Goal: Task Accomplishment & Management: Manage account settings

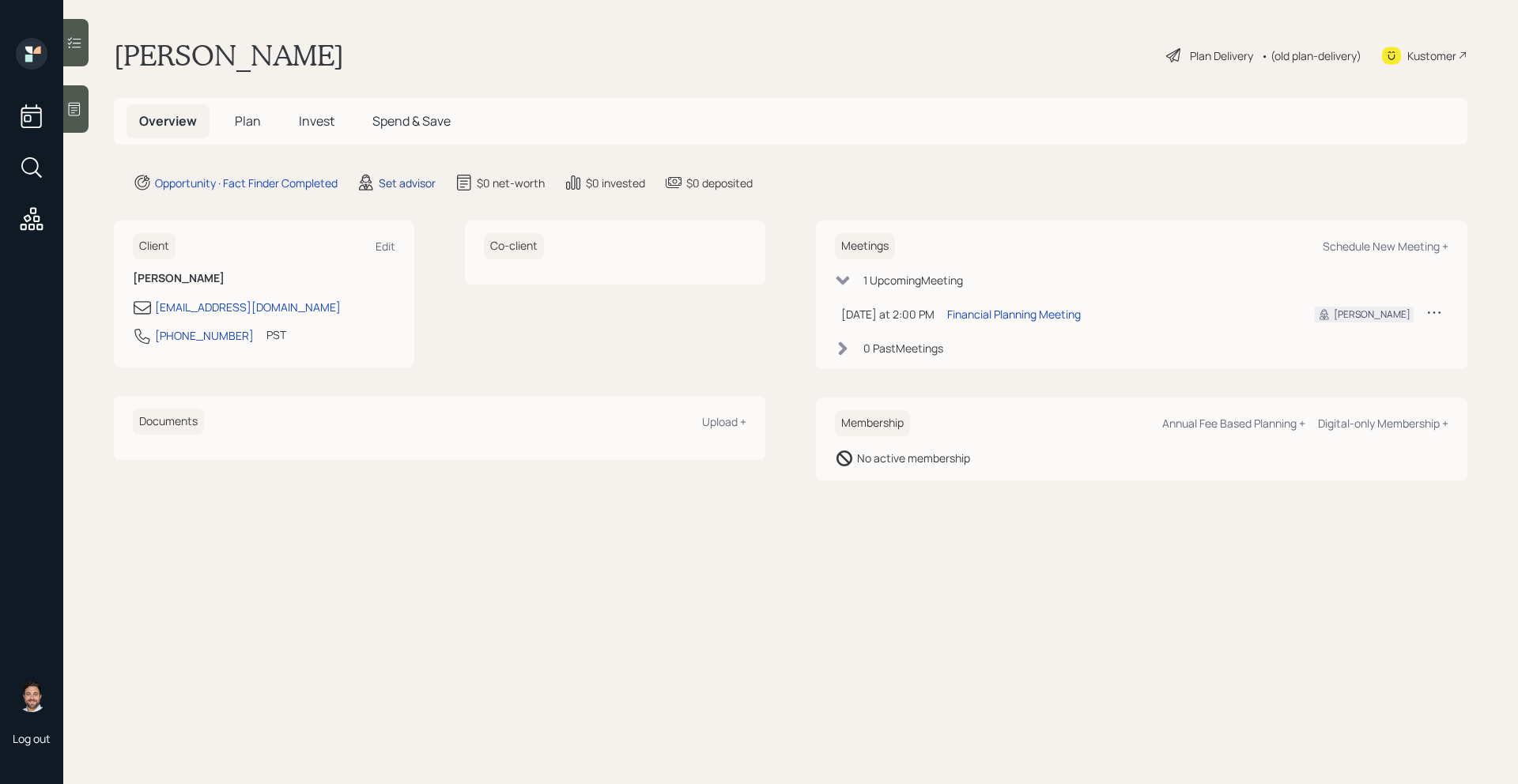
click at [399, 181] on div "Set advisor" at bounding box center [407, 182] width 57 height 16
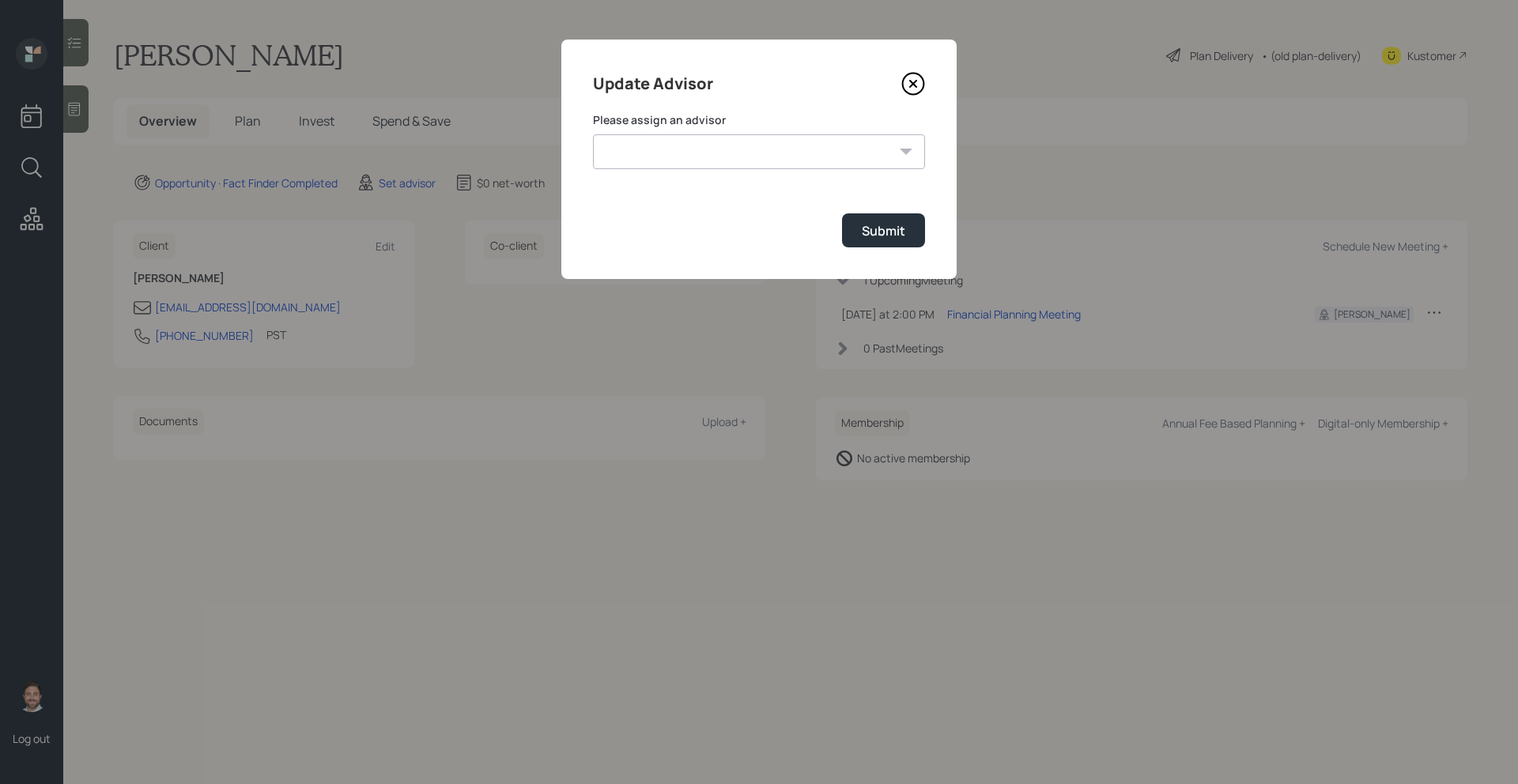
click at [657, 163] on select "James DiStasi Robby Grisanti Jonah Coleman Tyler End Treva Nostdahl Eric Schwar…" at bounding box center [759, 151] width 332 height 34
select select "bffa7908-1b2a-4c79-9bb6-f0ec9aed22d3"
click at [593, 134] on select "James DiStasi Robby Grisanti Jonah Coleman Tyler End Treva Nostdahl Eric Schwar…" at bounding box center [759, 151] width 332 height 34
click at [896, 236] on div "Submit" at bounding box center [883, 230] width 44 height 17
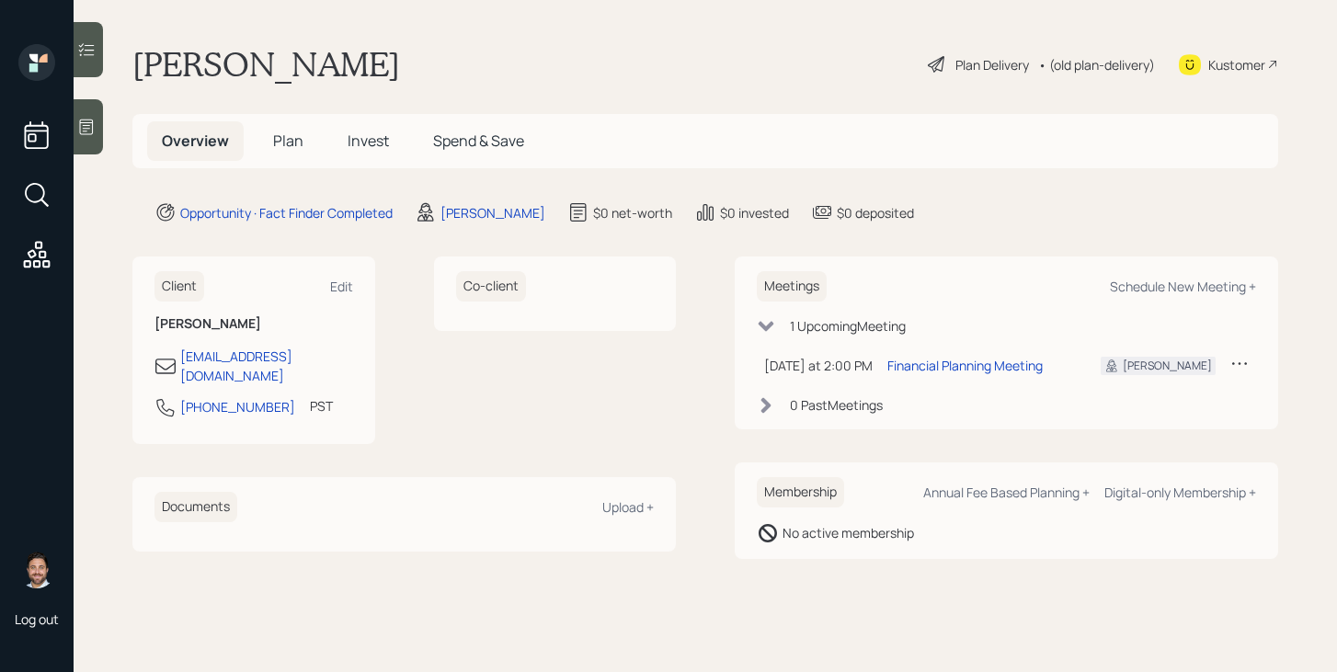
click at [273, 141] on span "Plan" at bounding box center [288, 141] width 30 height 20
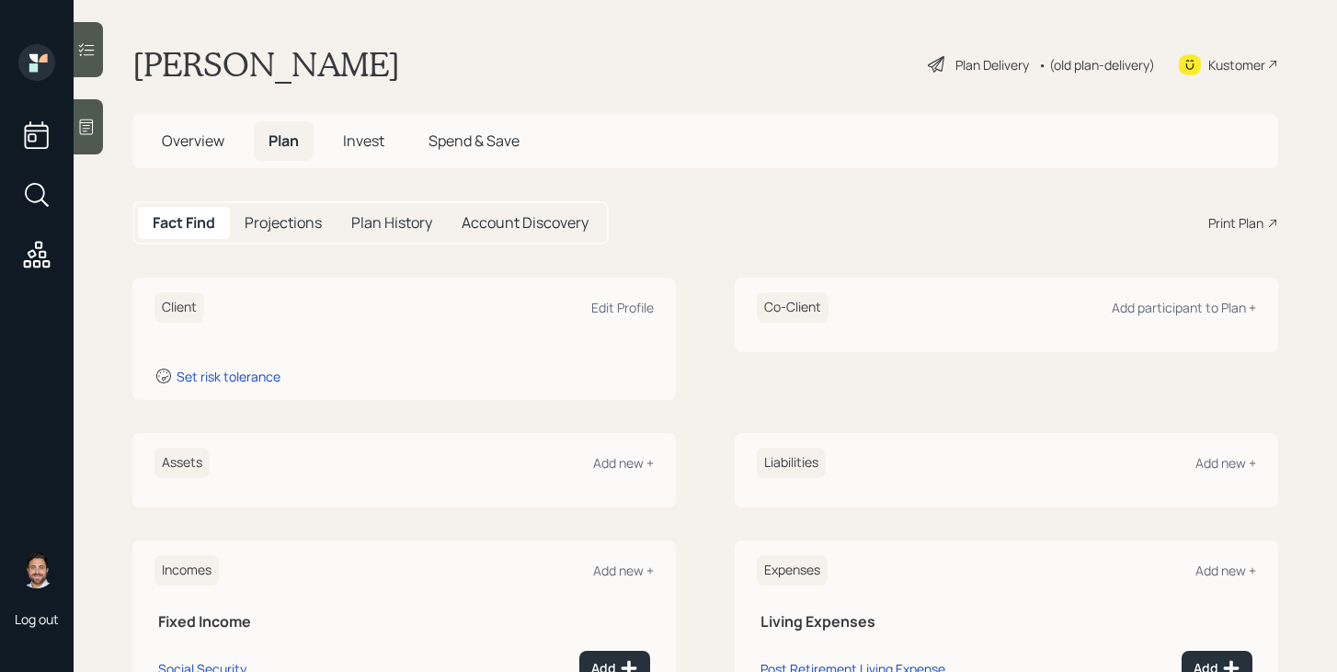
click at [92, 132] on icon at bounding box center [86, 127] width 18 height 18
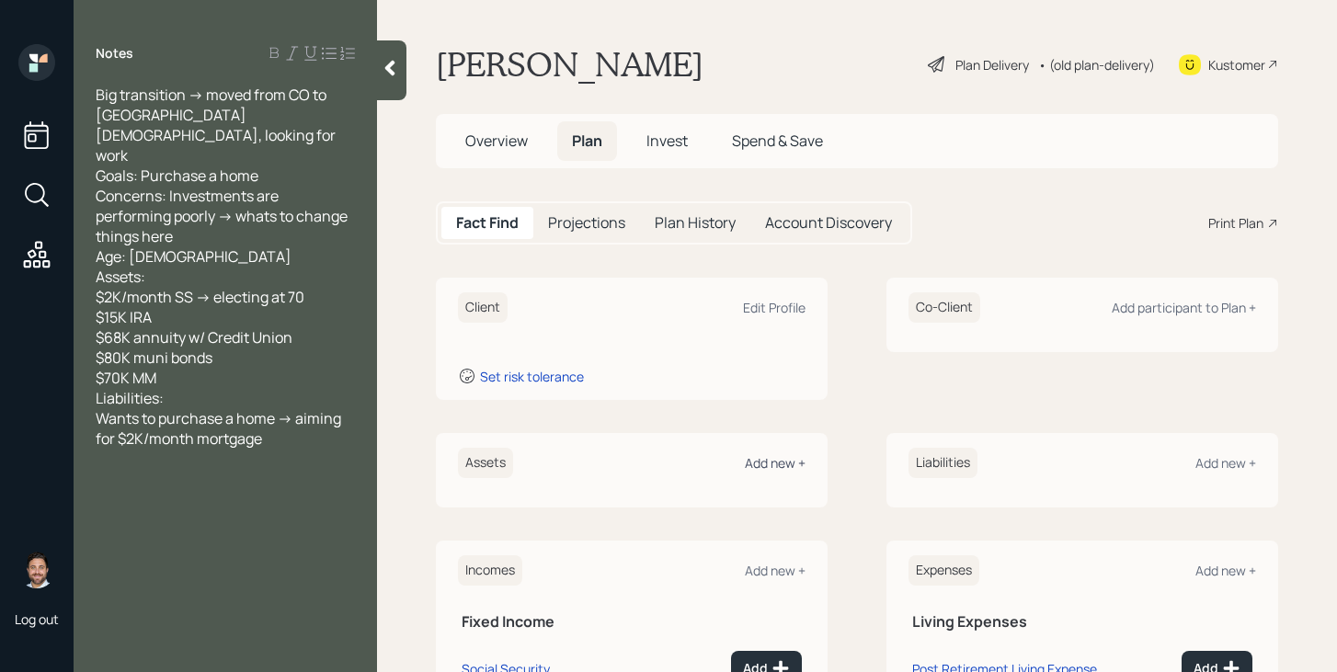
click at [792, 460] on div "Add new +" at bounding box center [775, 462] width 61 height 17
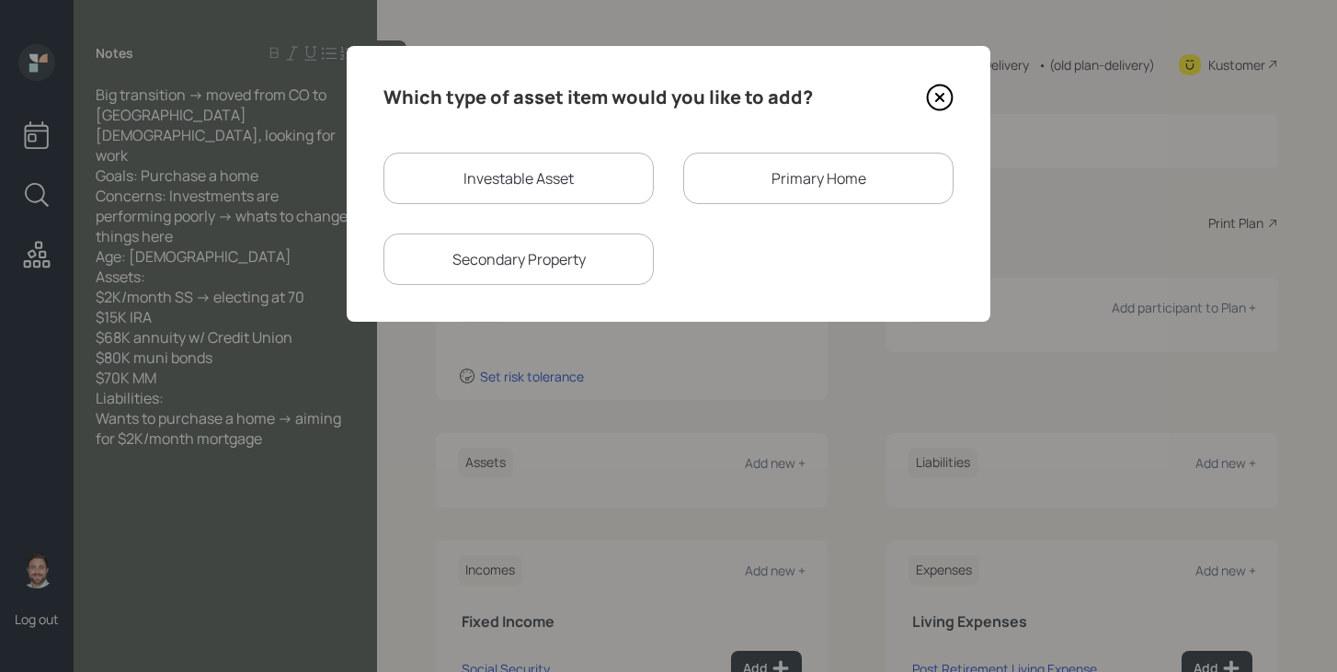
click at [592, 180] on div "Investable Asset" at bounding box center [518, 178] width 270 height 51
select select "taxable"
select select "balanced"
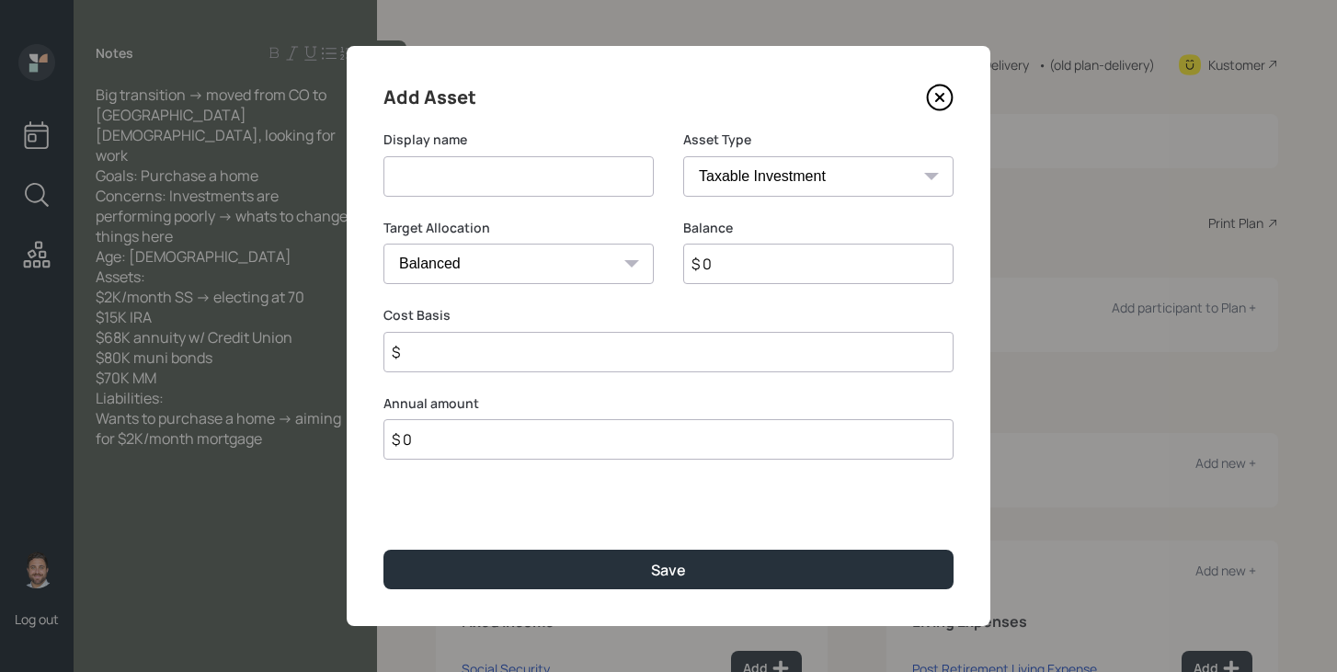
click at [578, 185] on input at bounding box center [518, 176] width 270 height 40
type input "IRA"
click at [782, 184] on select "SEP IRA IRA Roth IRA 401(k) Roth 401(k) 403(b) Roth 403(b) 457(b) Roth 457(b) H…" at bounding box center [818, 176] width 270 height 40
click at [822, 184] on select "SEP IRA IRA Roth IRA 401(k) Roth 401(k) 403(b) Roth 403(b) 457(b) Roth 457(b) H…" at bounding box center [818, 176] width 270 height 40
select select "ira"
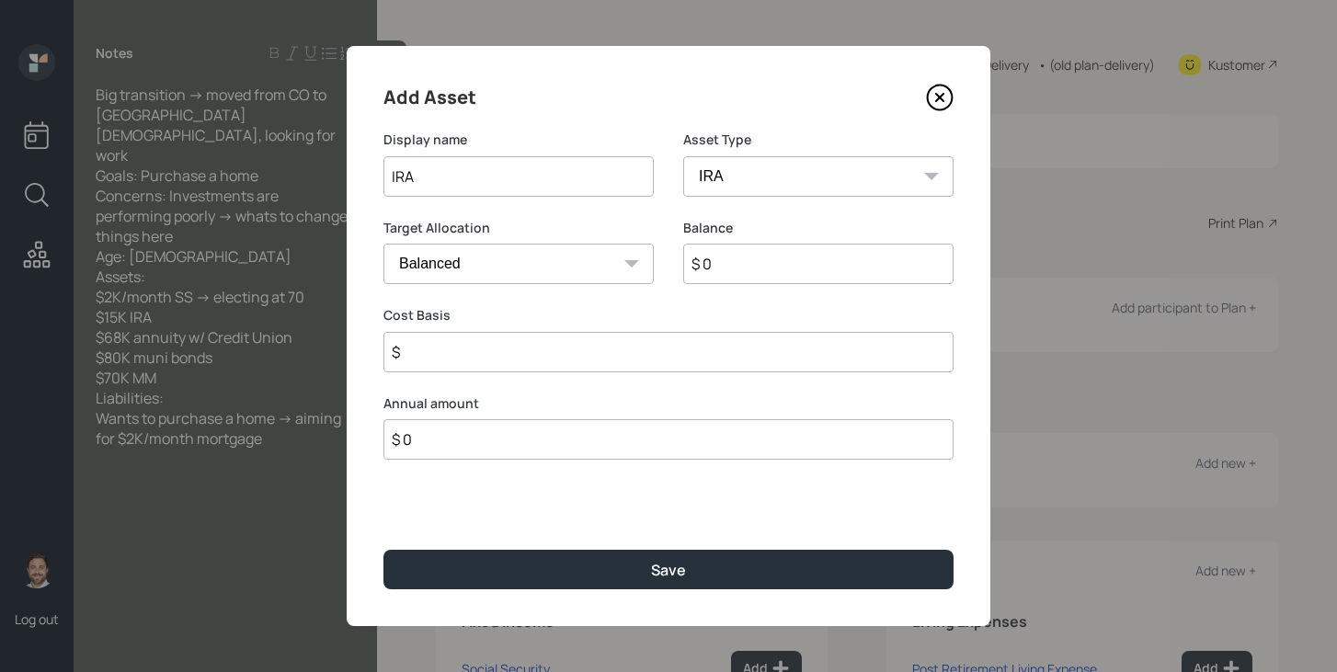
click at [683, 156] on select "SEP IRA IRA Roth IRA 401(k) Roth 401(k) 403(b) Roth 403(b) 457(b) Roth 457(b) H…" at bounding box center [818, 176] width 270 height 40
type input "$"
click at [758, 268] on input "$ 0" at bounding box center [818, 264] width 270 height 40
type input "$ 15,000"
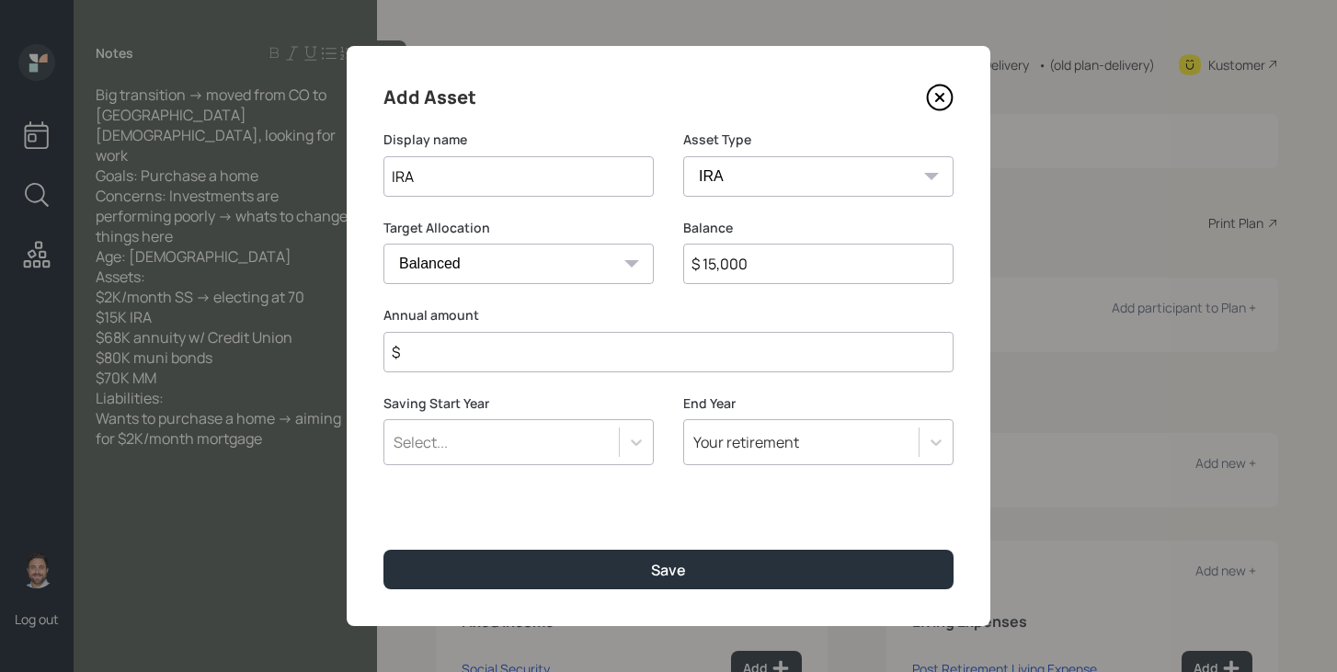
click at [687, 363] on input "$" at bounding box center [668, 352] width 570 height 40
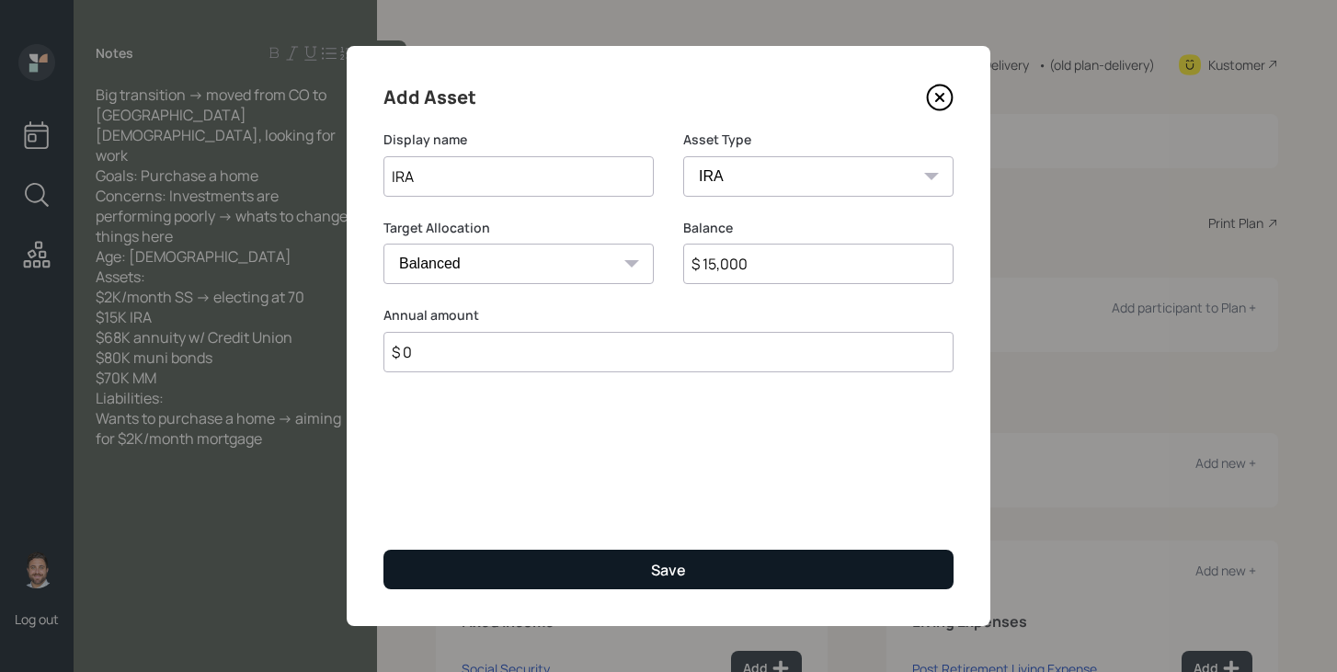
type input "$ 0"
click at [690, 570] on button "Save" at bounding box center [668, 570] width 570 height 40
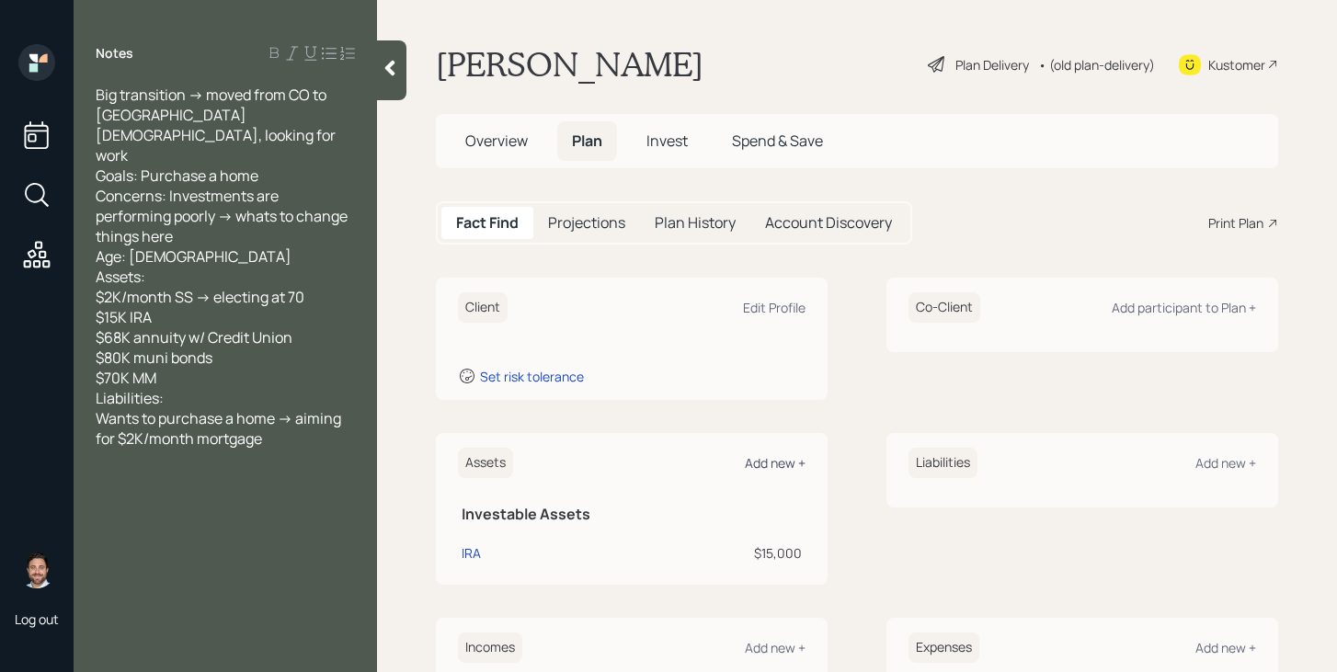
click at [787, 458] on div "Add new +" at bounding box center [775, 462] width 61 height 17
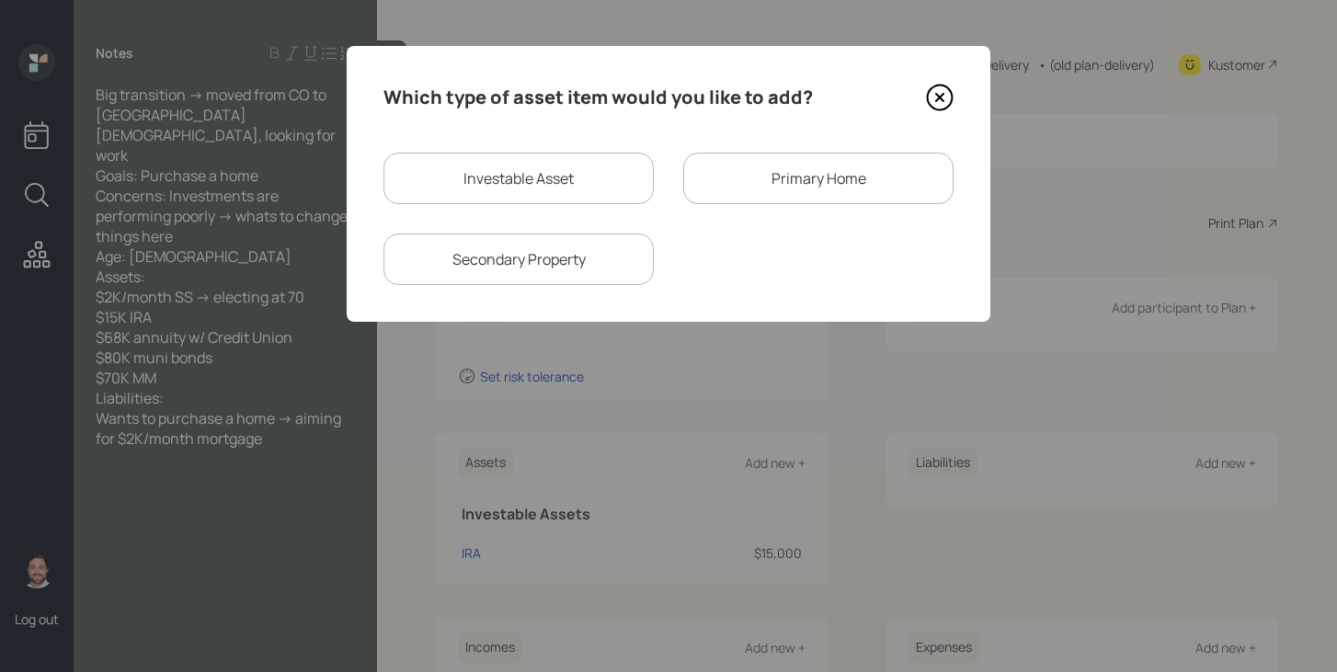
click at [533, 179] on div "Investable Asset" at bounding box center [518, 178] width 270 height 51
select select "taxable"
select select "balanced"
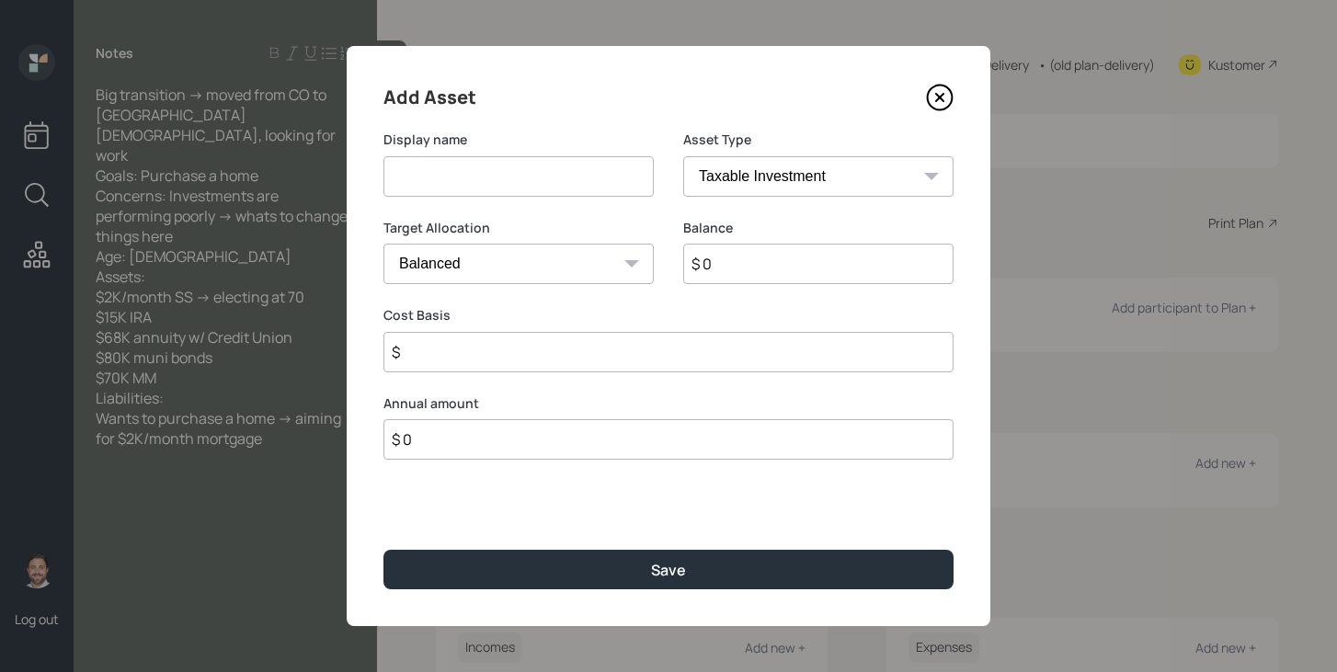
click at [533, 179] on input at bounding box center [518, 176] width 270 height 40
type input "Muni Bonds"
click at [735, 266] on input "$ 0" at bounding box center [818, 264] width 270 height 40
type input "$ 80,000"
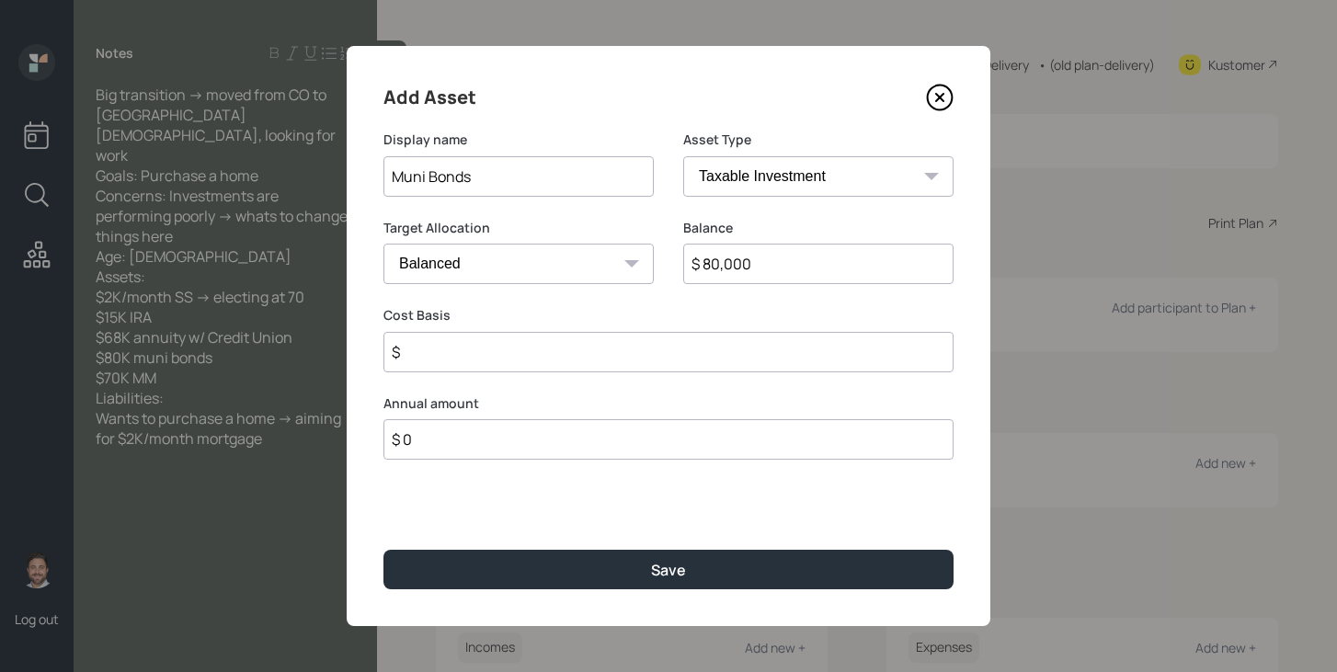
click at [689, 348] on input "$" at bounding box center [668, 352] width 570 height 40
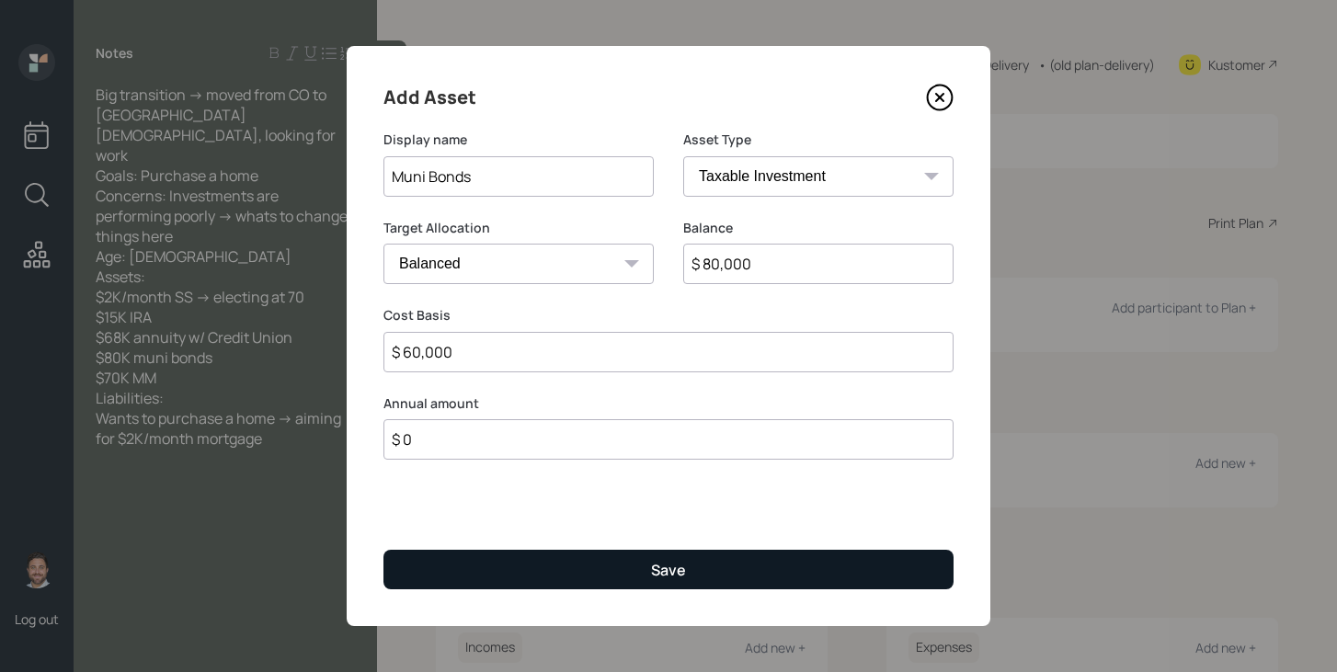
type input "$ 60,000"
click at [679, 572] on div "Save" at bounding box center [668, 570] width 35 height 20
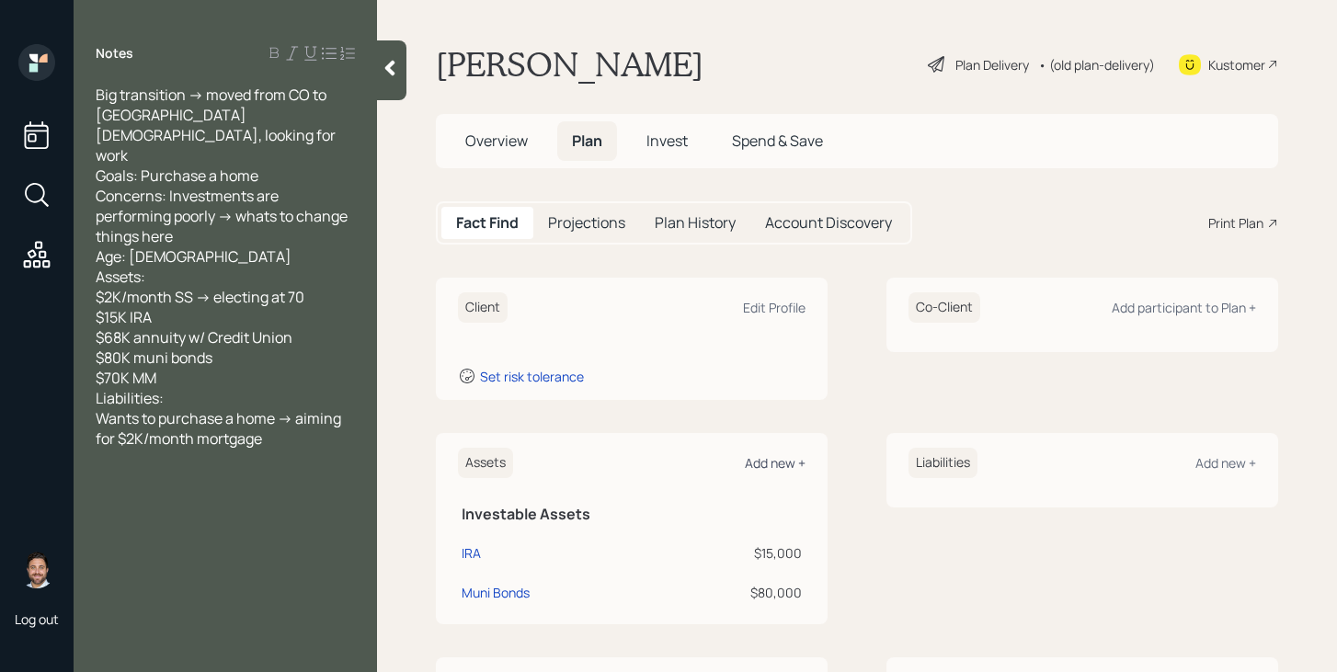
click at [775, 463] on div "Add new +" at bounding box center [775, 462] width 61 height 17
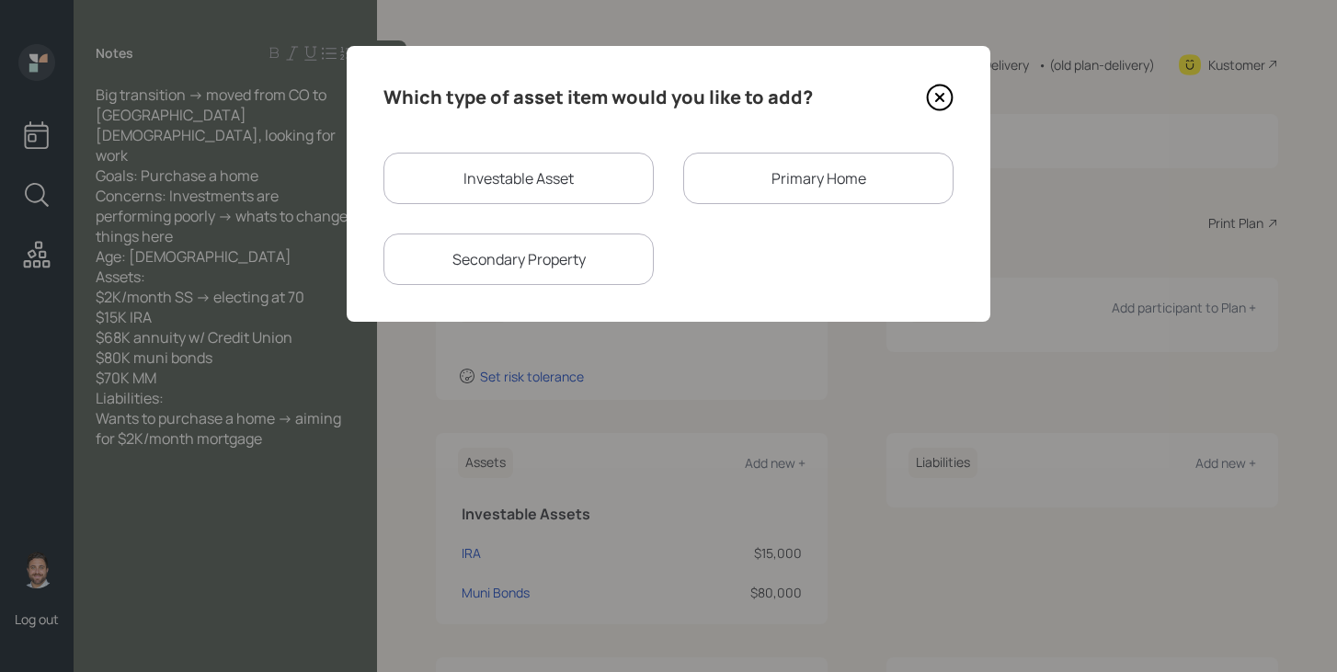
click at [541, 188] on div "Investable Asset" at bounding box center [518, 178] width 270 height 51
select select "taxable"
select select "balanced"
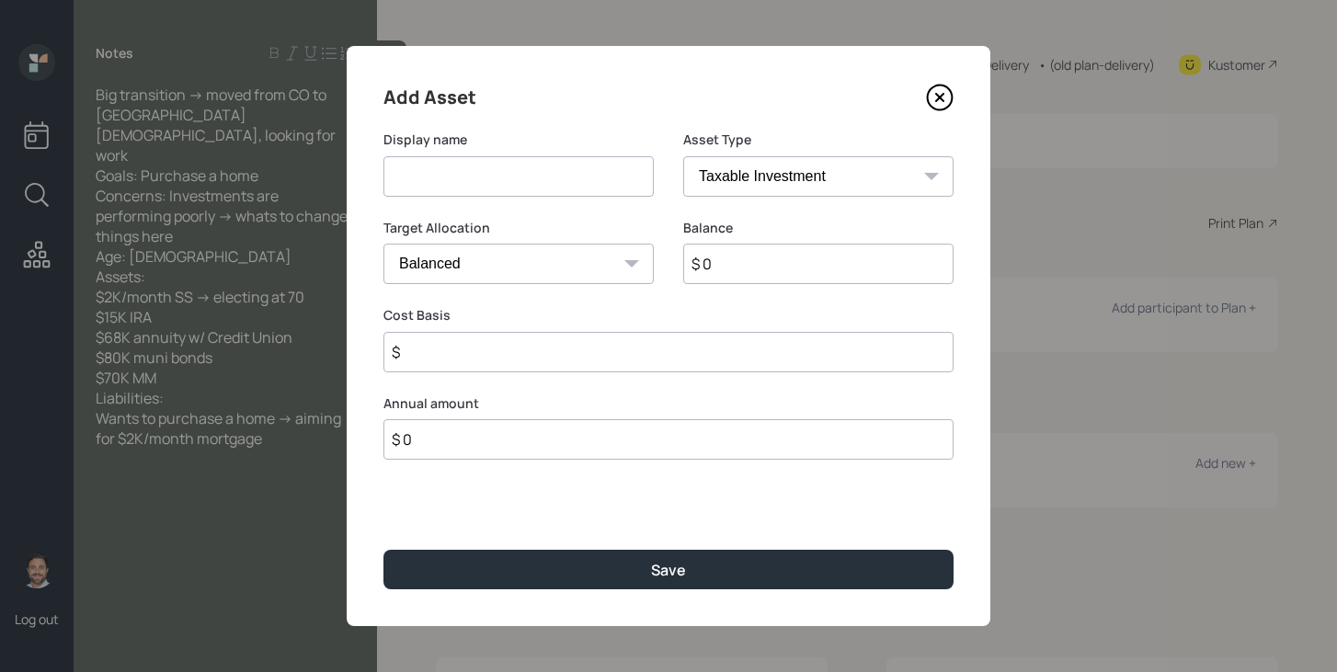
click at [542, 183] on input at bounding box center [518, 176] width 270 height 40
type input "Money Market"
click at [761, 182] on select "SEP IRA IRA Roth IRA 401(k) Roth 401(k) 403(b) Roth 403(b) 457(b) Roth 457(b) H…" at bounding box center [818, 176] width 270 height 40
click at [683, 156] on select "SEP IRA IRA Roth IRA 401(k) Roth 401(k) 403(b) Roth 403(b) 457(b) Roth 457(b) H…" at bounding box center [818, 176] width 270 height 40
click at [577, 260] on select "Cash Conservative Balanced Aggressive" at bounding box center [518, 264] width 270 height 40
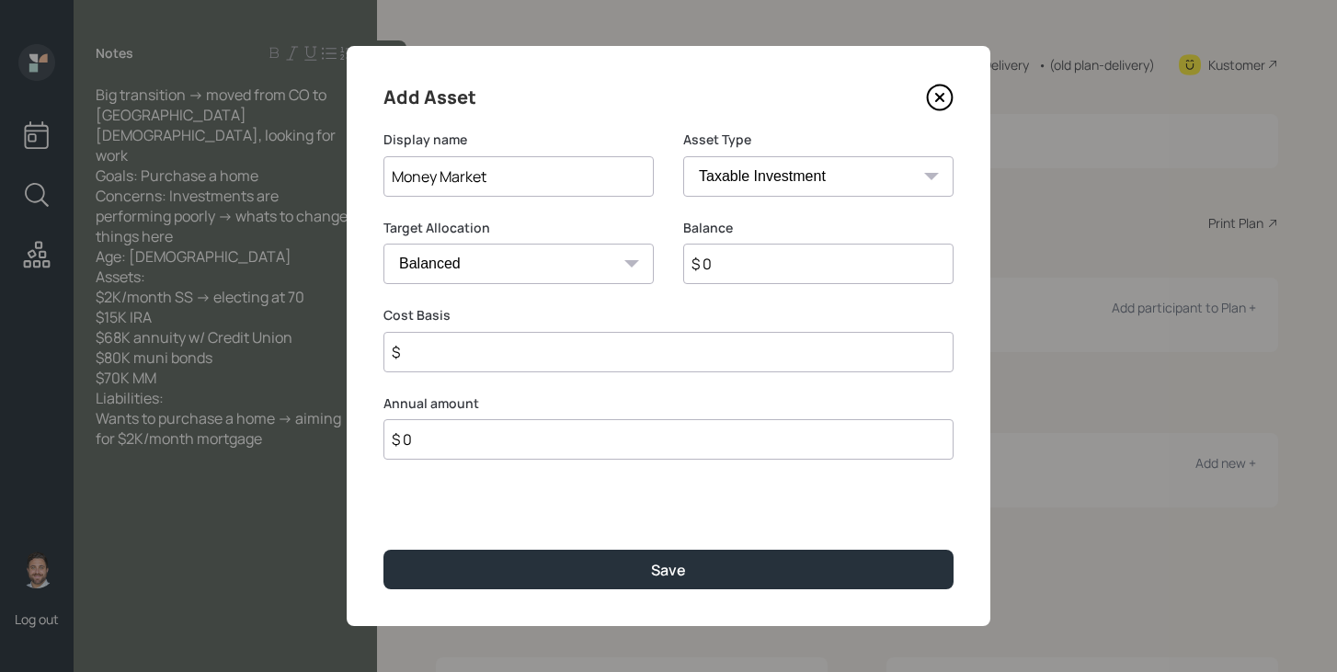
select select "uninvested"
click at [383, 244] on select "Cash Conservative Balanced Aggressive" at bounding box center [518, 264] width 270 height 40
click at [780, 261] on input "$ 0" at bounding box center [818, 264] width 270 height 40
type input "$ 7"
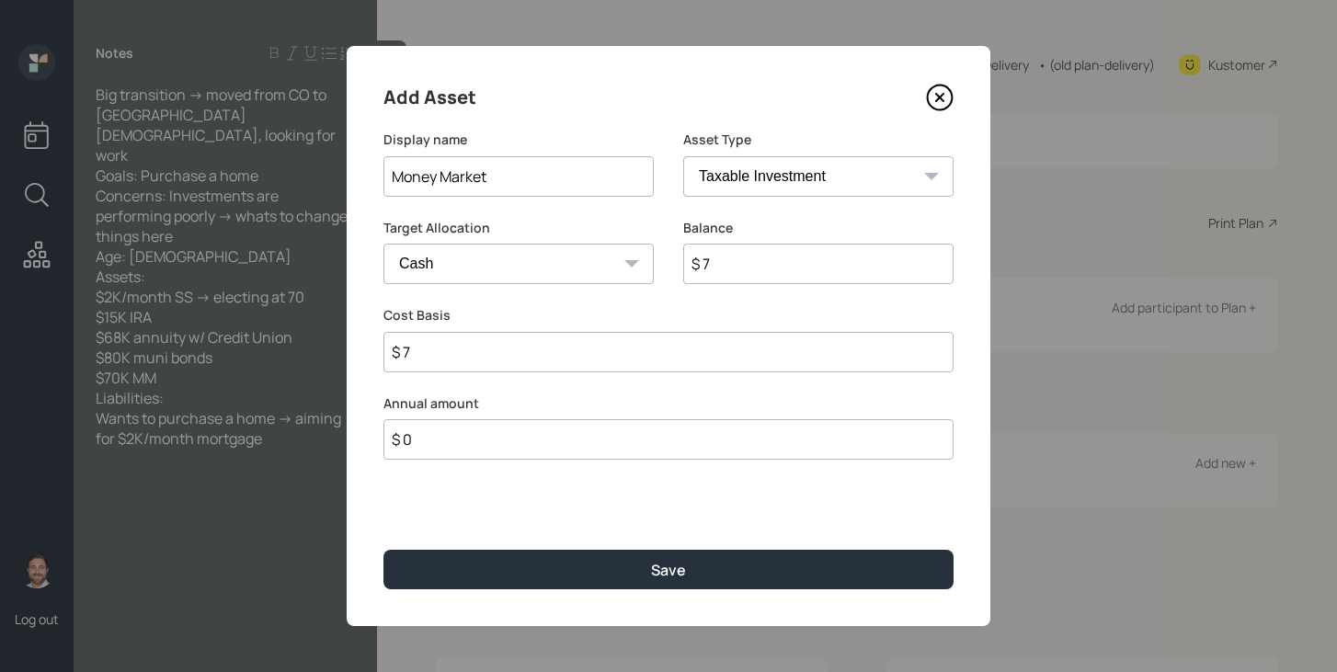
type input "$ 70"
type input "$ 700"
type input "$ 7,000"
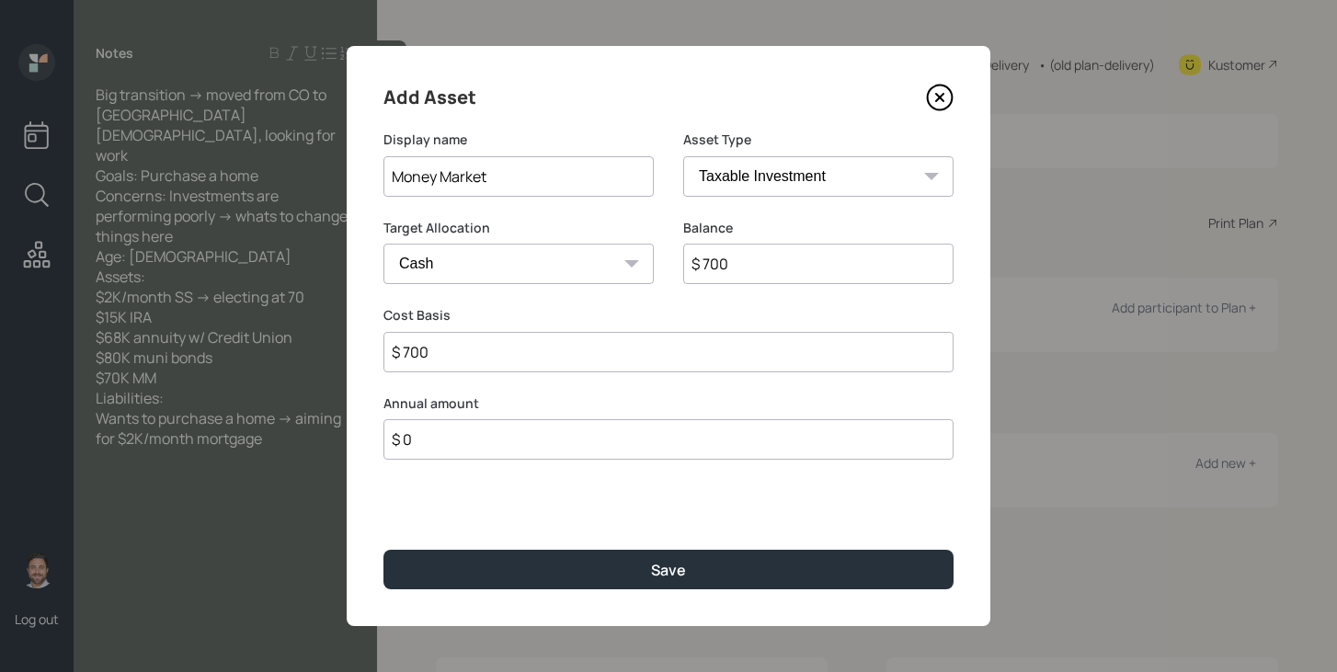
type input "$ 7,000"
type input "$ 70,000"
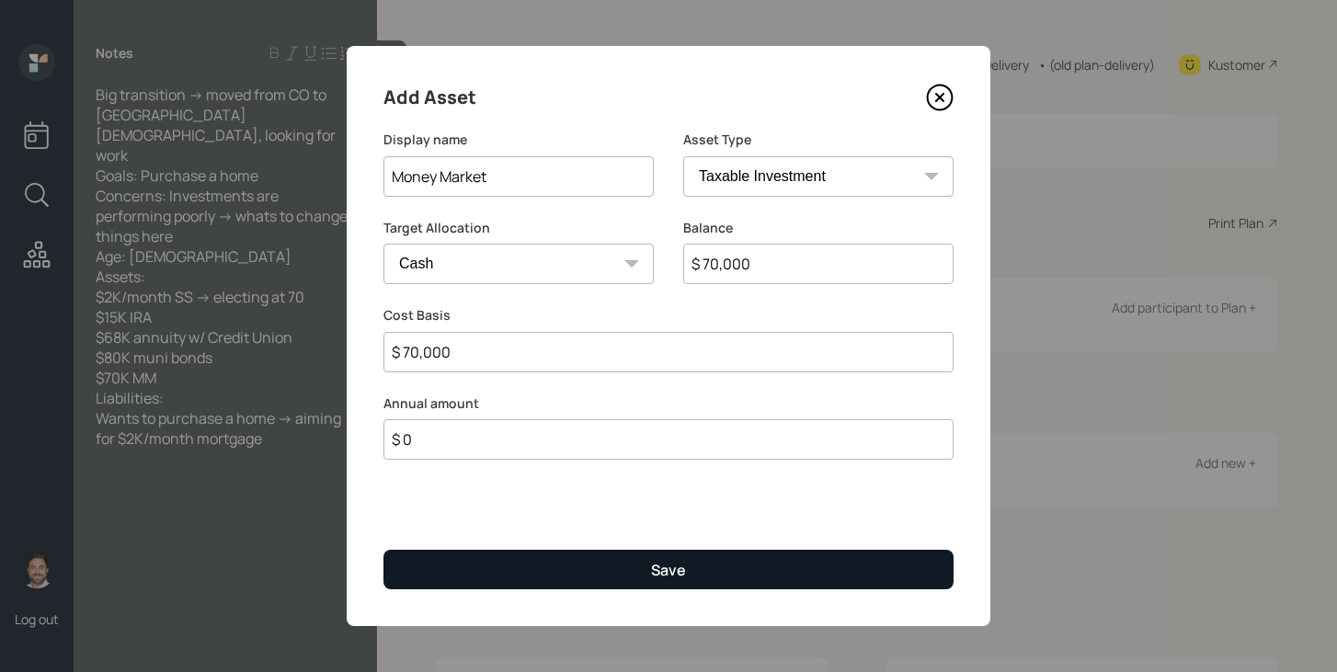
type input "$ 70,000"
click at [640, 575] on button "Save" at bounding box center [668, 570] width 570 height 40
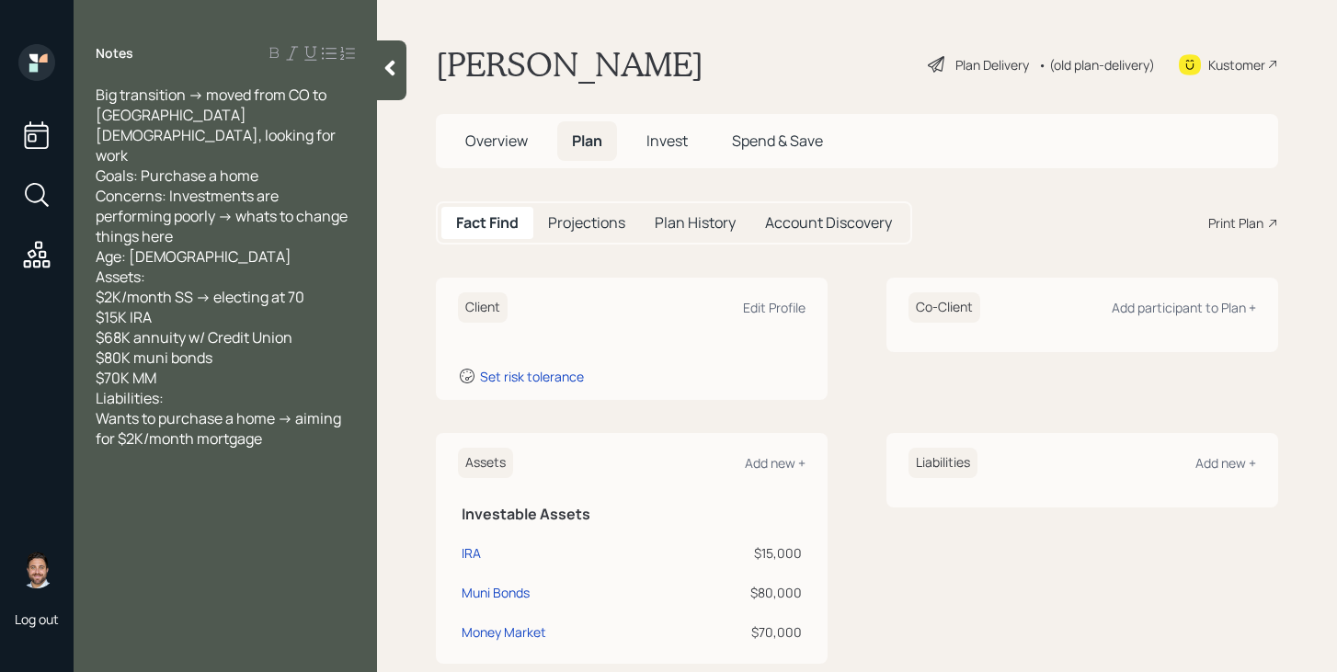
click at [391, 75] on icon at bounding box center [390, 68] width 18 height 18
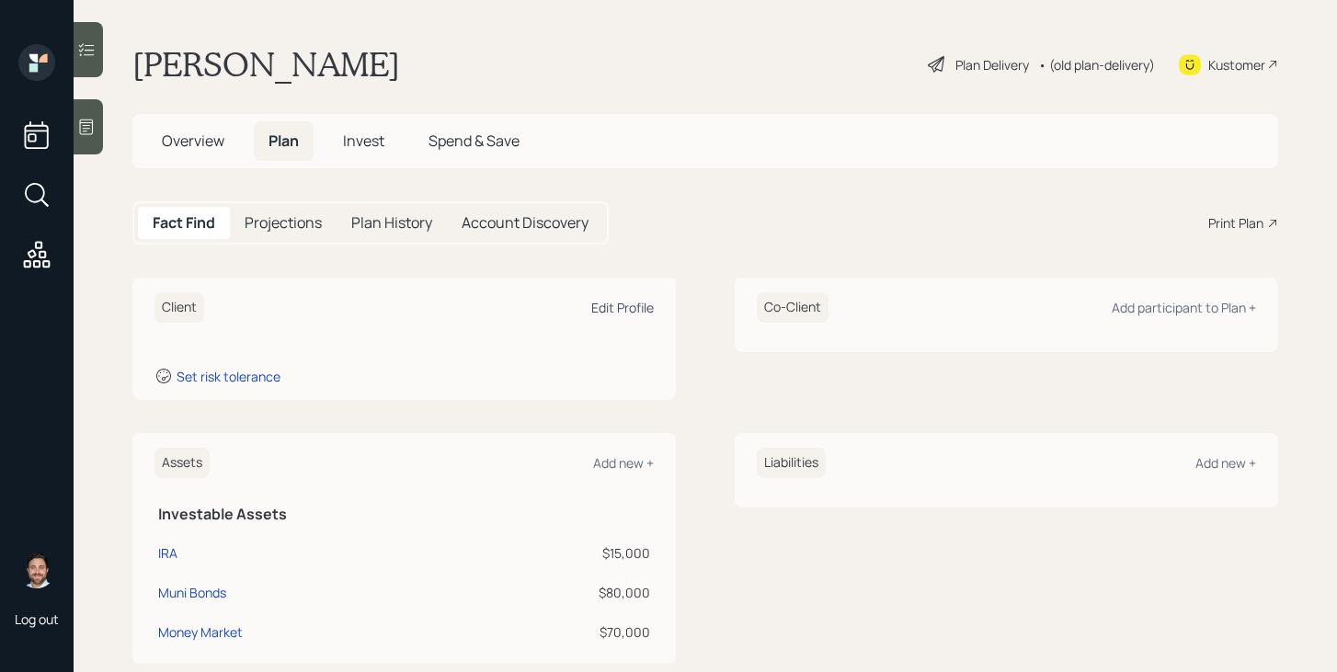
click at [644, 309] on div "Edit Profile" at bounding box center [622, 307] width 63 height 17
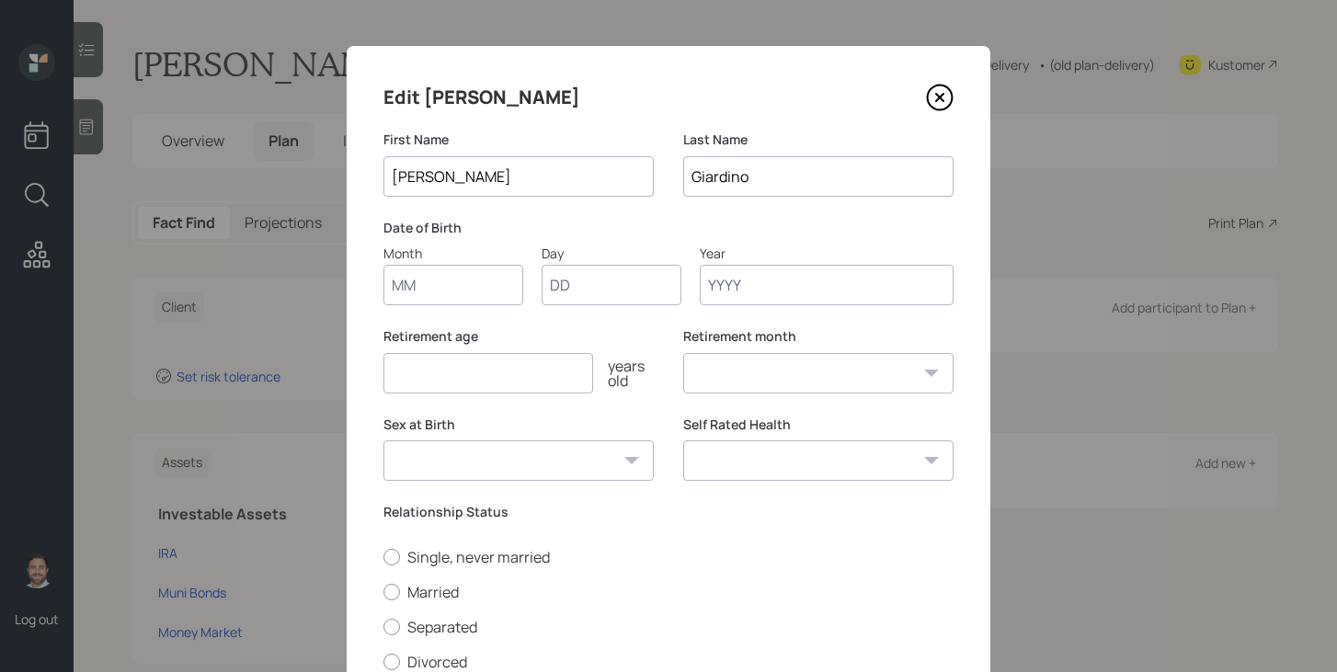
click at [469, 300] on input "Month" at bounding box center [453, 285] width 140 height 40
type input "07"
type input "20"
type input "1961"
select select "7"
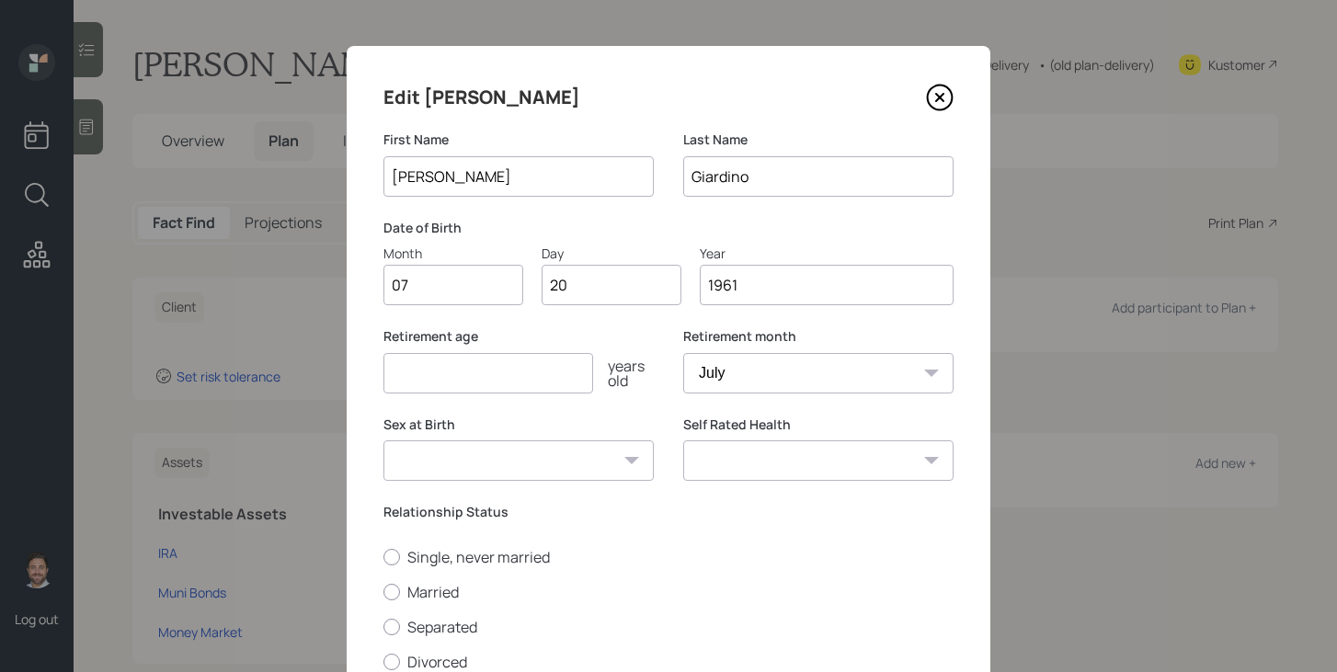
type input "1961"
click at [443, 367] on input "number" at bounding box center [488, 373] width 210 height 40
type input "70"
click at [545, 464] on select "Male Female Other / Prefer not to say" at bounding box center [518, 460] width 270 height 40
select select "female"
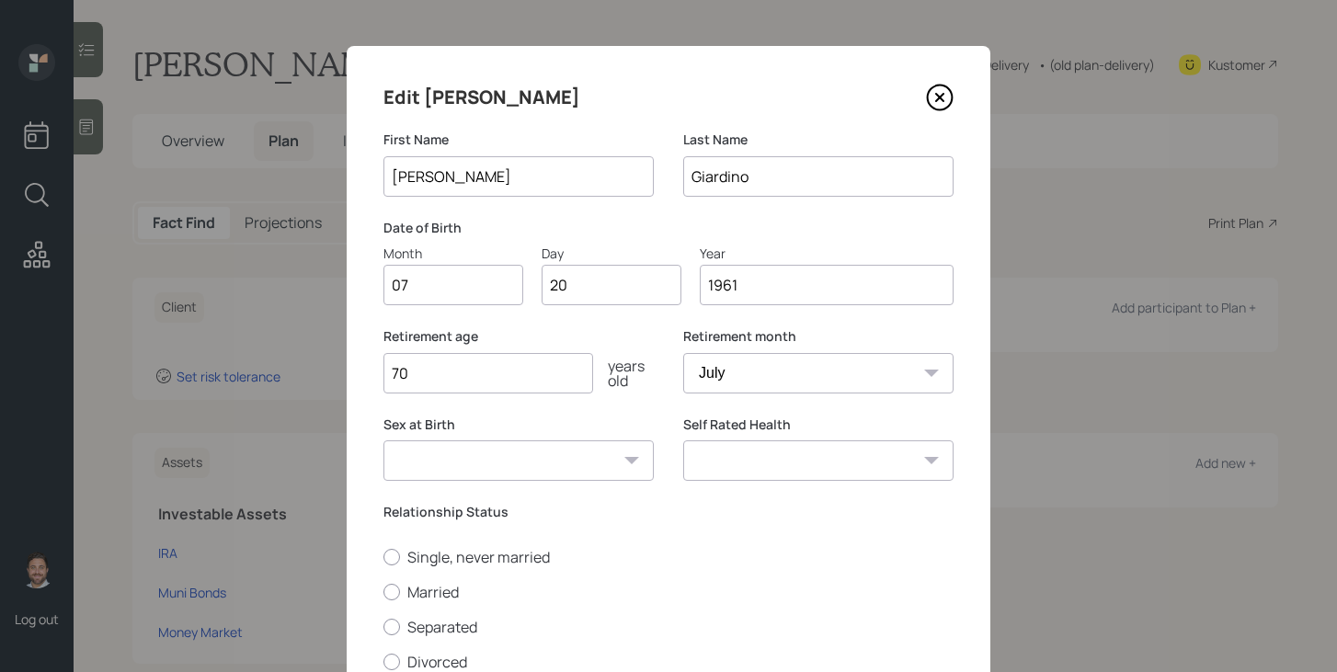
click at [383, 440] on select "Male Female Other / Prefer not to say" at bounding box center [518, 460] width 270 height 40
click at [775, 472] on select "Excellent Very Good Good Fair Poor" at bounding box center [818, 460] width 270 height 40
select select "excellent"
click at [683, 440] on select "Excellent Very Good Good Fair Poor" at bounding box center [818, 460] width 270 height 40
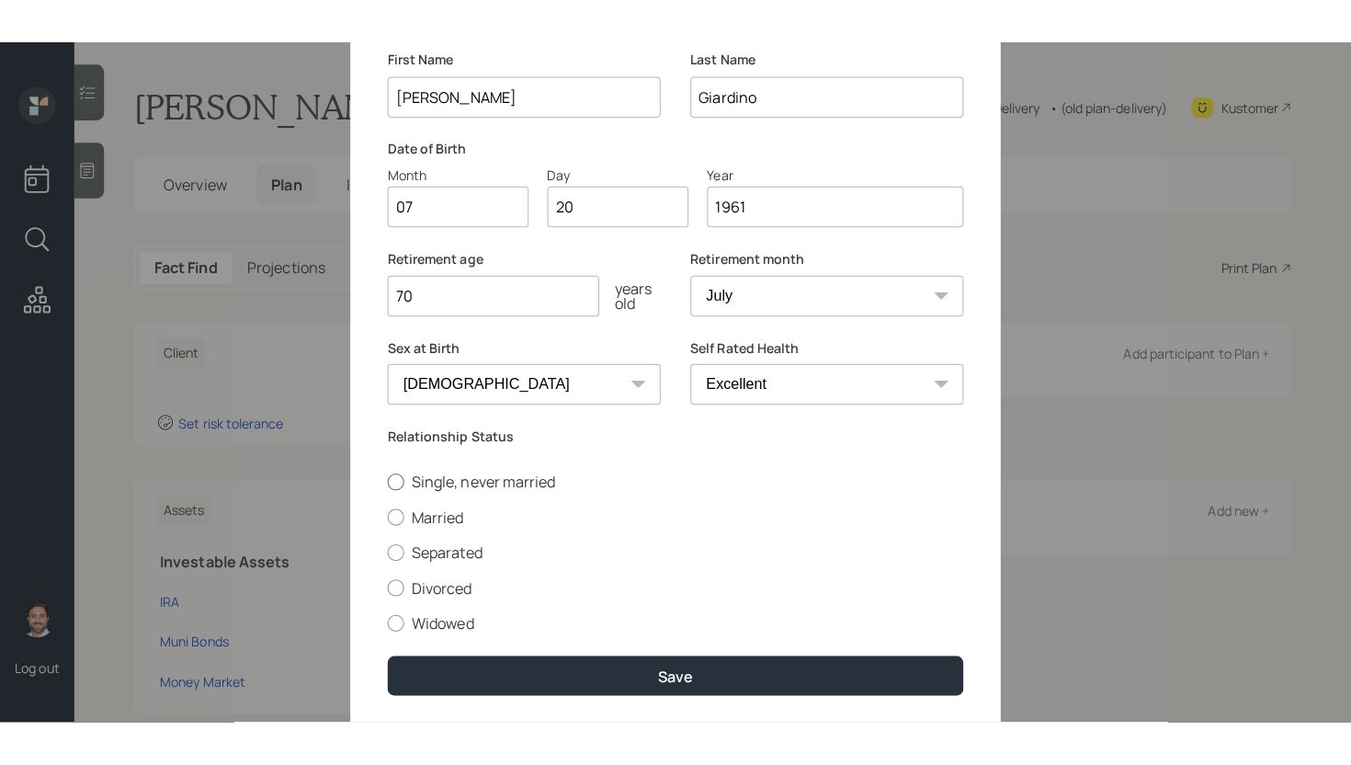
scroll to position [180, 0]
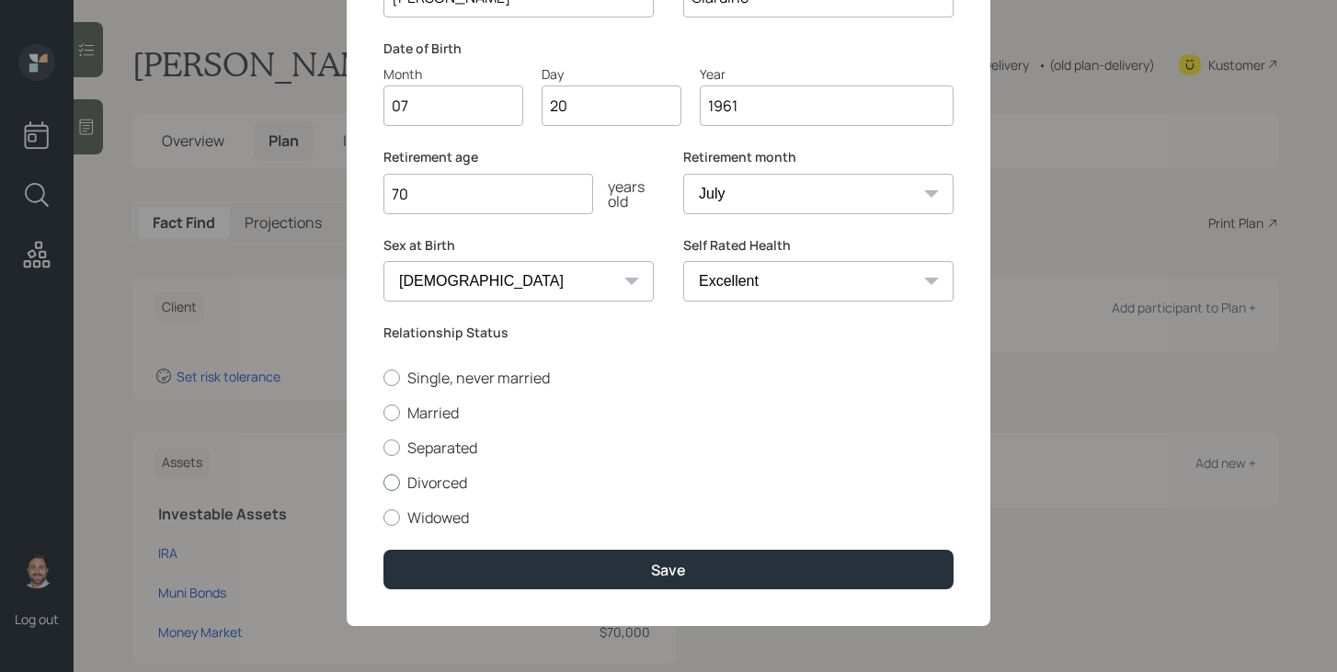
click at [409, 483] on label "Divorced" at bounding box center [668, 483] width 570 height 20
click at [383, 483] on input "Divorced" at bounding box center [382, 482] width 1 height 1
radio input "true"
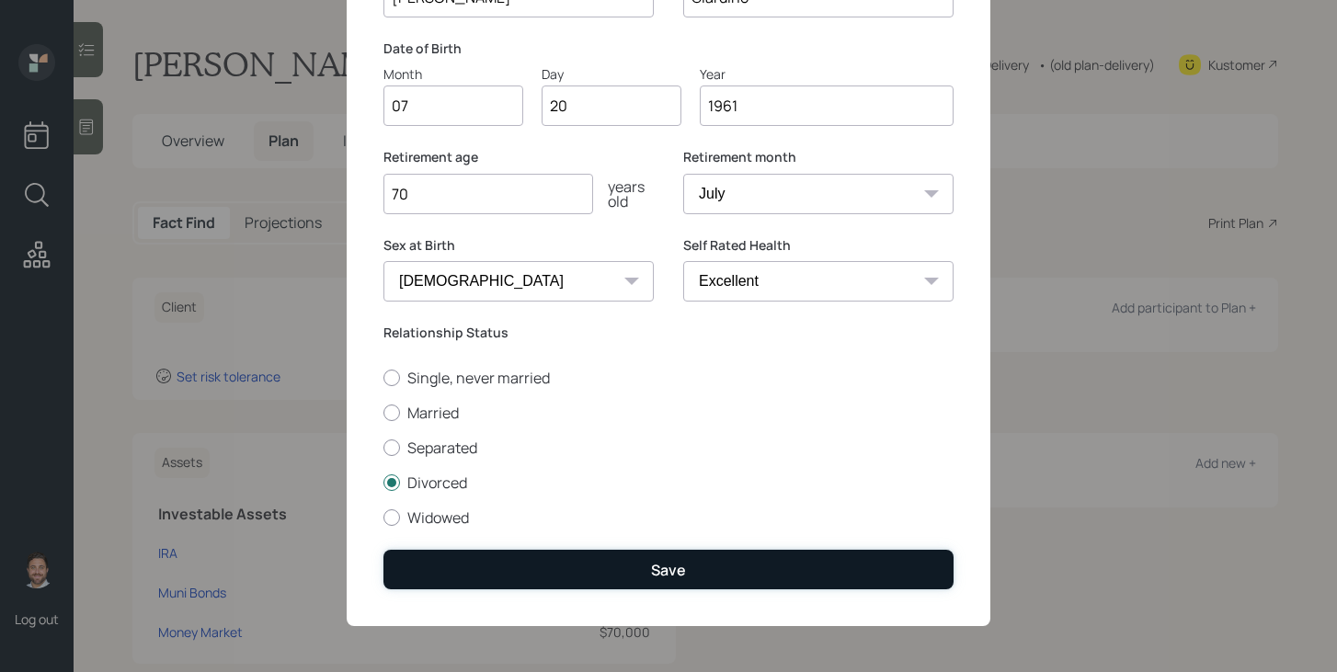
click at [445, 563] on button "Save" at bounding box center [668, 570] width 570 height 40
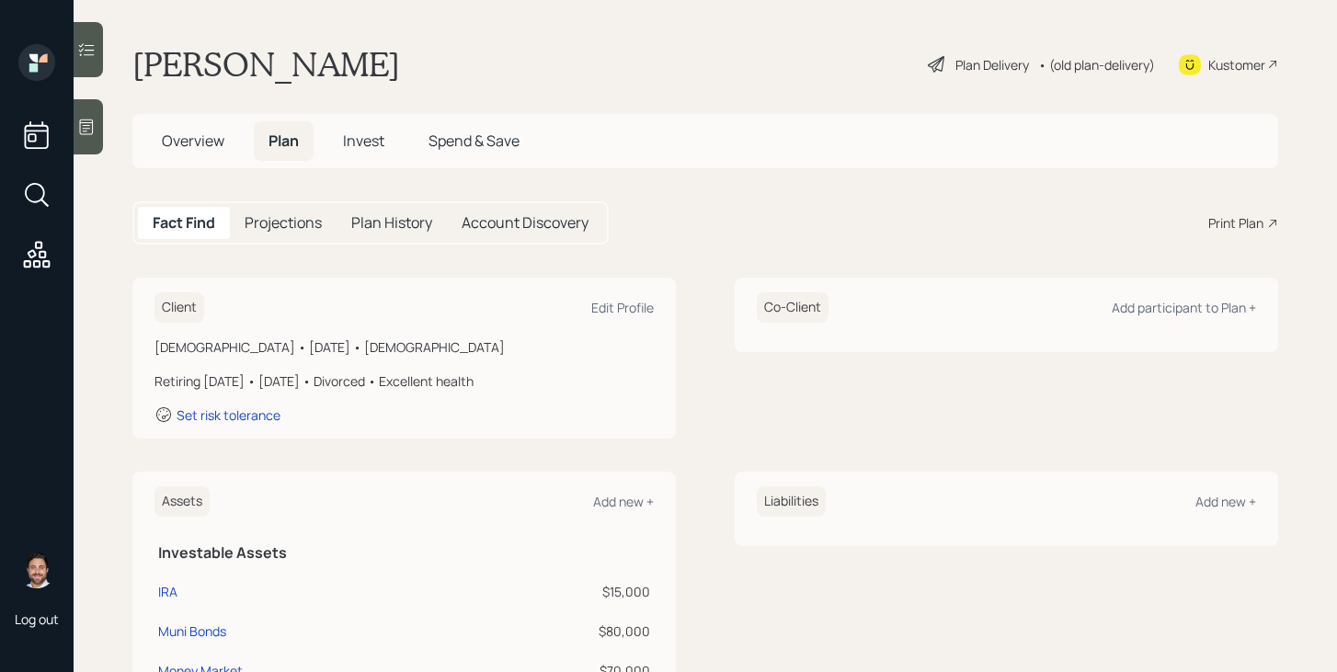
click at [981, 58] on div "Plan Delivery" at bounding box center [992, 64] width 74 height 19
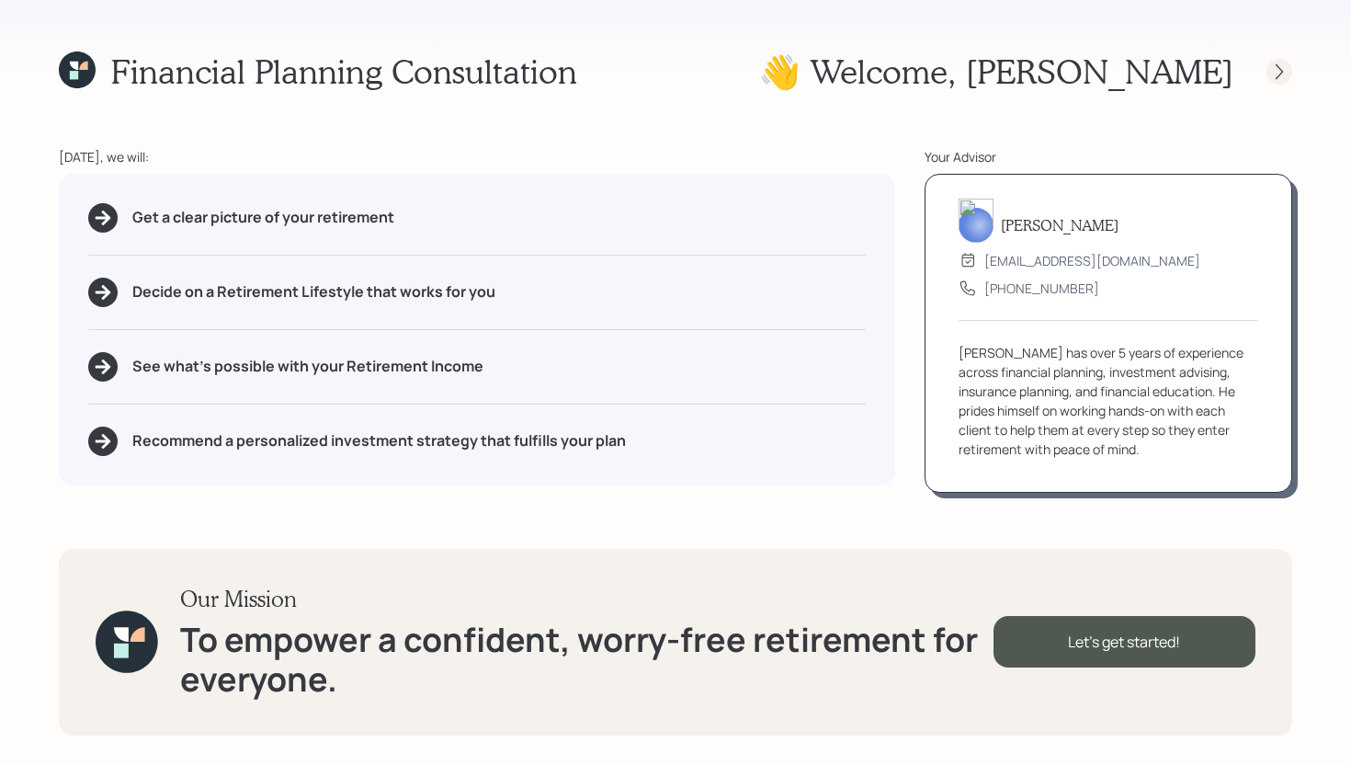
click at [1281, 73] on icon at bounding box center [1279, 71] width 7 height 16
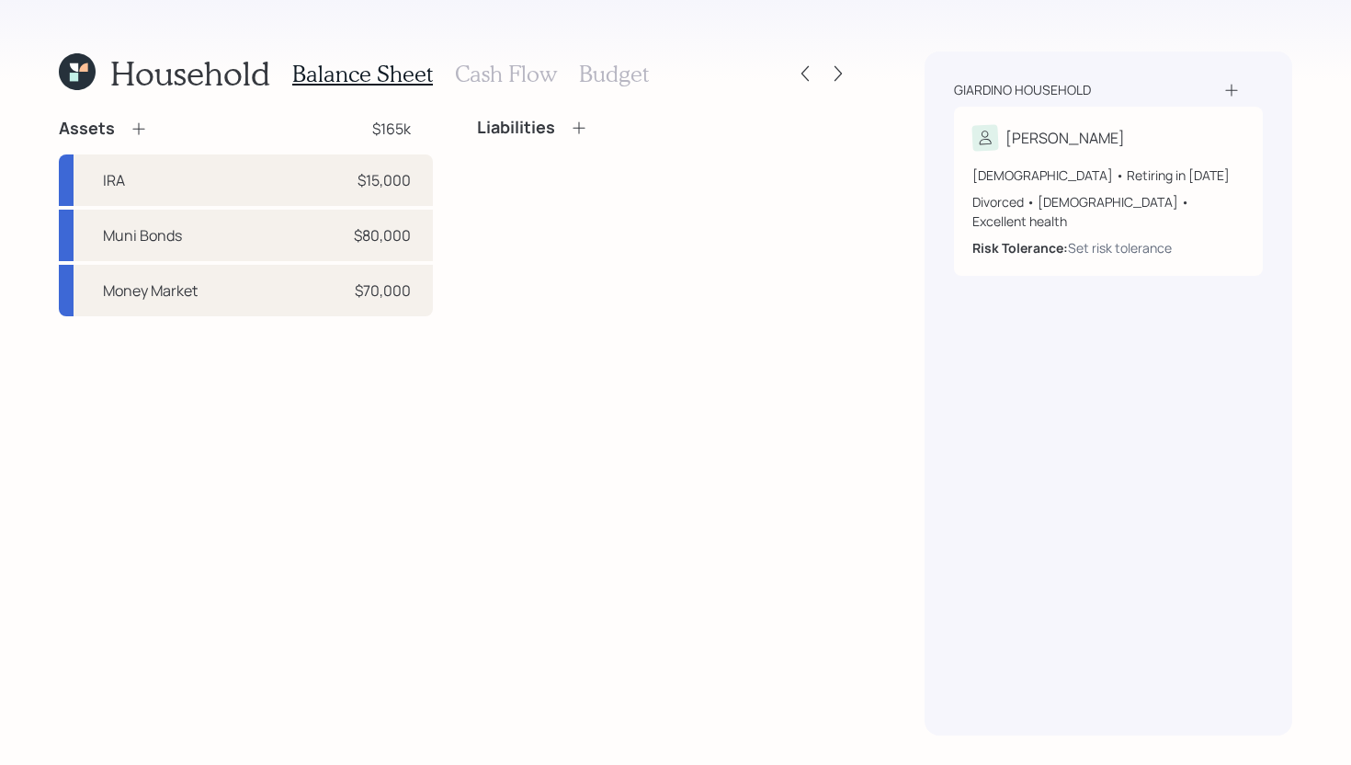
click at [136, 130] on icon at bounding box center [139, 129] width 18 height 18
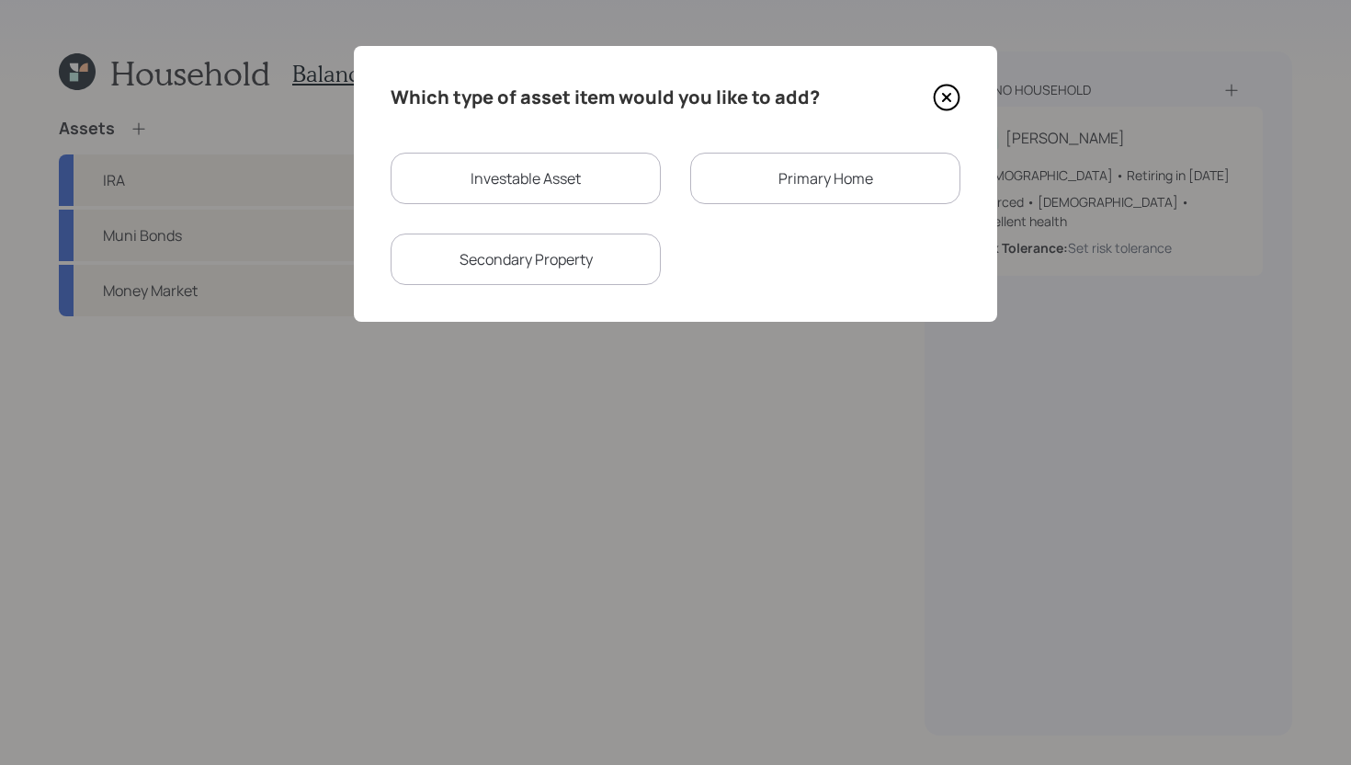
click at [941, 102] on icon at bounding box center [947, 98] width 28 height 28
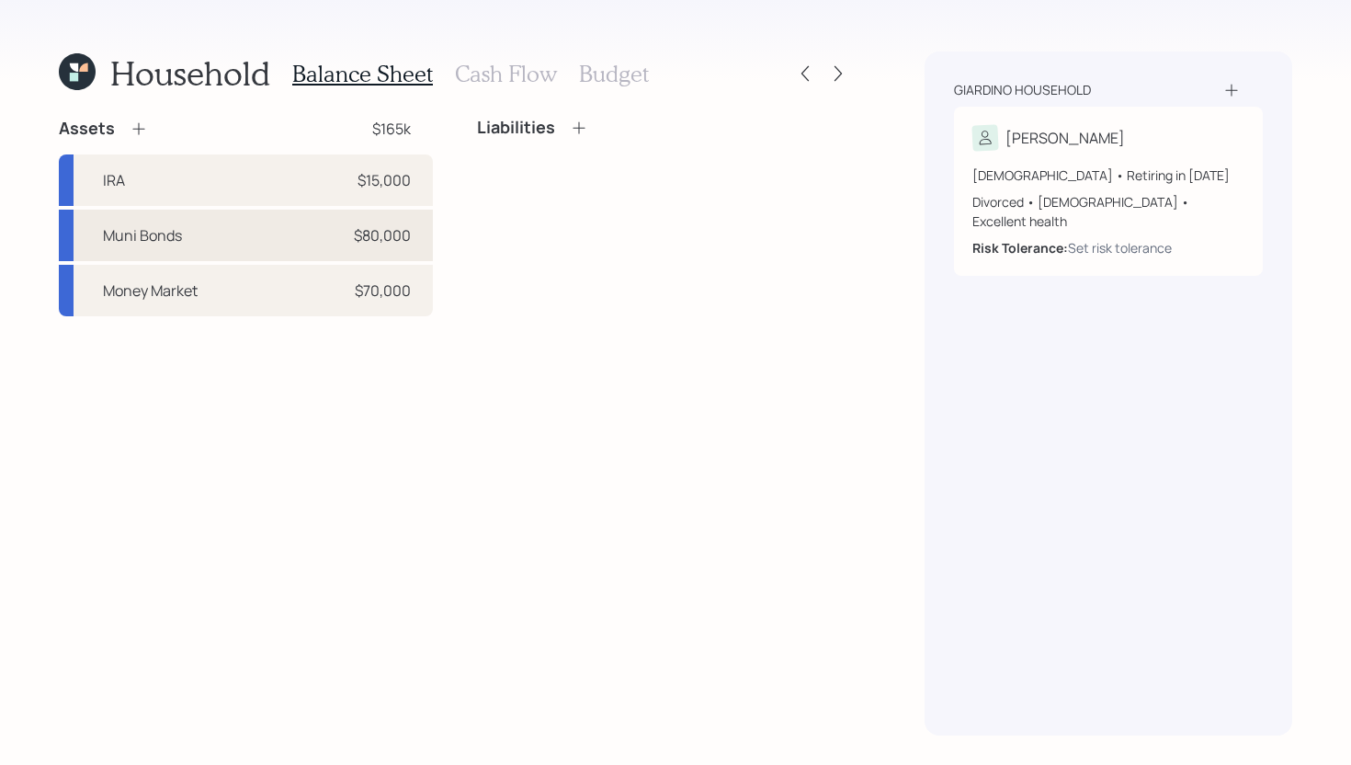
click at [276, 247] on div "Muni Bonds $80,000" at bounding box center [246, 235] width 374 height 51
select select "taxable"
select select "balanced"
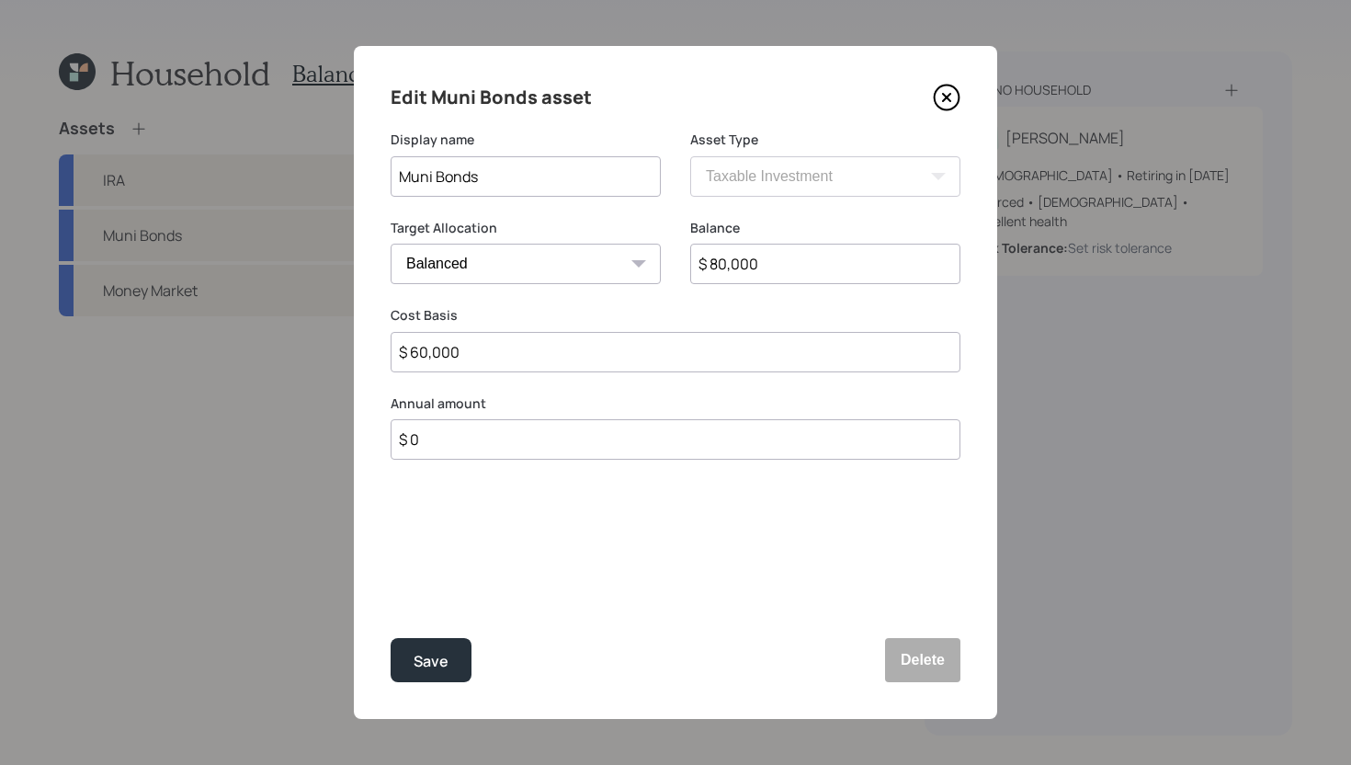
click at [940, 97] on icon at bounding box center [947, 98] width 28 height 28
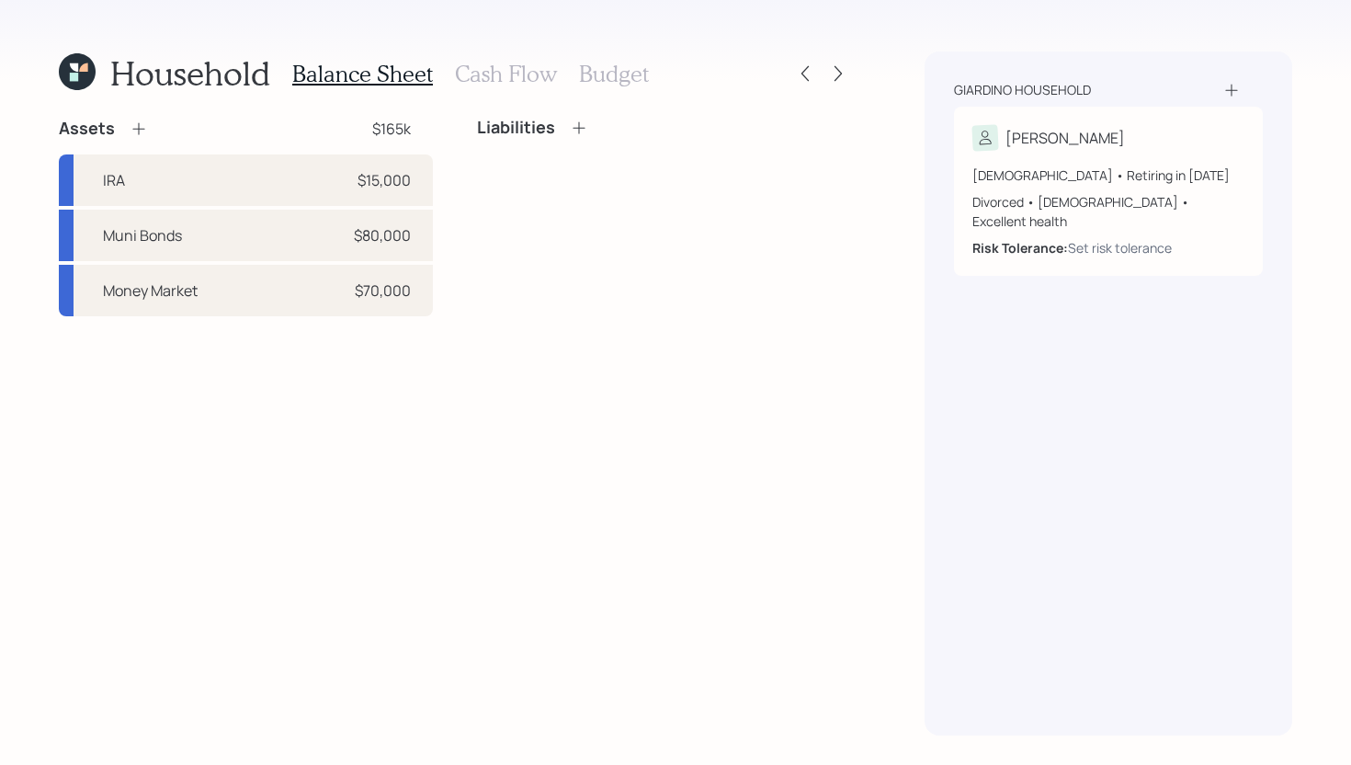
click at [140, 131] on icon at bounding box center [139, 129] width 18 height 18
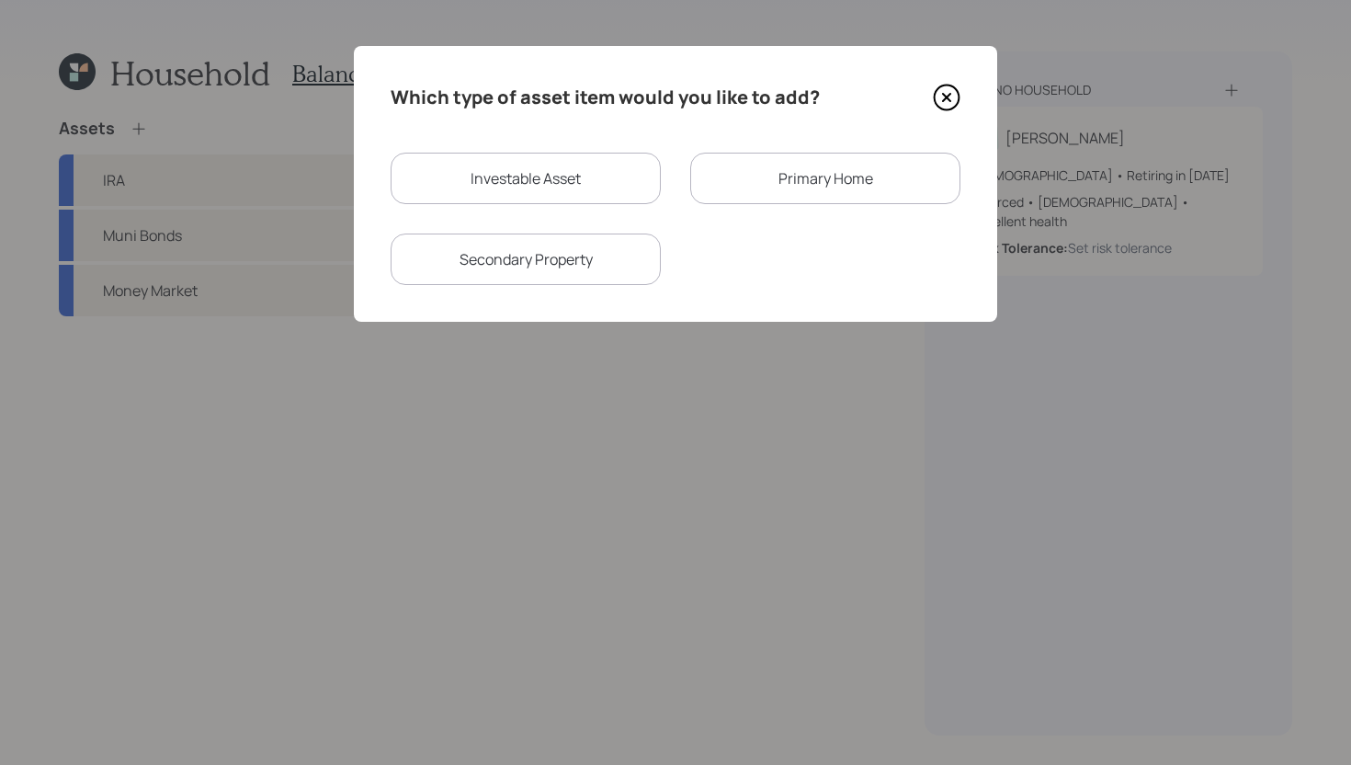
click at [548, 181] on div "Investable Asset" at bounding box center [526, 178] width 270 height 51
select select "taxable"
select select "balanced"
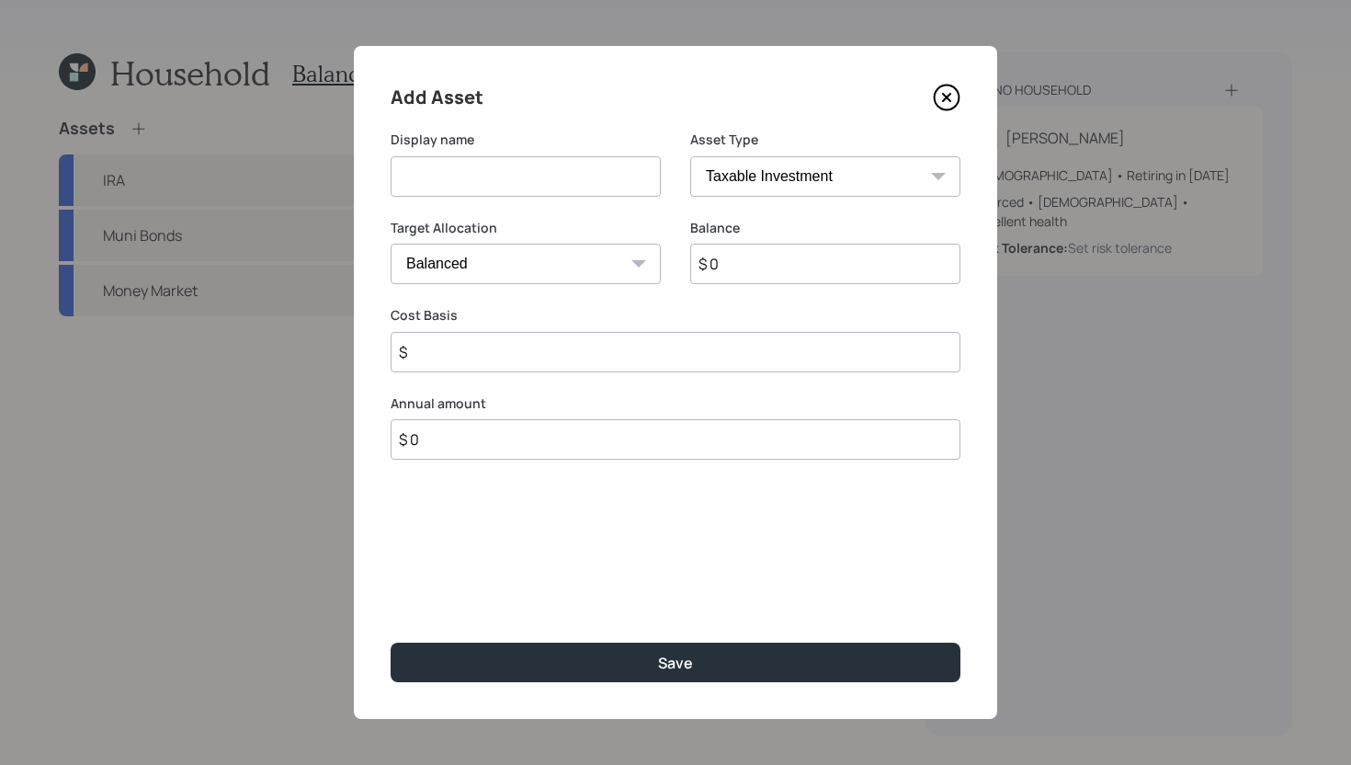
click at [539, 183] on input at bounding box center [526, 176] width 270 height 40
type input "Non Qualified Annuity"
click at [757, 264] on input "$ 0" at bounding box center [825, 264] width 270 height 40
type input "$ 68,000"
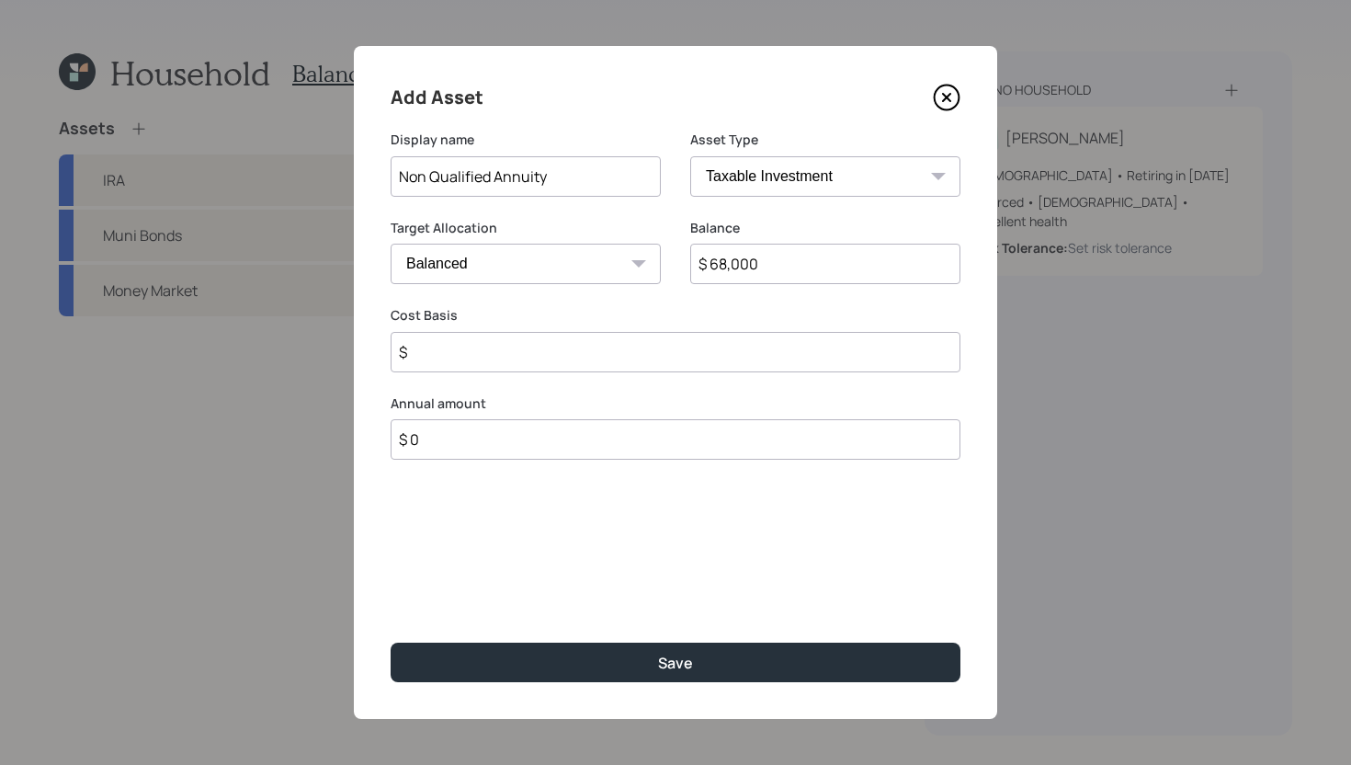
click at [686, 359] on input "$" at bounding box center [676, 352] width 570 height 40
type input "$ 68,000"
click at [512, 271] on select "Cash Conservative Balanced Aggressive" at bounding box center [526, 264] width 270 height 40
select select "uninvested"
click at [391, 244] on select "Cash Conservative Balanced Aggressive" at bounding box center [526, 264] width 270 height 40
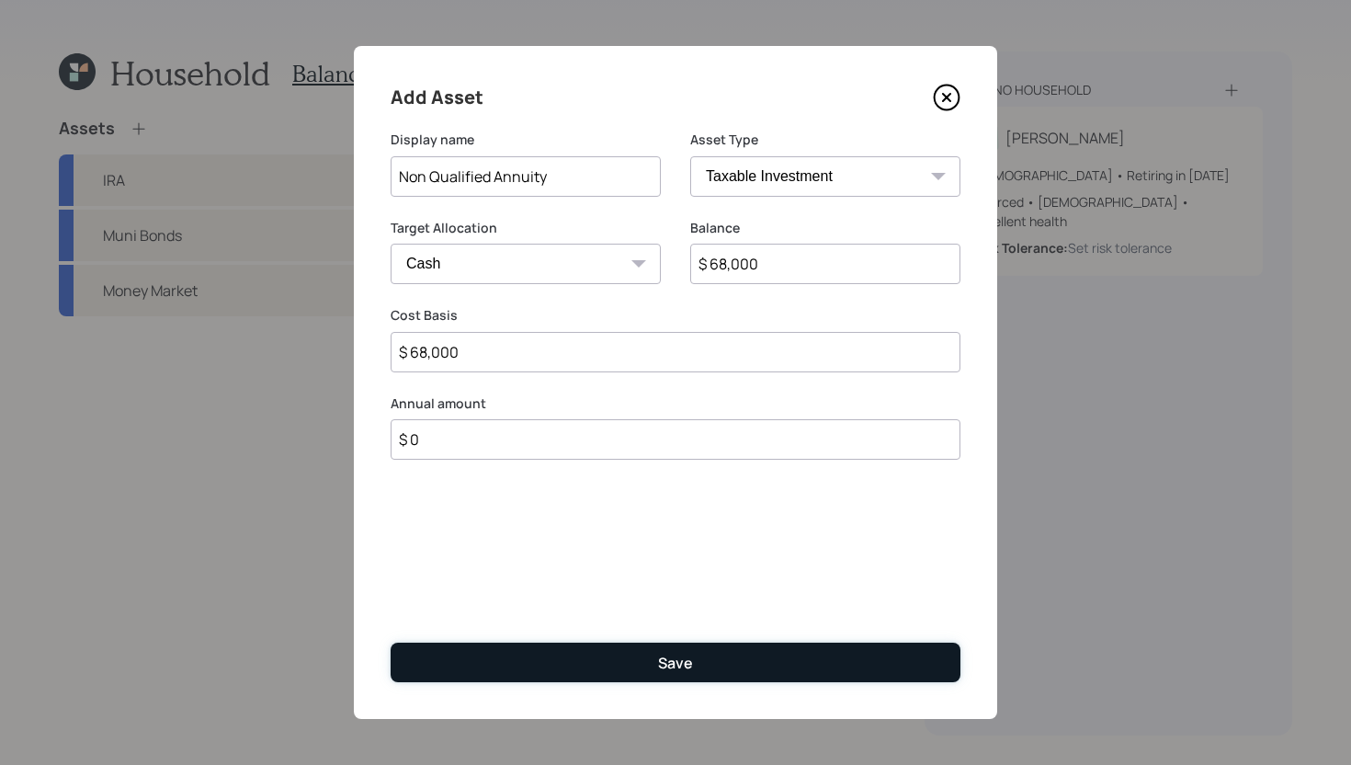
click at [613, 644] on button "Save" at bounding box center [676, 663] width 570 height 40
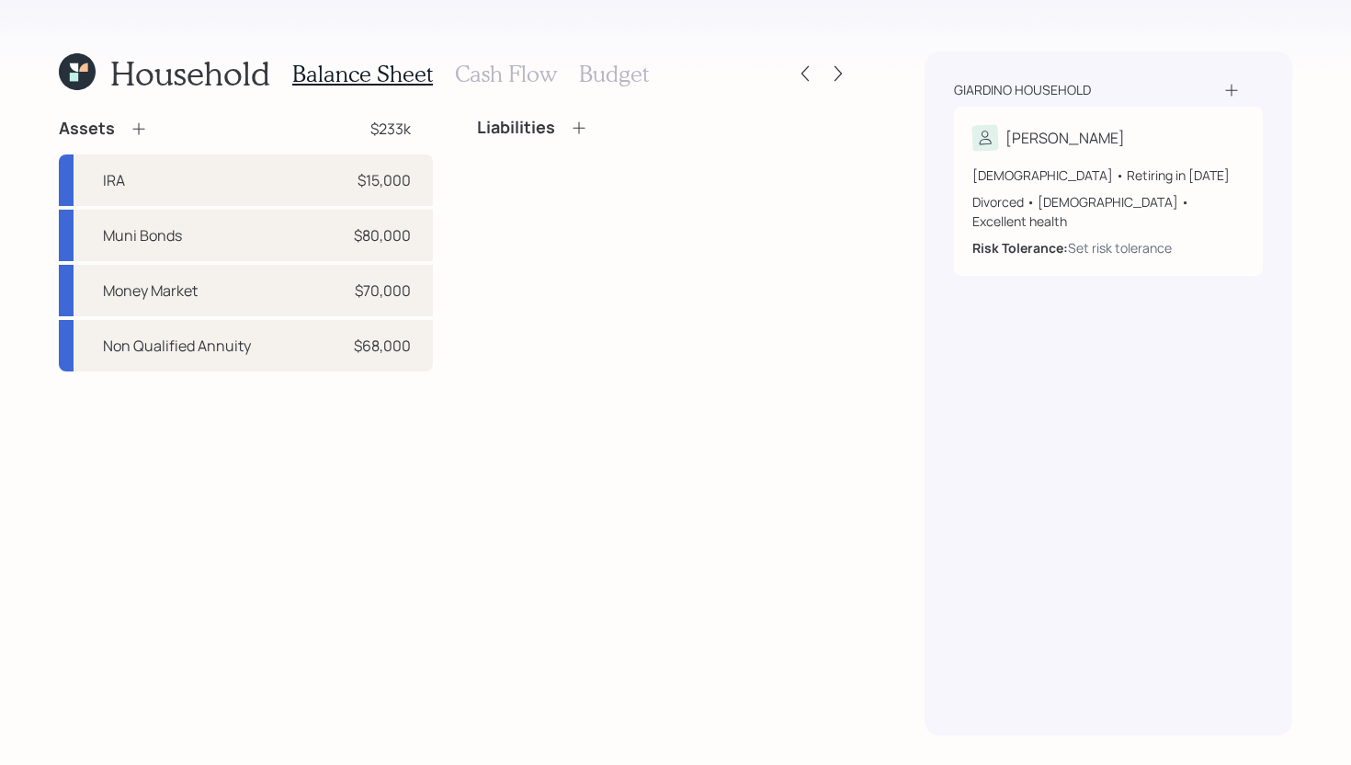
click at [577, 125] on icon at bounding box center [579, 128] width 18 height 18
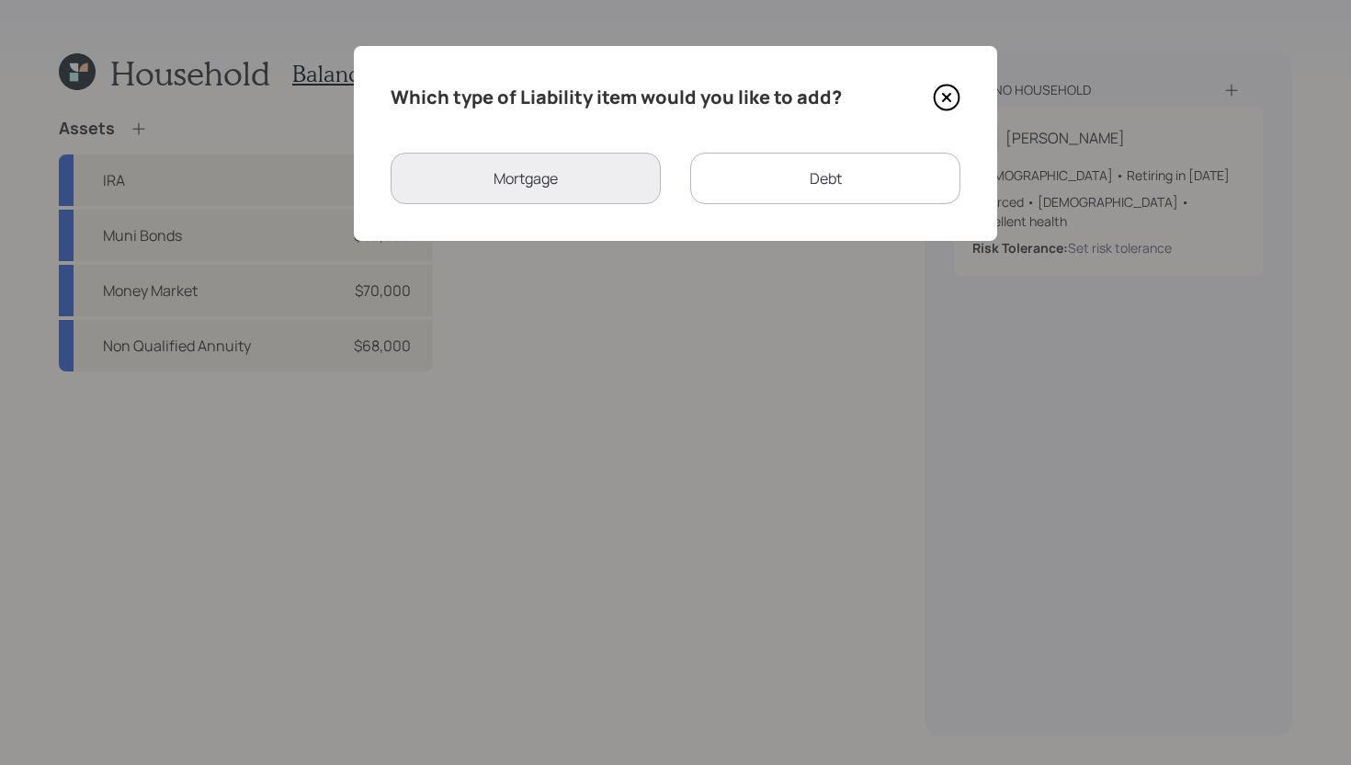
click at [802, 198] on div "Debt" at bounding box center [825, 178] width 270 height 51
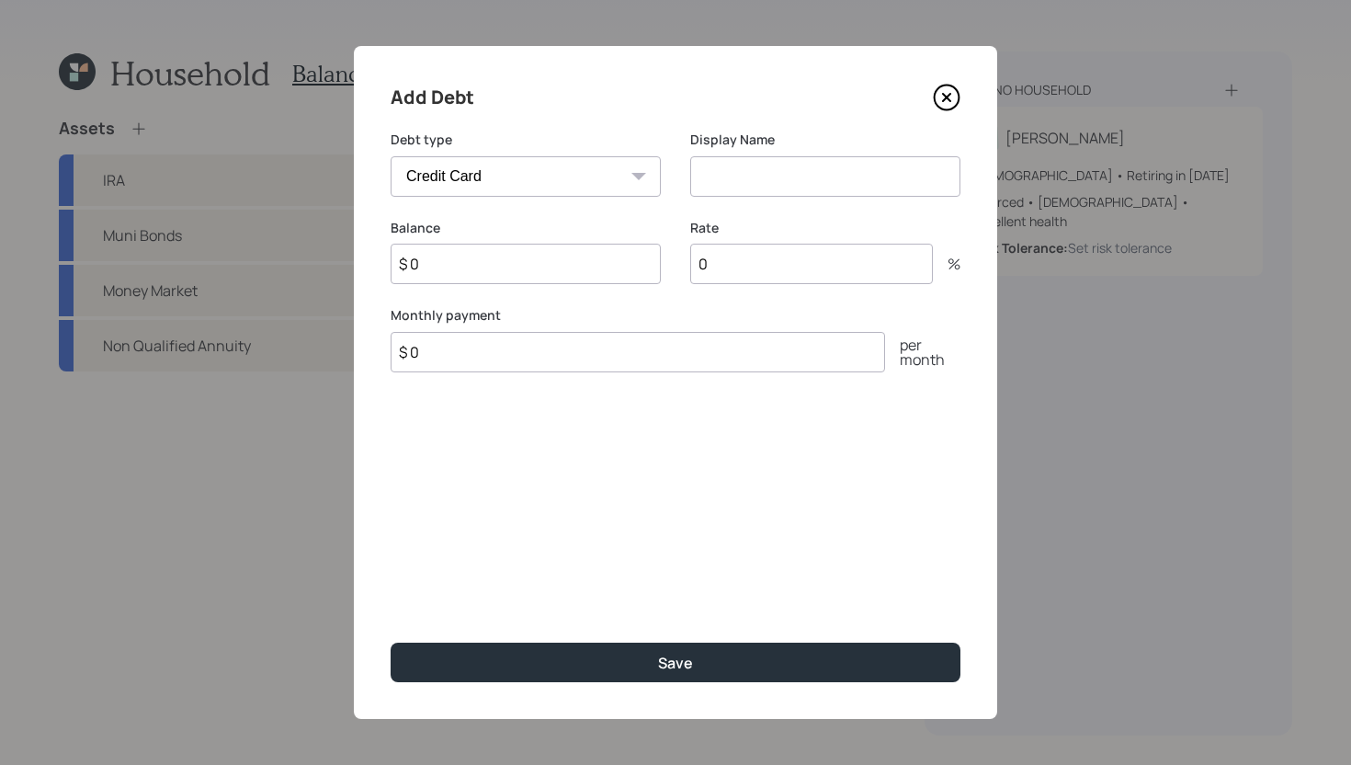
click at [554, 193] on select "Car Credit Card Medical Student Other" at bounding box center [526, 176] width 270 height 40
select select "student"
click at [391, 156] on select "Car Credit Card Medical Student Other" at bounding box center [526, 176] width 270 height 40
click at [762, 186] on input at bounding box center [825, 176] width 270 height 40
type input "Student Loan"
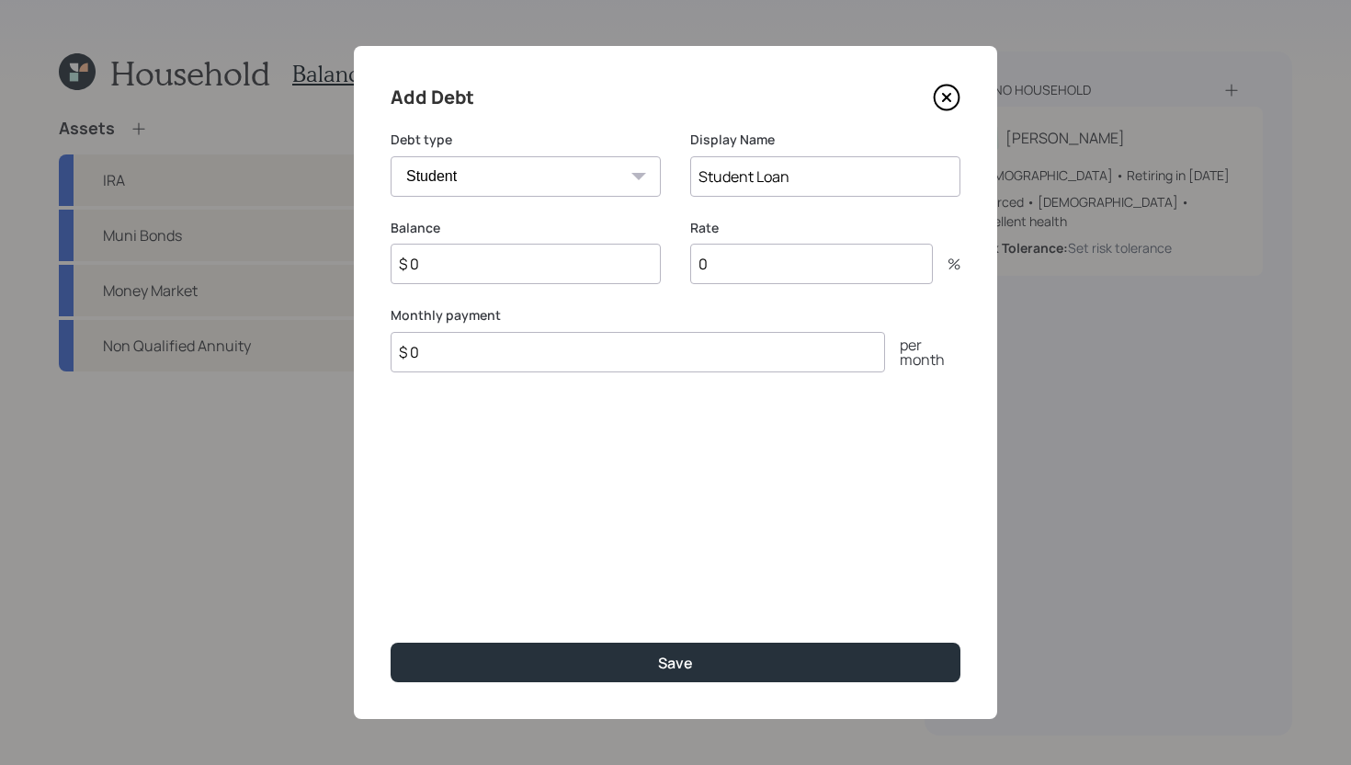
click at [565, 260] on input "$ 0" at bounding box center [526, 264] width 270 height 40
type input "$ 15,000"
click at [564, 358] on input "$ 0" at bounding box center [638, 352] width 495 height 40
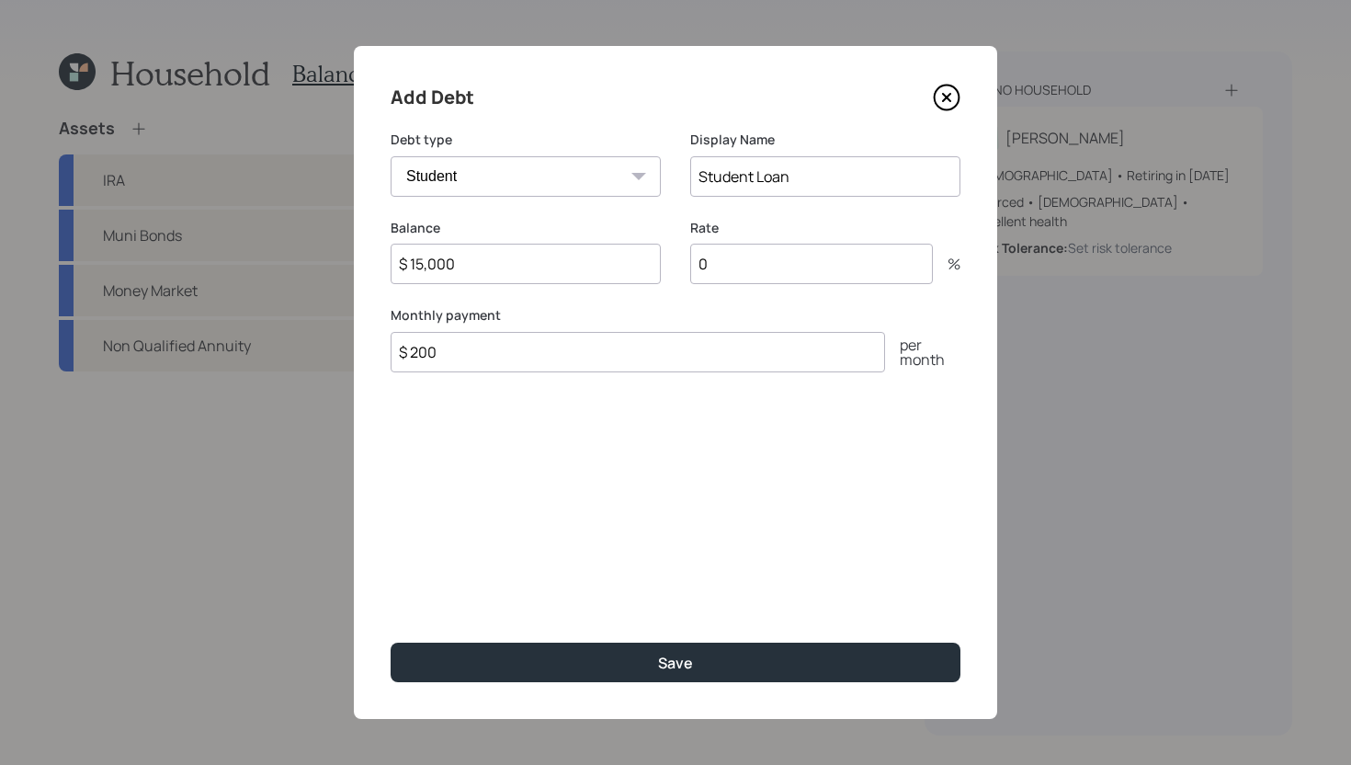
type input "$ 200"
click at [814, 268] on input "0" at bounding box center [811, 264] width 243 height 40
type input "0"
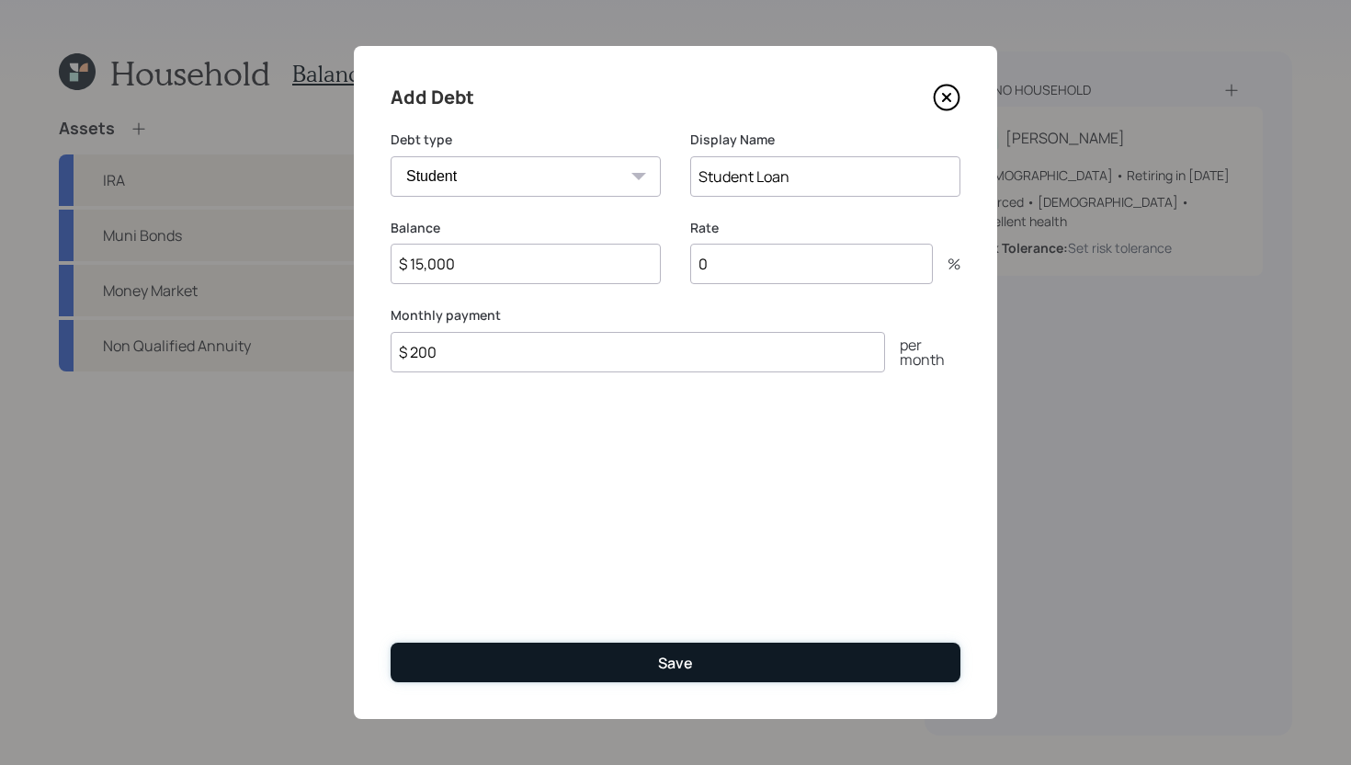
click at [751, 653] on button "Save" at bounding box center [676, 663] width 570 height 40
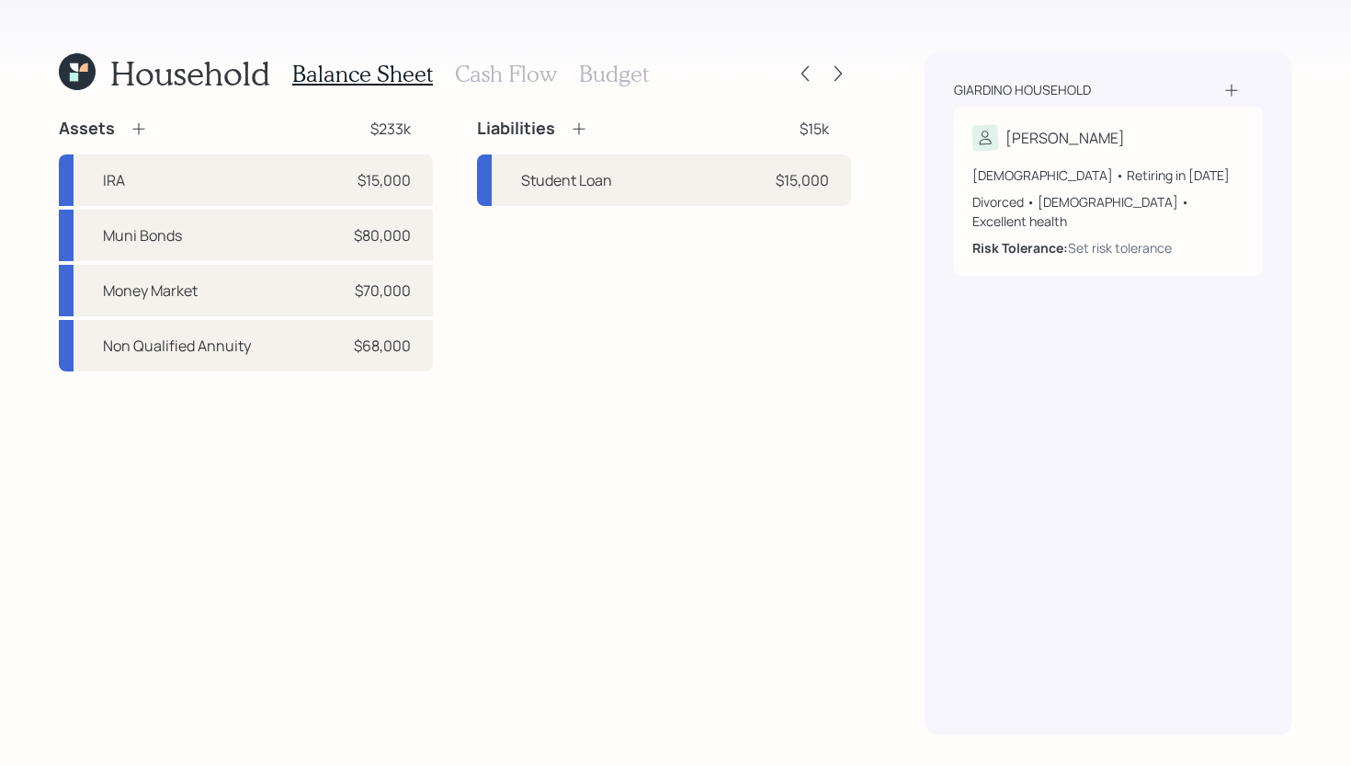
click at [522, 81] on h3 "Cash Flow" at bounding box center [506, 74] width 102 height 27
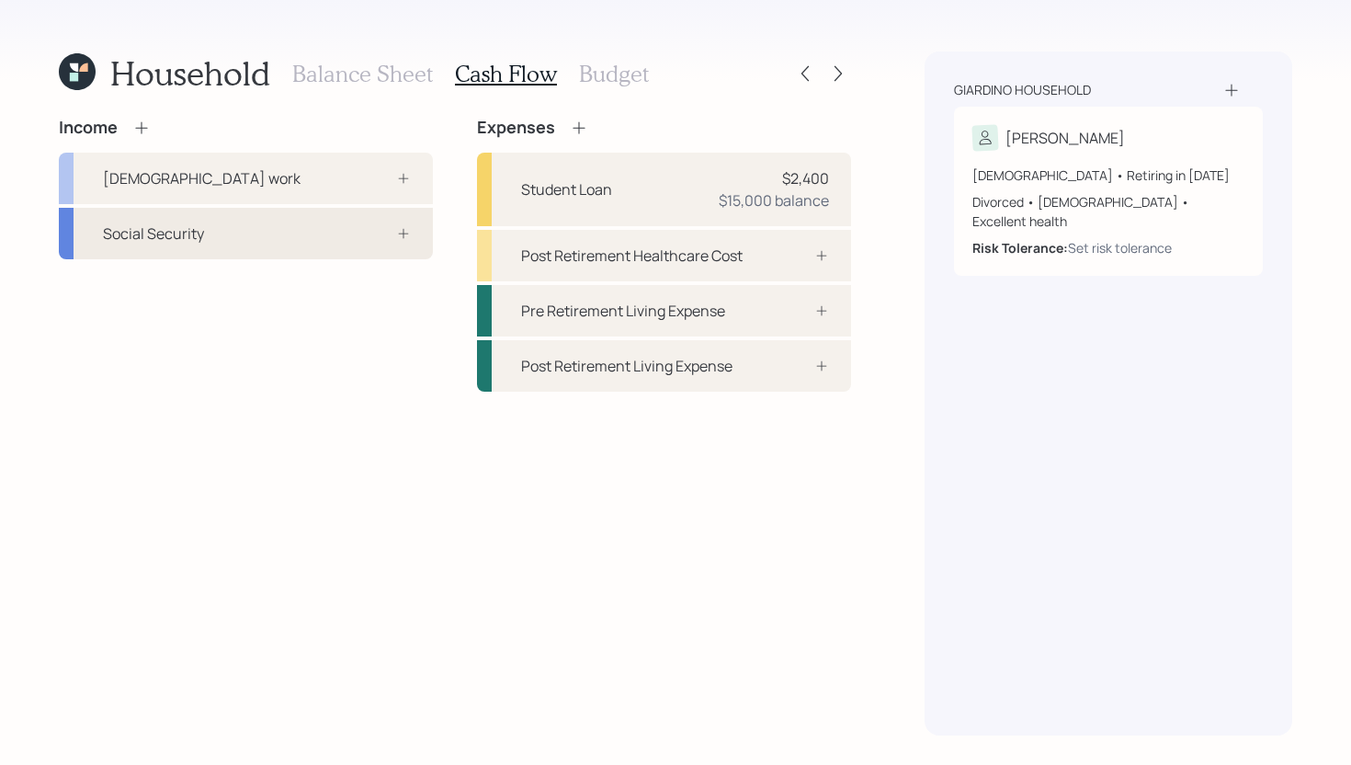
click at [281, 230] on div "Social Security" at bounding box center [246, 233] width 374 height 51
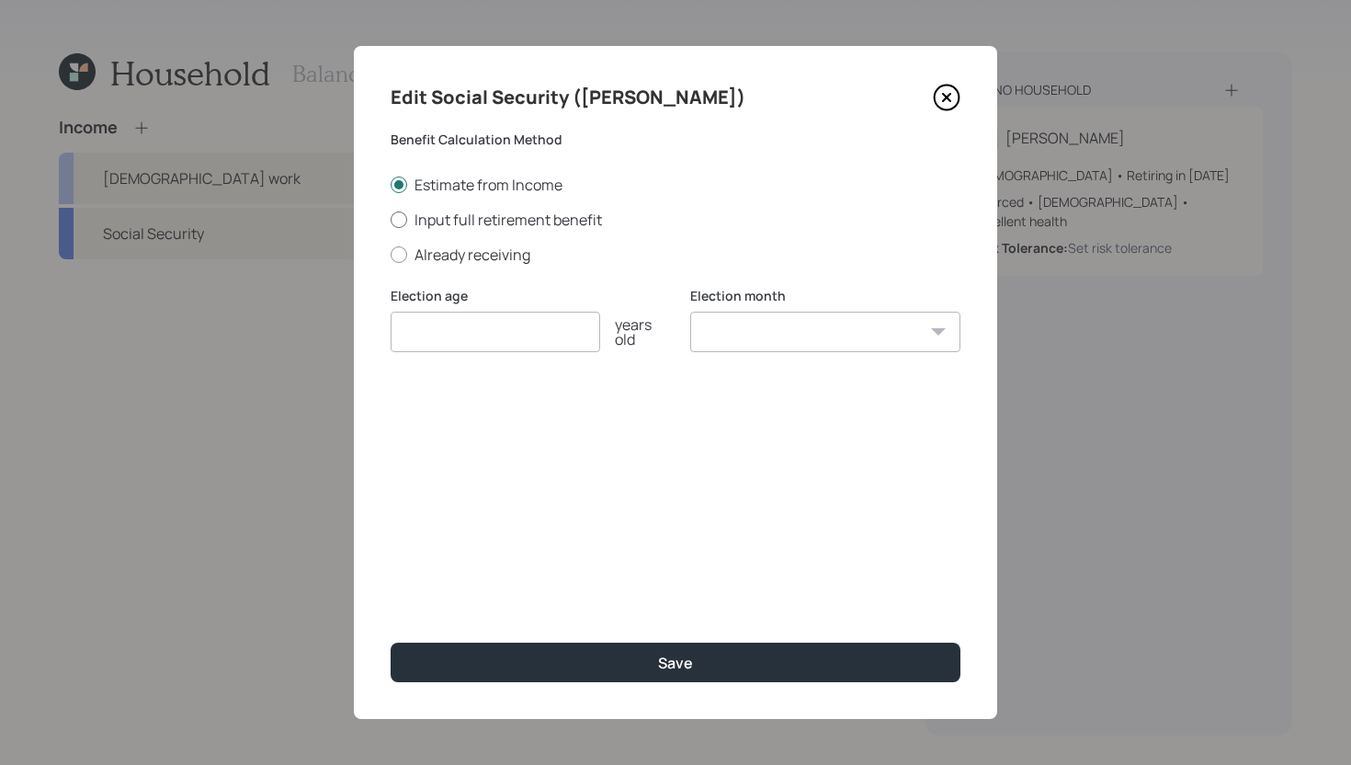
click at [461, 222] on label "Input full retirement benefit" at bounding box center [676, 220] width 570 height 20
click at [391, 220] on input "Input full retirement benefit" at bounding box center [390, 219] width 1 height 1
radio input "true"
click at [461, 427] on input "$" at bounding box center [676, 420] width 570 height 40
type input "$ 1,800"
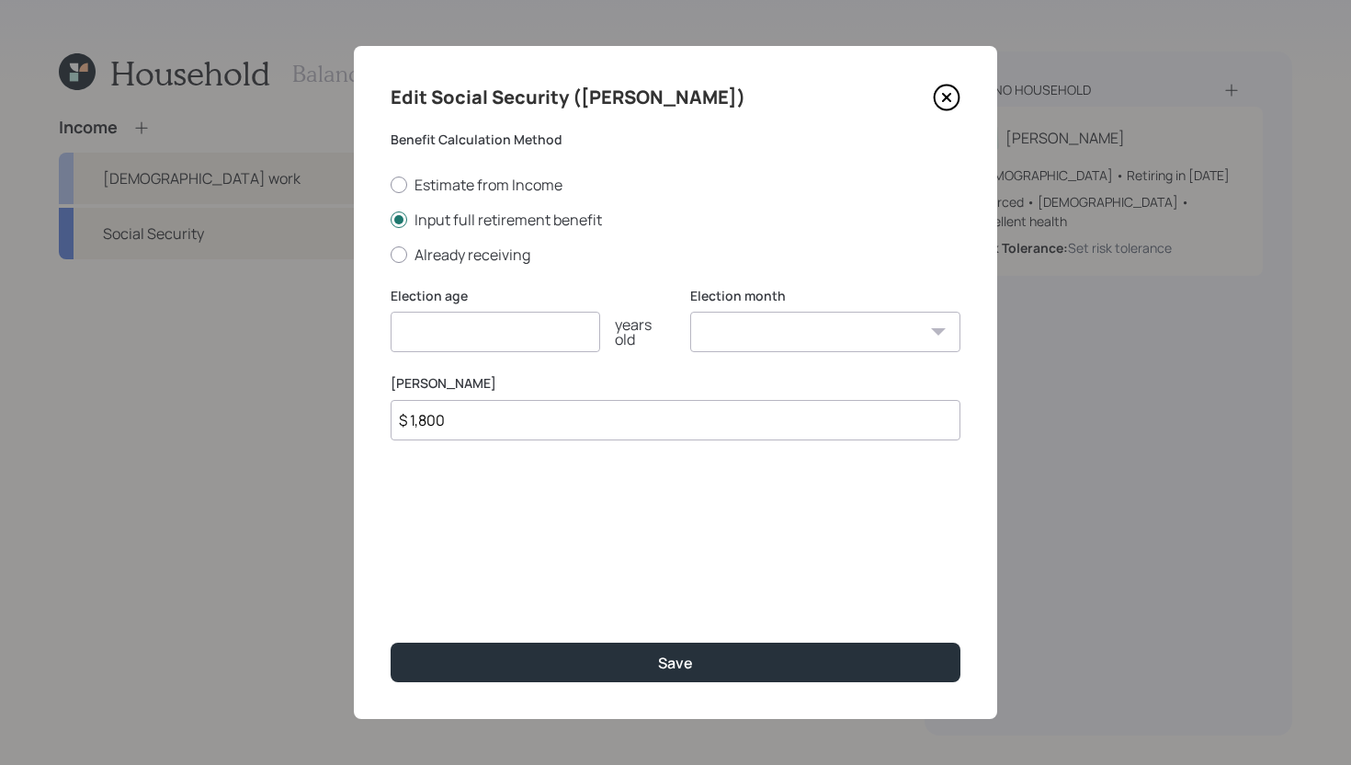
click at [508, 334] on input "number" at bounding box center [496, 332] width 210 height 40
type input "70"
click at [740, 326] on select "January February March April May June July August September October November De…" at bounding box center [825, 332] width 270 height 40
select select "7"
click at [690, 312] on select "January February March April May June July August September October November De…" at bounding box center [825, 332] width 270 height 40
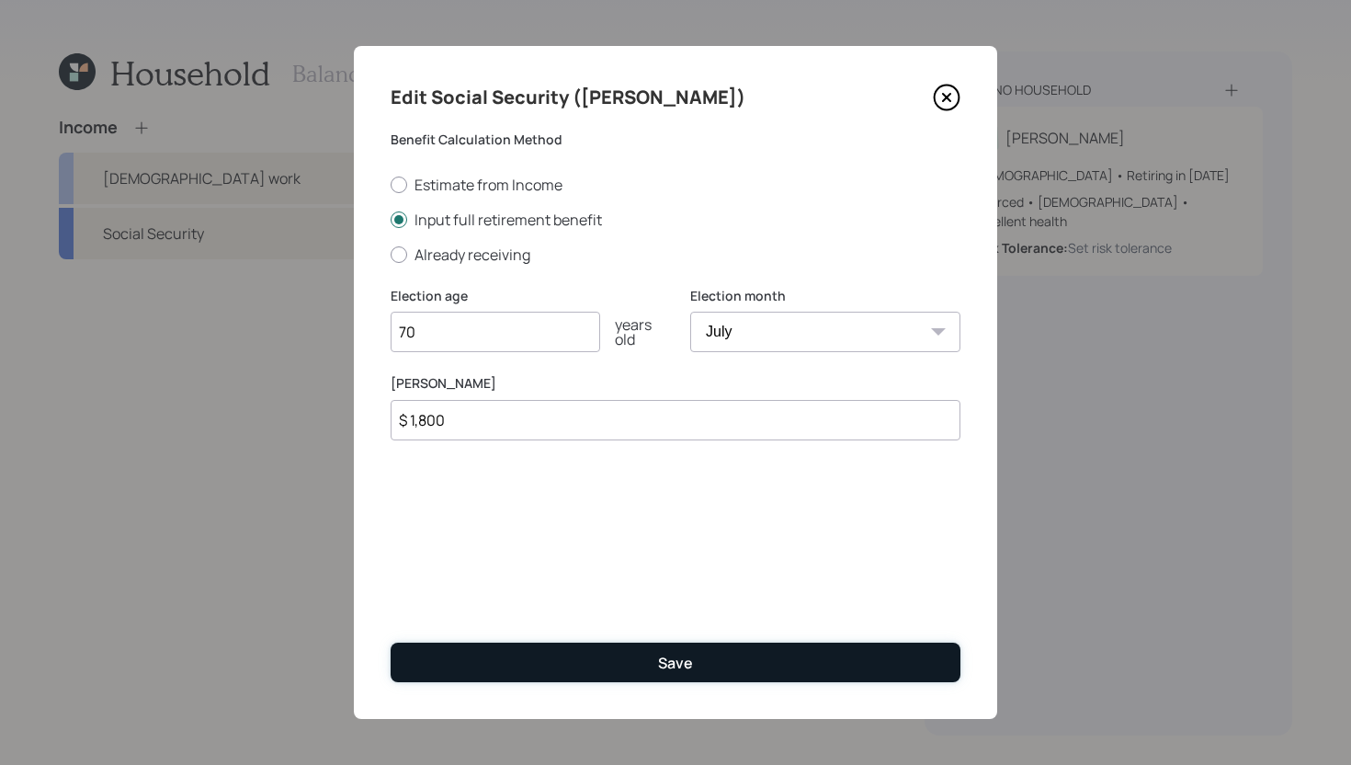
click at [650, 657] on button "Save" at bounding box center [676, 663] width 570 height 40
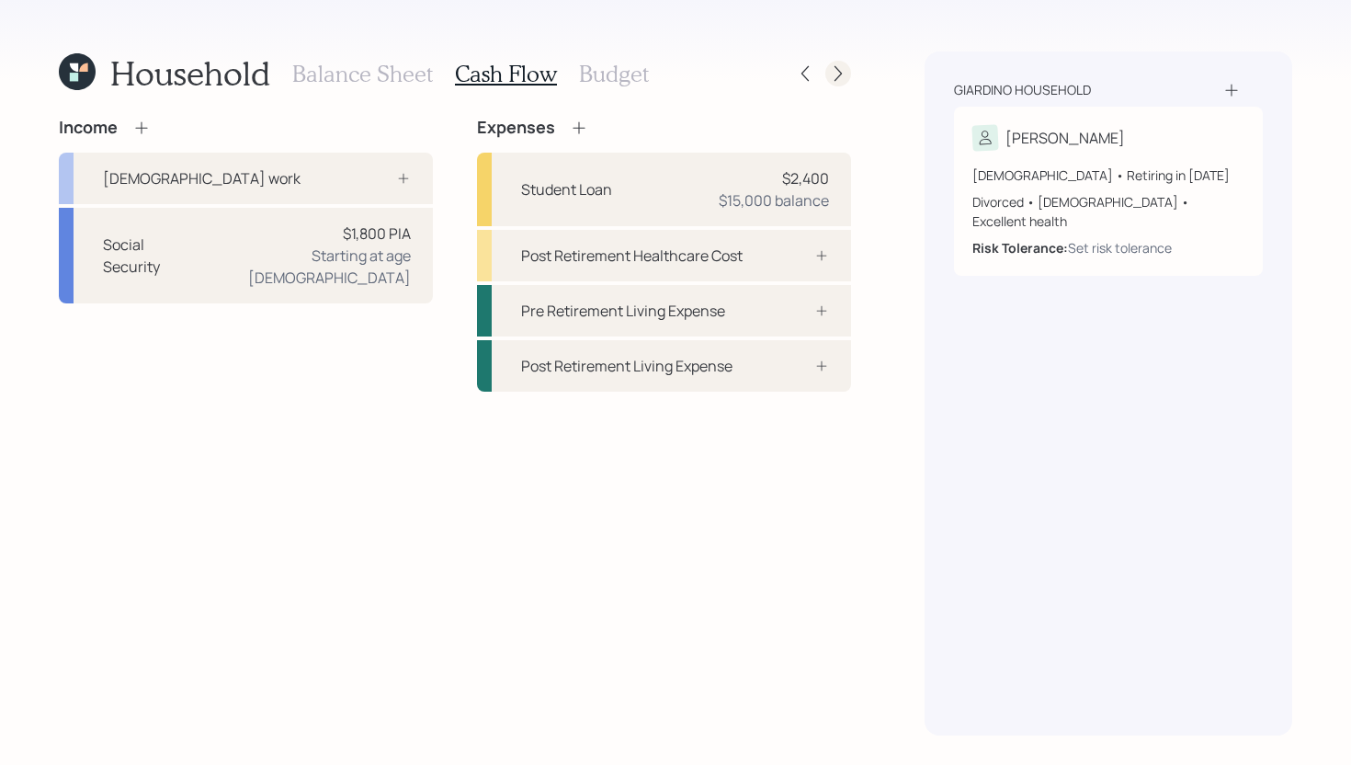
click at [836, 70] on icon at bounding box center [838, 73] width 18 height 18
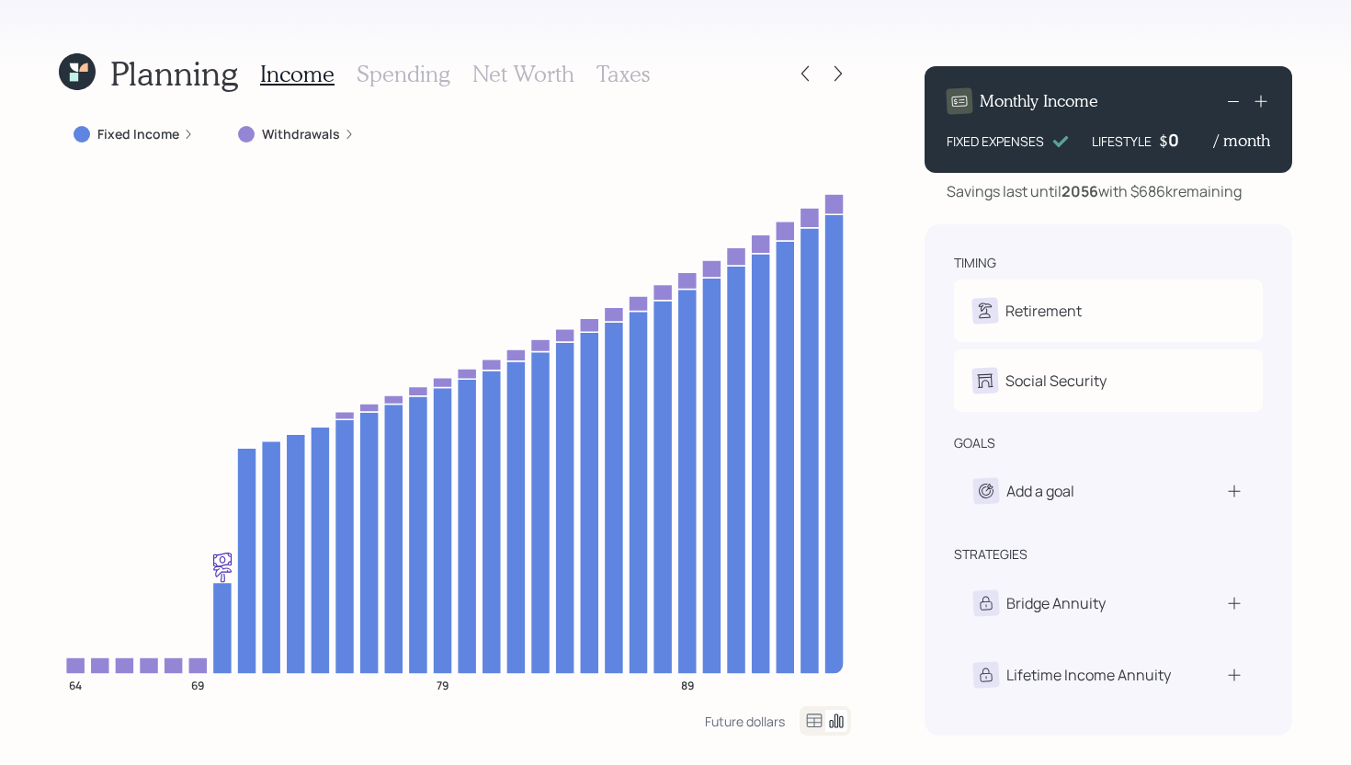
click at [158, 132] on label "Fixed Income" at bounding box center [138, 134] width 82 height 18
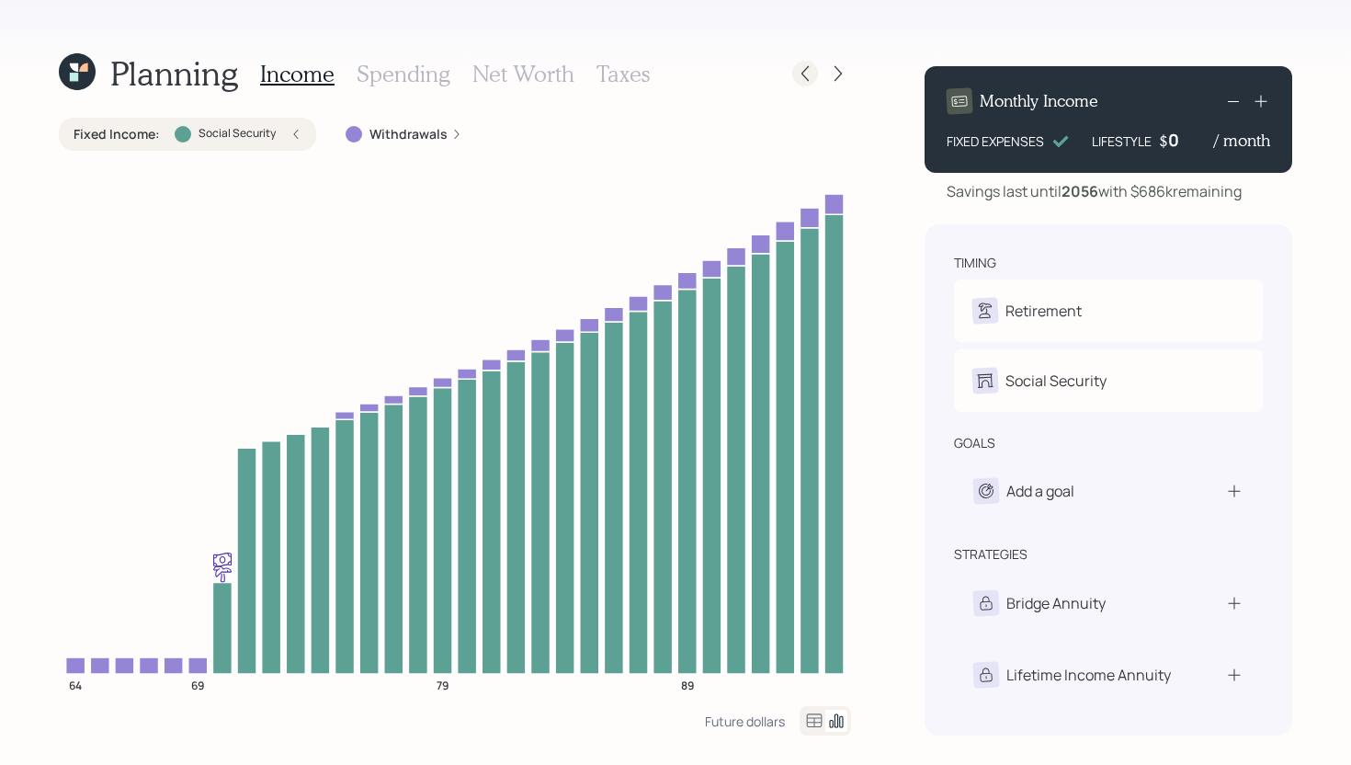
click at [805, 64] on icon at bounding box center [805, 73] width 18 height 18
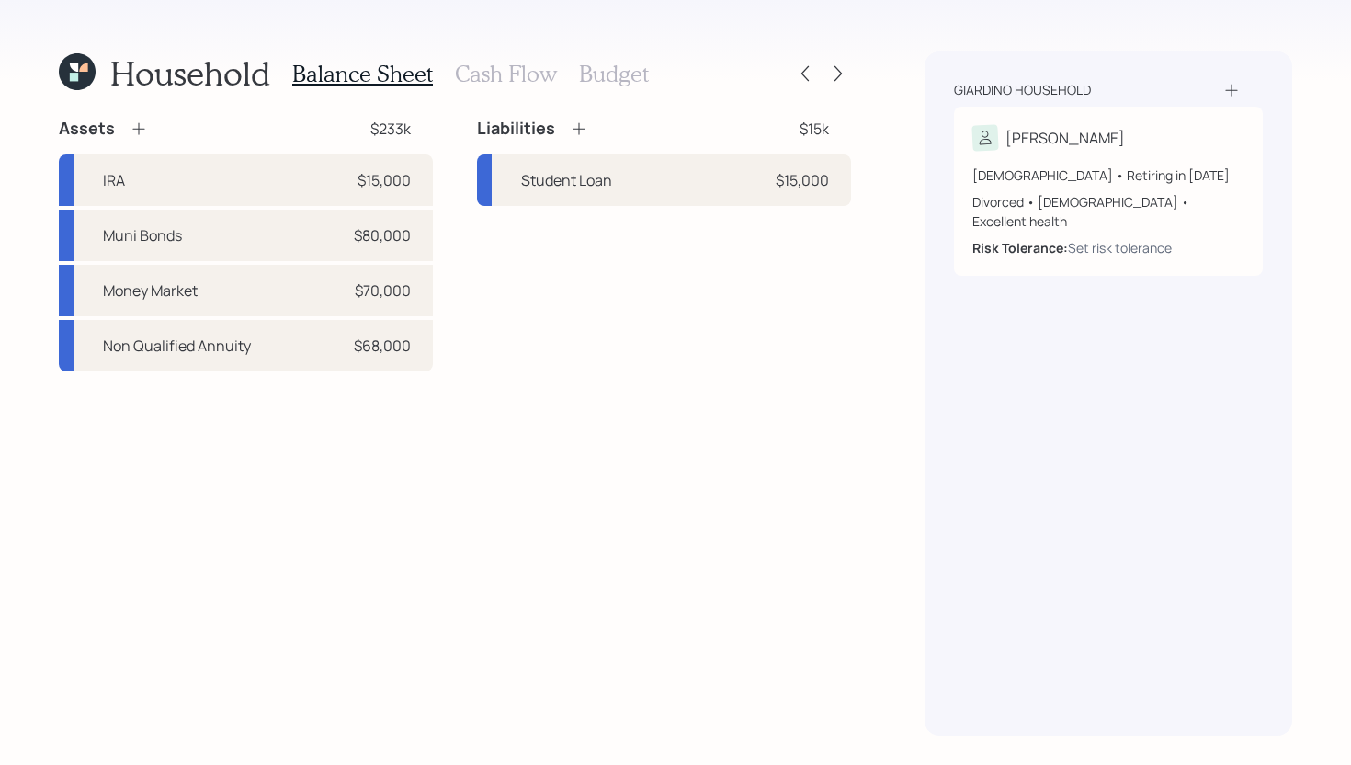
click at [467, 59] on div "Balance Sheet Cash Flow Budget" at bounding box center [470, 73] width 357 height 44
click at [474, 67] on h3 "Cash Flow" at bounding box center [506, 74] width 102 height 27
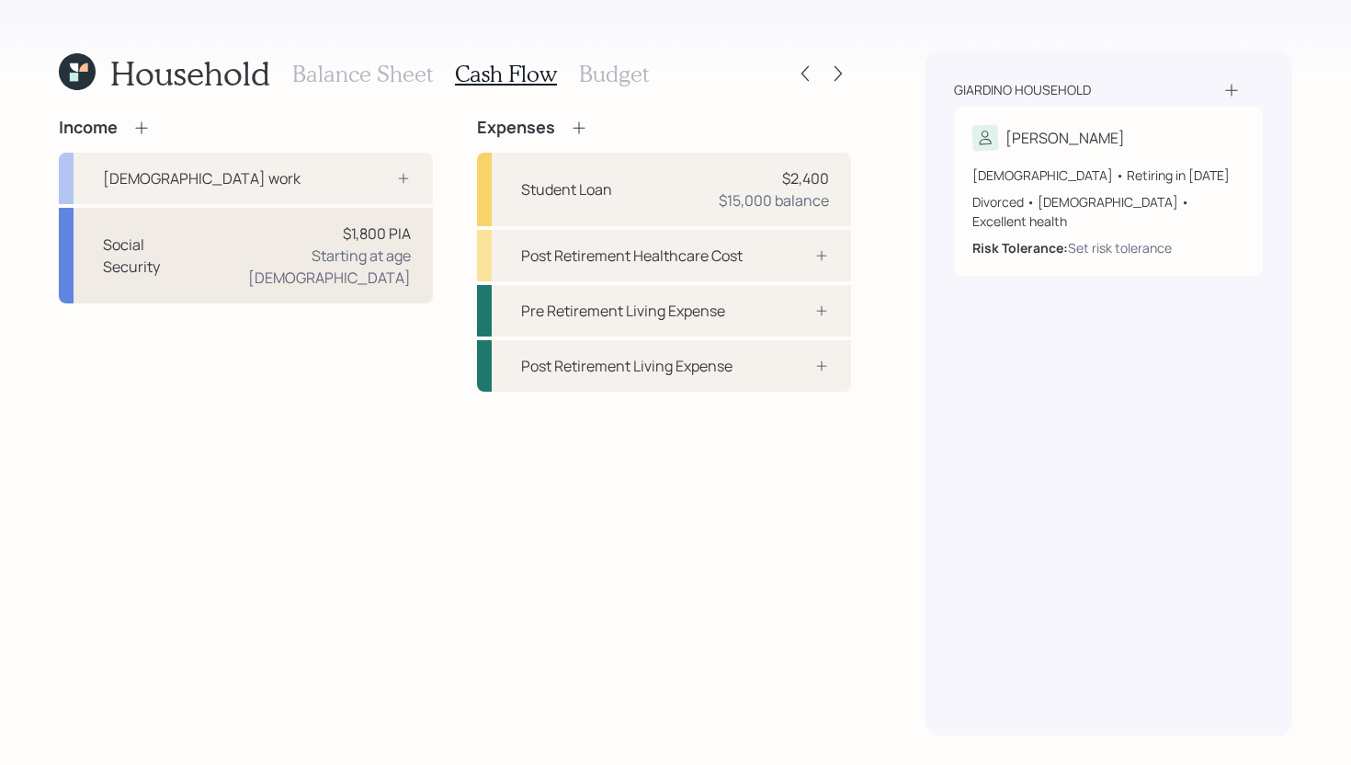
click at [257, 259] on div "Social Security $1,800 PIA Starting at age 70" at bounding box center [246, 256] width 374 height 96
select select "7"
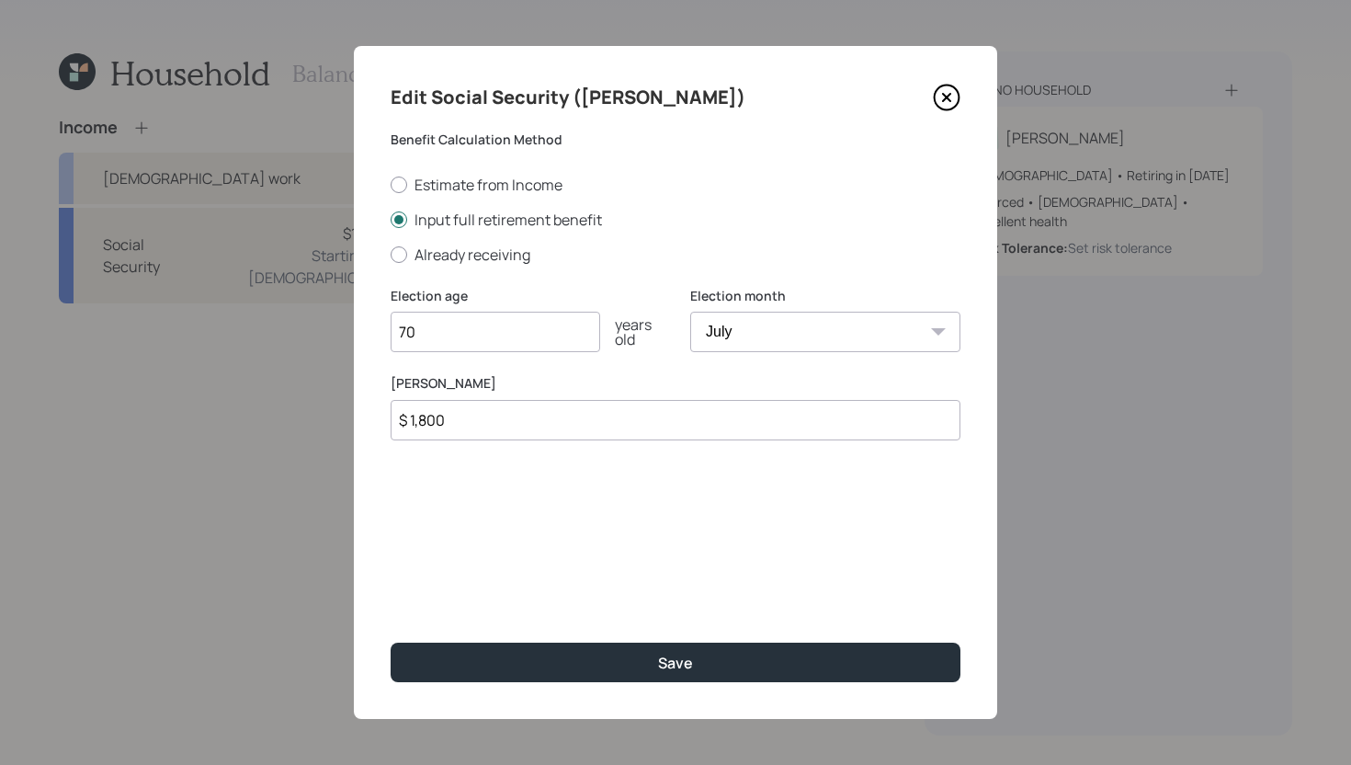
click at [505, 427] on input "$ 1,800" at bounding box center [676, 420] width 570 height 40
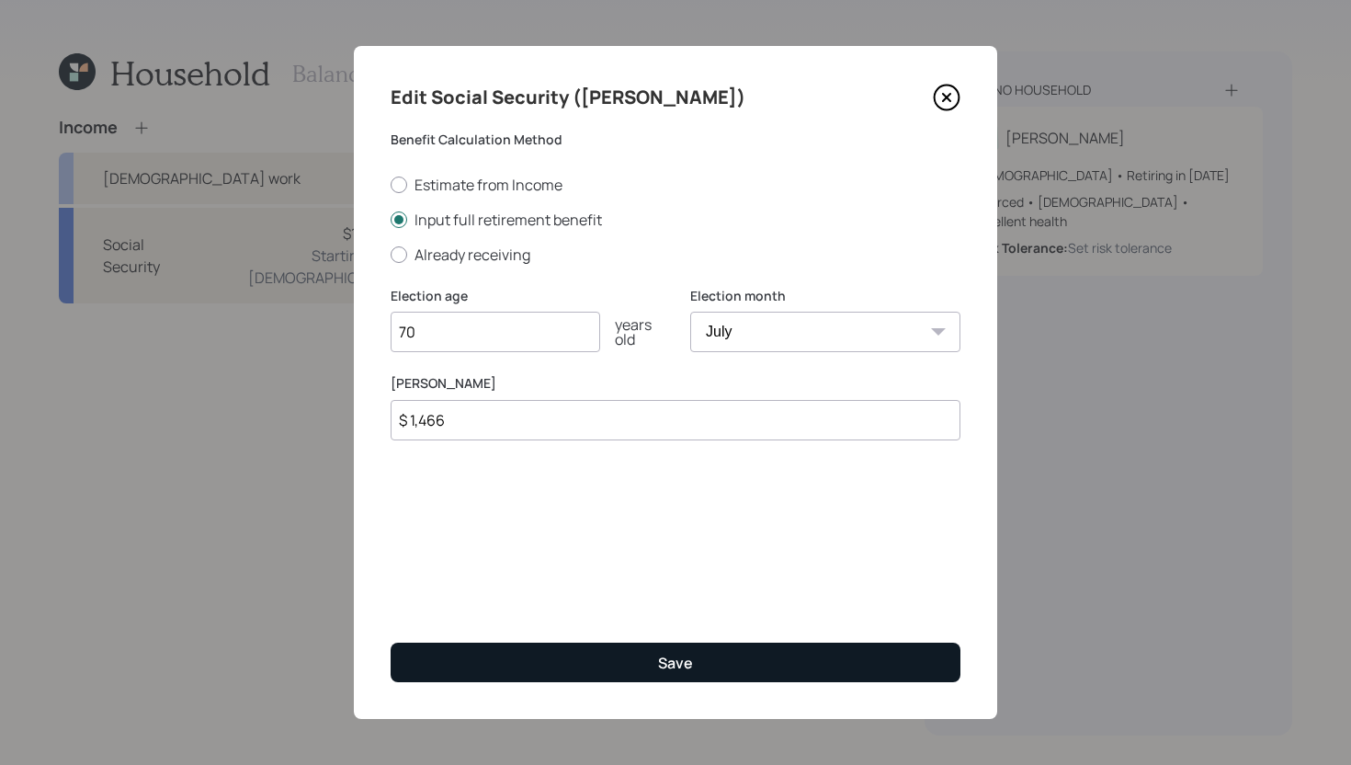
type input "$ 1,466"
click at [546, 655] on button "Save" at bounding box center [676, 663] width 570 height 40
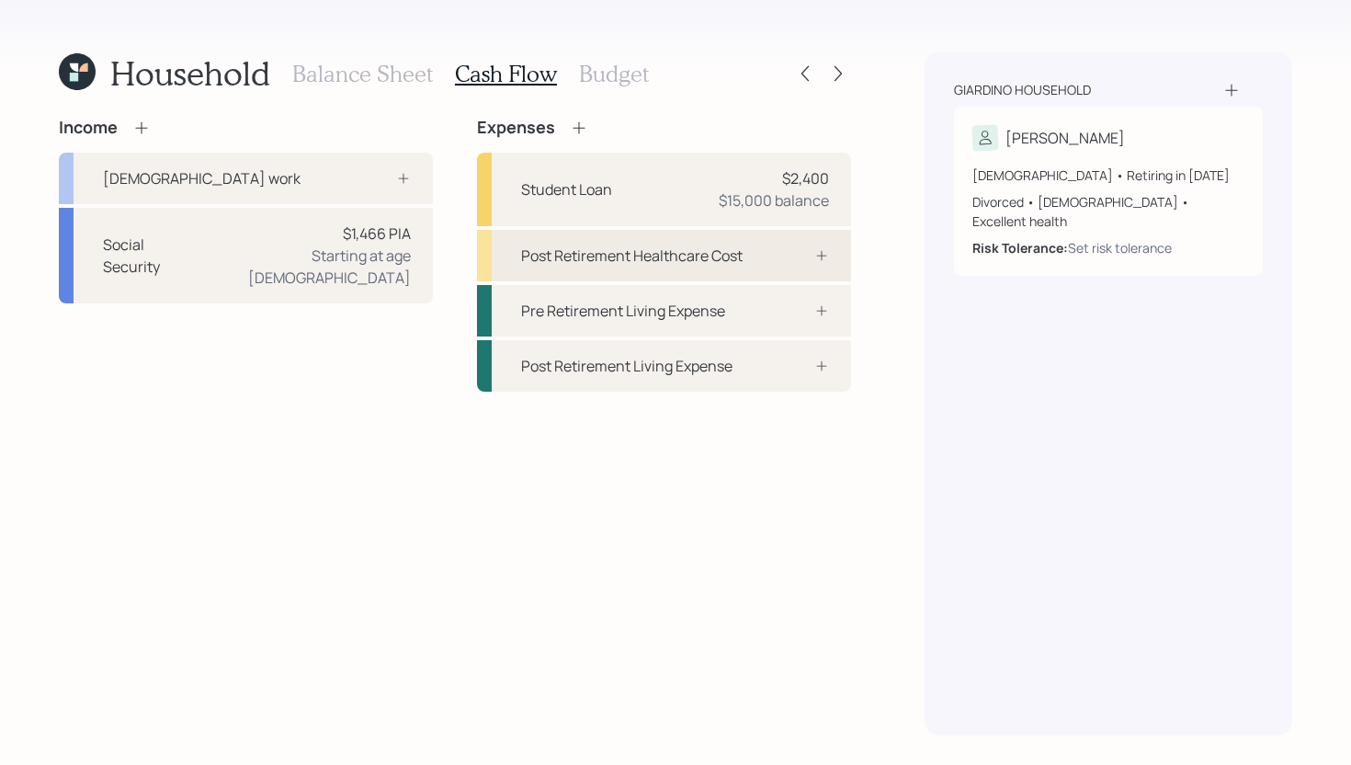
click at [601, 258] on div "Post Retirement Healthcare Cost" at bounding box center [632, 256] width 222 height 22
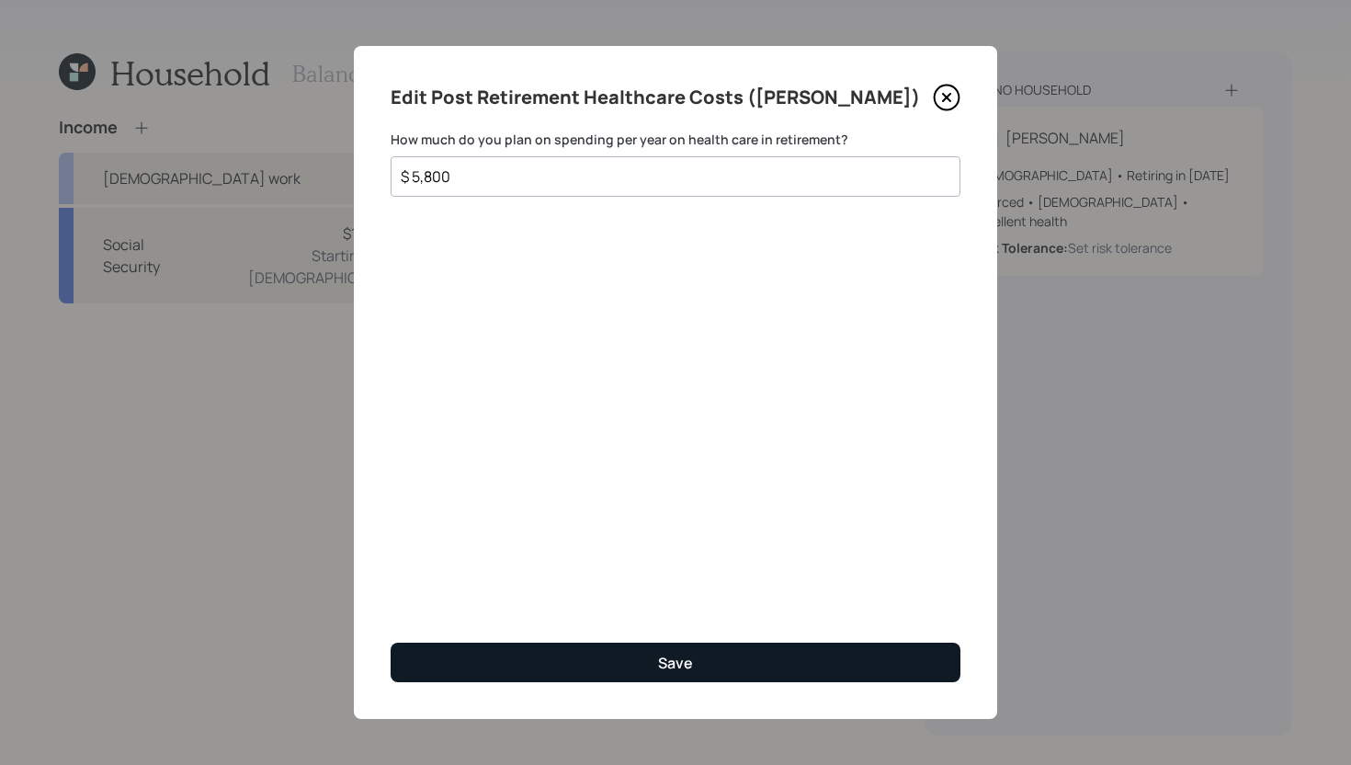
type input "$ 5,800"
click at [645, 644] on button "Save" at bounding box center [676, 663] width 570 height 40
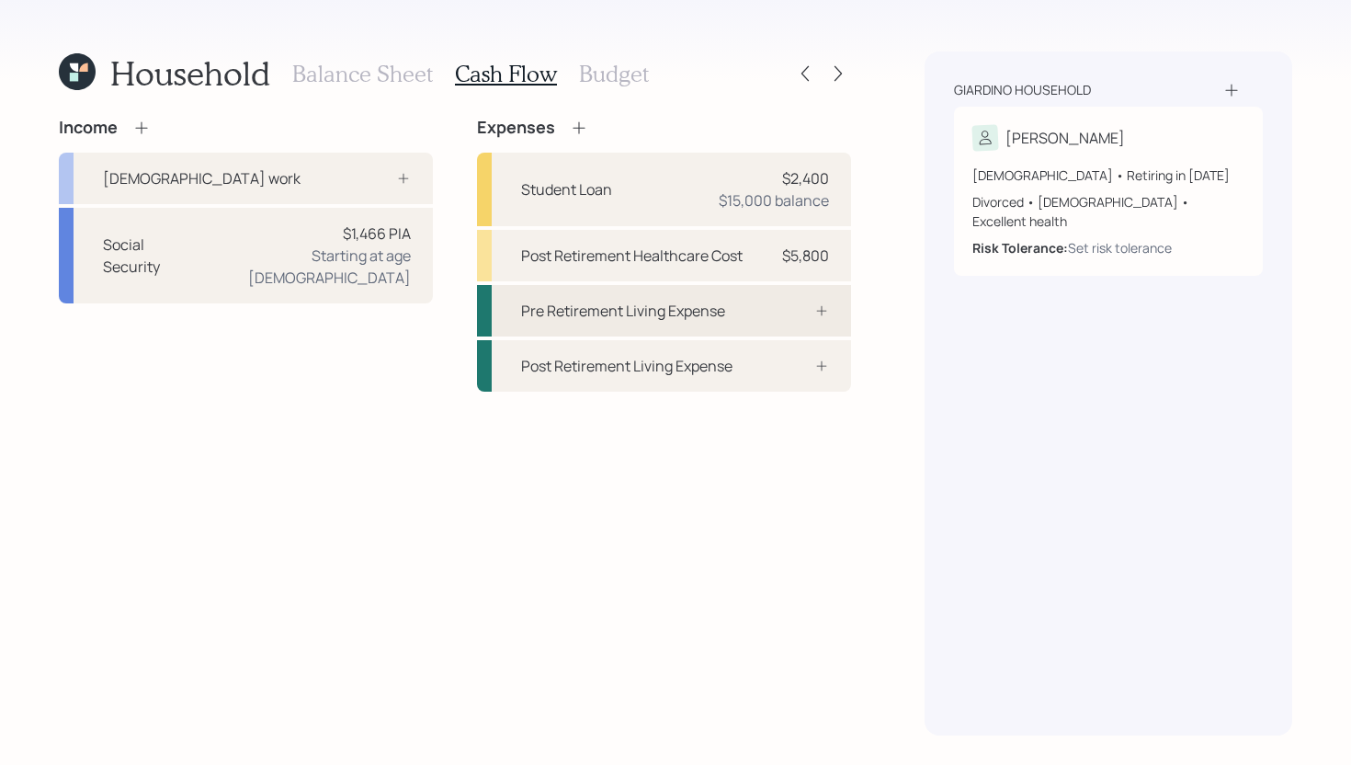
click at [697, 316] on div "Pre Retirement Living Expense" at bounding box center [623, 311] width 204 height 22
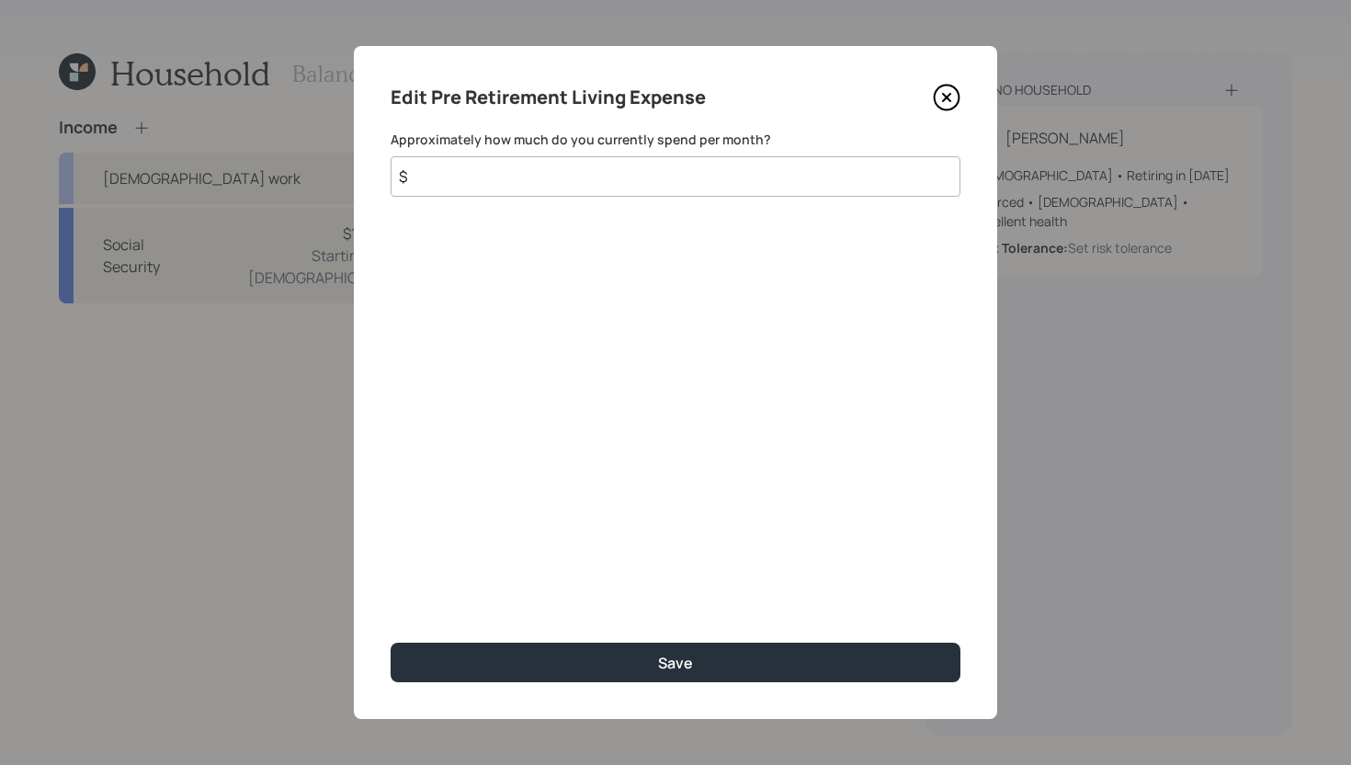
click at [605, 178] on input "$" at bounding box center [676, 176] width 570 height 40
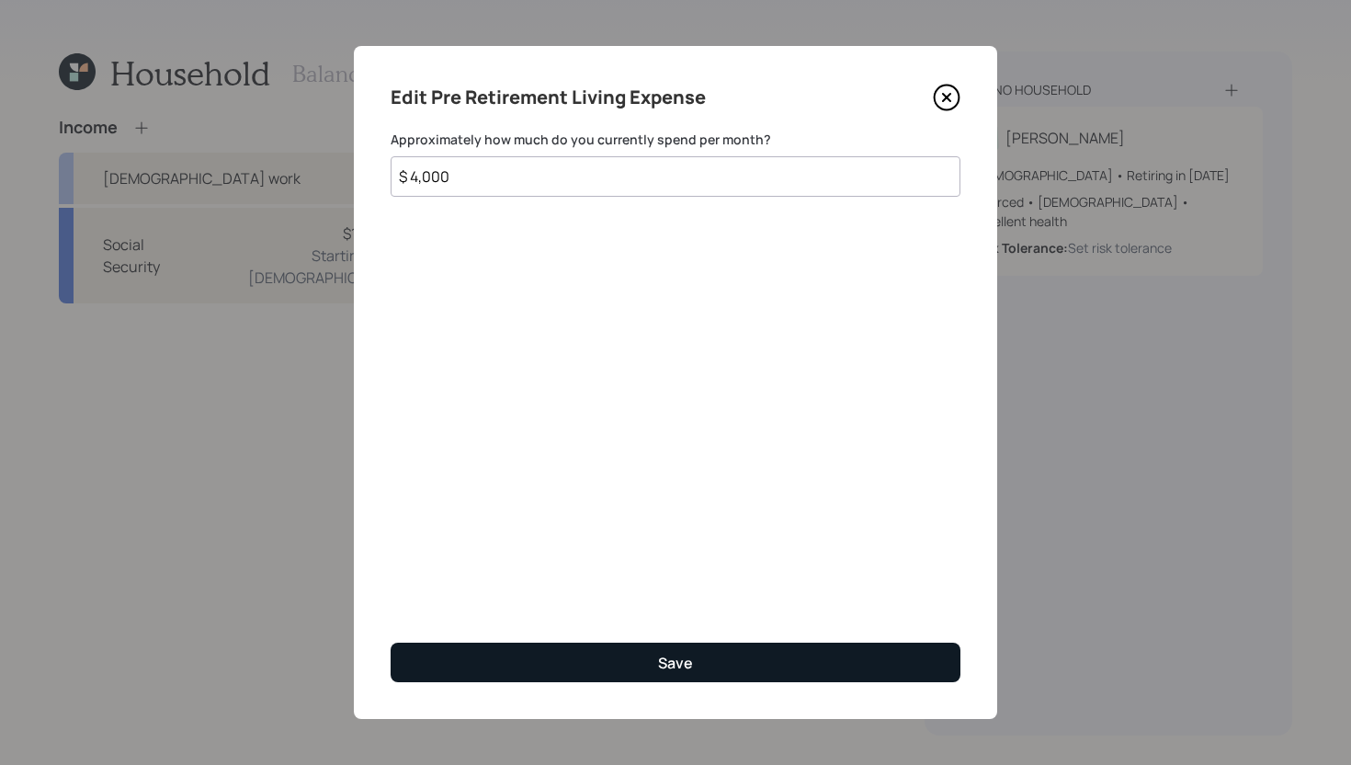
type input "$ 4,000"
click at [605, 676] on button "Save" at bounding box center [676, 663] width 570 height 40
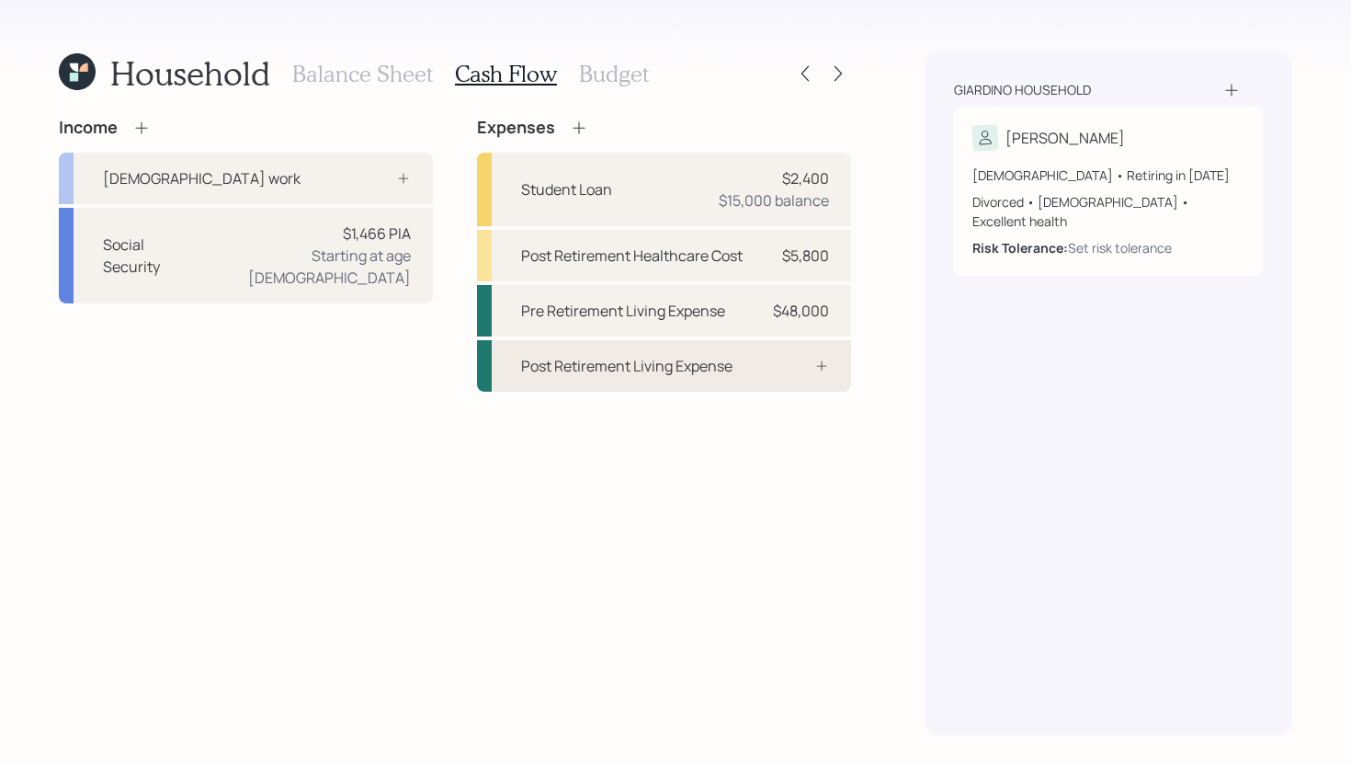
click at [682, 380] on div "Post Retirement Living Expense" at bounding box center [664, 365] width 374 height 51
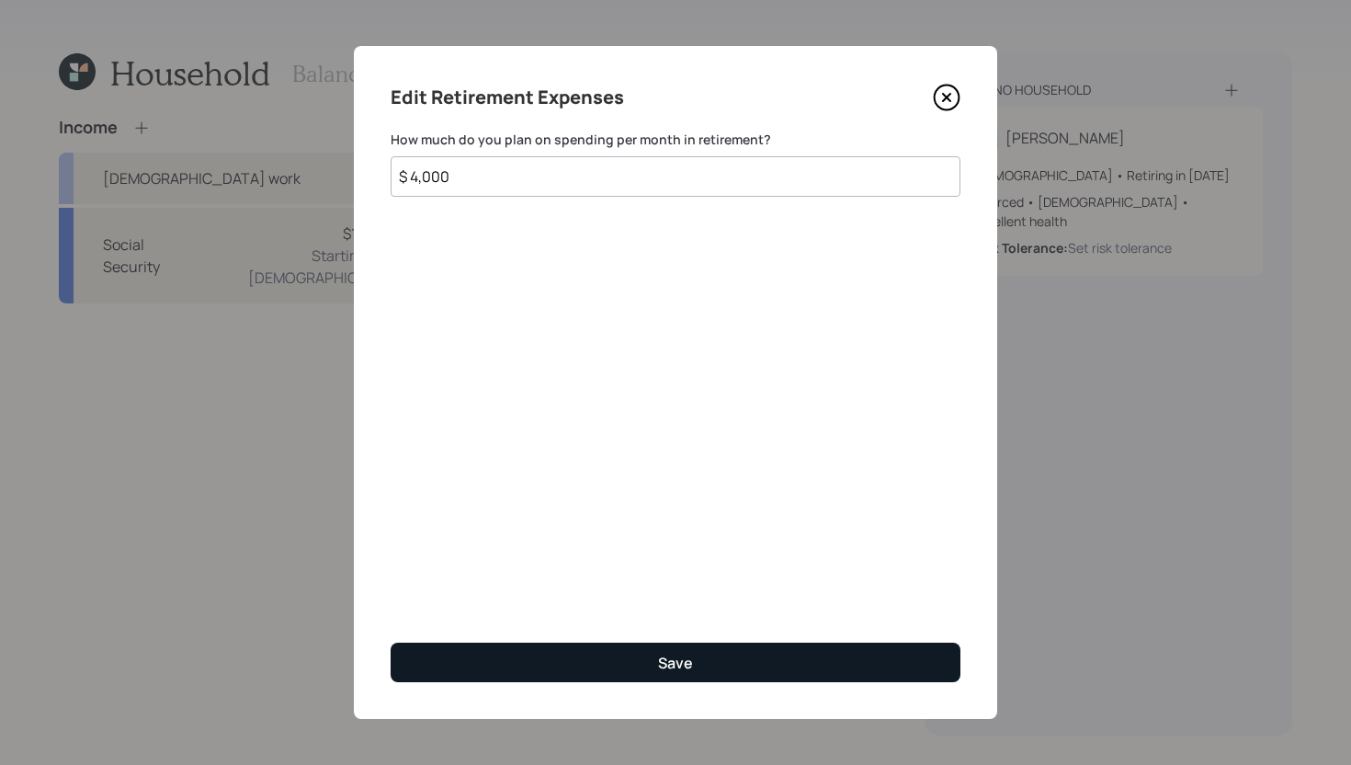
type input "$ 4,000"
click at [587, 672] on button "Save" at bounding box center [676, 663] width 570 height 40
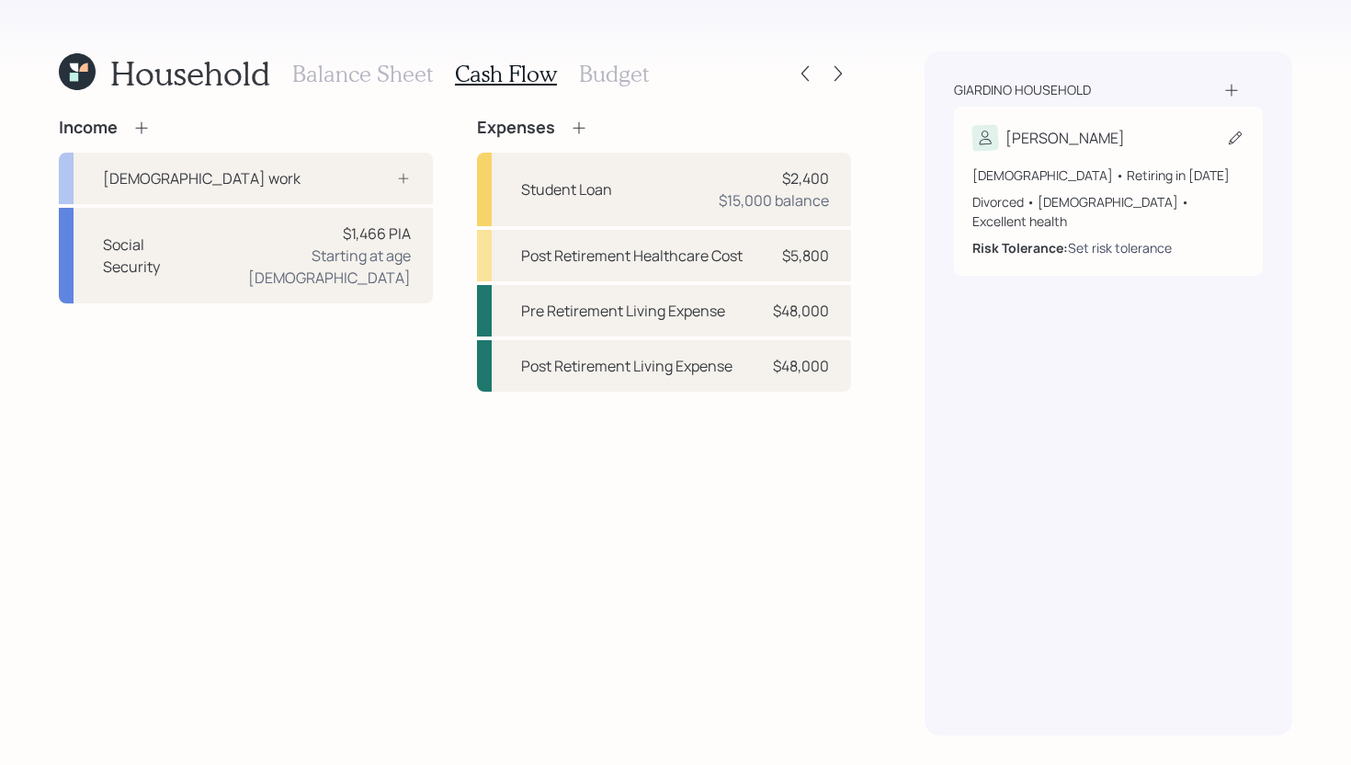
click at [1091, 238] on div "Set risk tolerance" at bounding box center [1120, 247] width 104 height 19
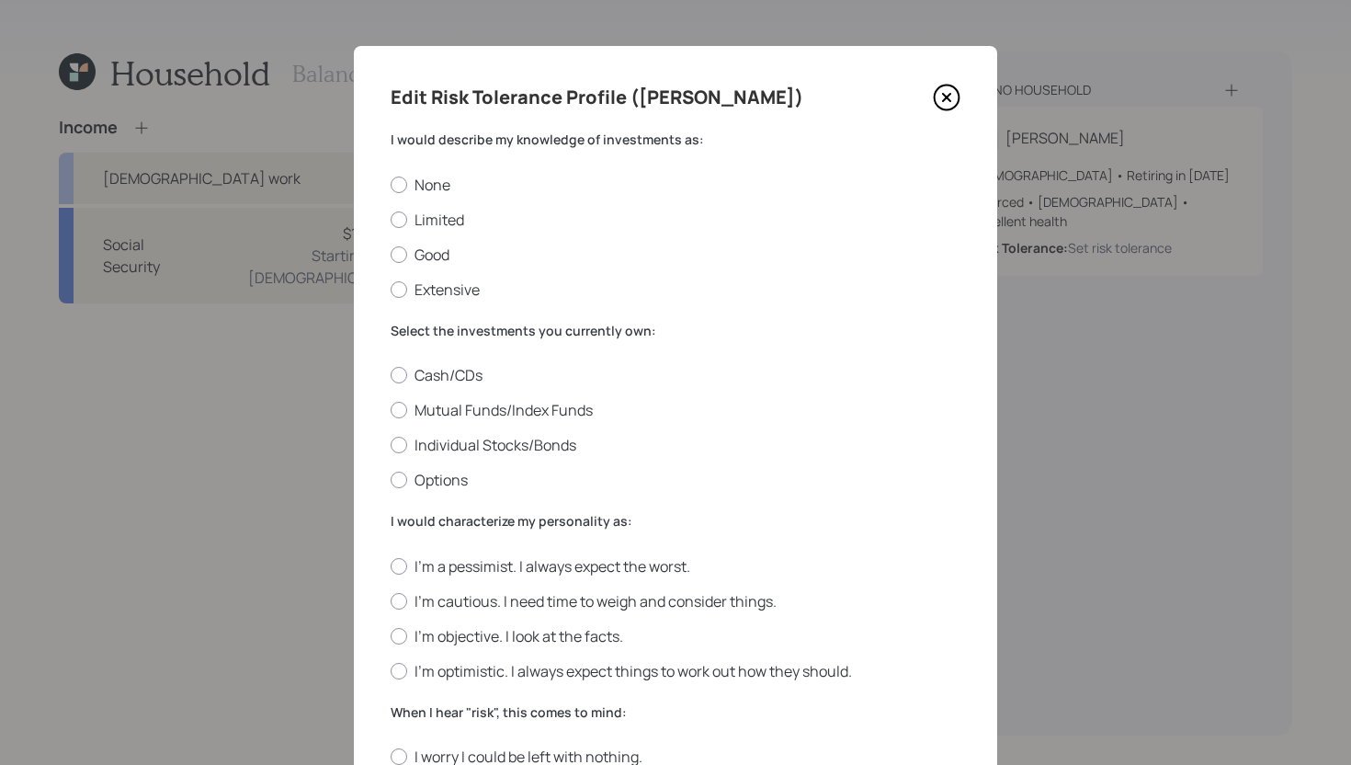
click at [953, 89] on icon at bounding box center [947, 98] width 28 height 28
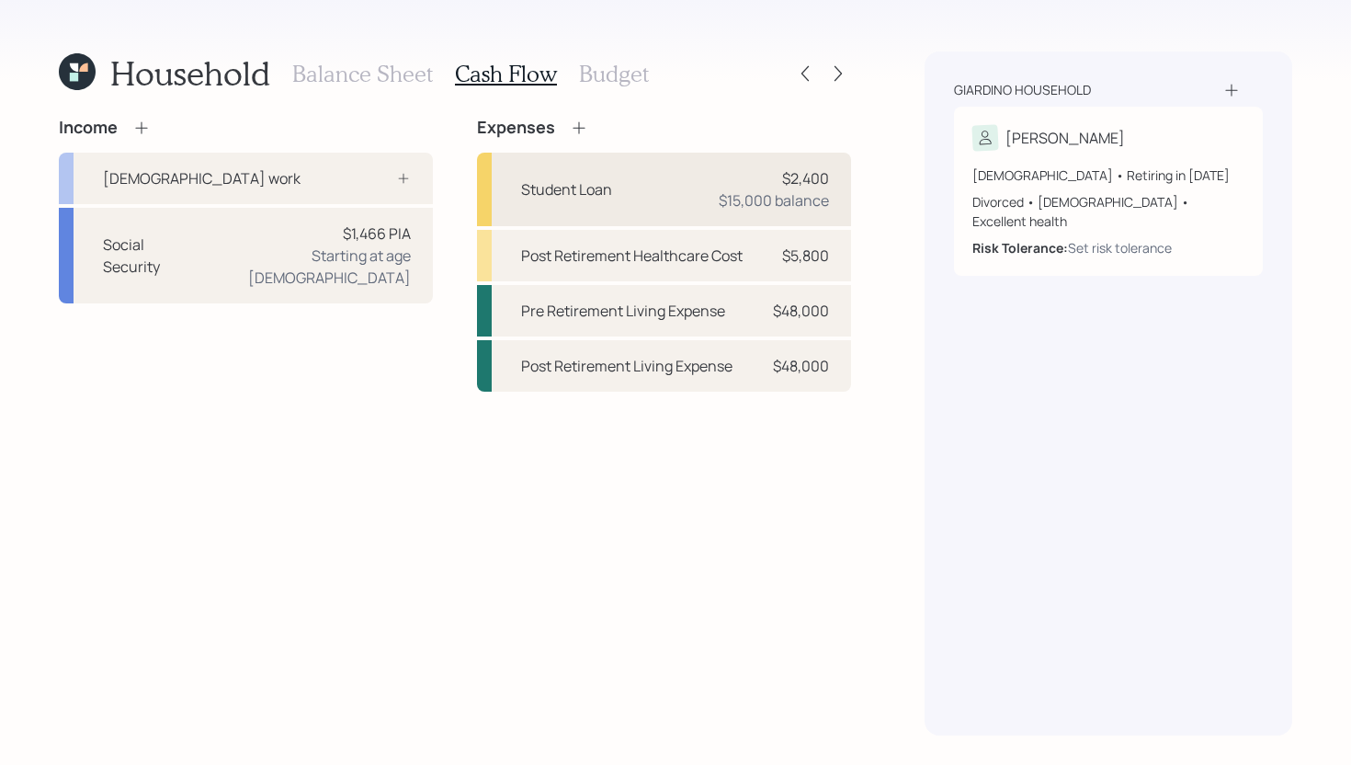
click at [613, 199] on div "Student Loan $2,400 $15,000 balance" at bounding box center [664, 190] width 374 height 74
select select "student"
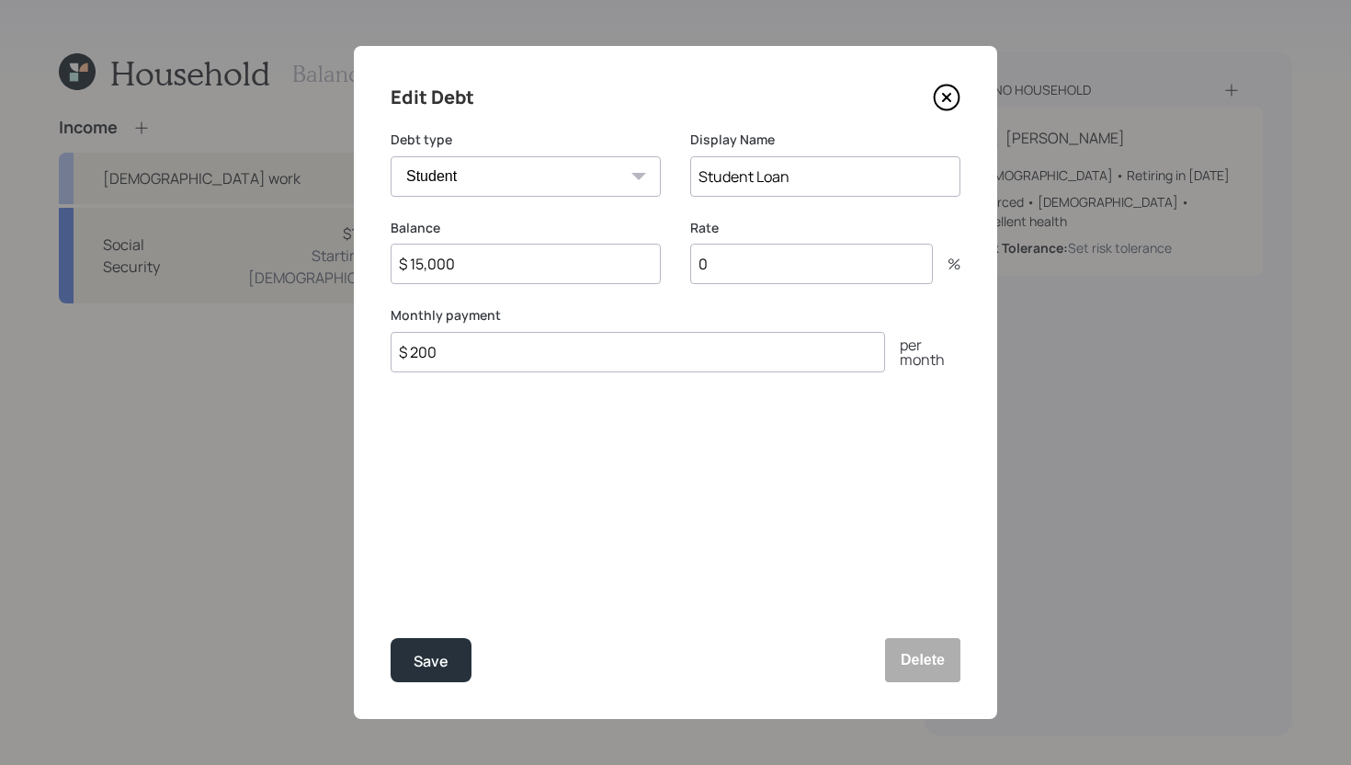
click at [725, 268] on input "0" at bounding box center [811, 264] width 243 height 40
type input "5.5"
click at [446, 666] on div "Save" at bounding box center [431, 661] width 35 height 25
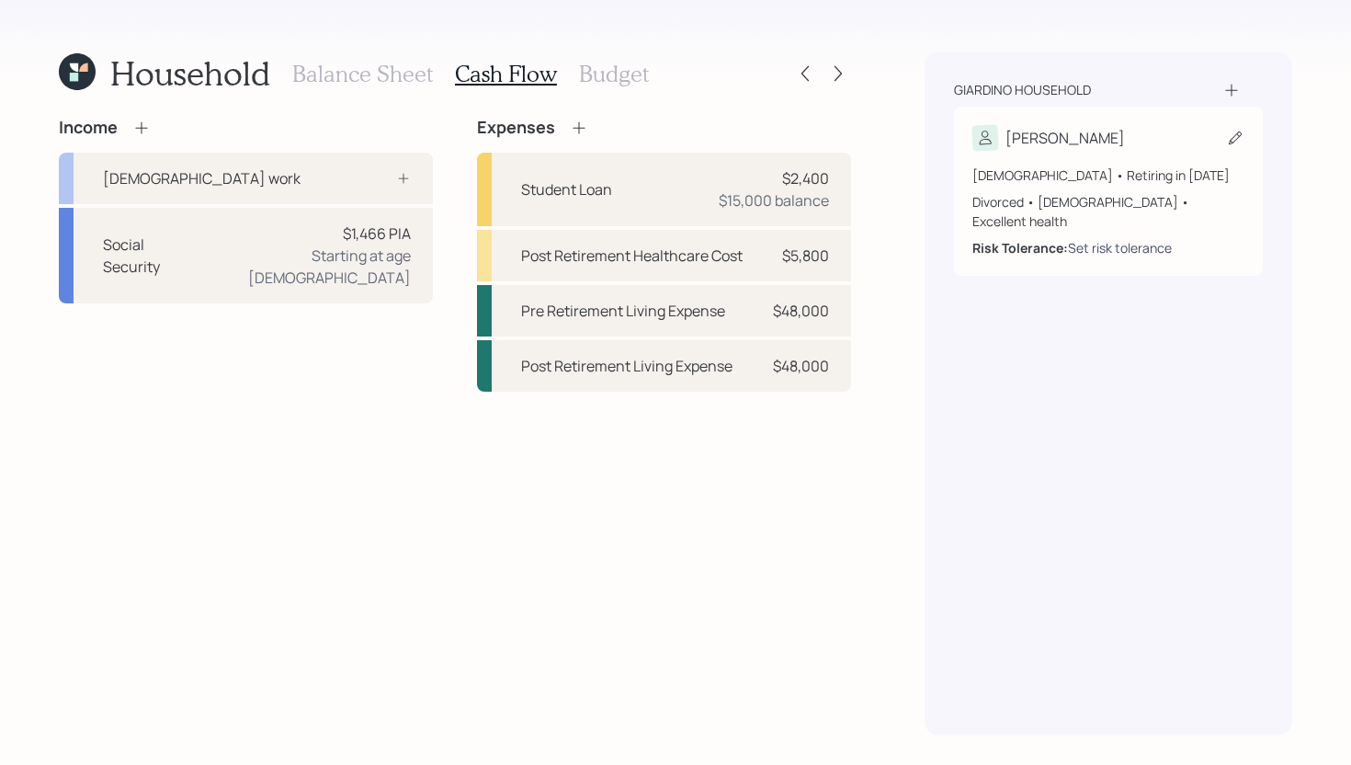
click at [1104, 238] on div "Set risk tolerance" at bounding box center [1120, 247] width 104 height 19
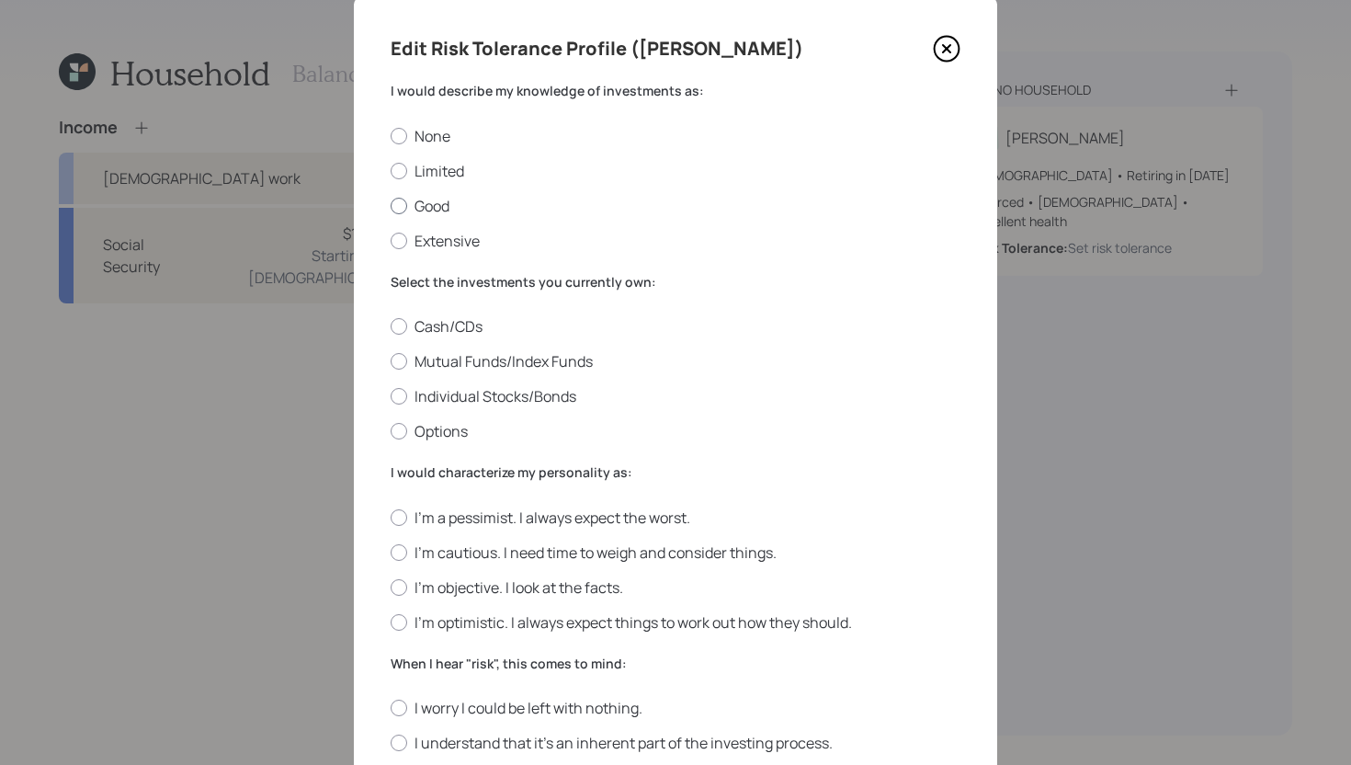
scroll to position [51, 0]
click at [436, 170] on label "Limited" at bounding box center [676, 169] width 570 height 20
click at [391, 169] on input "Limited" at bounding box center [390, 168] width 1 height 1
radio input "true"
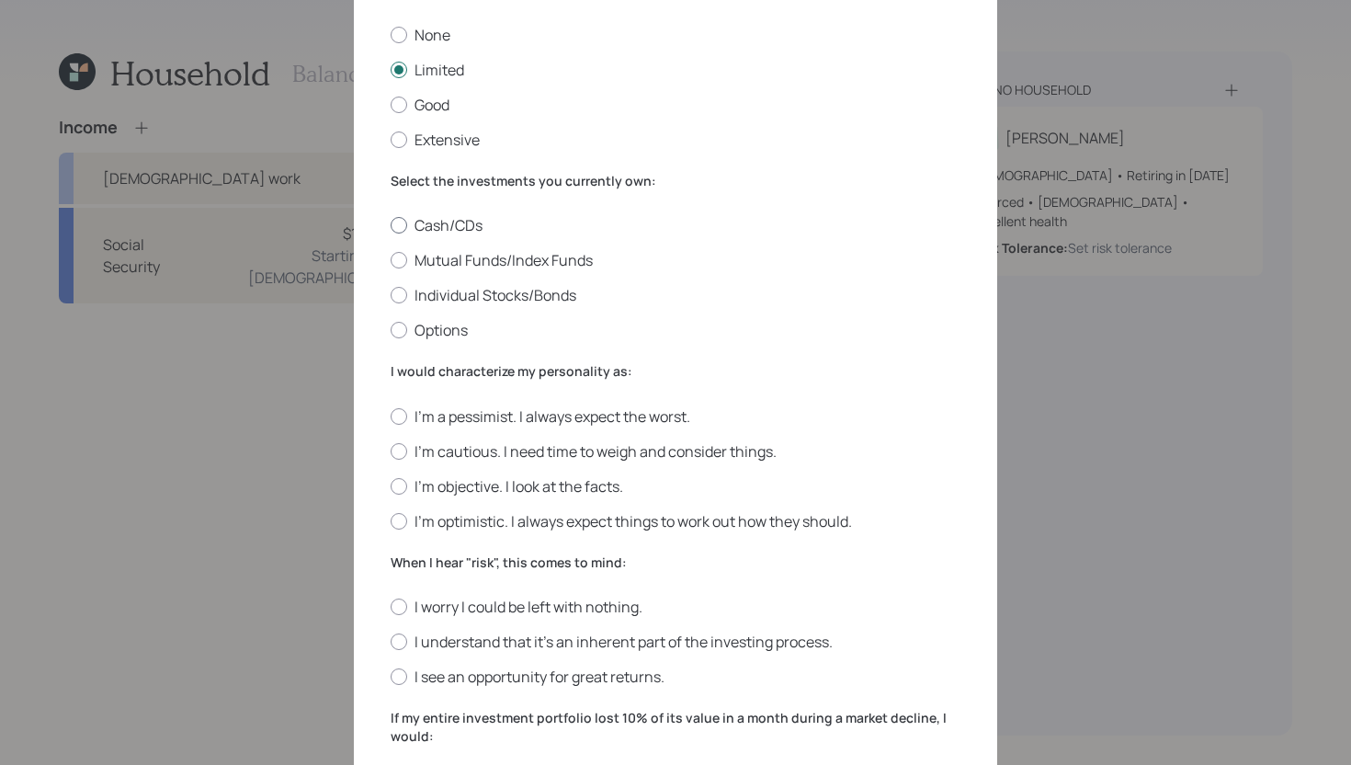
click at [404, 226] on div at bounding box center [399, 225] width 17 height 17
click at [391, 226] on input "Cash/CDs" at bounding box center [390, 225] width 1 height 1
radio input "true"
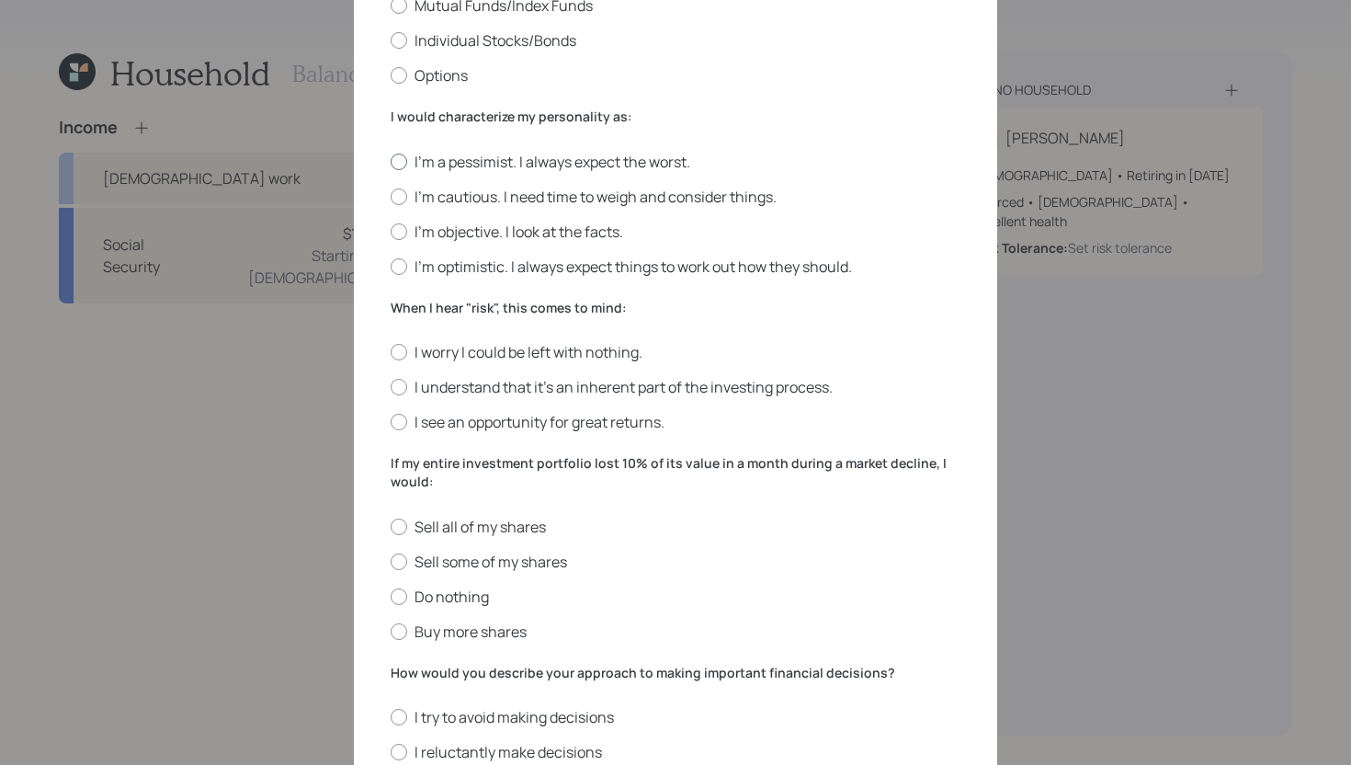
scroll to position [408, 0]
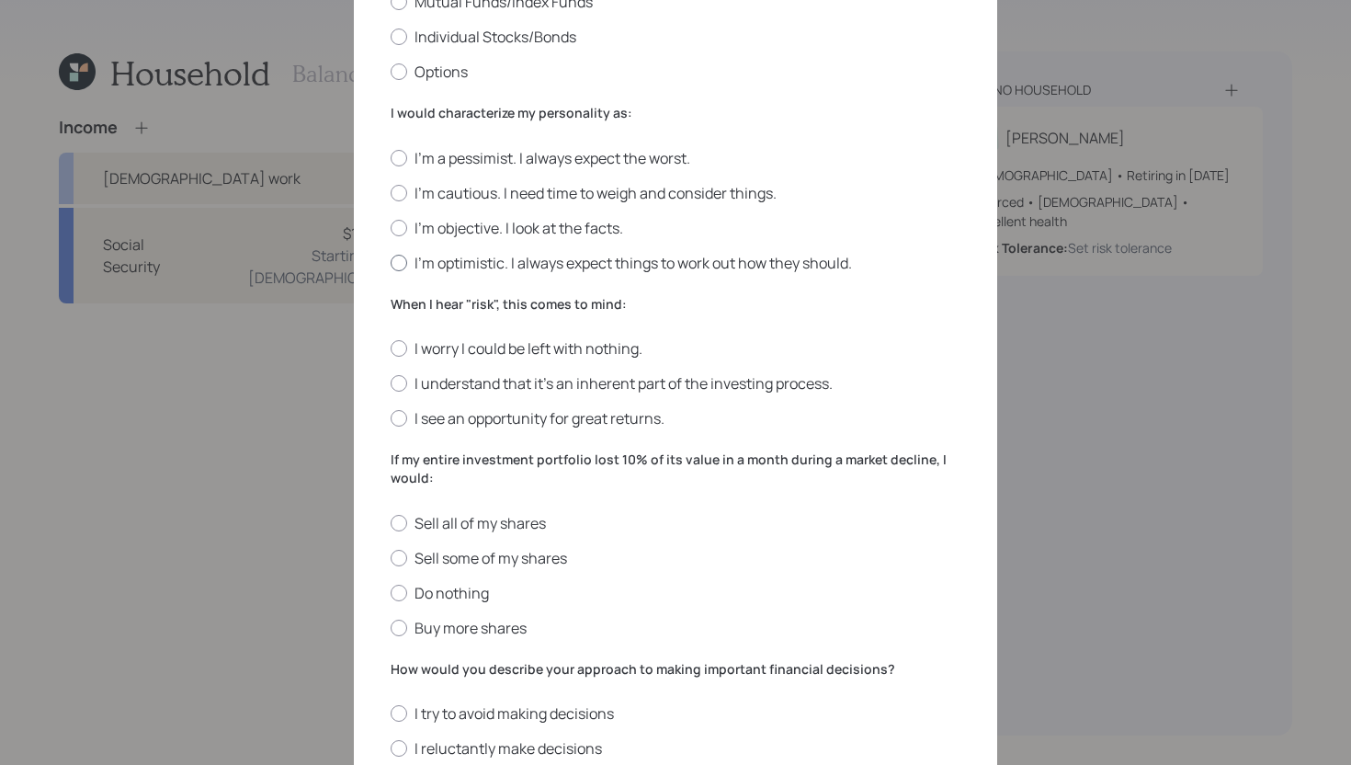
click at [824, 266] on label "I'm optimistic. I always expect things to work out how they should." at bounding box center [676, 263] width 570 height 20
click at [391, 263] on input "I'm optimistic. I always expect things to work out how they should." at bounding box center [390, 262] width 1 height 1
radio input "true"
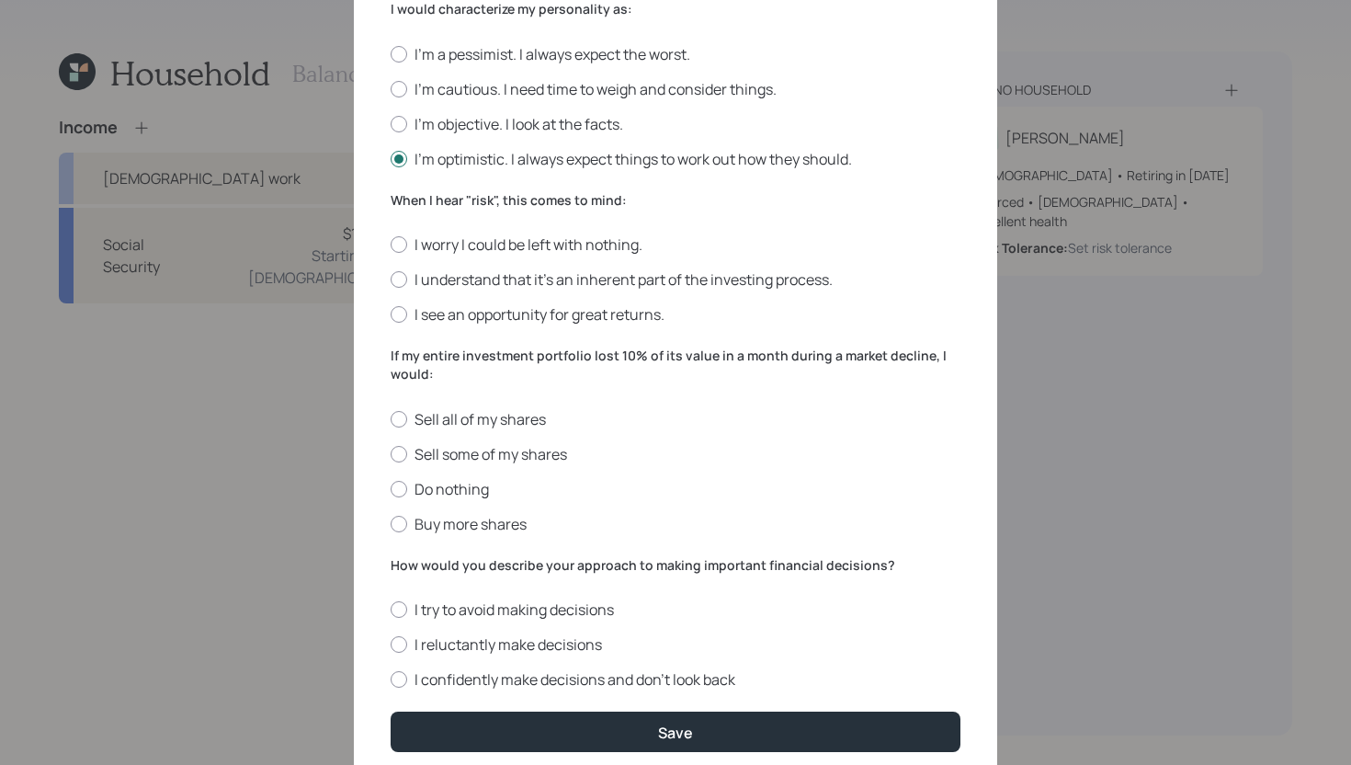
scroll to position [531, 0]
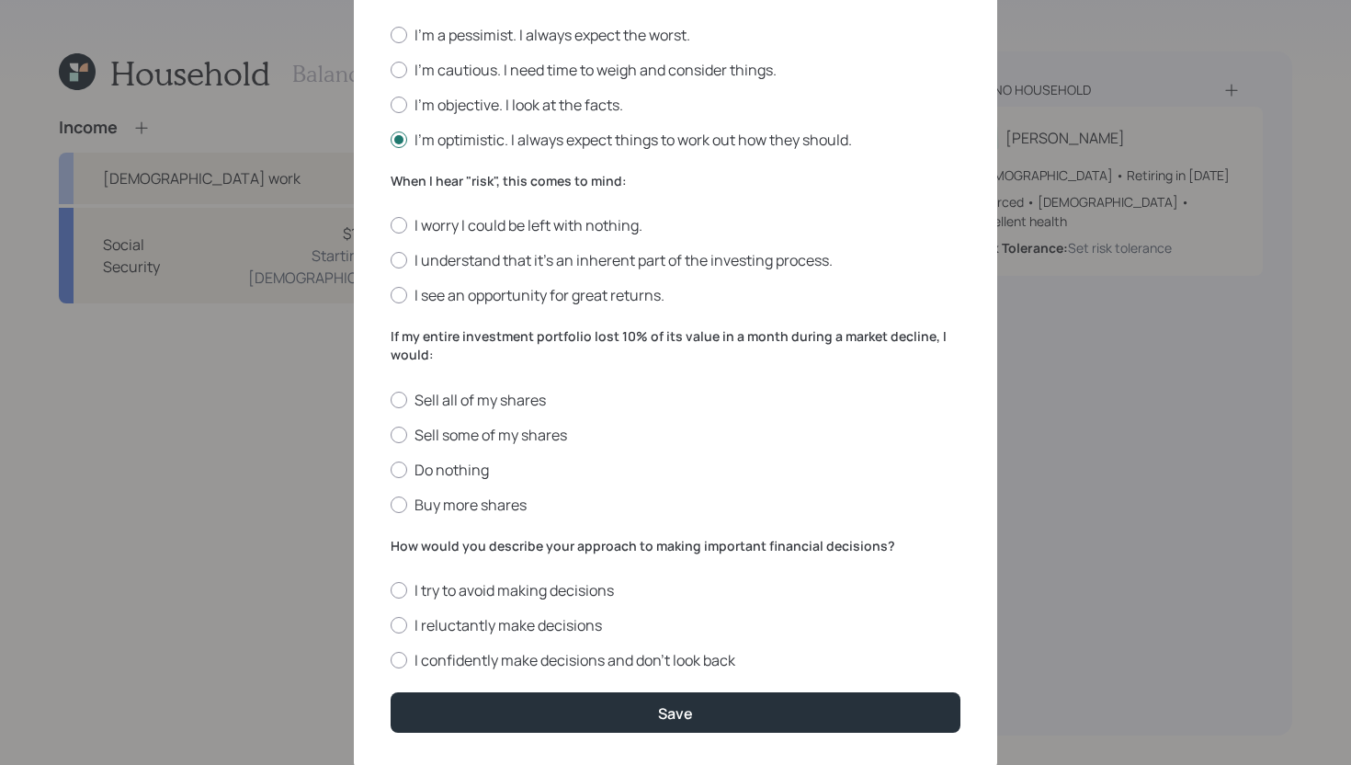
click at [604, 239] on div "I worry I could be left with nothing. I understand that it’s an inherent part o…" at bounding box center [676, 260] width 570 height 90
click at [605, 234] on label "I worry I could be left with nothing." at bounding box center [676, 225] width 570 height 20
click at [391, 226] on input "I worry I could be left with nothing." at bounding box center [390, 225] width 1 height 1
radio input "true"
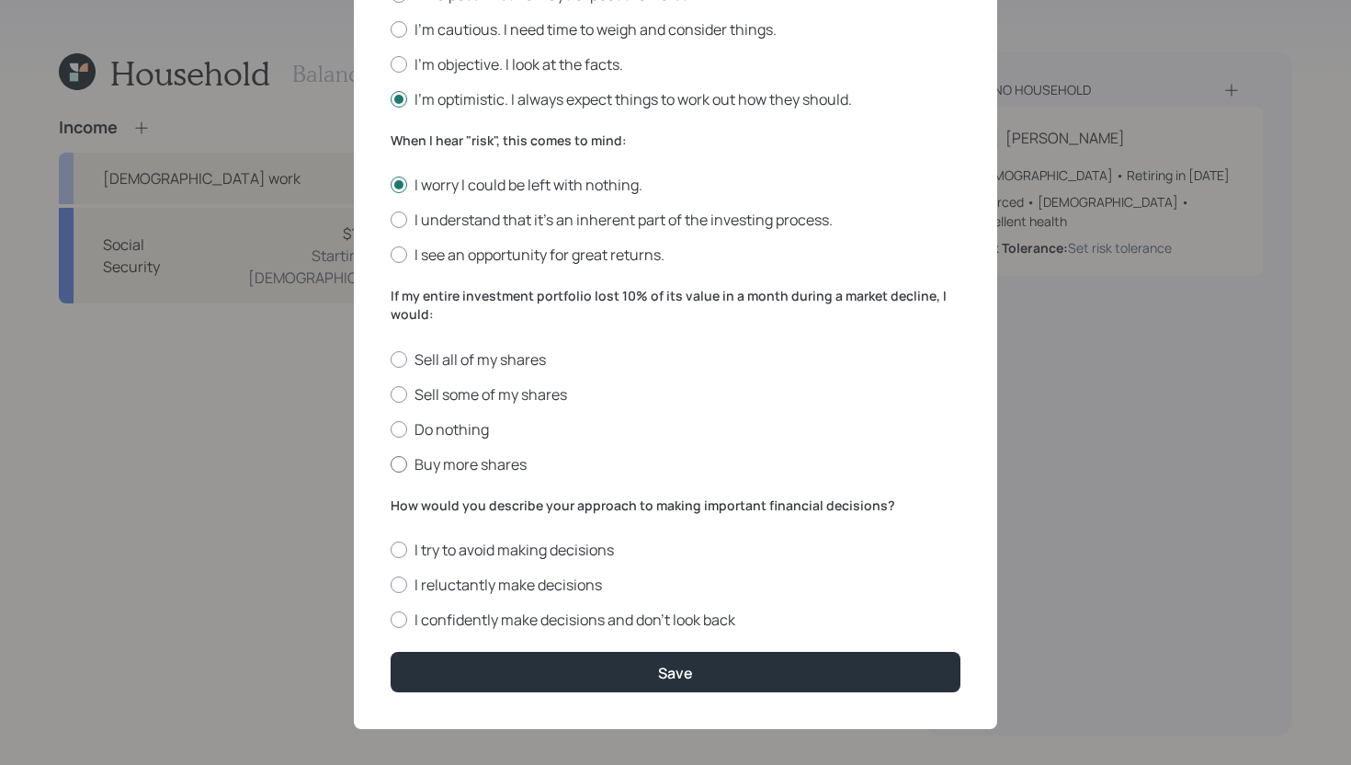
scroll to position [582, 0]
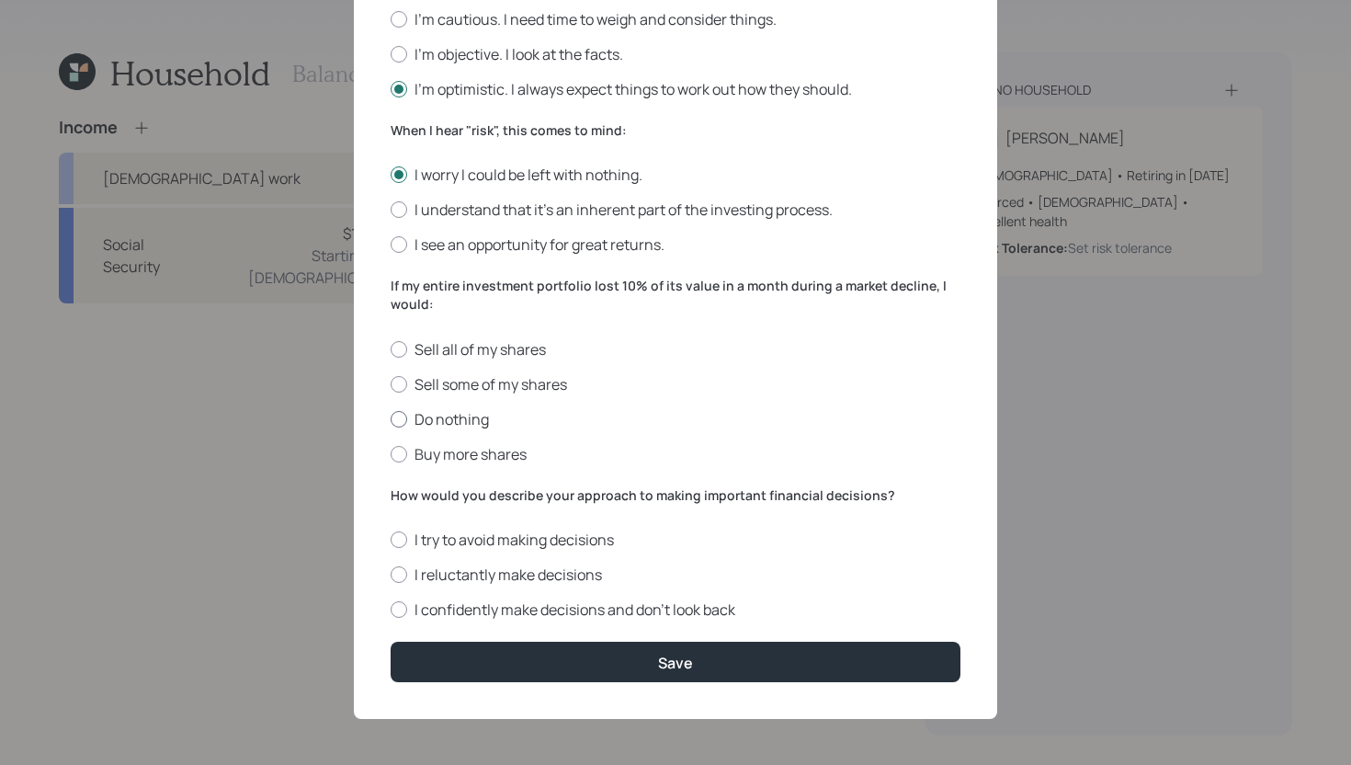
click at [469, 421] on label "Do nothing" at bounding box center [676, 419] width 570 height 20
click at [391, 419] on input "Do nothing" at bounding box center [390, 418] width 1 height 1
radio input "true"
click at [531, 581] on label "I reluctantly make decisions" at bounding box center [676, 574] width 570 height 20
click at [391, 575] on input "I reluctantly make decisions" at bounding box center [390, 575] width 1 height 1
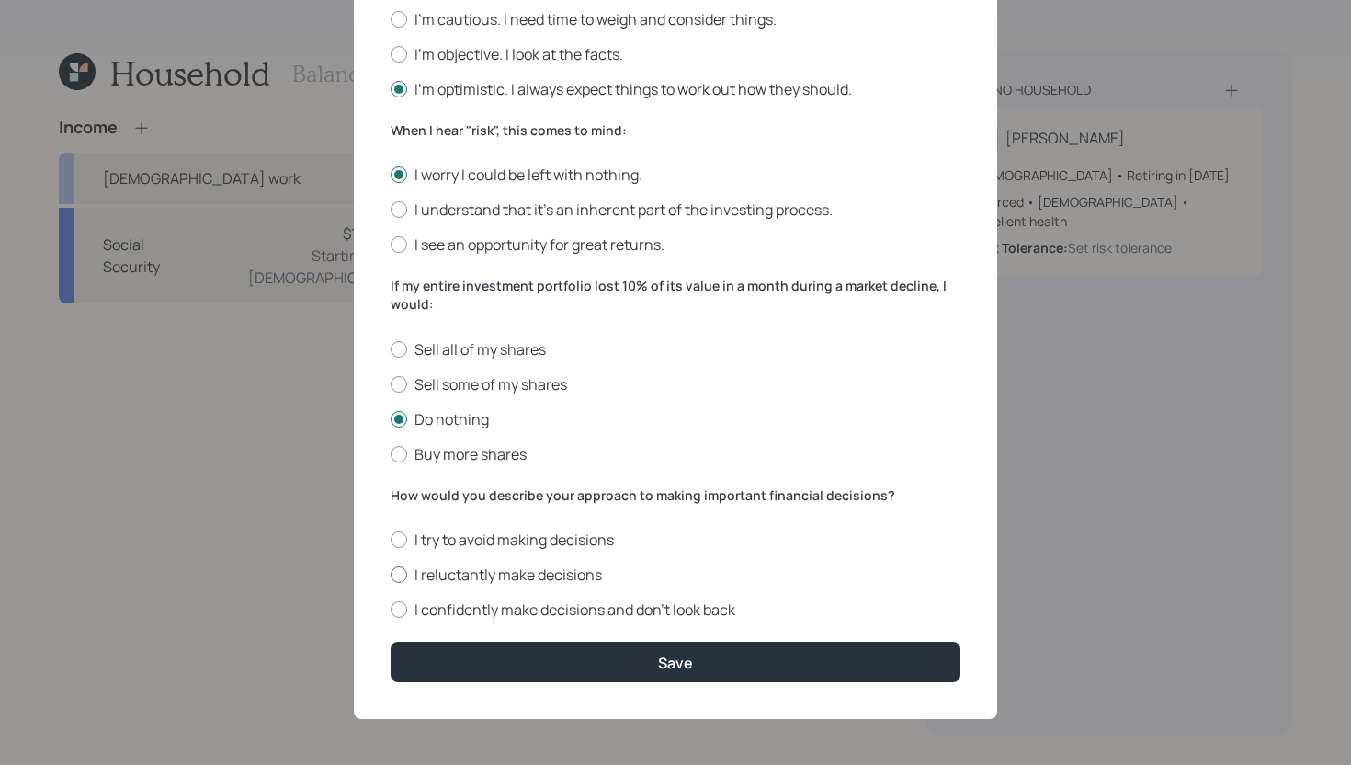
radio input "true"
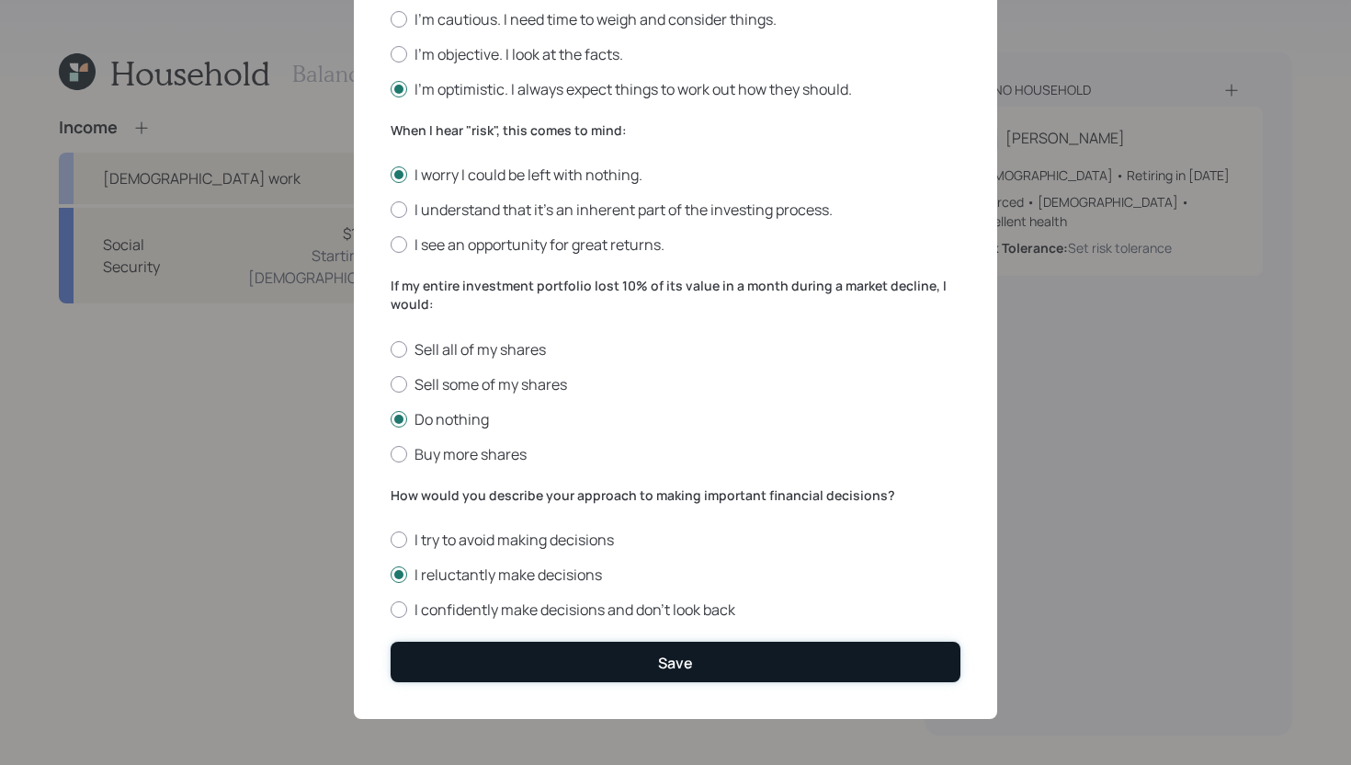
click at [541, 652] on button "Save" at bounding box center [676, 662] width 570 height 40
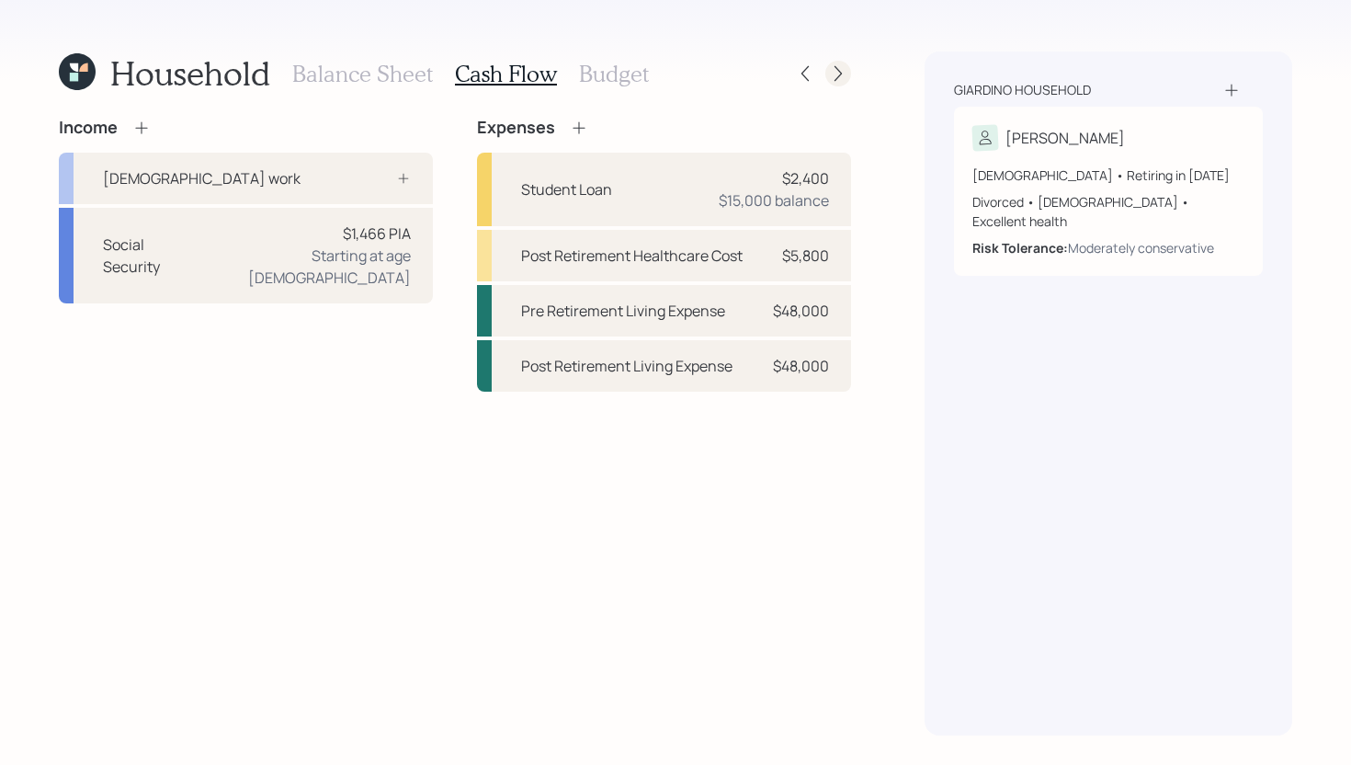
click at [841, 73] on icon at bounding box center [838, 74] width 7 height 16
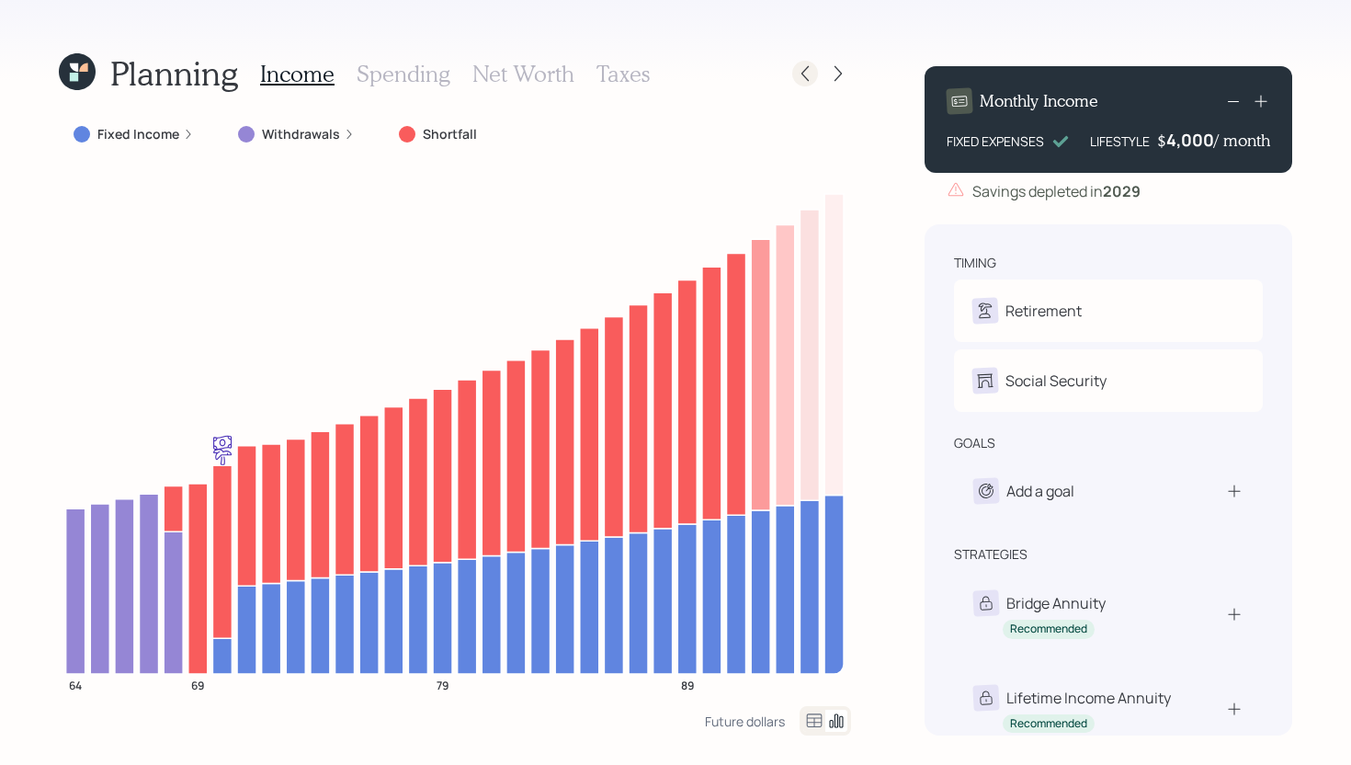
click at [803, 77] on icon at bounding box center [805, 73] width 18 height 18
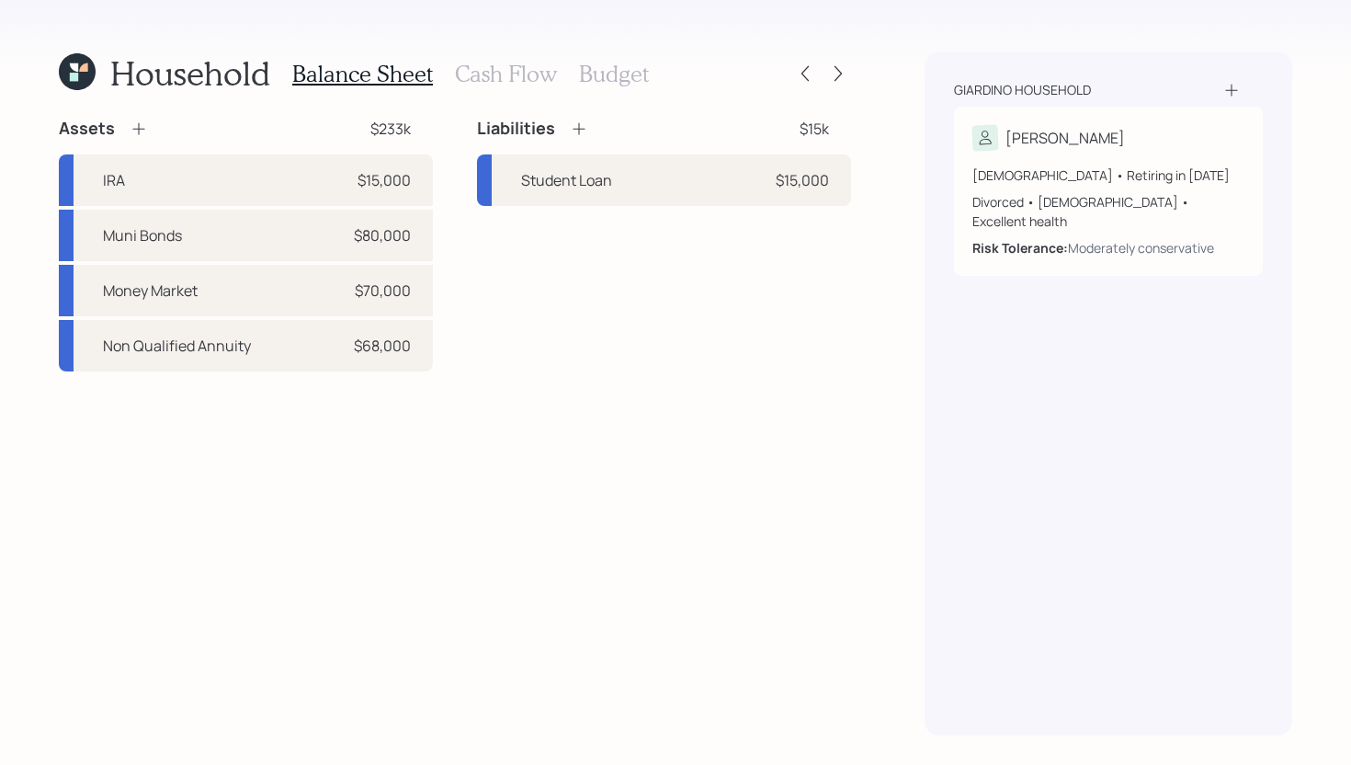
click at [475, 74] on h3 "Cash Flow" at bounding box center [506, 74] width 102 height 27
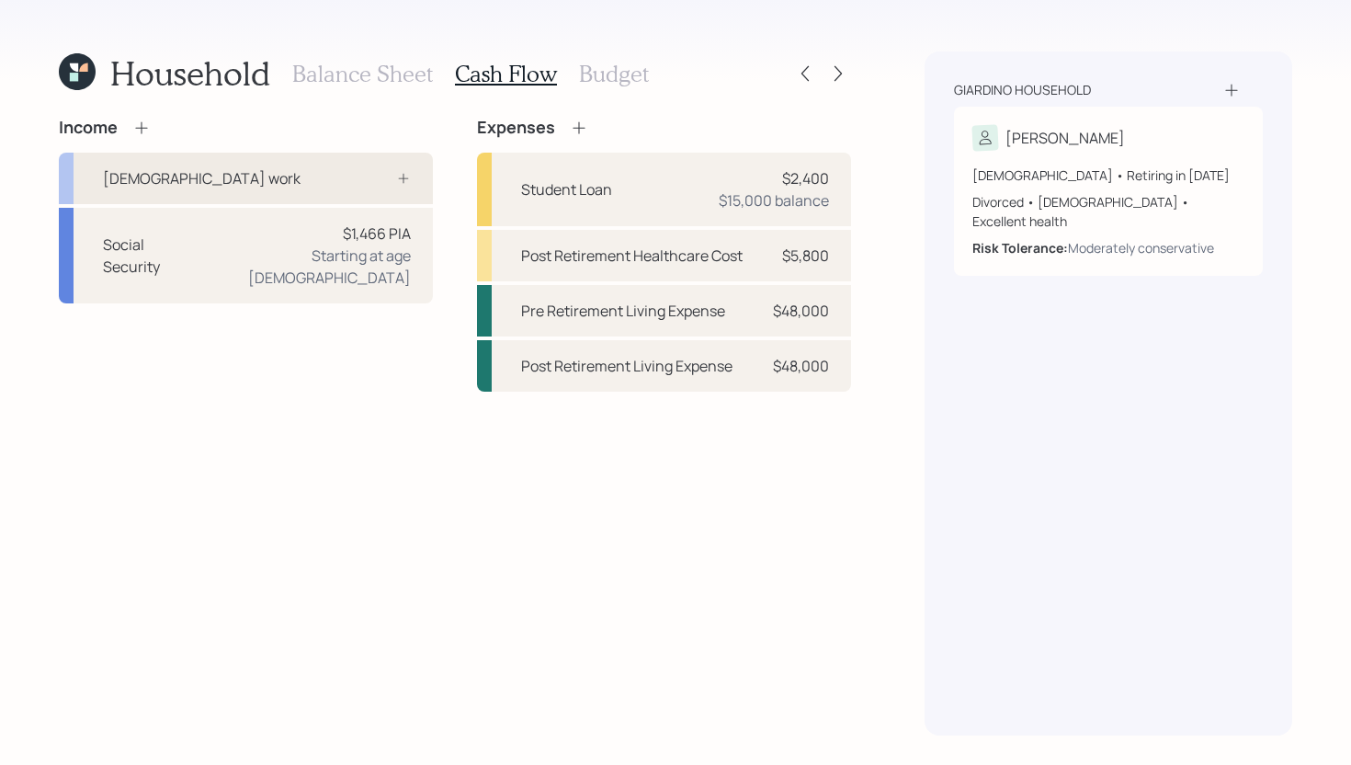
click at [300, 179] on div "Full-time work" at bounding box center [246, 178] width 374 height 51
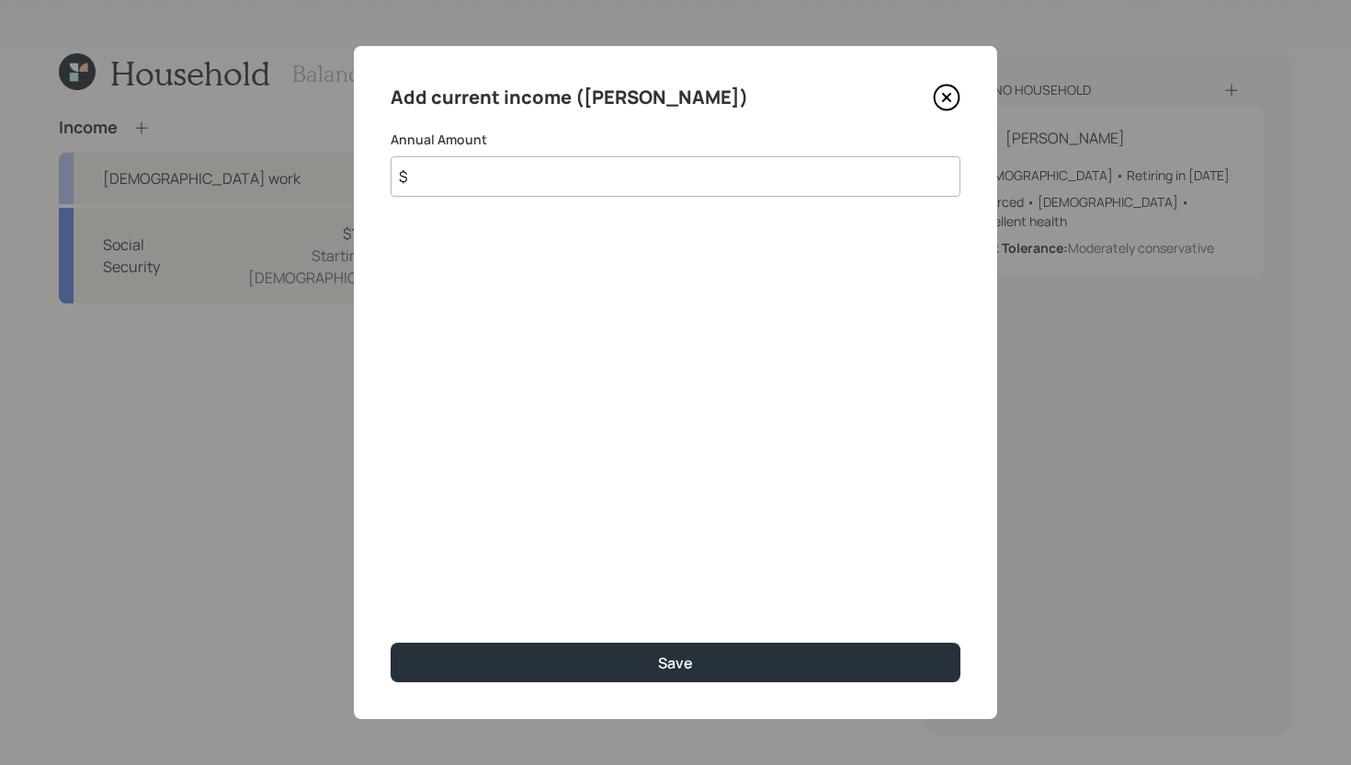
click at [644, 177] on input "$" at bounding box center [676, 176] width 570 height 40
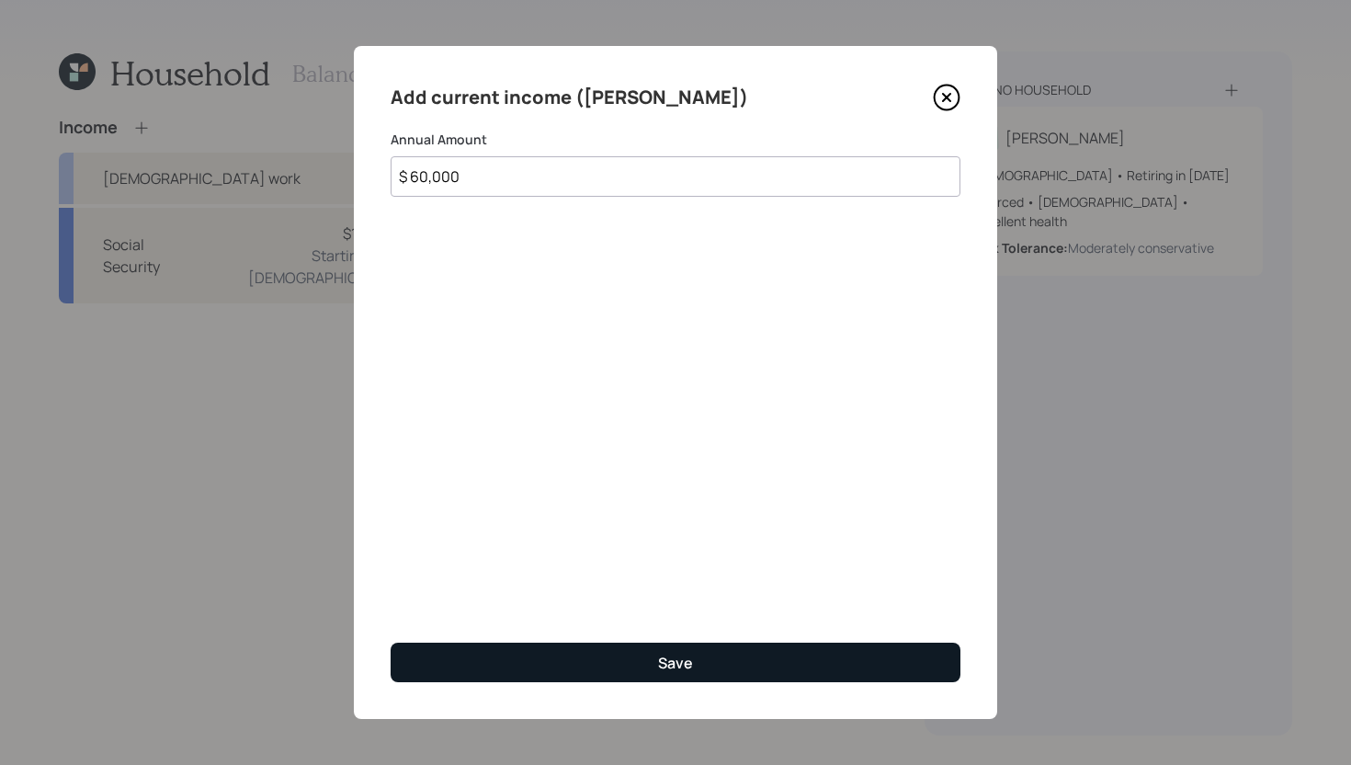
type input "$ 60,000"
click at [833, 662] on button "Save" at bounding box center [676, 663] width 570 height 40
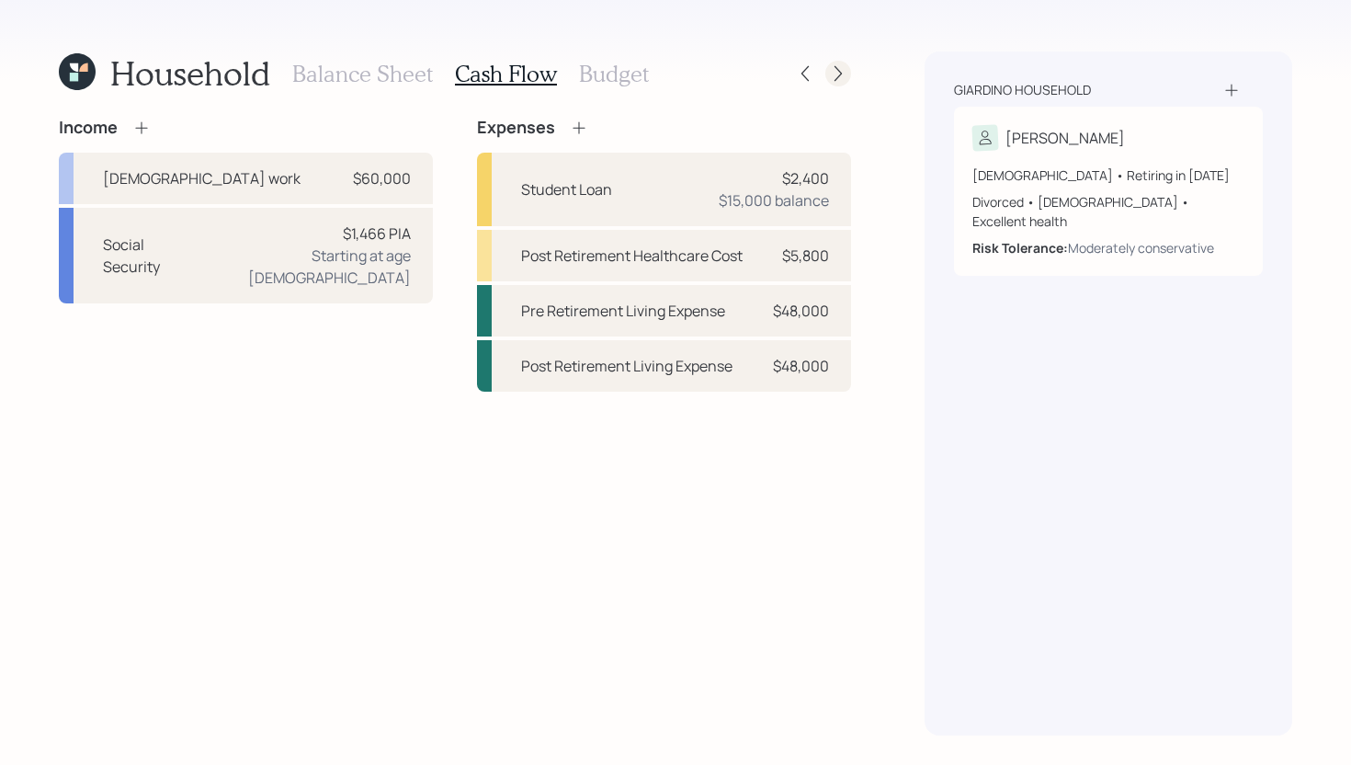
click at [842, 75] on icon at bounding box center [838, 73] width 18 height 18
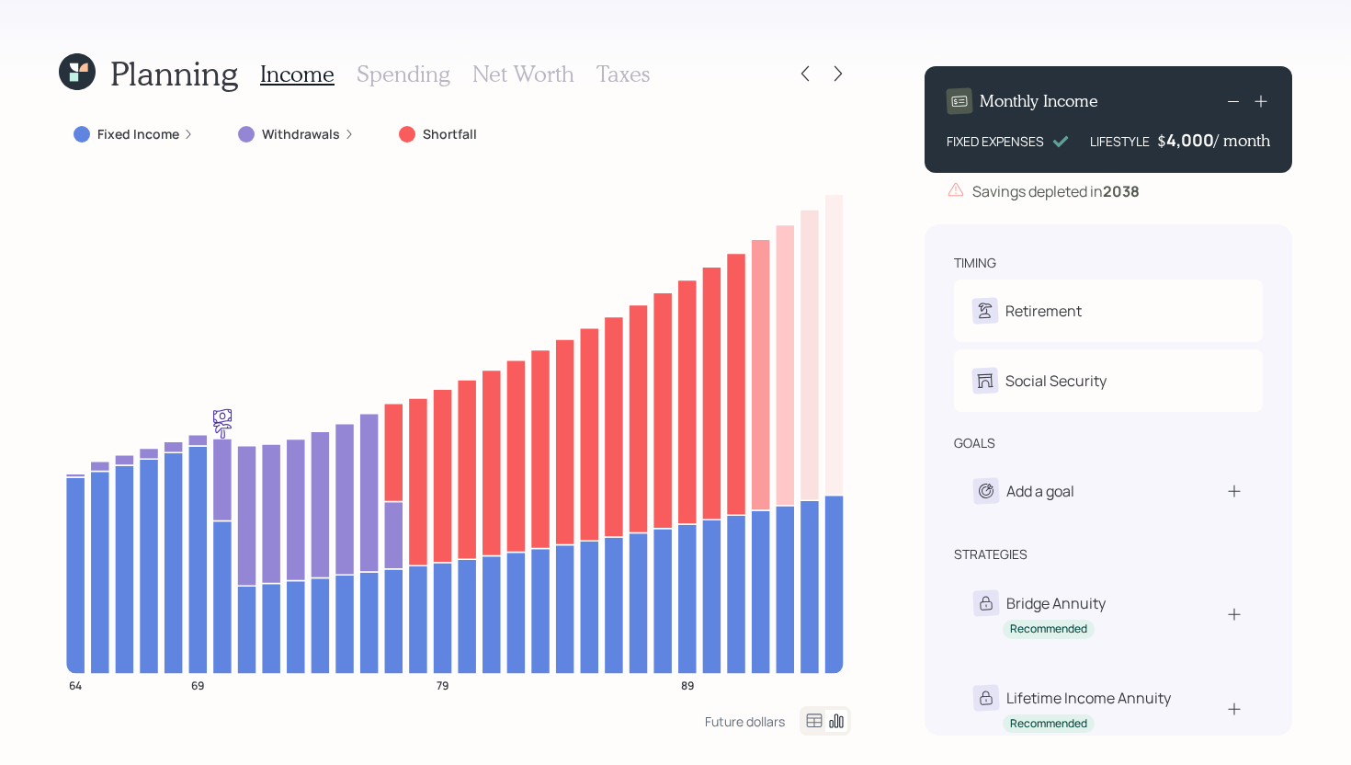
drag, startPoint x: 949, startPoint y: 141, endPoint x: 1032, endPoint y: 131, distance: 84.2
click at [1032, 131] on div "FIXED EXPENSES" at bounding box center [995, 140] width 97 height 19
drag, startPoint x: 949, startPoint y: 141, endPoint x: 1047, endPoint y: 132, distance: 98.7
click at [1047, 132] on div "FIXED EXPENSES" at bounding box center [1008, 140] width 123 height 19
click at [1173, 113] on div "Monthly Income" at bounding box center [1109, 101] width 324 height 26
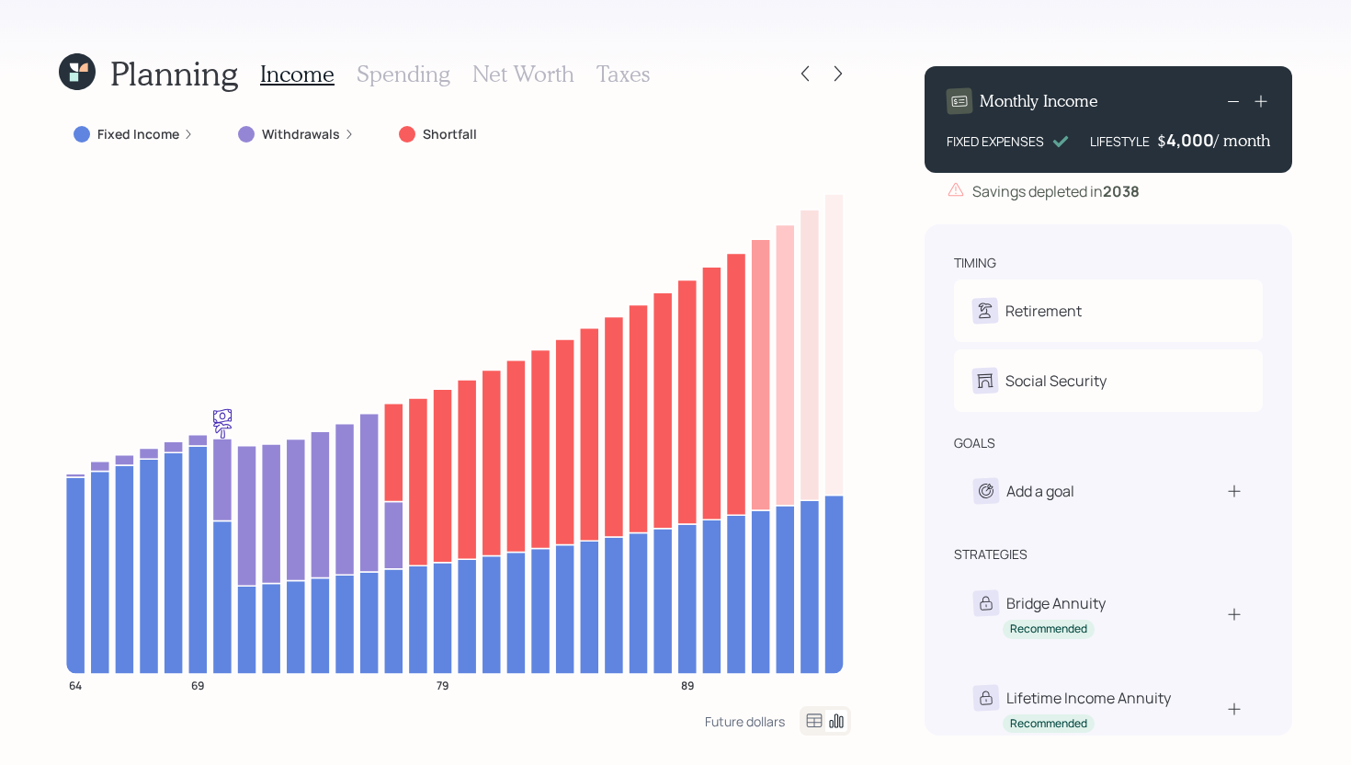
click at [1196, 142] on div "4,000" at bounding box center [1191, 140] width 48 height 22
click at [1196, 142] on div "4000" at bounding box center [1191, 140] width 46 height 22
click at [884, 171] on div "Planning Income Spending Net Worth Taxes Fixed Income Withdrawals Shortfall 64 …" at bounding box center [675, 382] width 1351 height 765
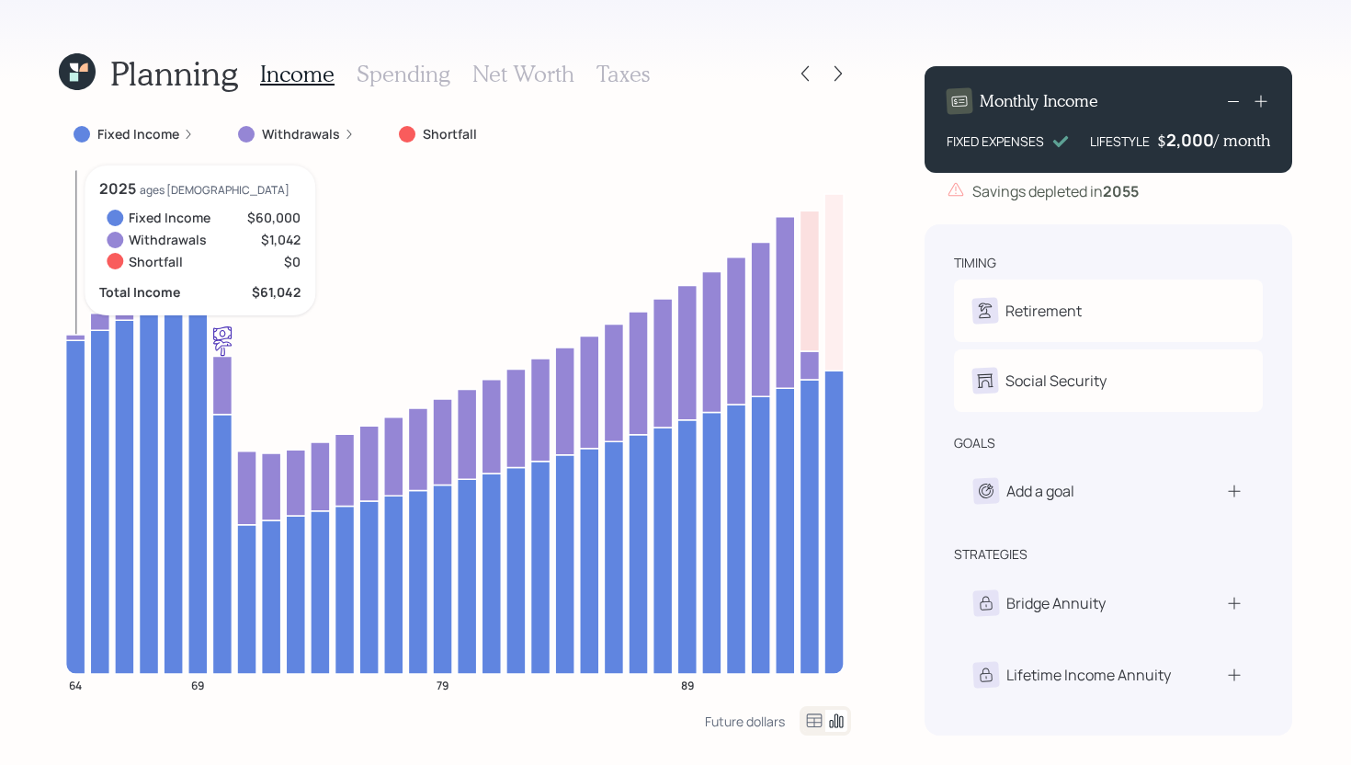
click at [77, 413] on icon at bounding box center [75, 507] width 19 height 334
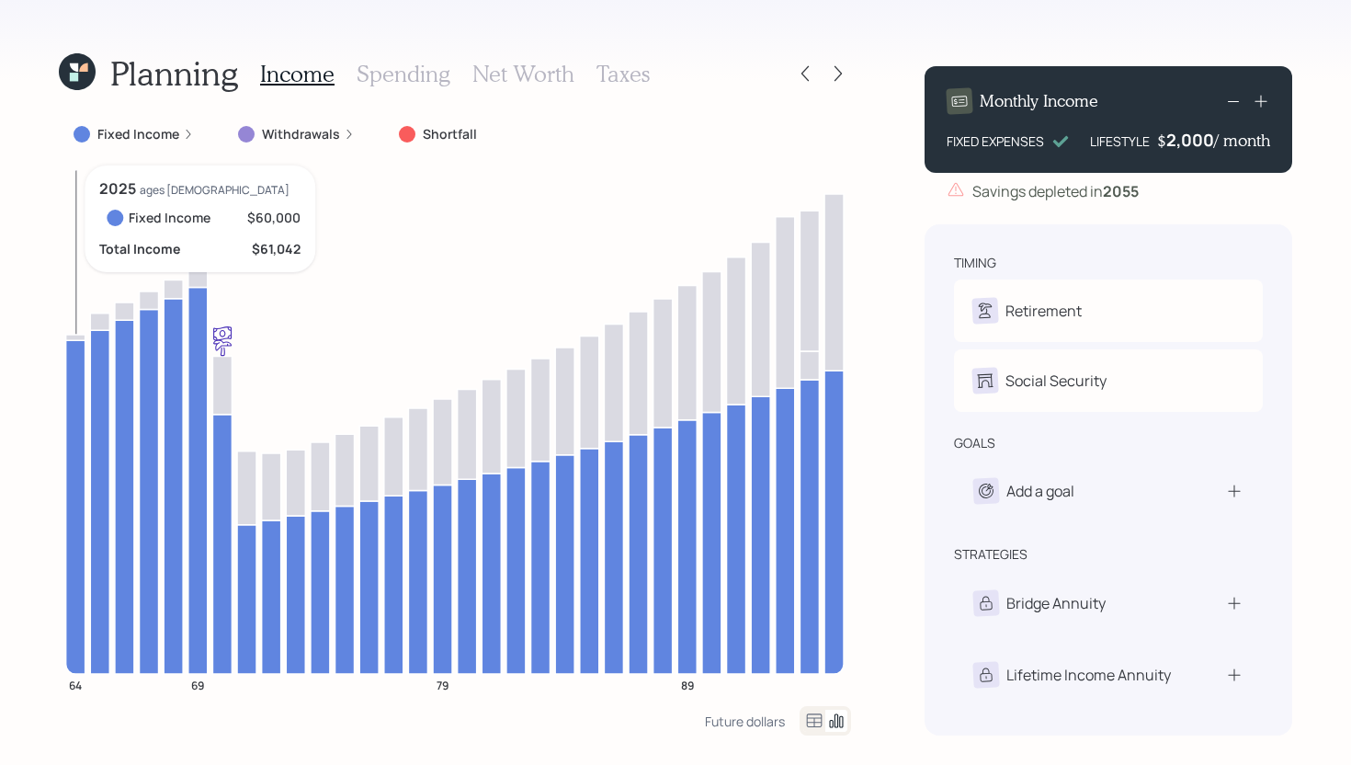
click at [77, 413] on icon at bounding box center [75, 507] width 19 height 334
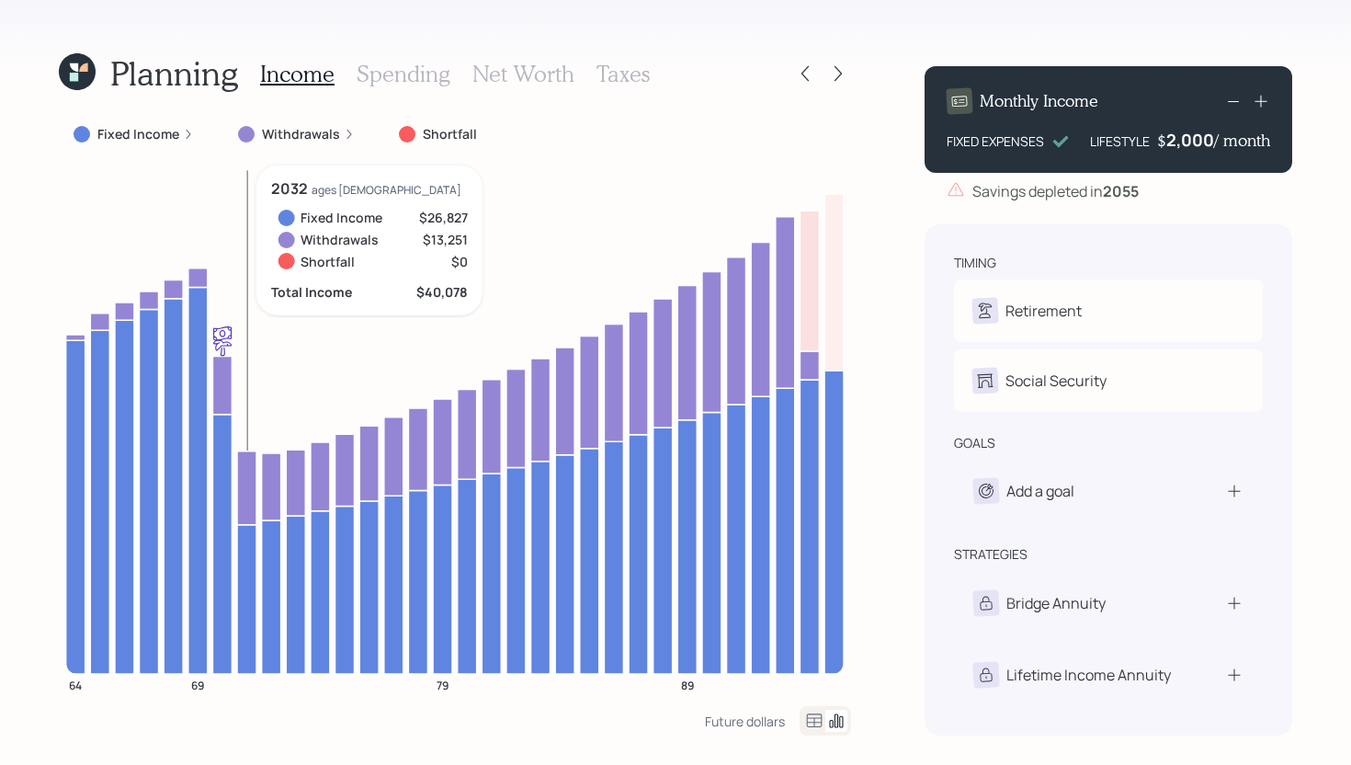
click at [249, 561] on icon at bounding box center [246, 598] width 19 height 149
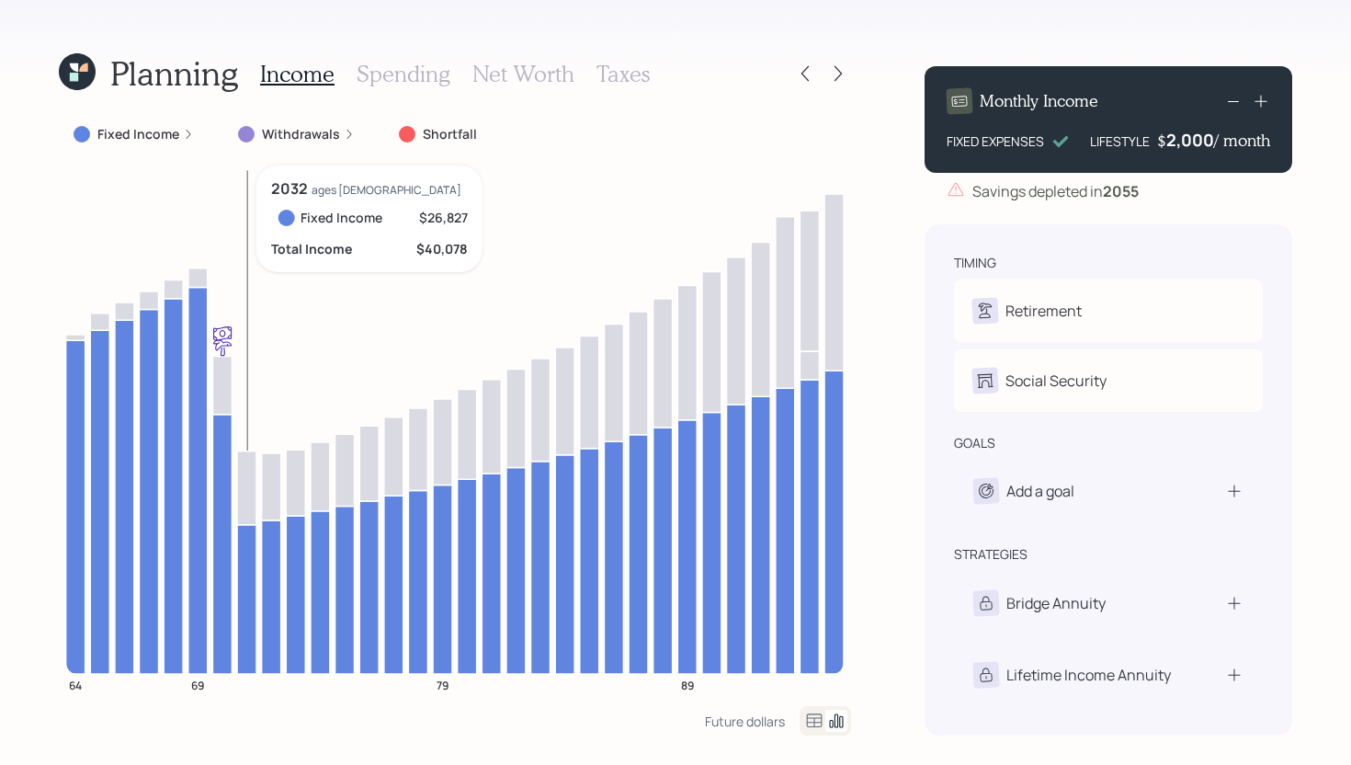
click at [250, 544] on icon at bounding box center [246, 598] width 19 height 149
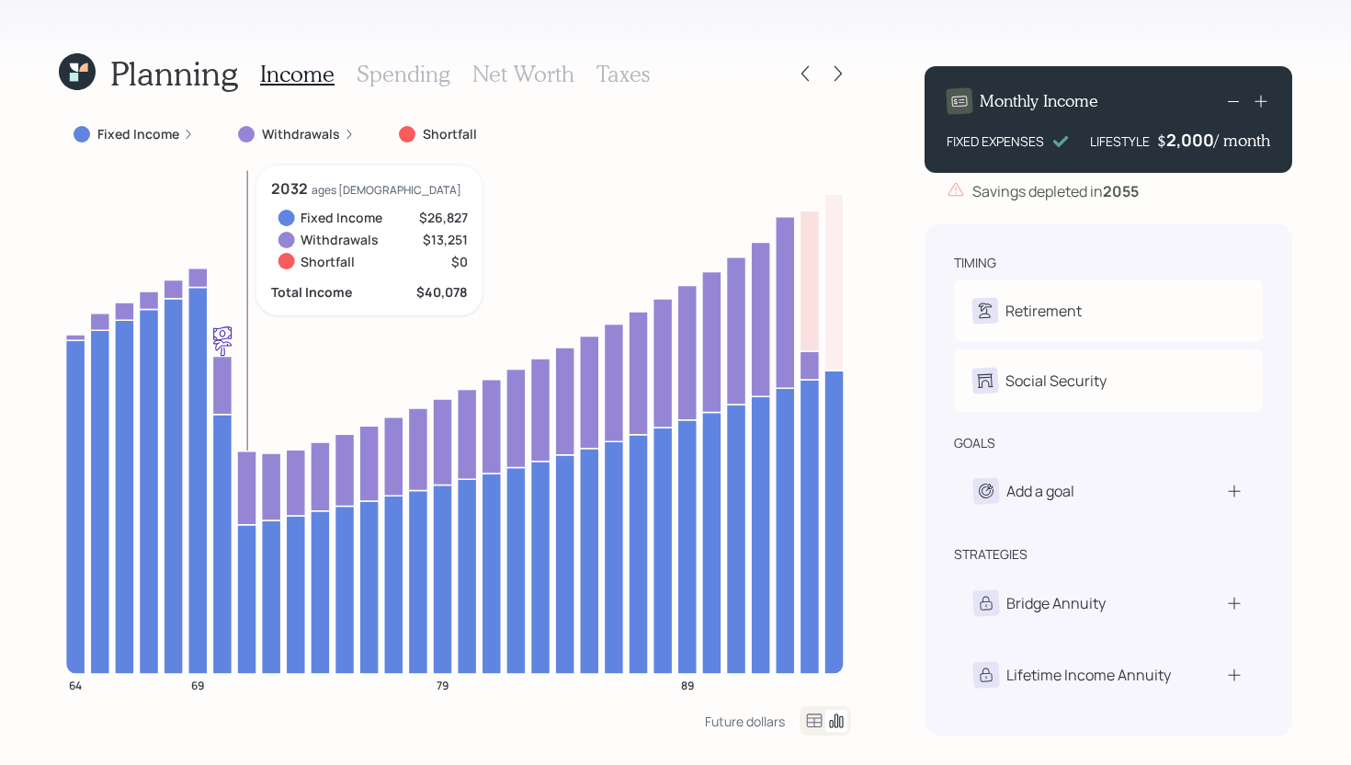
click at [244, 498] on icon at bounding box center [246, 487] width 19 height 74
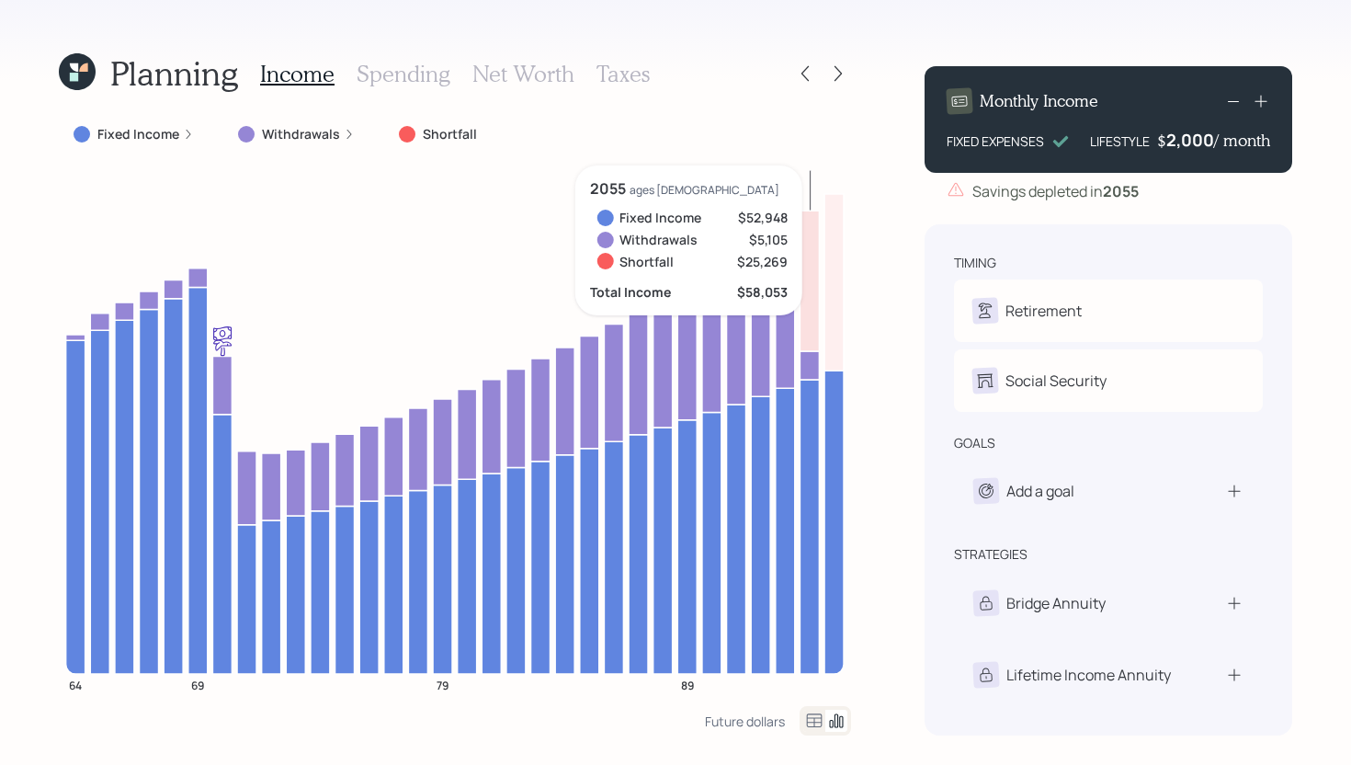
click at [810, 276] on icon at bounding box center [809, 281] width 19 height 141
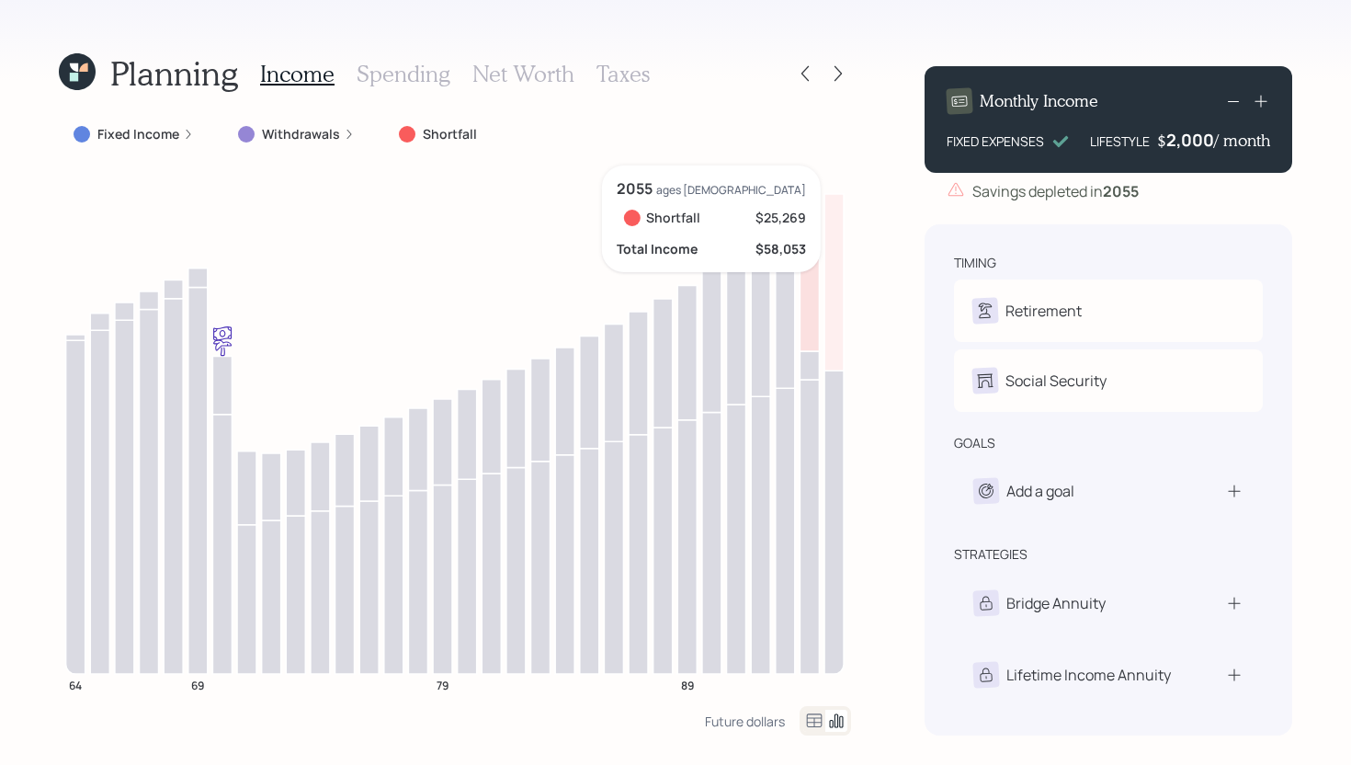
click at [808, 272] on icon at bounding box center [809, 281] width 19 height 141
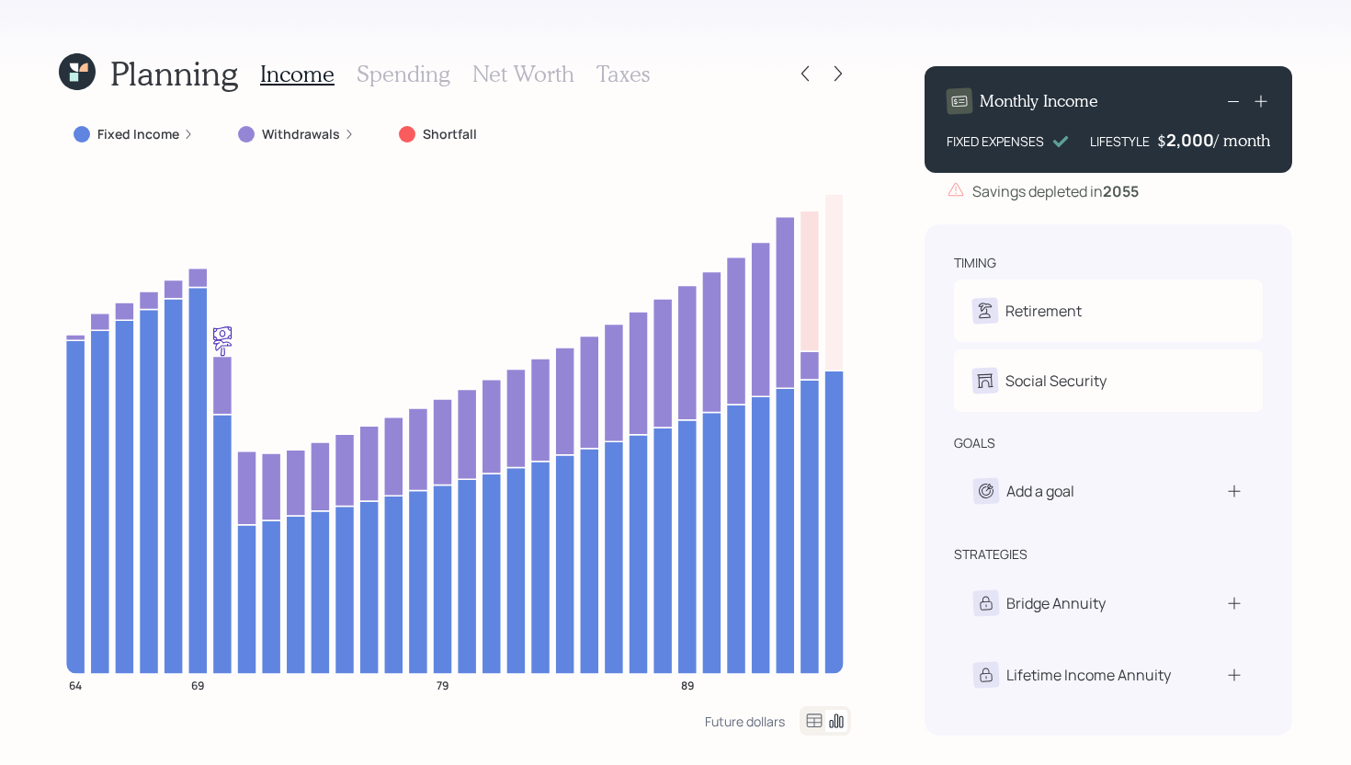
click at [428, 73] on h3 "Spending" at bounding box center [404, 74] width 94 height 27
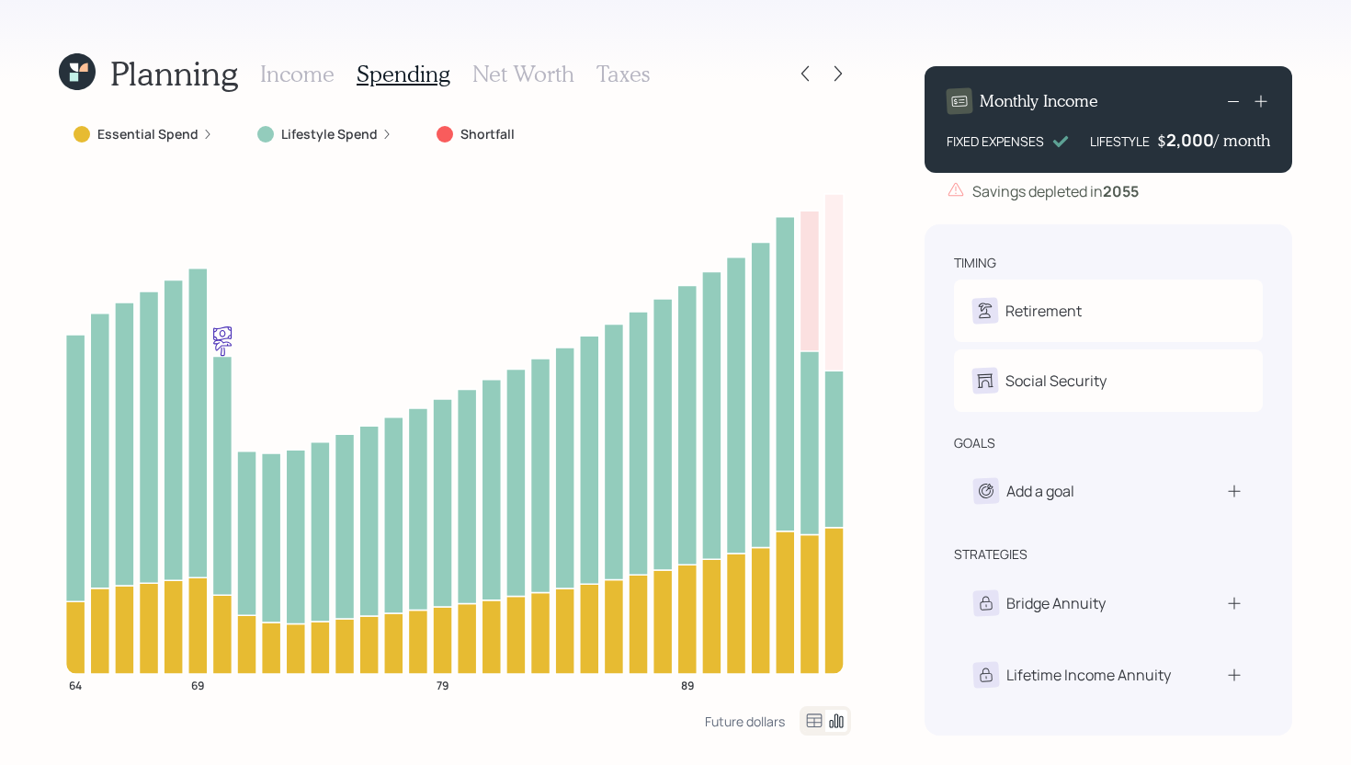
click at [194, 125] on label "Essential Spend" at bounding box center [147, 134] width 101 height 18
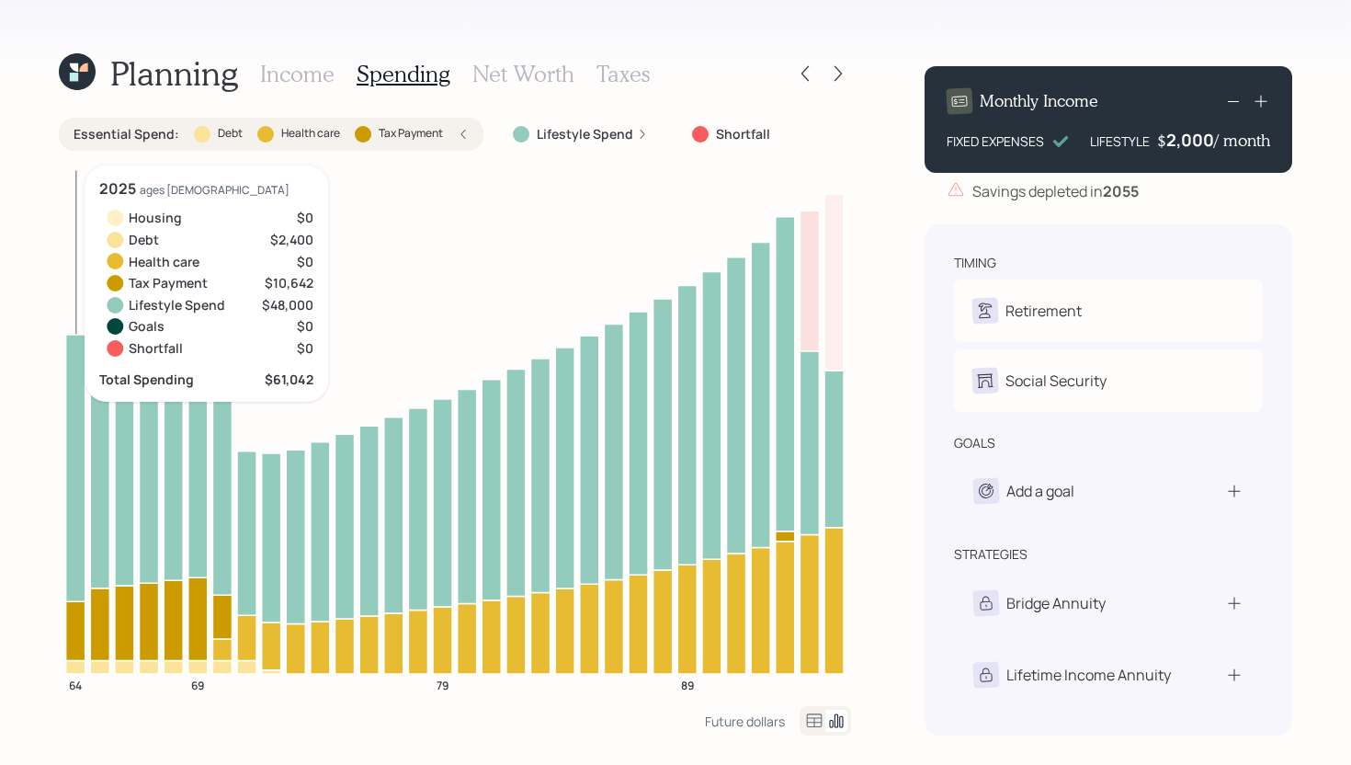
click at [77, 672] on icon at bounding box center [75, 667] width 19 height 14
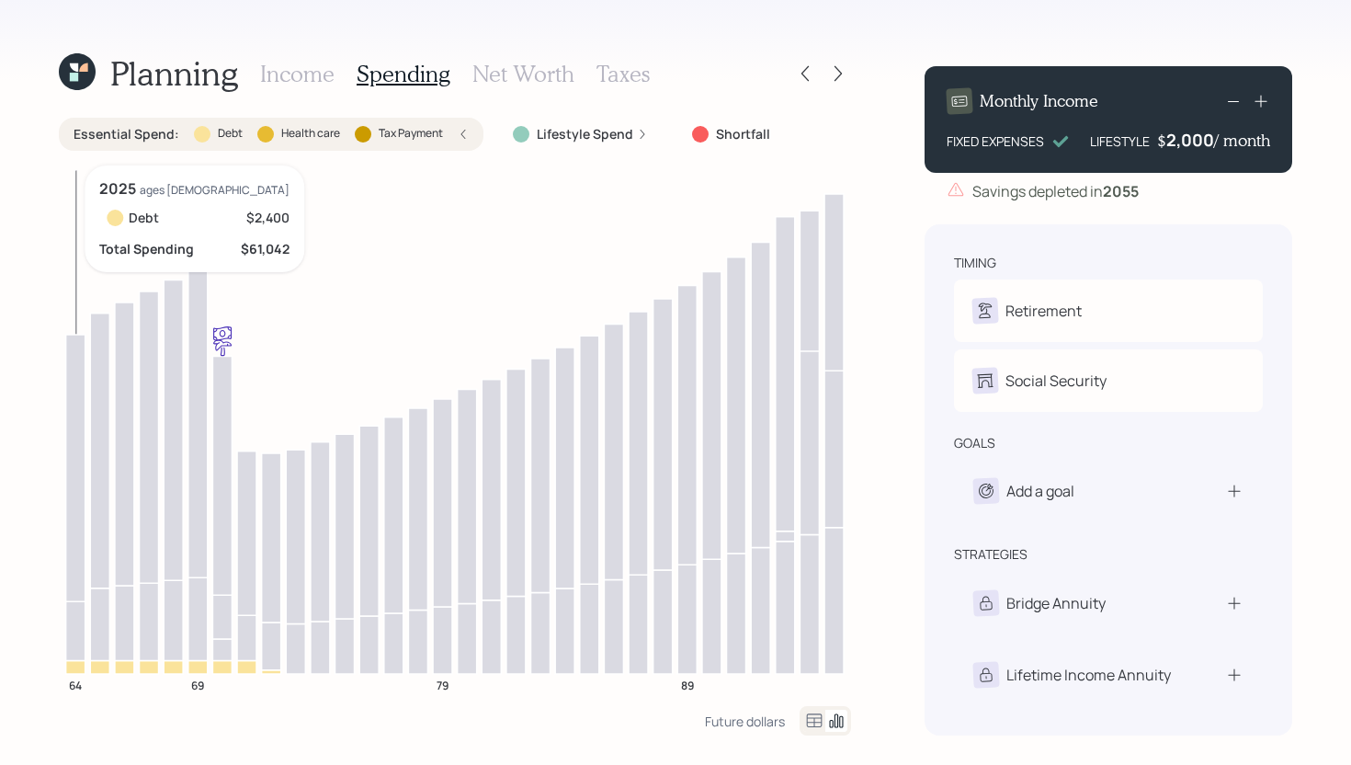
click at [77, 672] on icon at bounding box center [75, 667] width 19 height 14
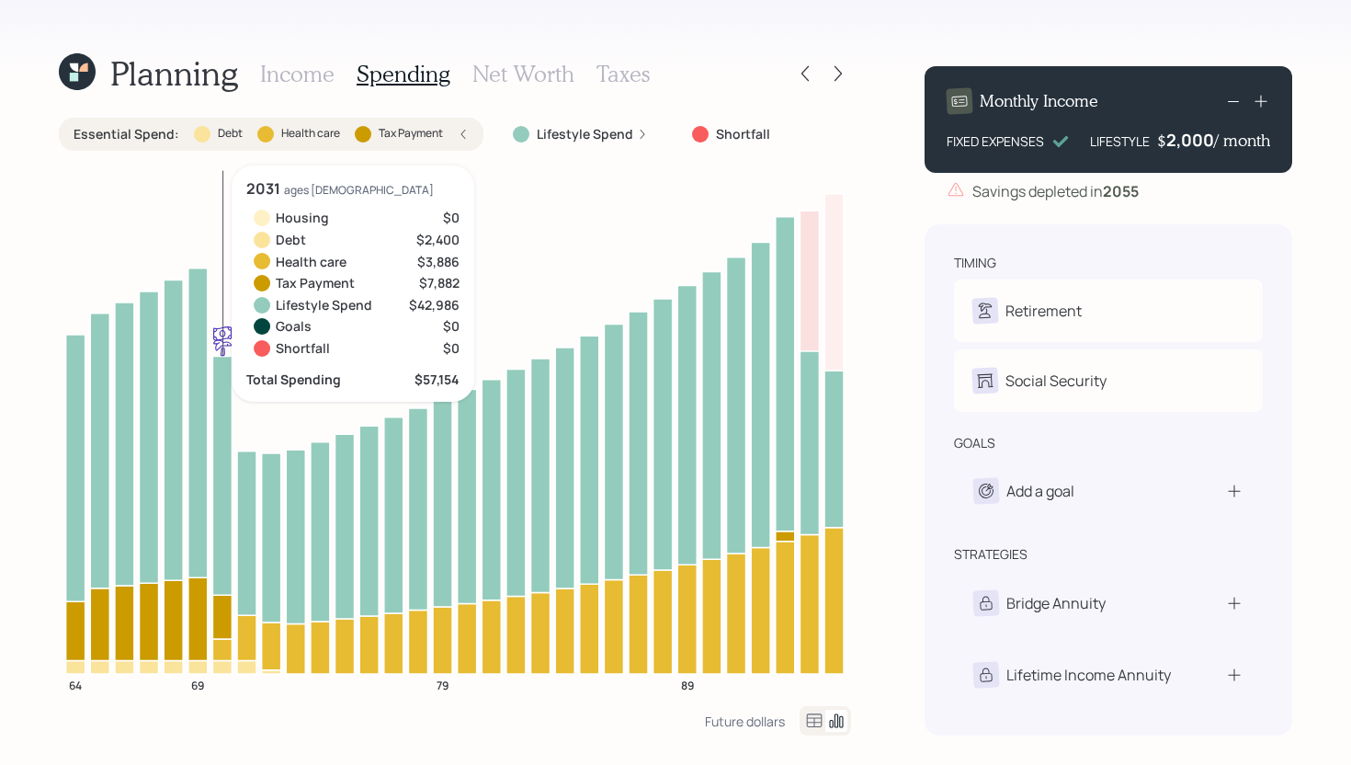
click at [225, 649] on icon at bounding box center [221, 649] width 19 height 21
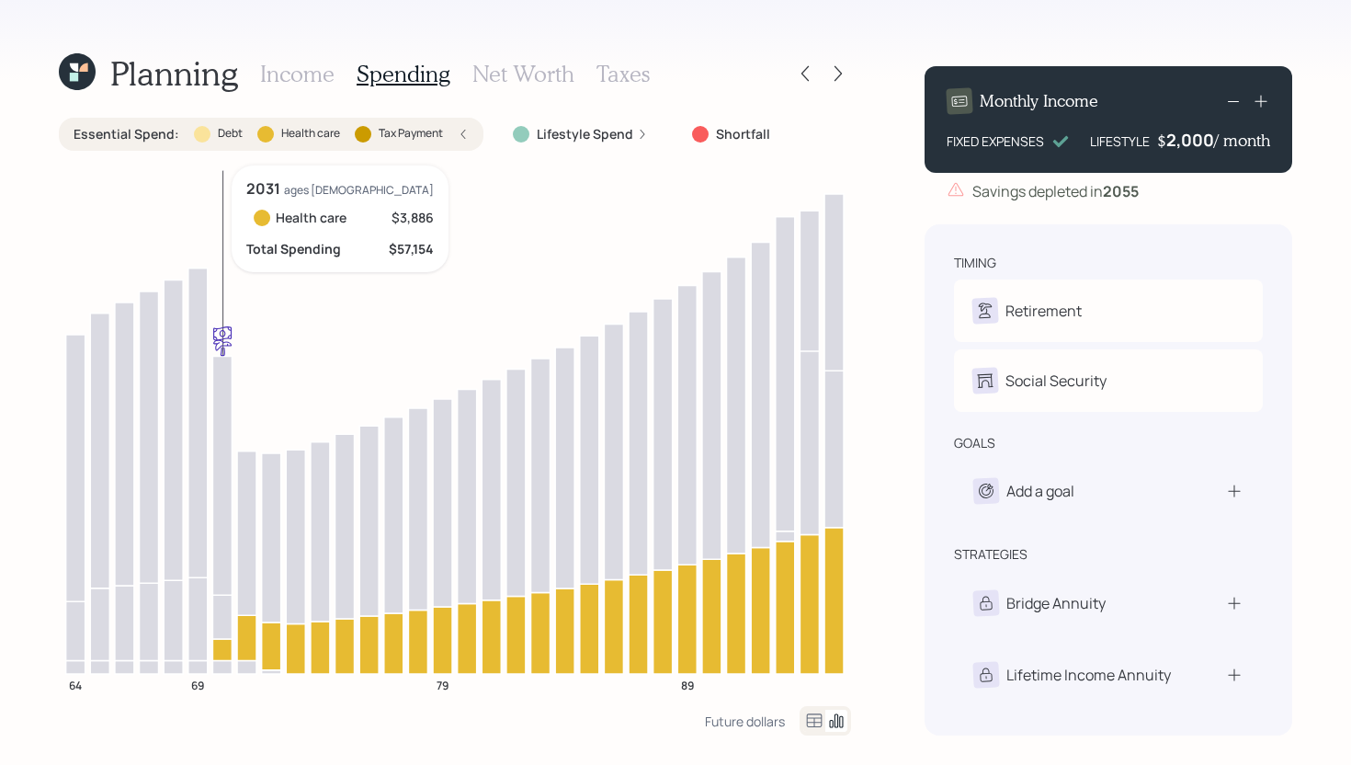
click at [225, 649] on icon at bounding box center [221, 649] width 19 height 21
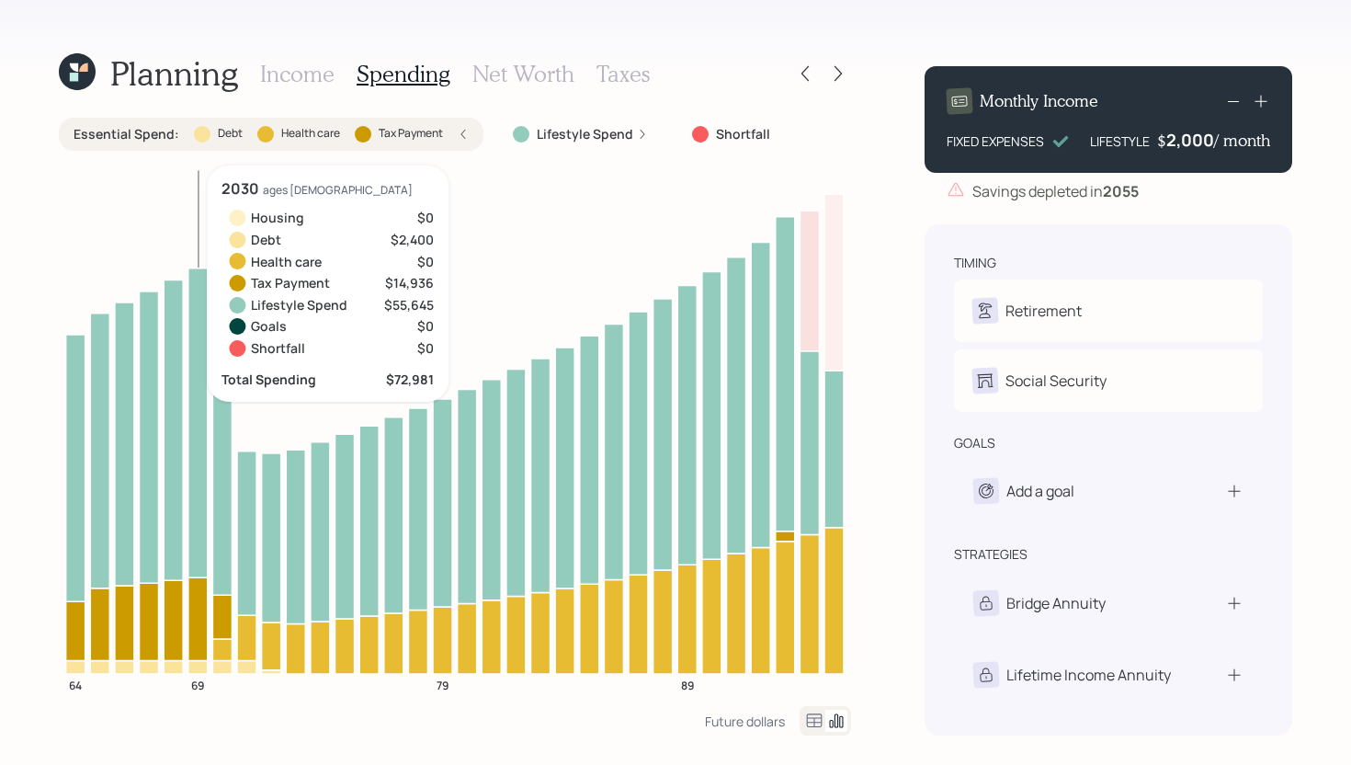
click at [196, 637] on icon at bounding box center [197, 618] width 19 height 83
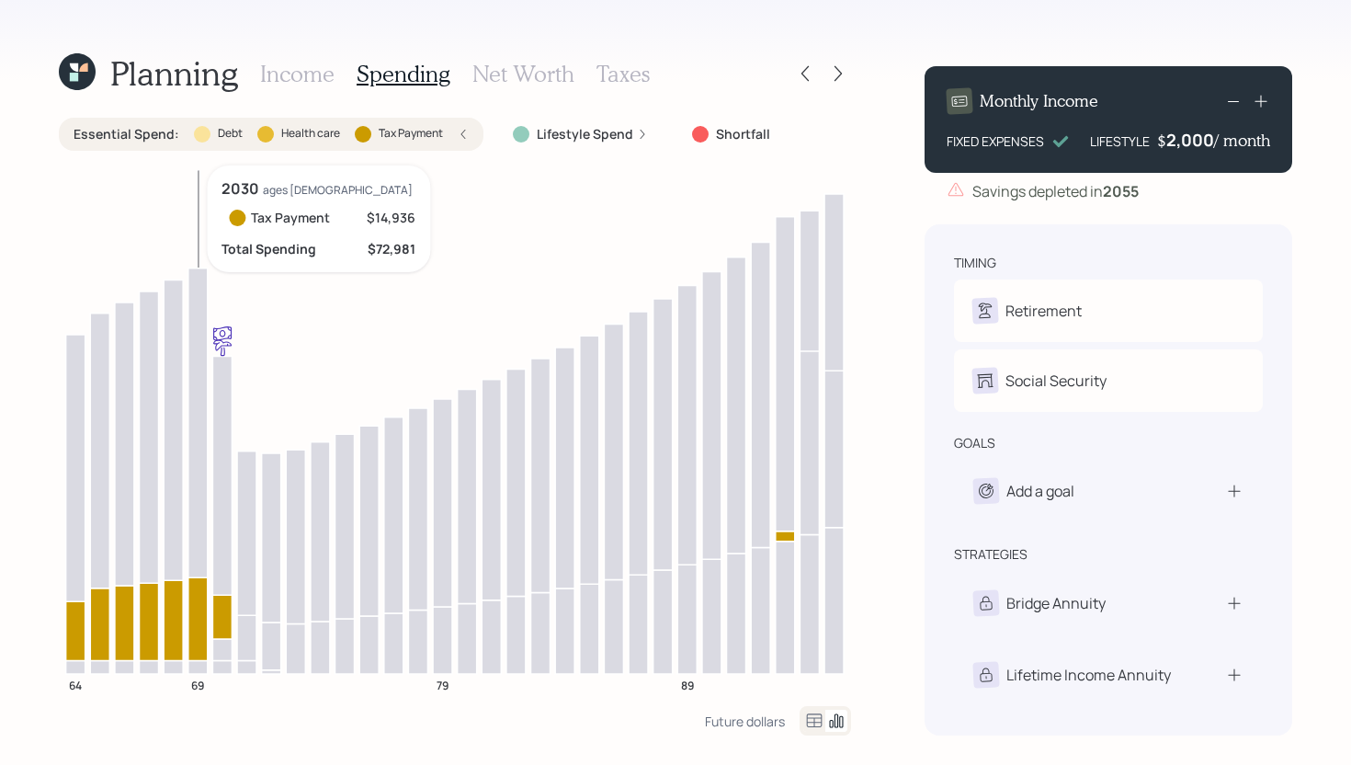
click at [196, 637] on icon at bounding box center [197, 618] width 19 height 83
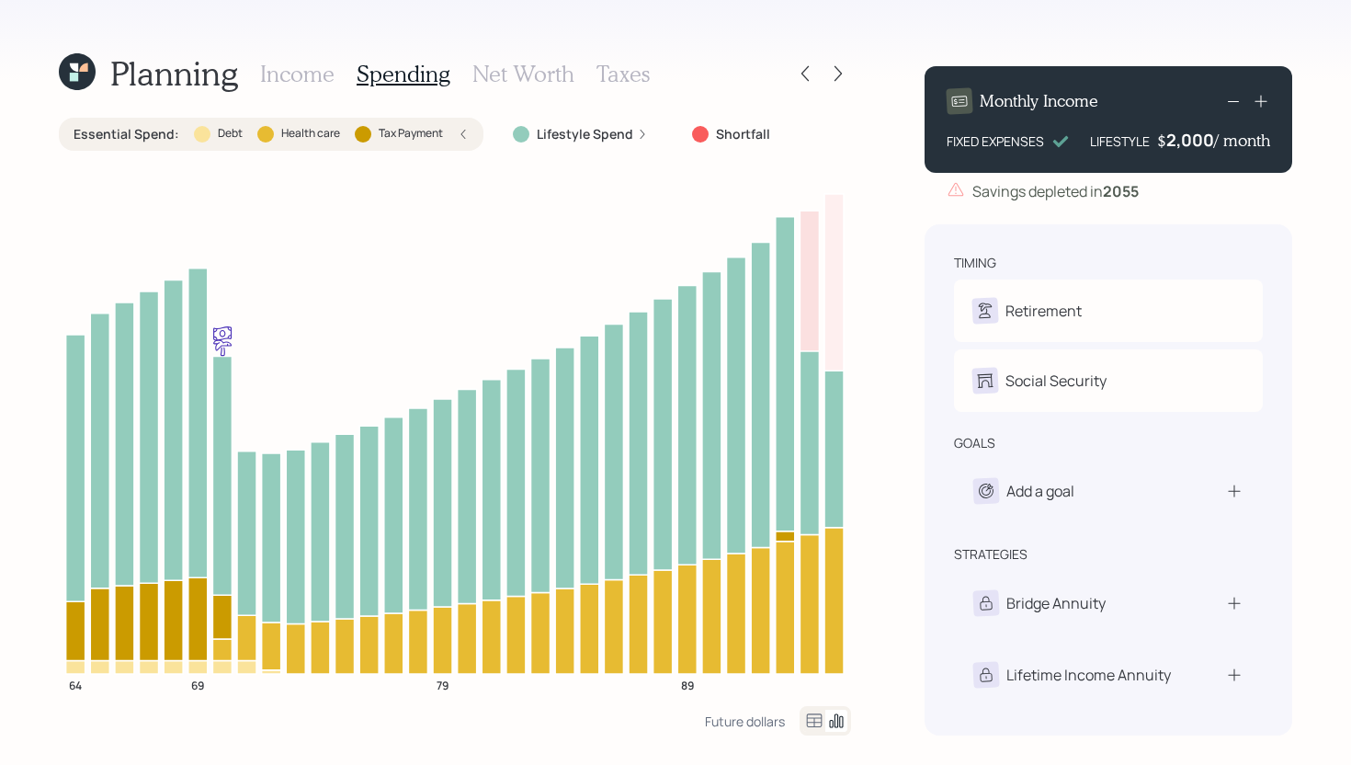
click at [417, 128] on label "Tax Payment" at bounding box center [411, 134] width 64 height 16
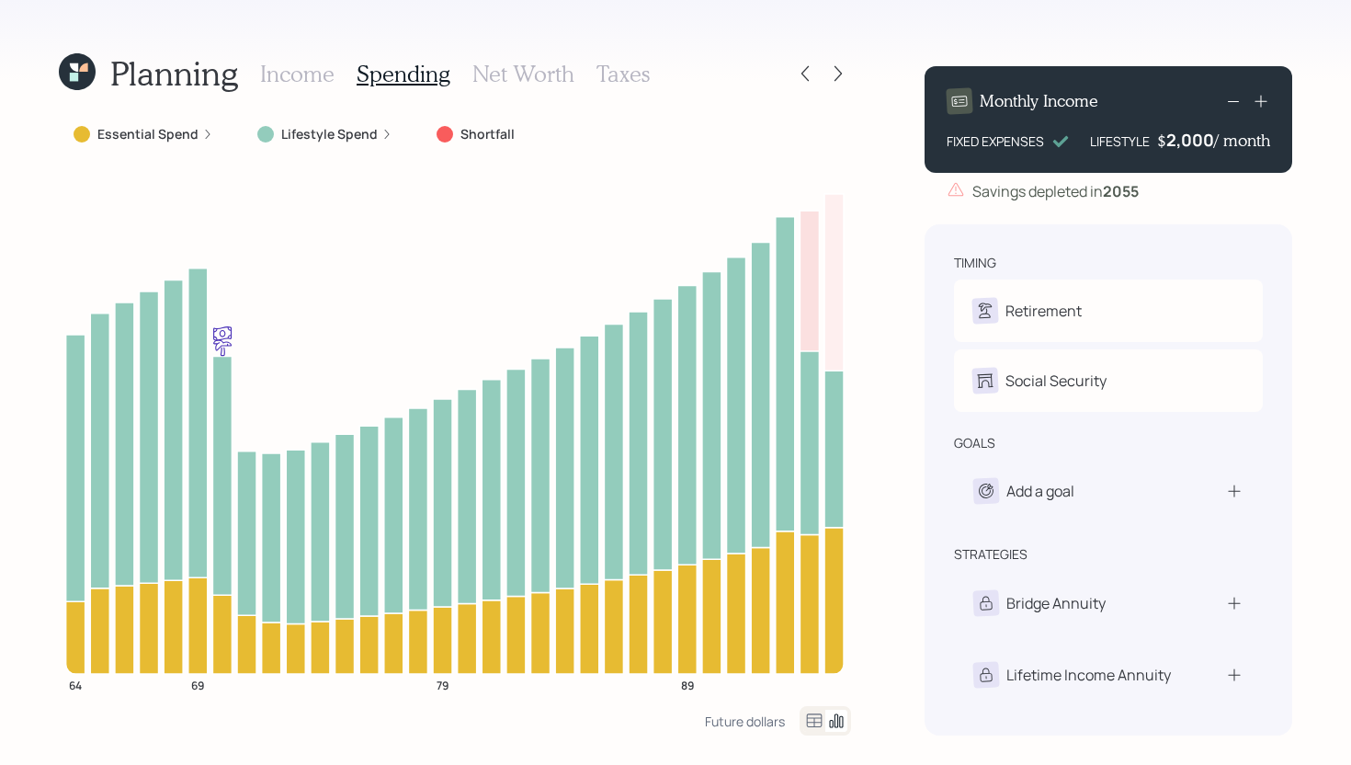
click at [313, 84] on h3 "Income" at bounding box center [297, 74] width 74 height 27
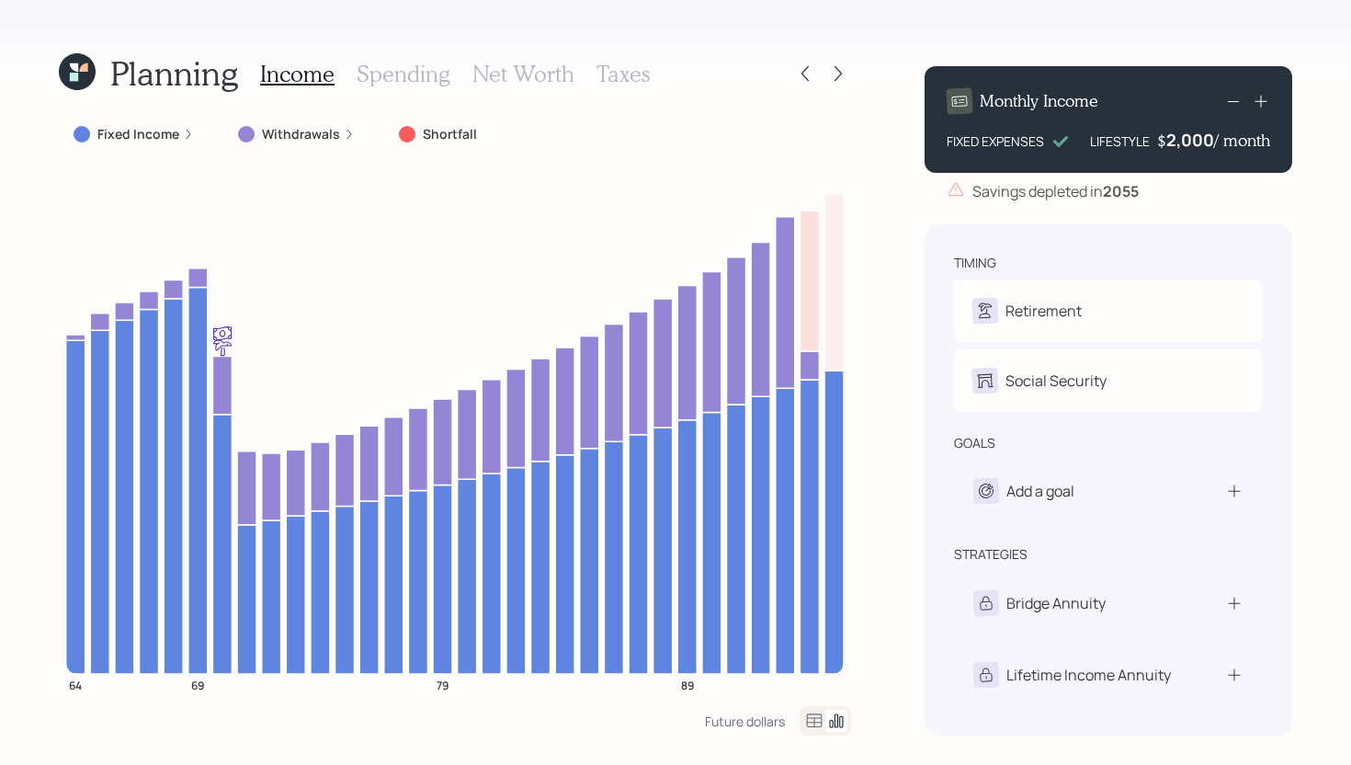
click at [74, 65] on icon at bounding box center [74, 67] width 8 height 8
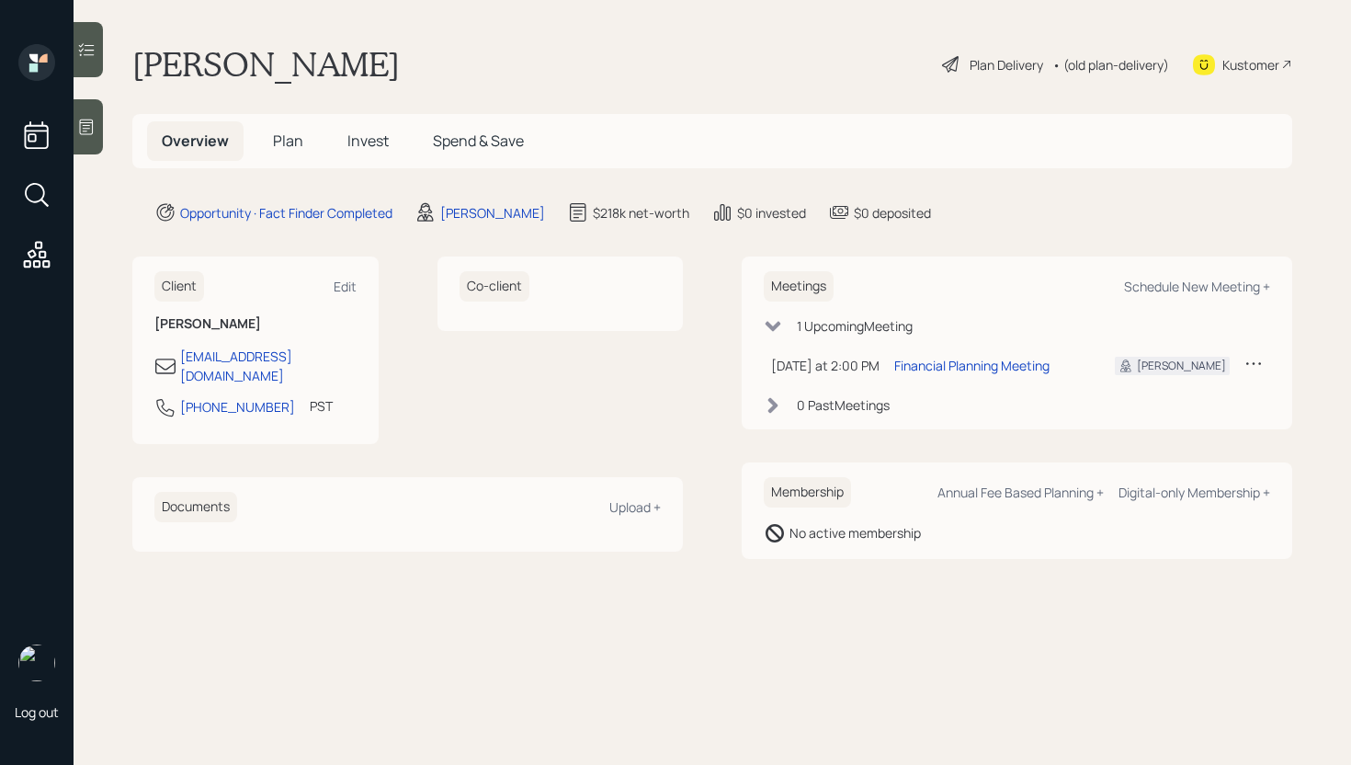
click at [1034, 51] on div "Plan Delivery • (old plan-delivery)" at bounding box center [1055, 64] width 231 height 40
click at [997, 63] on div "Plan Delivery" at bounding box center [1007, 64] width 74 height 19
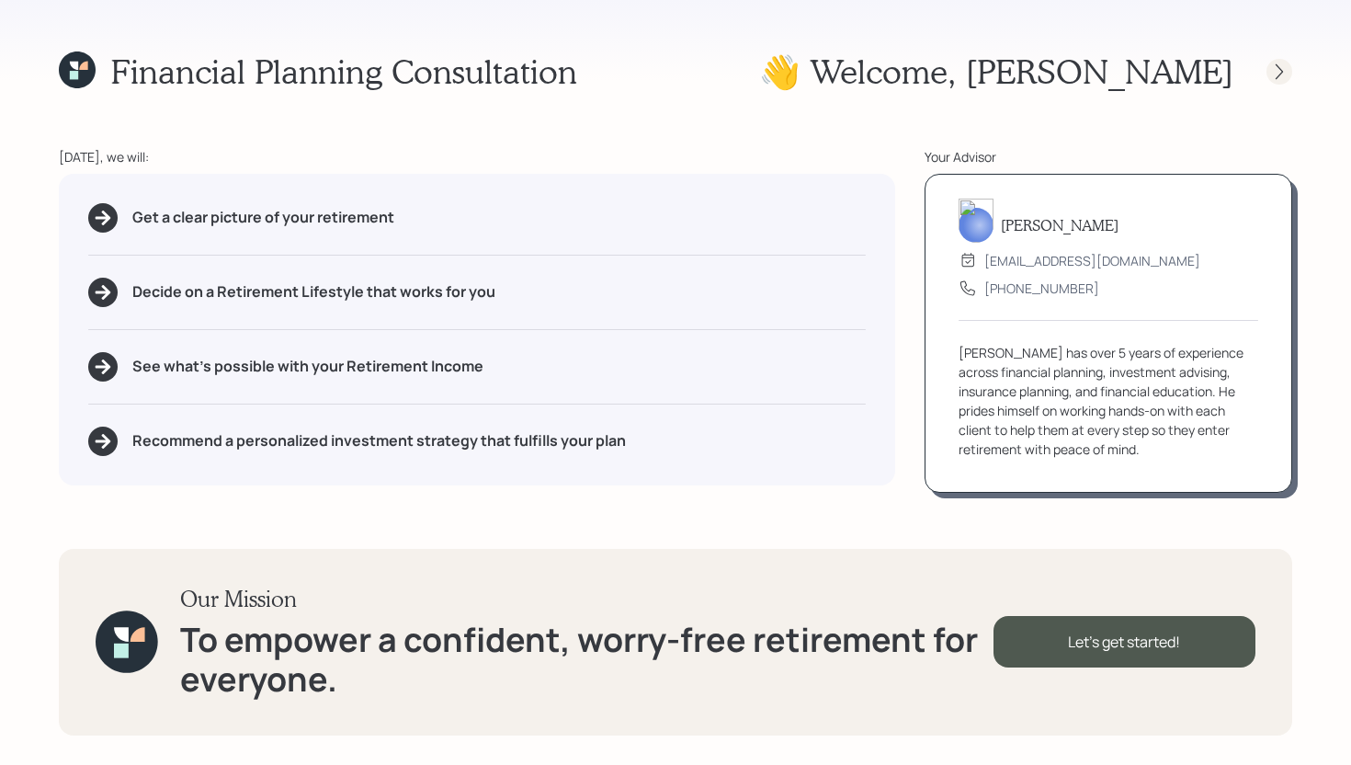
click at [1270, 69] on icon at bounding box center [1279, 72] width 18 height 18
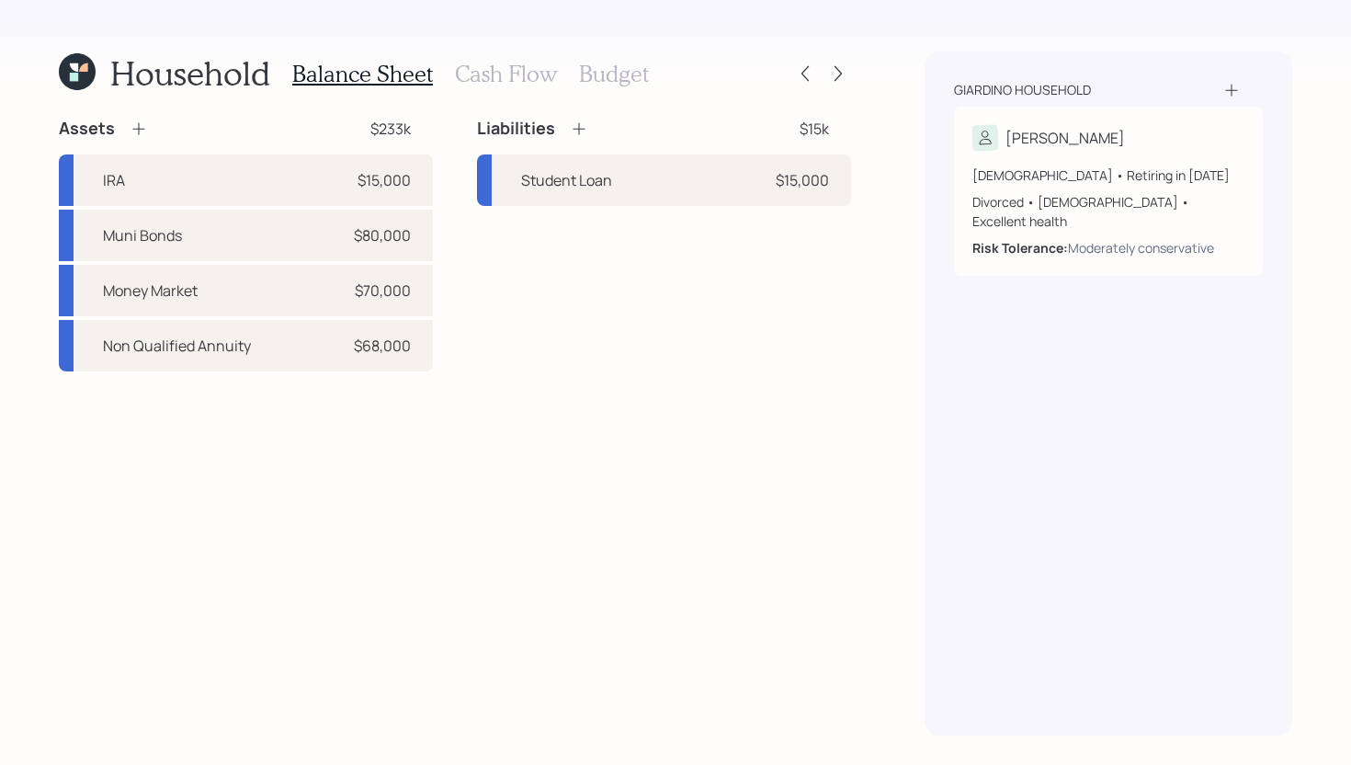
click at [142, 131] on icon at bounding box center [139, 129] width 18 height 18
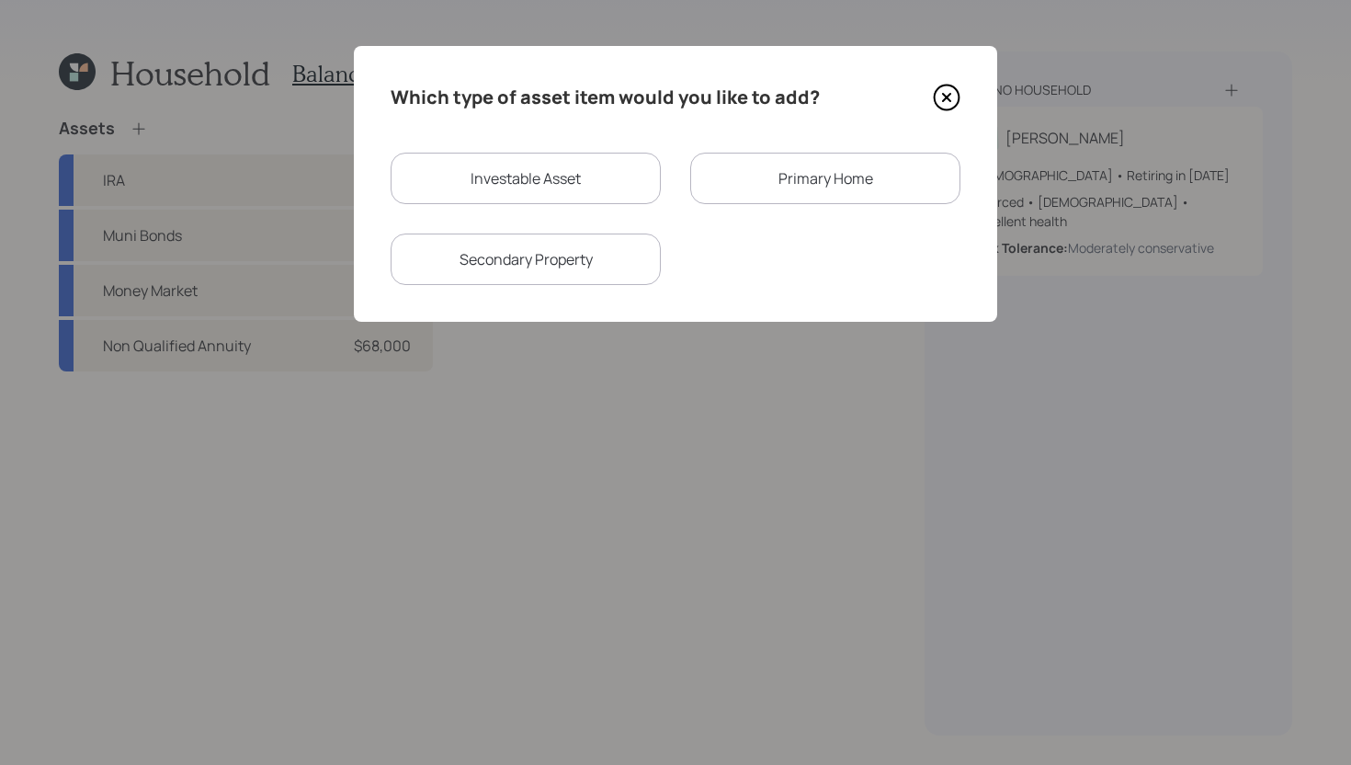
click at [793, 196] on div "Primary Home" at bounding box center [825, 178] width 270 height 51
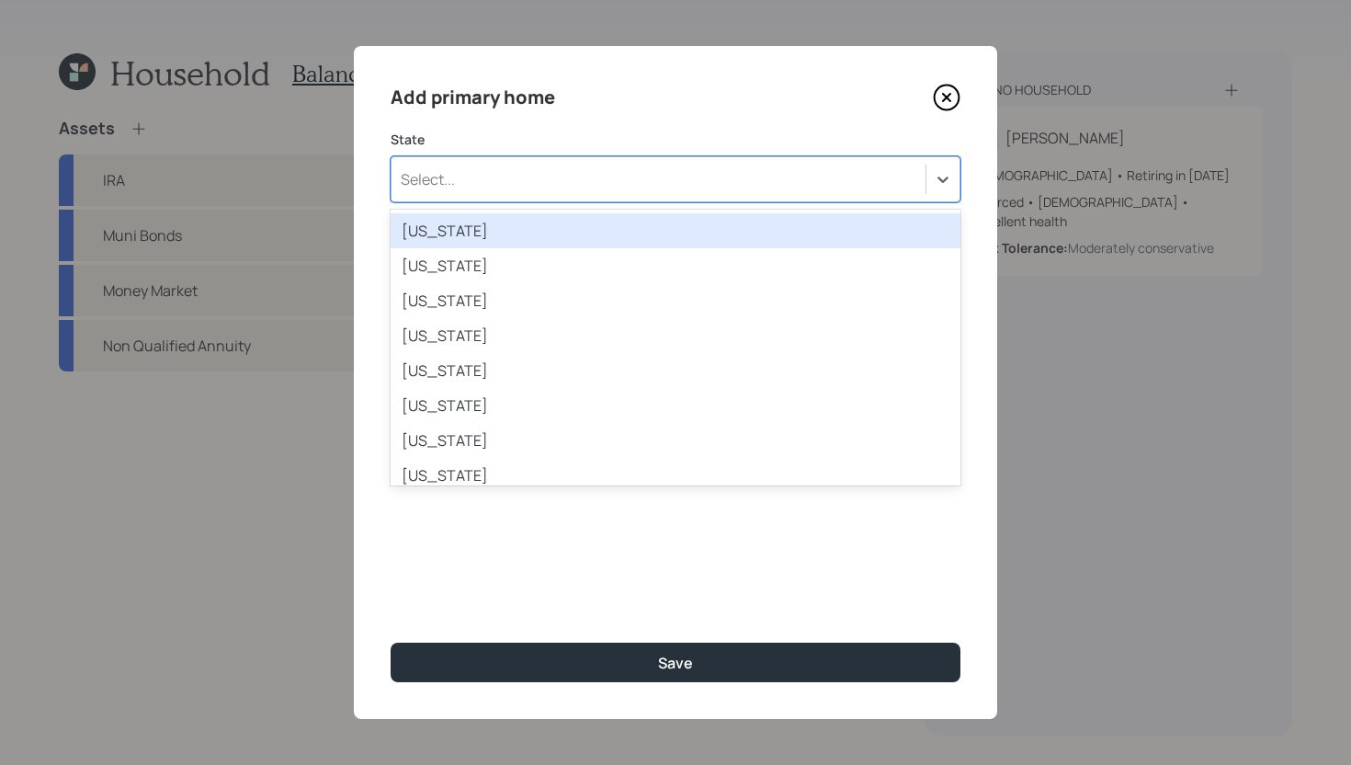
click at [650, 182] on div "Select..." at bounding box center [659, 179] width 534 height 31
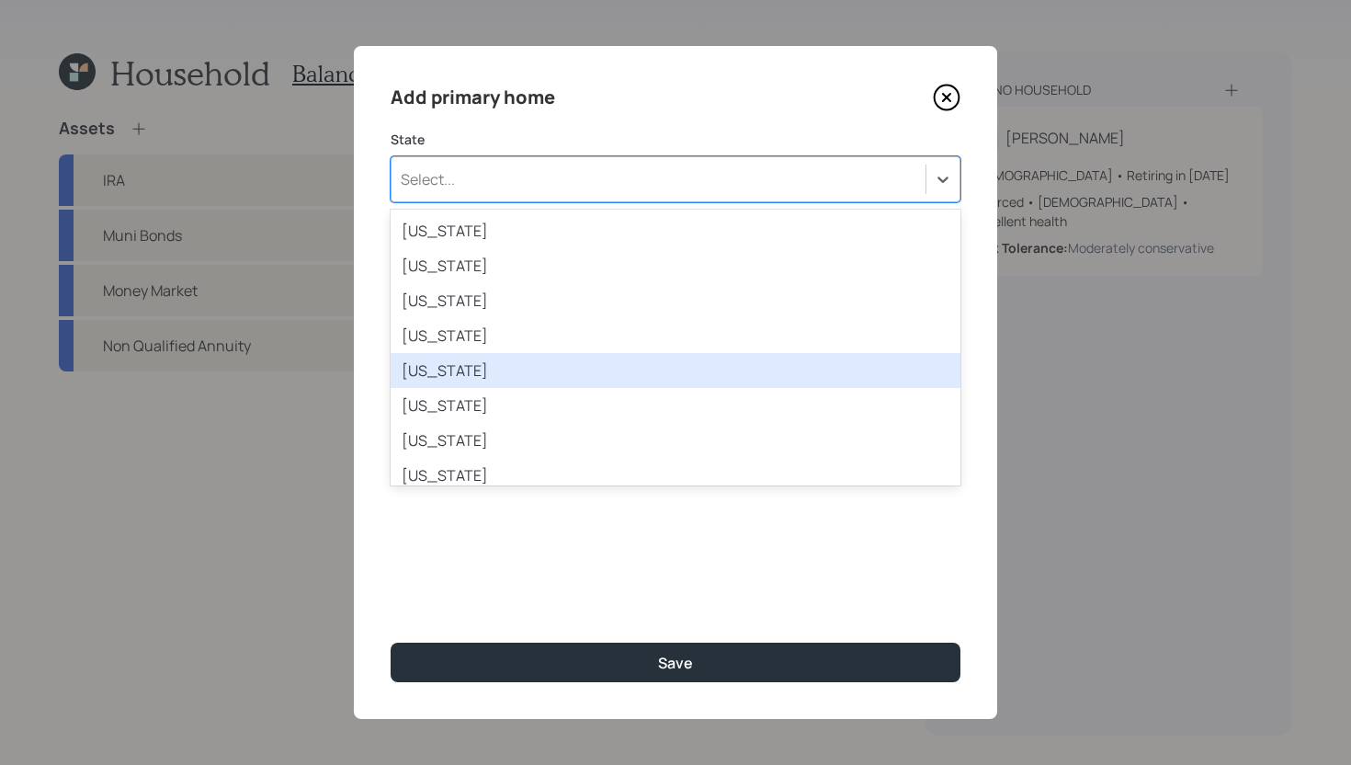
click at [543, 382] on div "California" at bounding box center [676, 370] width 570 height 35
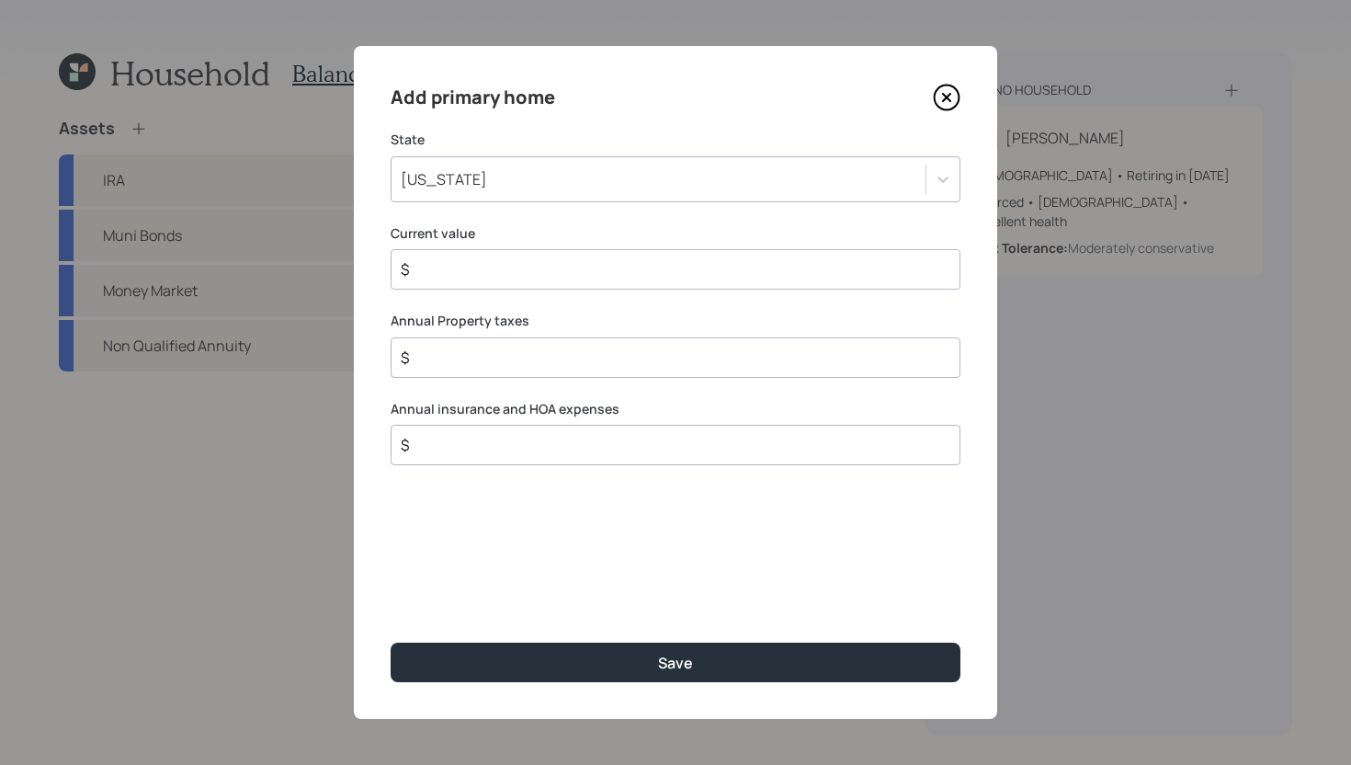
click at [570, 274] on input "$" at bounding box center [668, 269] width 539 height 22
type input "$ 100,000"
click at [573, 363] on input "$" at bounding box center [668, 358] width 539 height 22
type input "$ 3,600"
click at [557, 454] on input "$" at bounding box center [668, 445] width 539 height 22
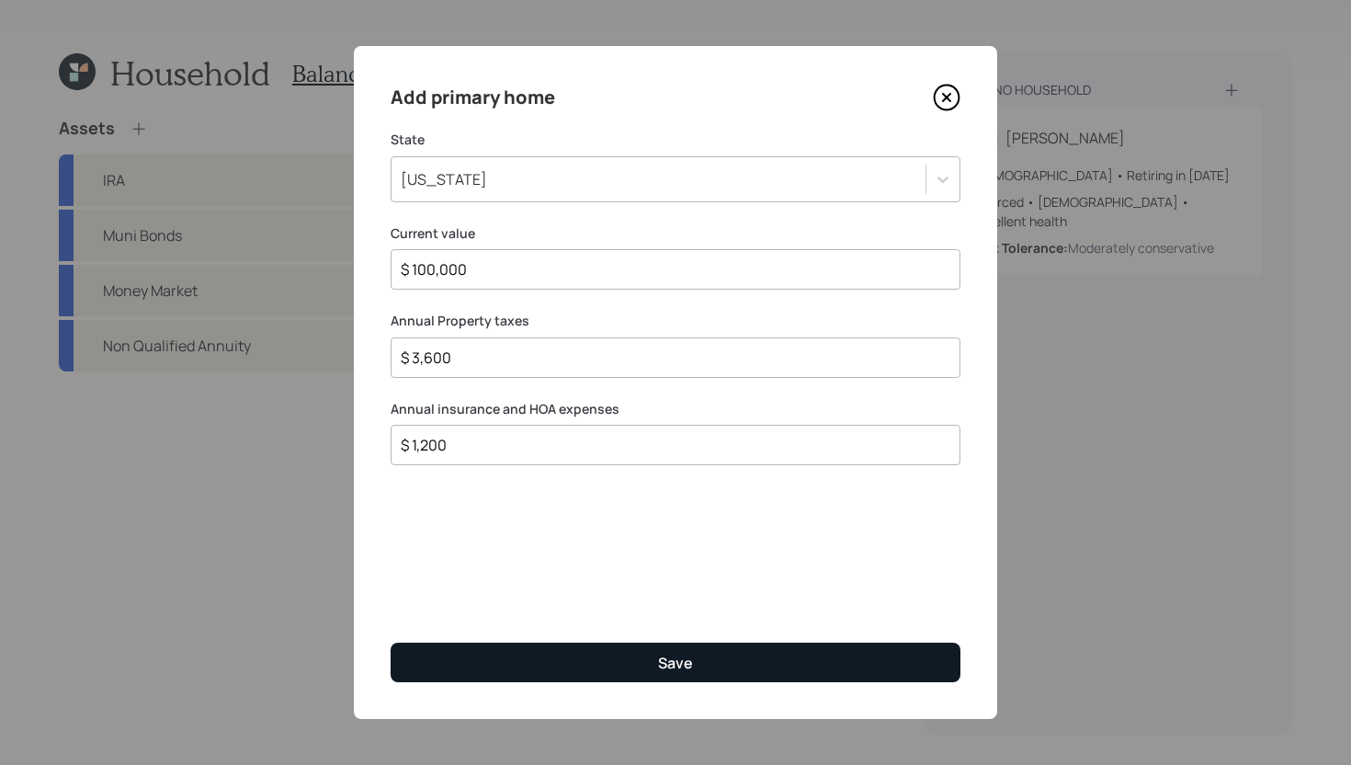
type input "$ 1,200"
click at [671, 671] on div "Save" at bounding box center [675, 663] width 35 height 20
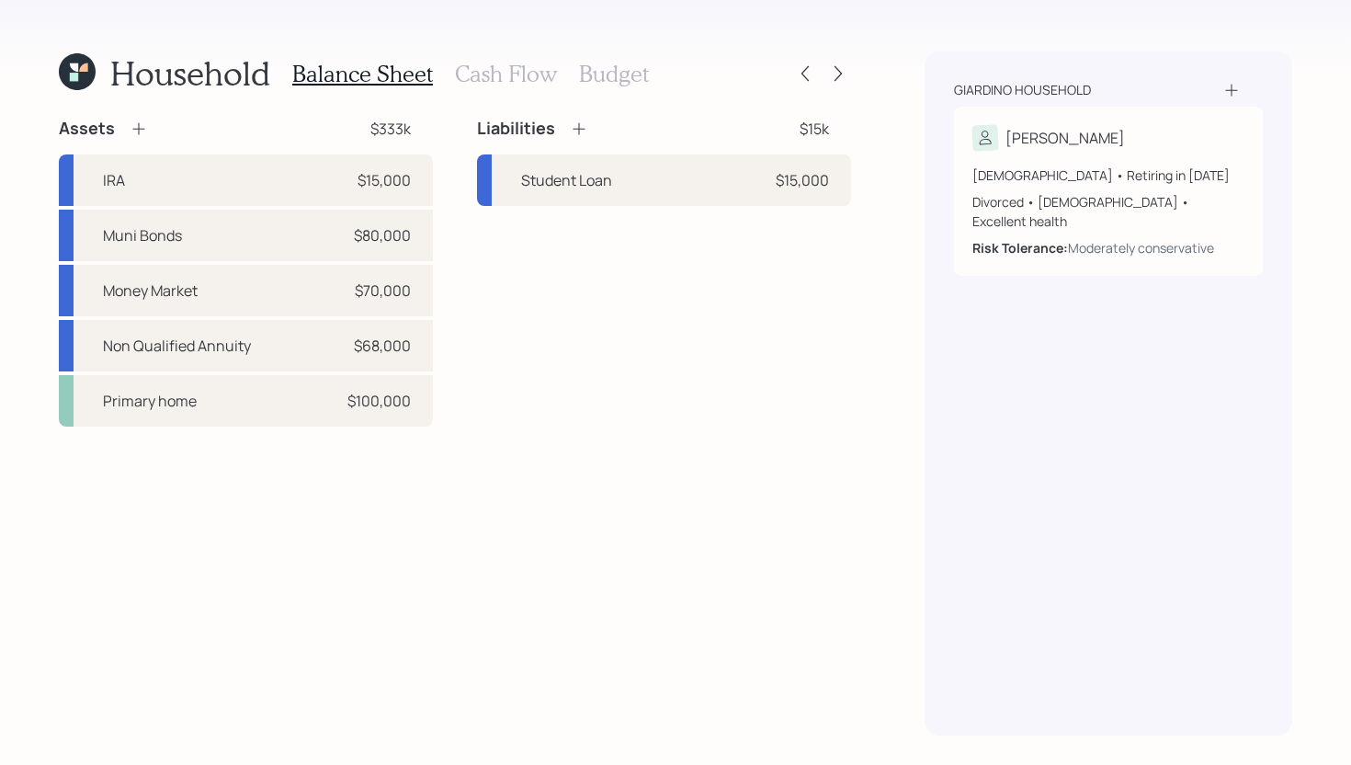
click at [579, 123] on icon at bounding box center [579, 129] width 18 height 18
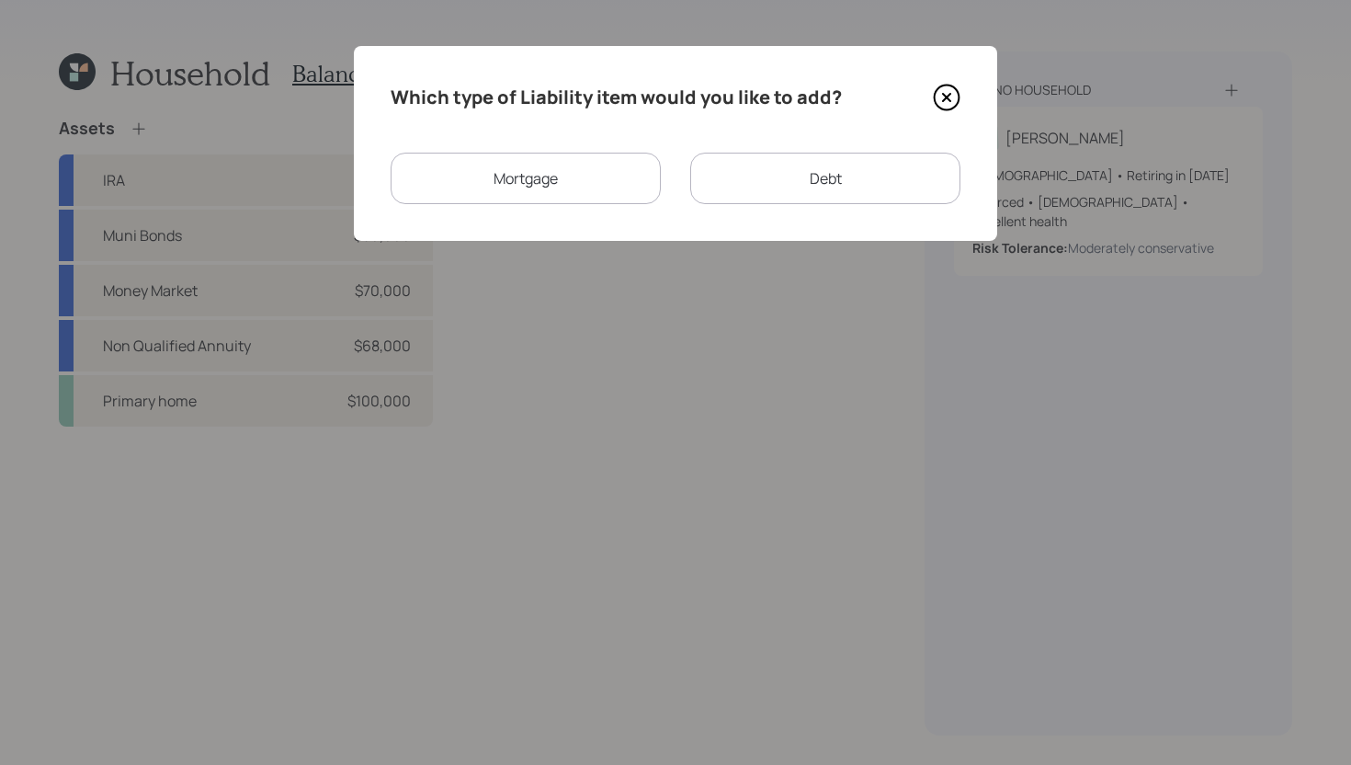
click at [570, 188] on div "Mortgage" at bounding box center [526, 178] width 270 height 51
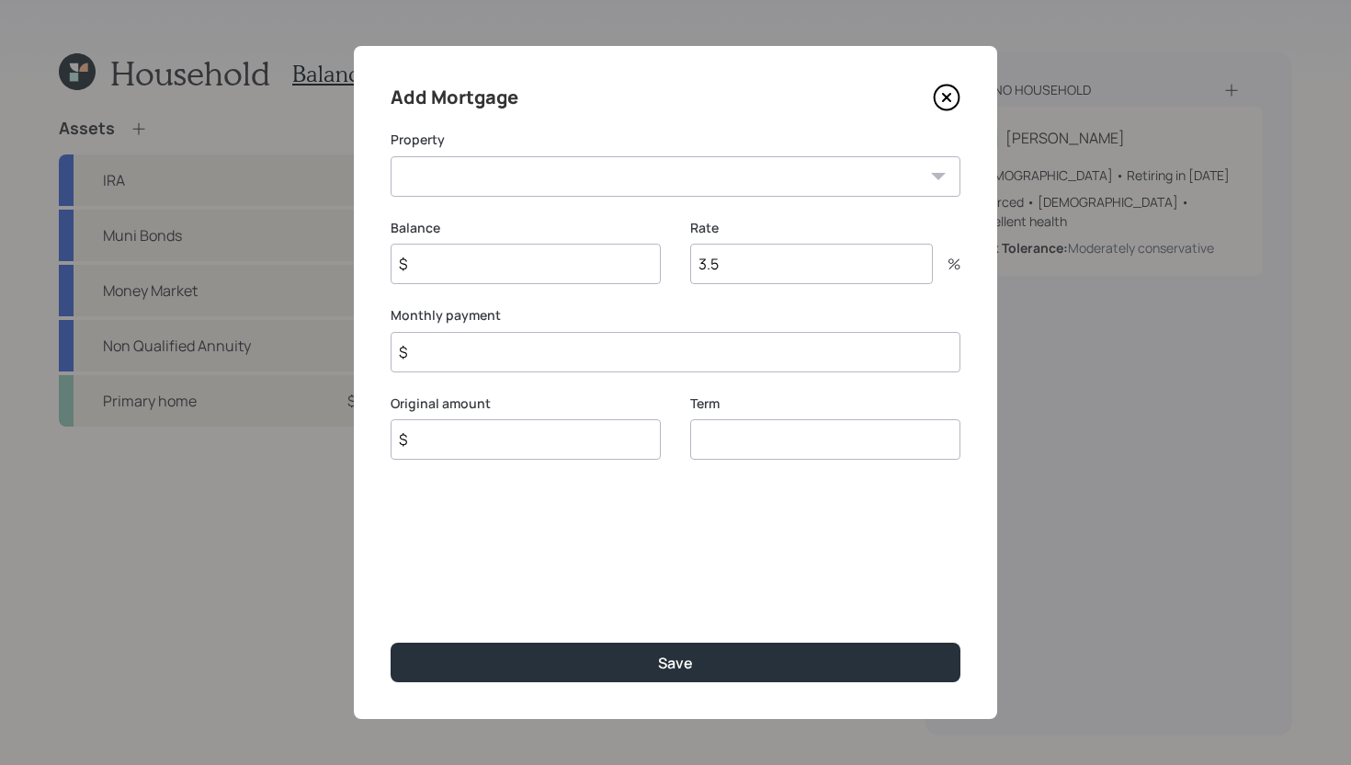
click at [498, 279] on input "$" at bounding box center [526, 264] width 270 height 40
click at [479, 362] on input "$" at bounding box center [676, 376] width 570 height 40
type input "$ 1,600"
click at [796, 268] on input "3.5" at bounding box center [811, 264] width 243 height 40
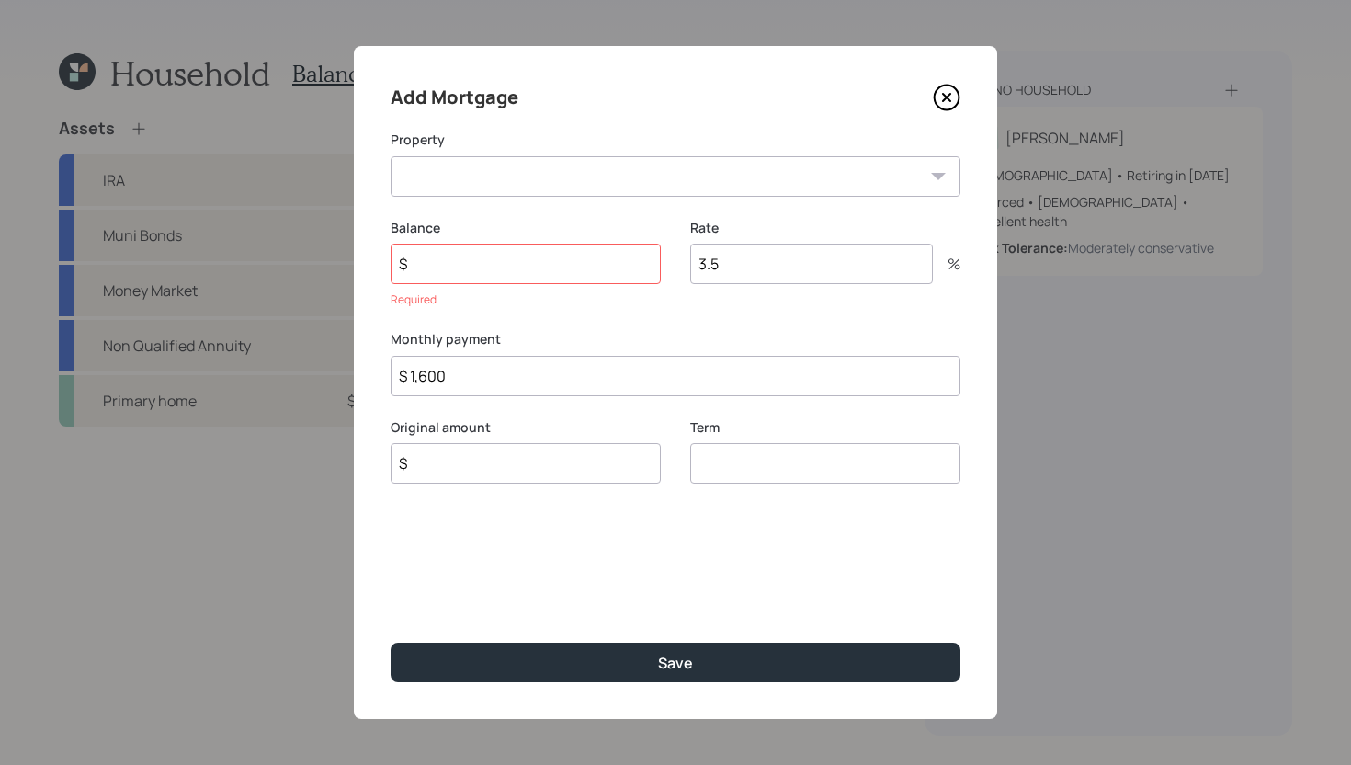
type input "3"
type input "6.5"
click at [709, 178] on select "CA Primary home" at bounding box center [676, 176] width 570 height 40
select select "2ecc7c27-bad0-40c0-a84e-b5c103f24cf9"
click at [391, 156] on select "CA Primary home" at bounding box center [676, 176] width 570 height 40
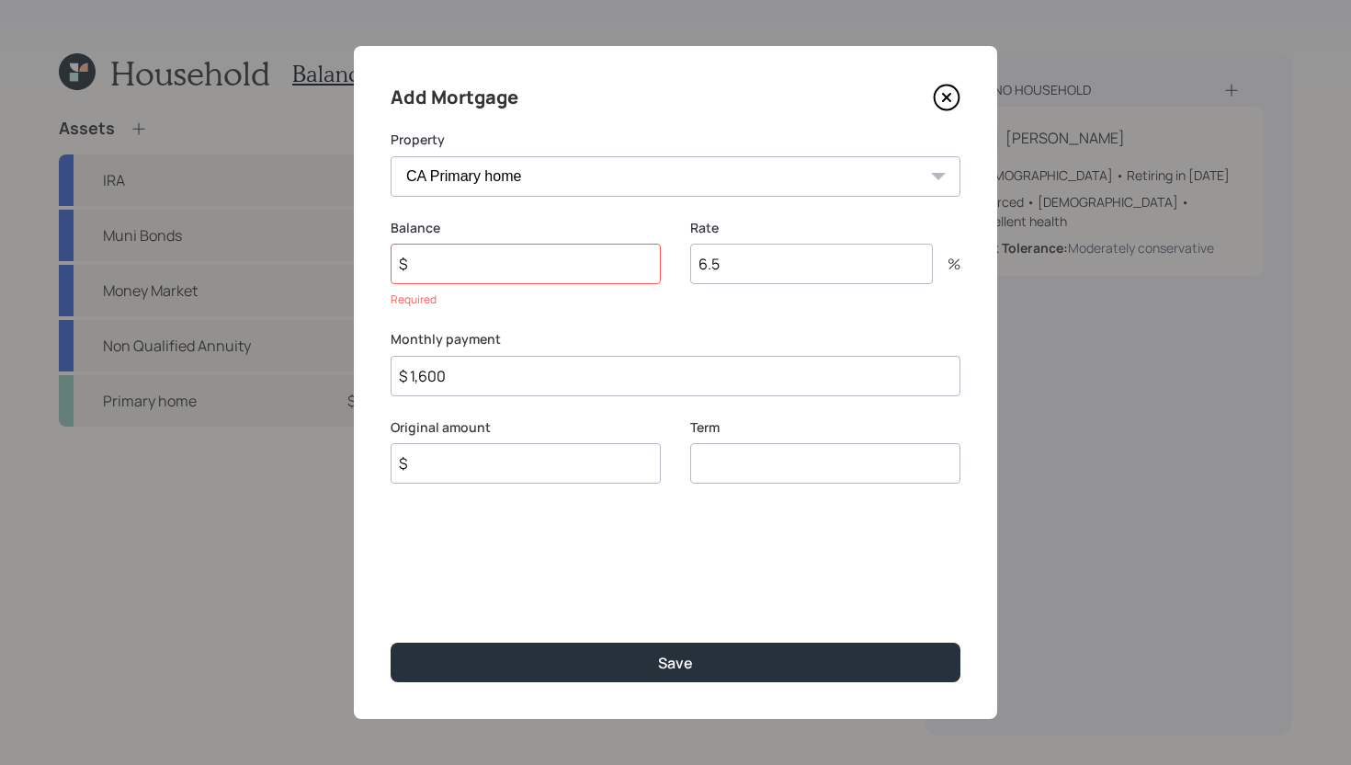
click at [544, 283] on input "$" at bounding box center [526, 264] width 270 height 40
type input "$ 230,000"
click at [544, 447] on input "$" at bounding box center [526, 439] width 270 height 40
type input "$ 230,000"
click at [773, 438] on input "number" at bounding box center [825, 439] width 270 height 40
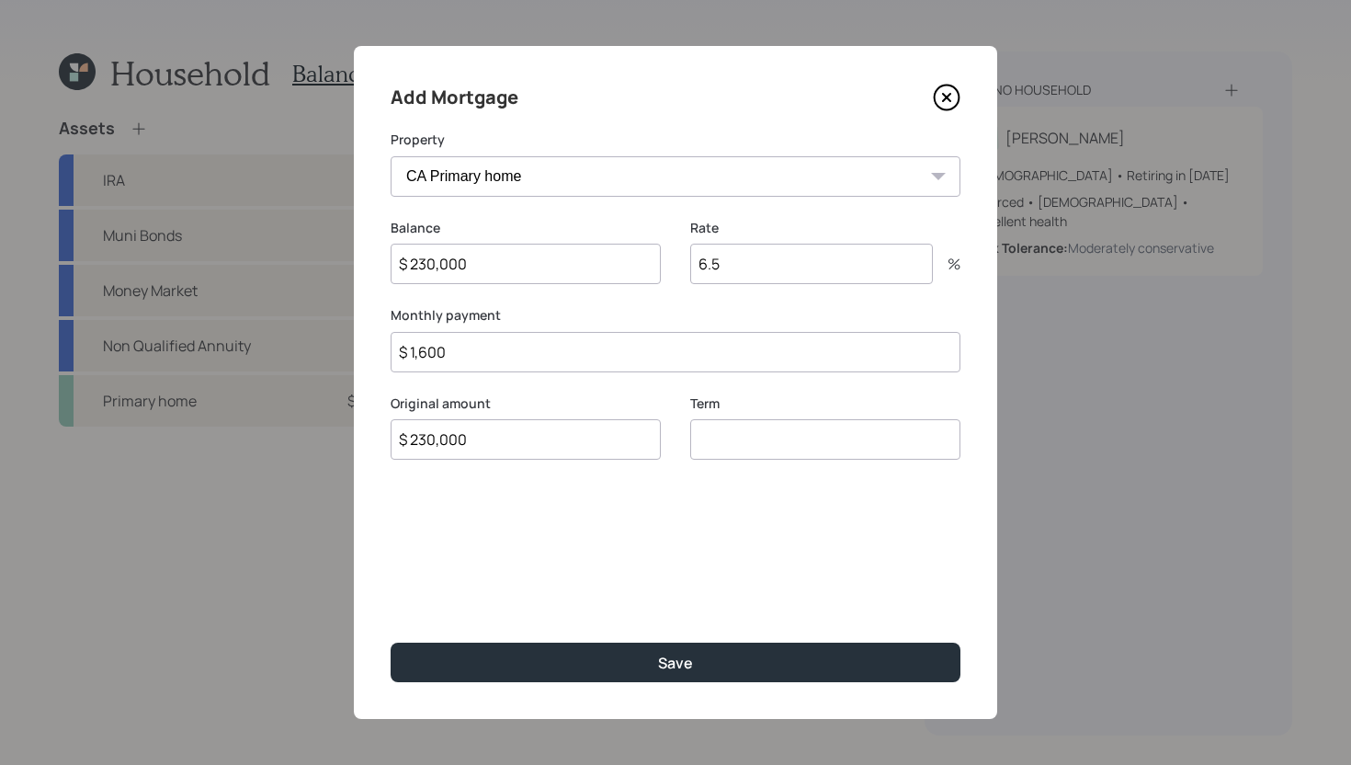
click at [497, 269] on input "$ 230,000" at bounding box center [526, 264] width 270 height 40
type input "$ 130,000"
click at [781, 448] on input "number" at bounding box center [825, 439] width 270 height 40
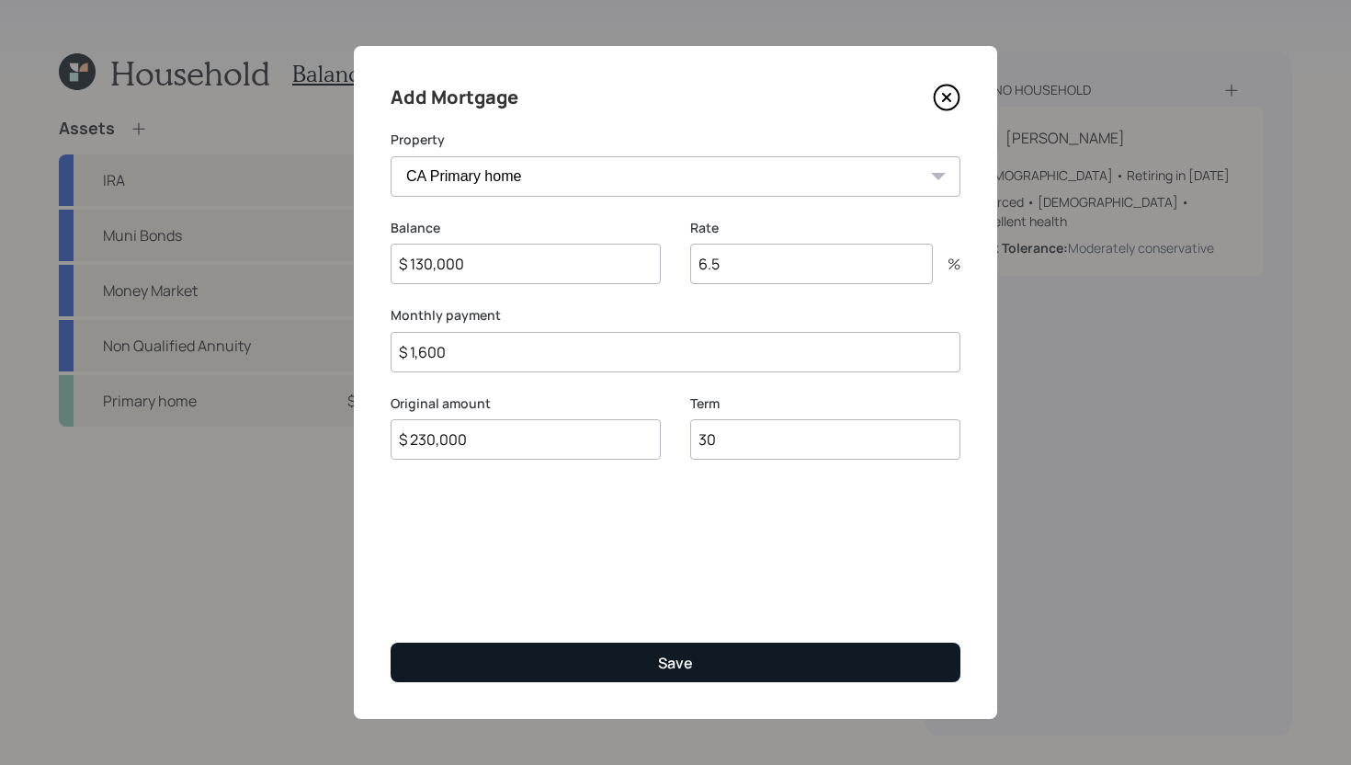
type input "30"
click at [689, 649] on button "Save" at bounding box center [676, 663] width 570 height 40
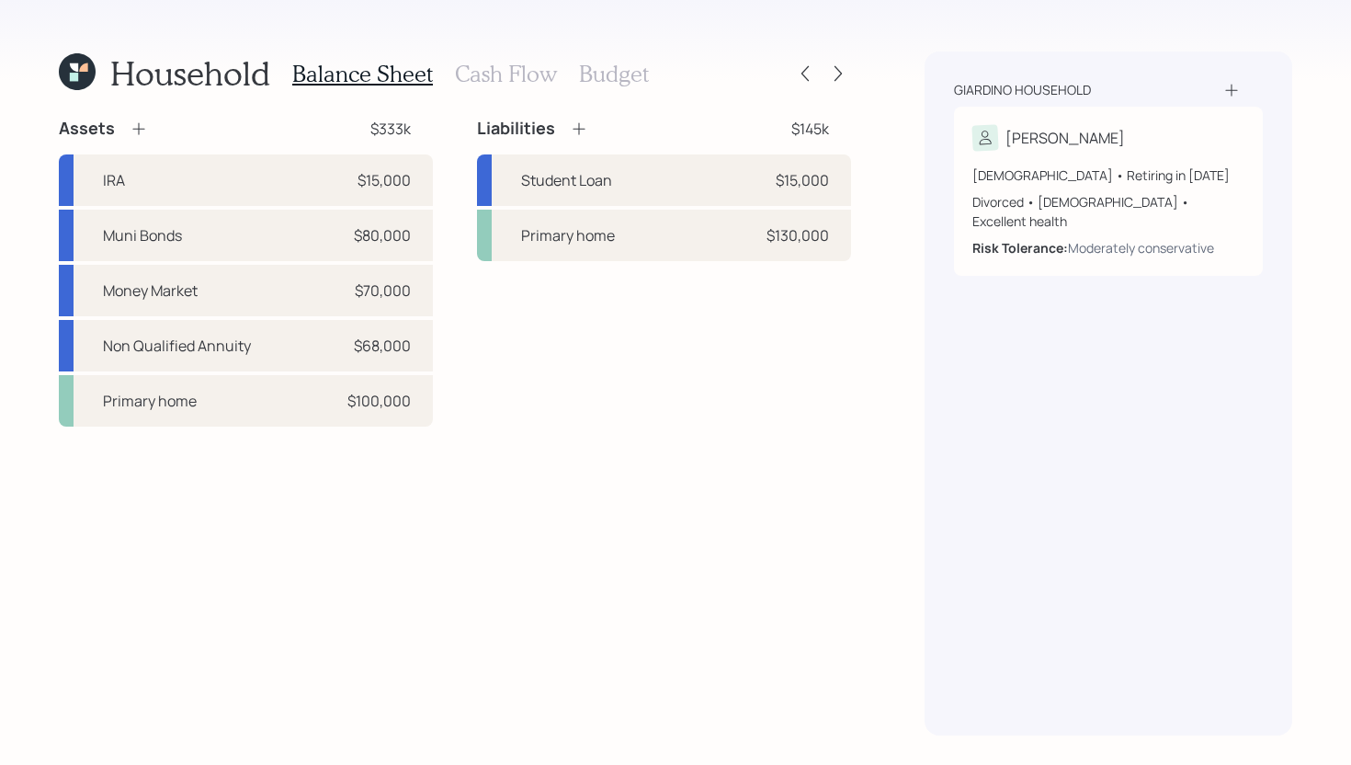
click at [514, 79] on h3 "Cash Flow" at bounding box center [506, 74] width 102 height 27
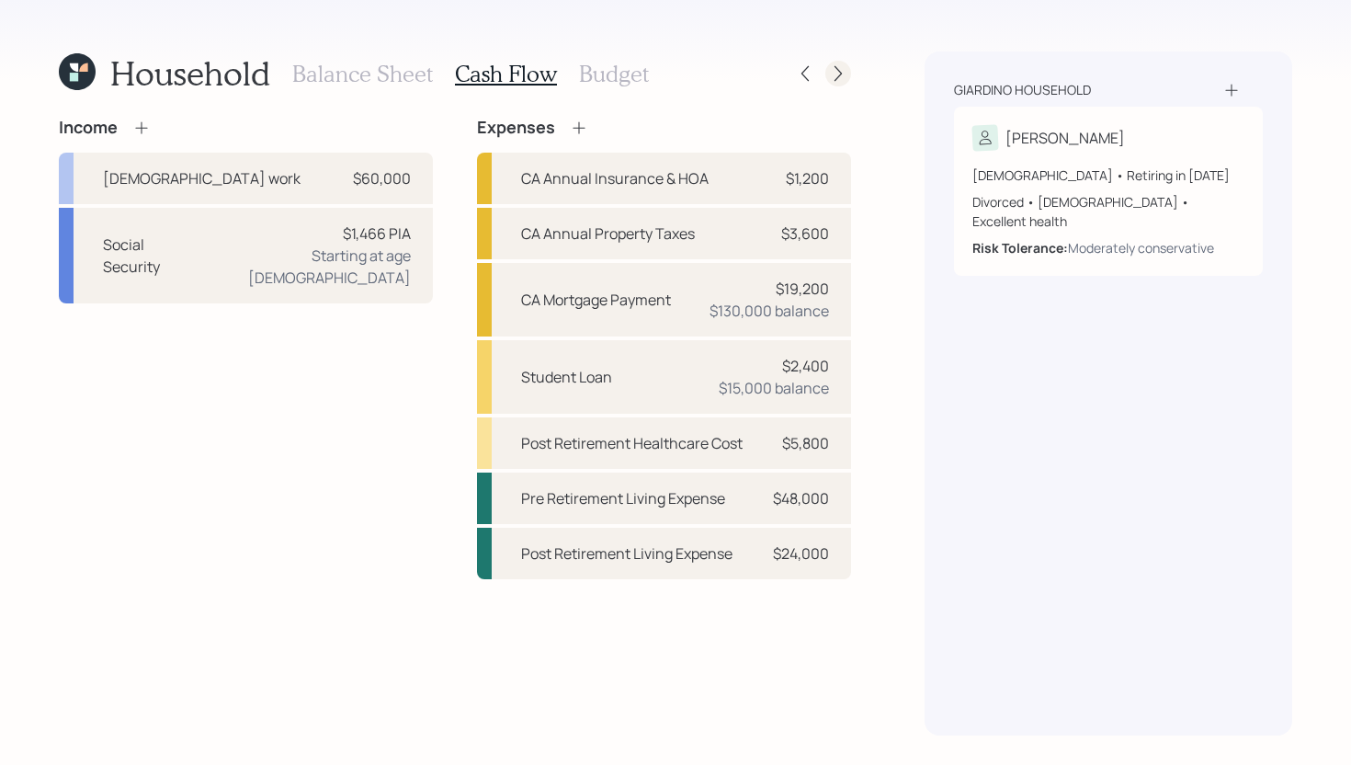
click at [833, 81] on icon at bounding box center [838, 73] width 18 height 18
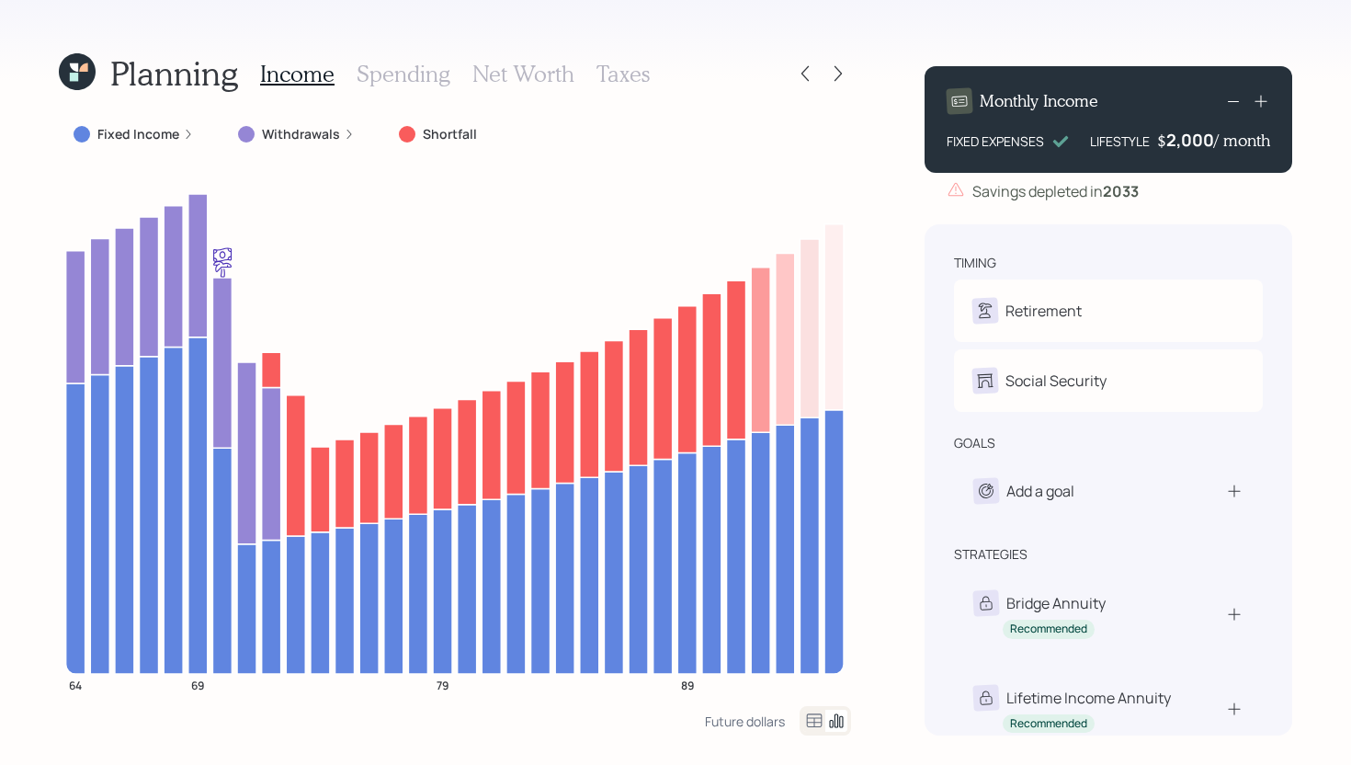
click at [400, 71] on h3 "Spending" at bounding box center [404, 74] width 94 height 27
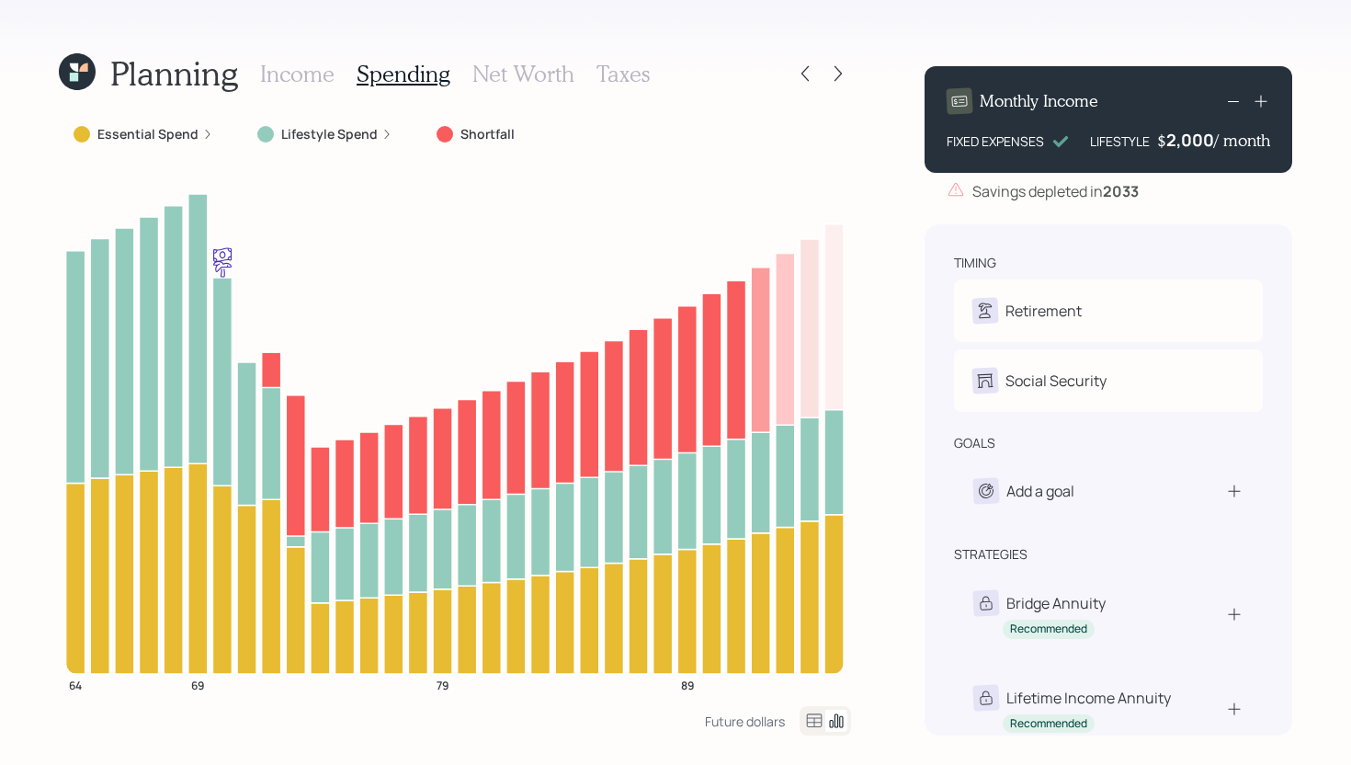
click at [812, 725] on icon at bounding box center [814, 721] width 22 height 22
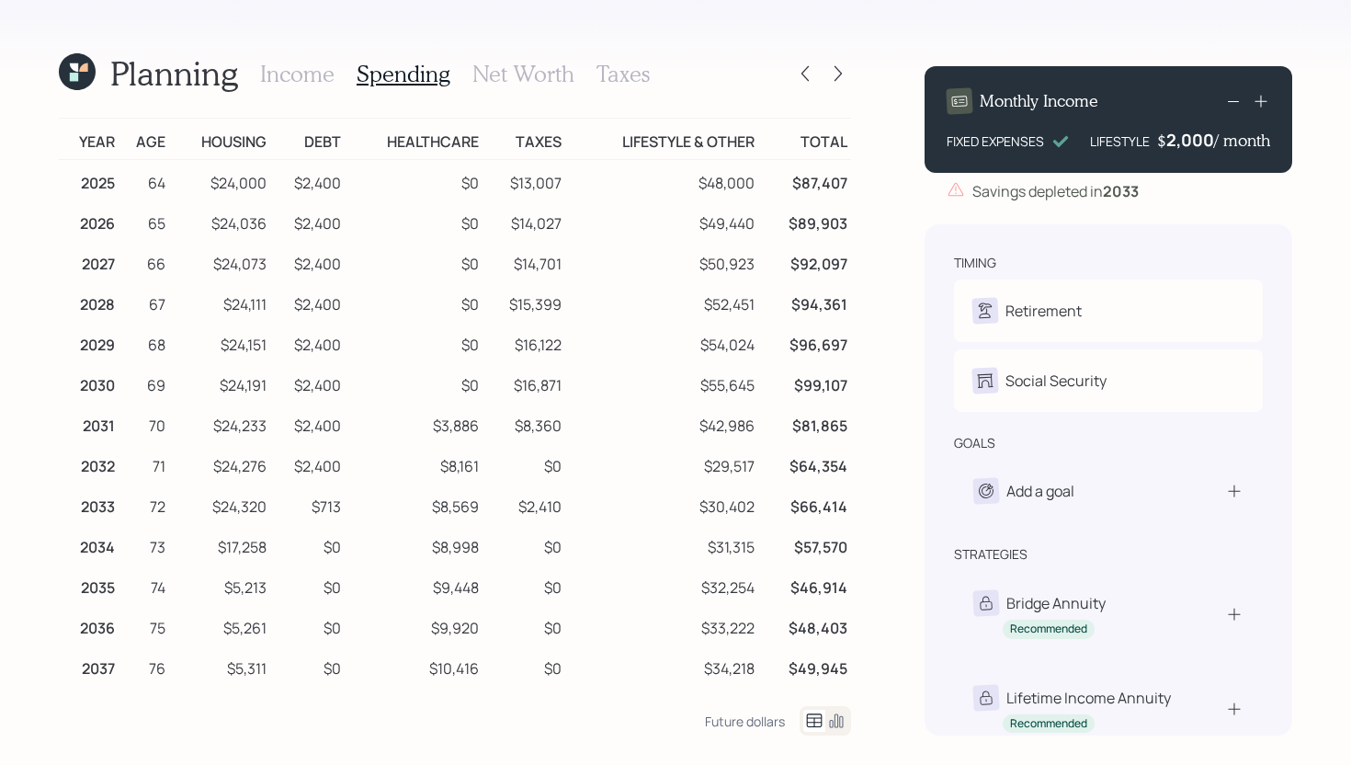
click at [302, 71] on h3 "Income" at bounding box center [297, 74] width 74 height 27
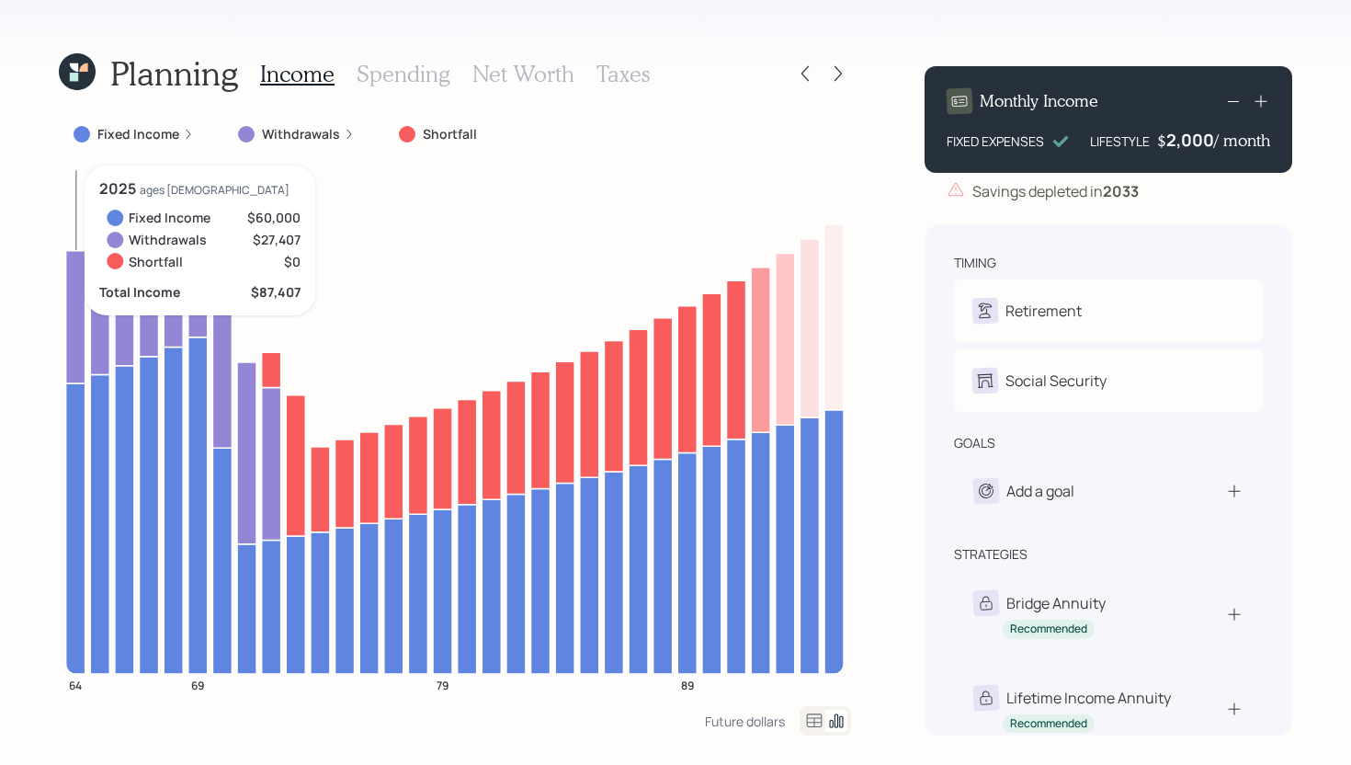
click at [79, 329] on icon at bounding box center [75, 316] width 19 height 132
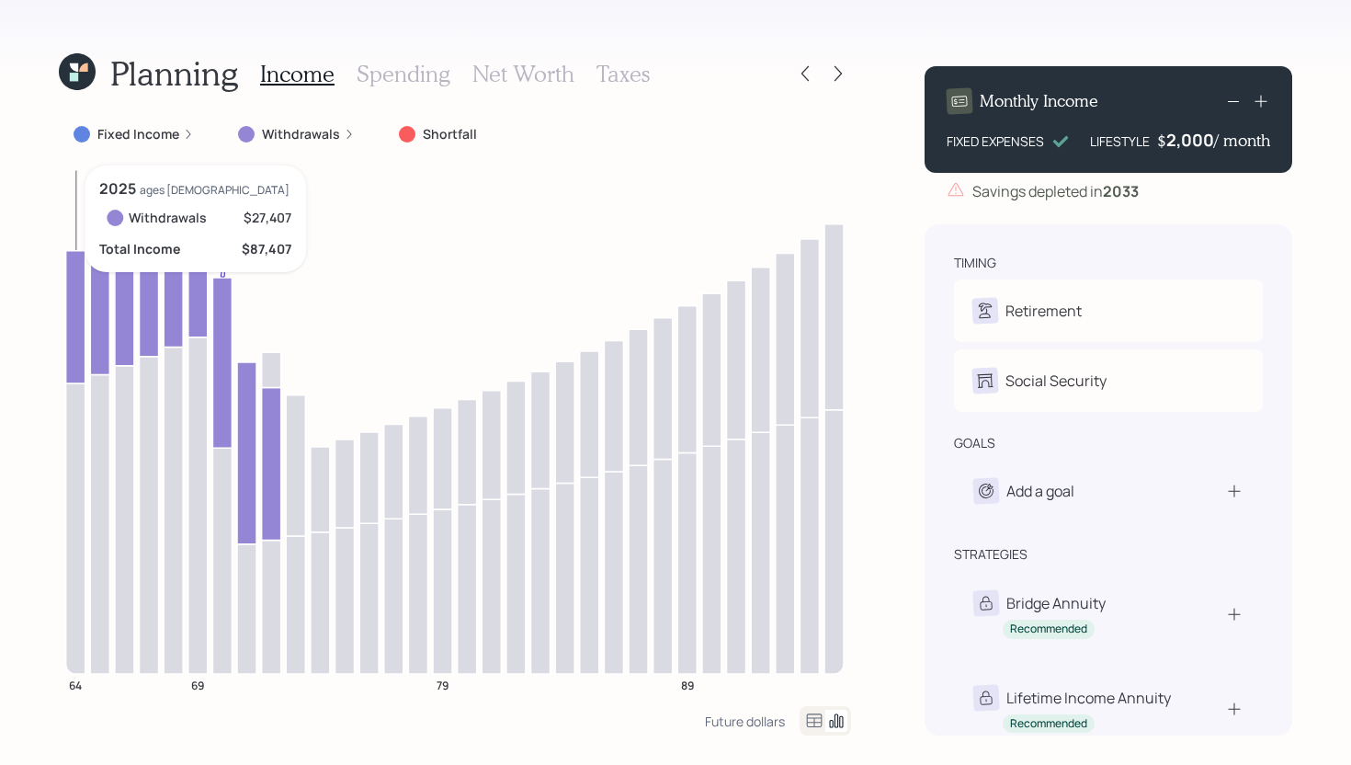
click at [79, 329] on icon at bounding box center [75, 316] width 19 height 132
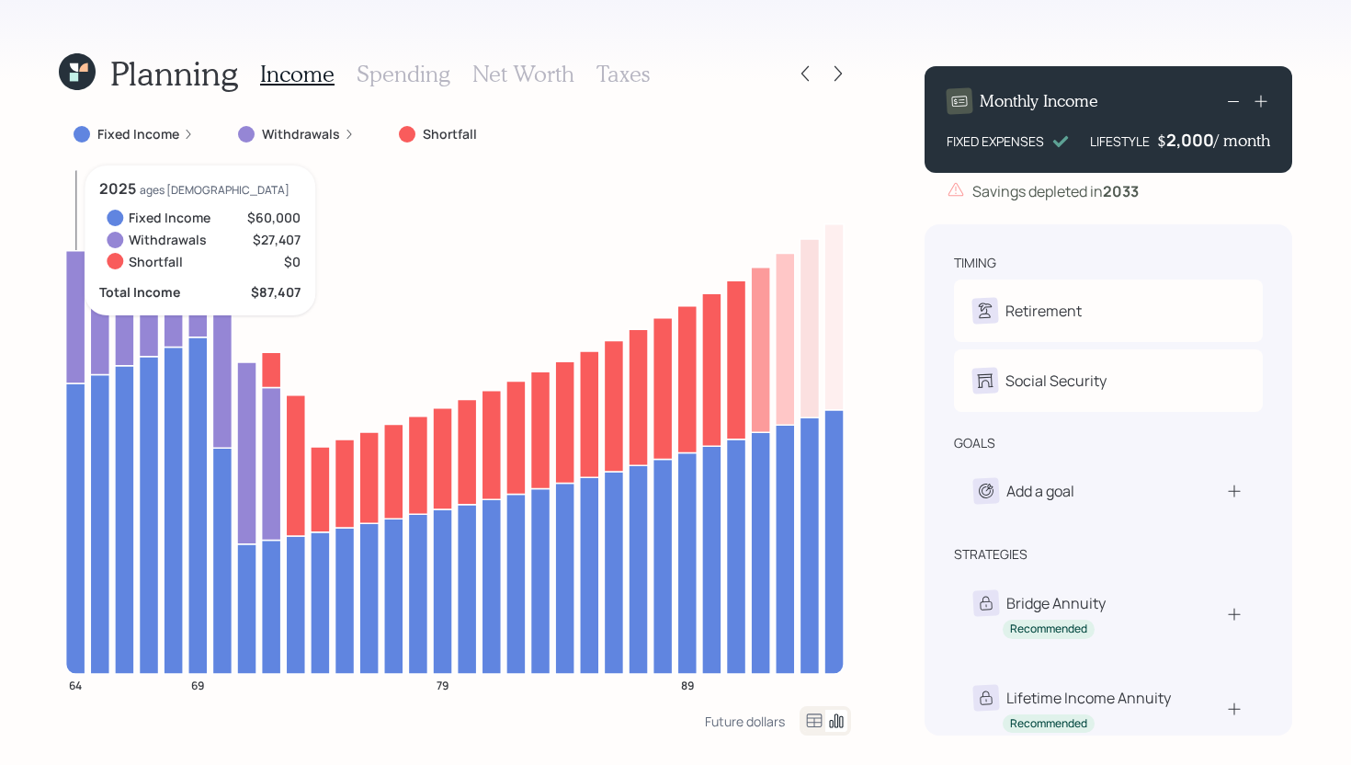
drag, startPoint x: 78, startPoint y: 438, endPoint x: 78, endPoint y: 420, distance: 17.5
click at [78, 437] on icon at bounding box center [75, 528] width 19 height 290
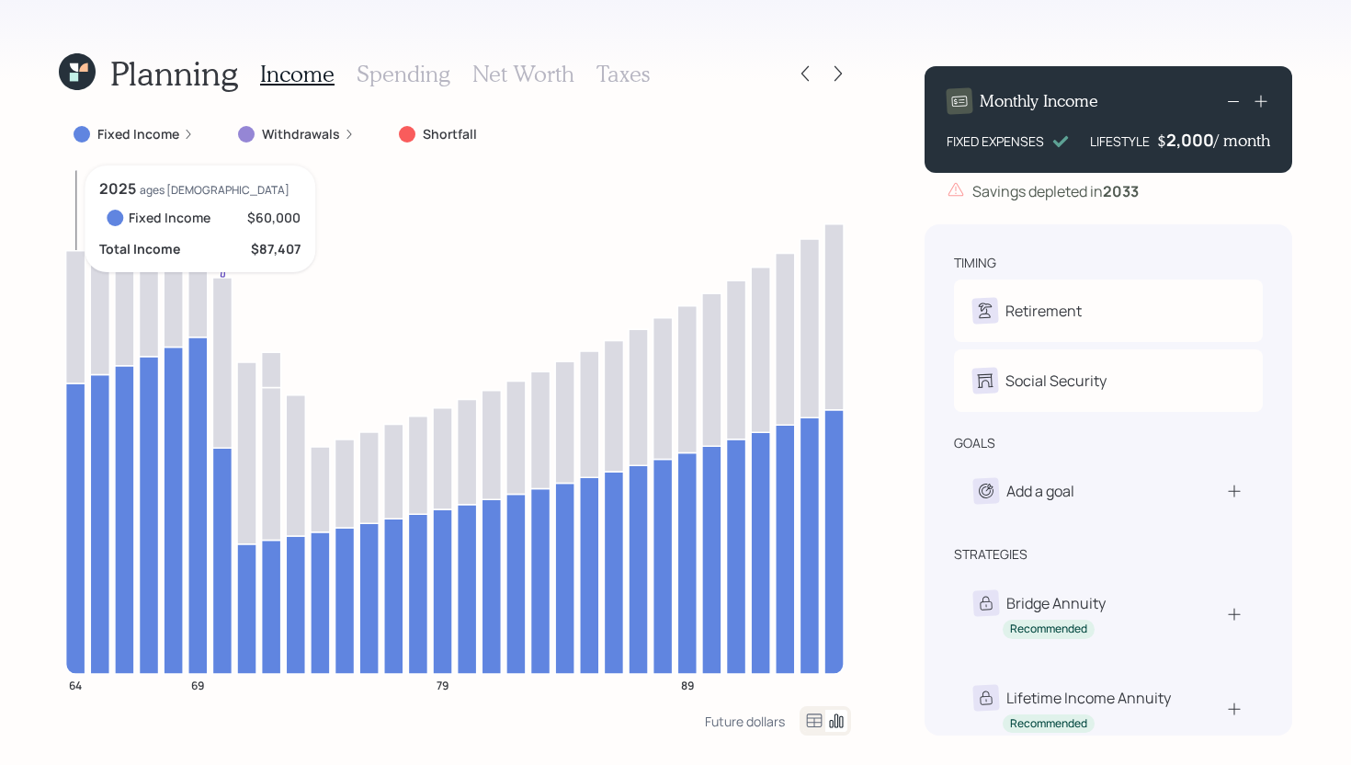
click at [78, 418] on icon at bounding box center [75, 528] width 19 height 290
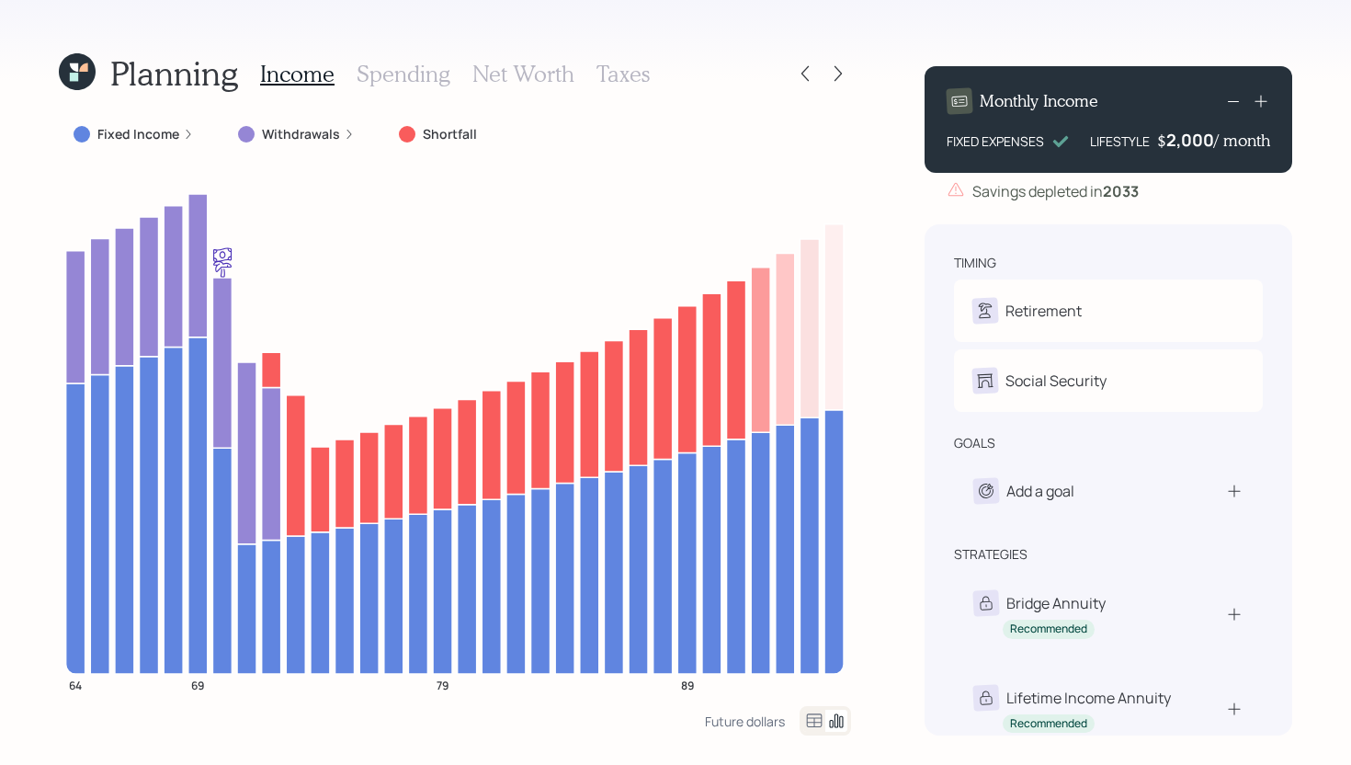
click at [810, 721] on icon at bounding box center [814, 721] width 22 height 22
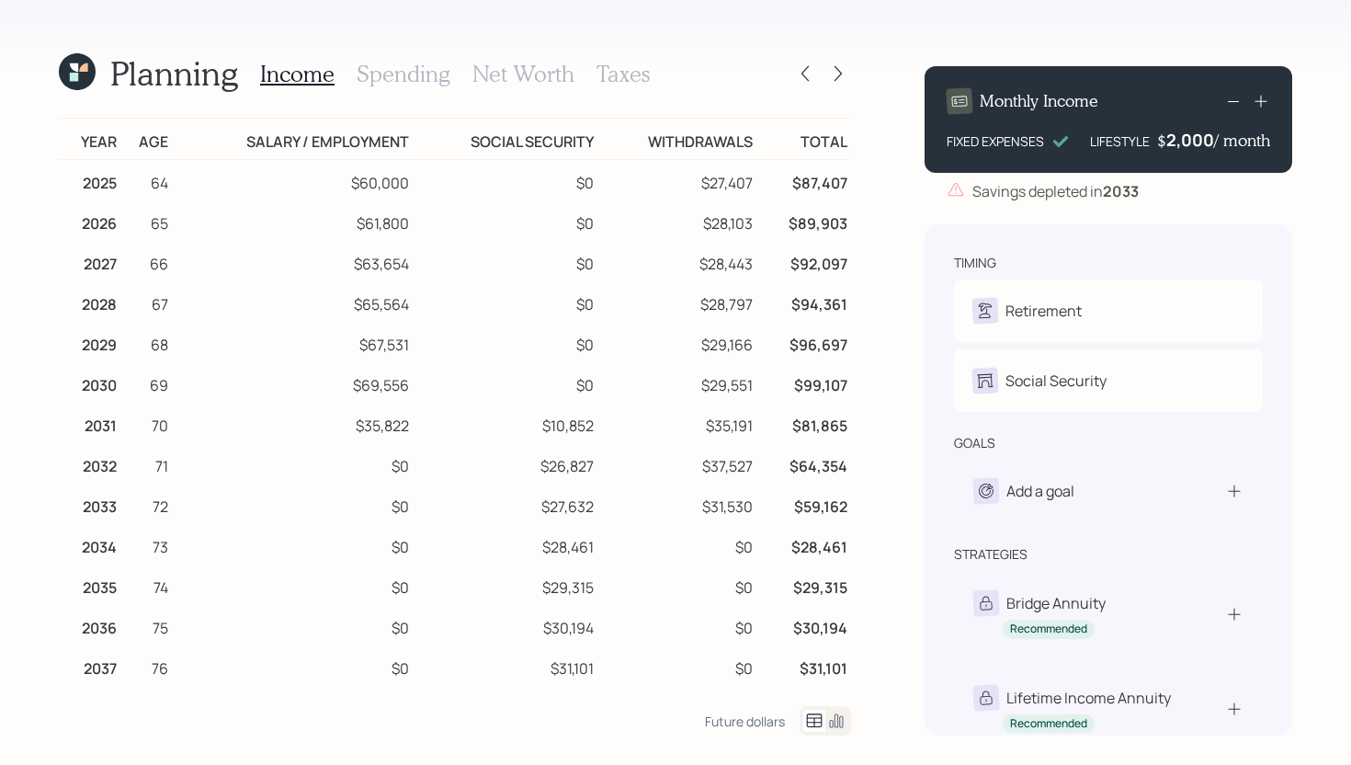
click at [404, 76] on h3 "Spending" at bounding box center [404, 74] width 94 height 27
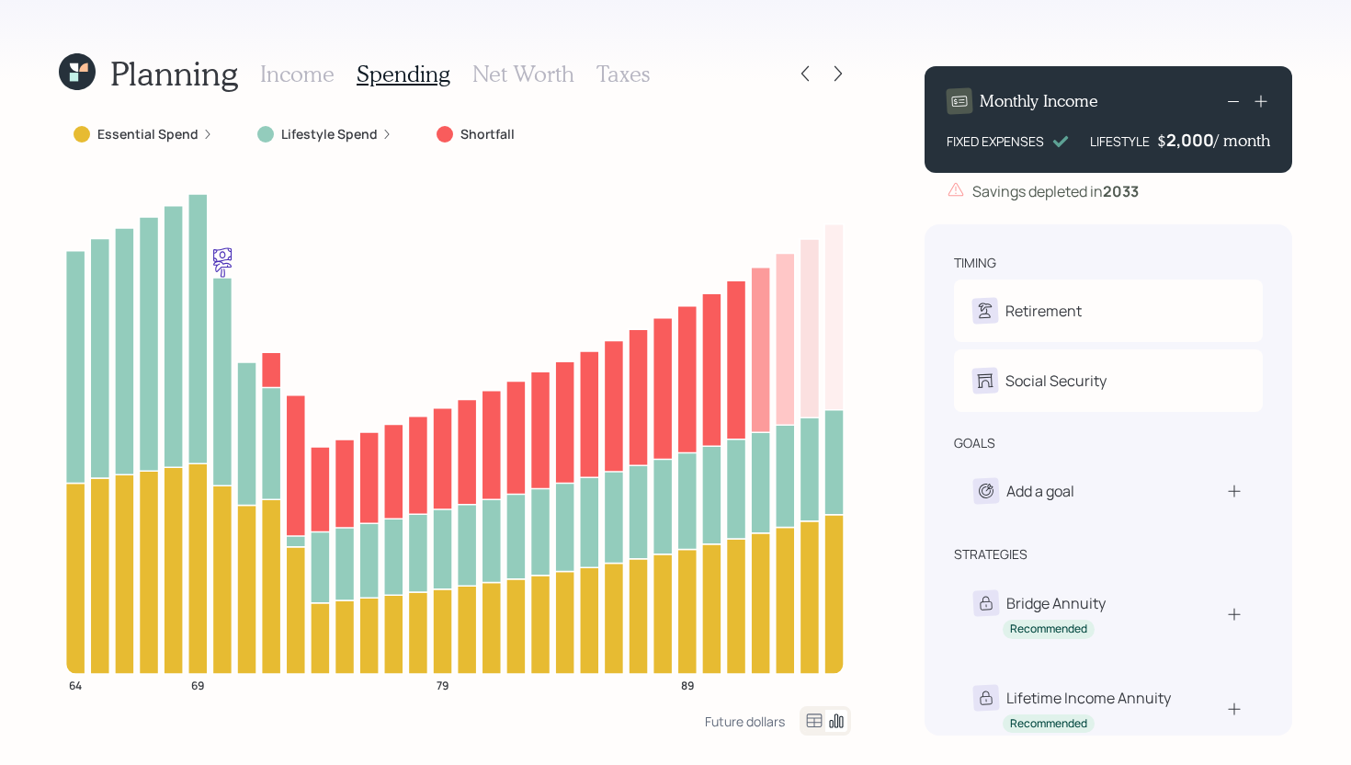
click at [808, 717] on icon at bounding box center [815, 720] width 16 height 14
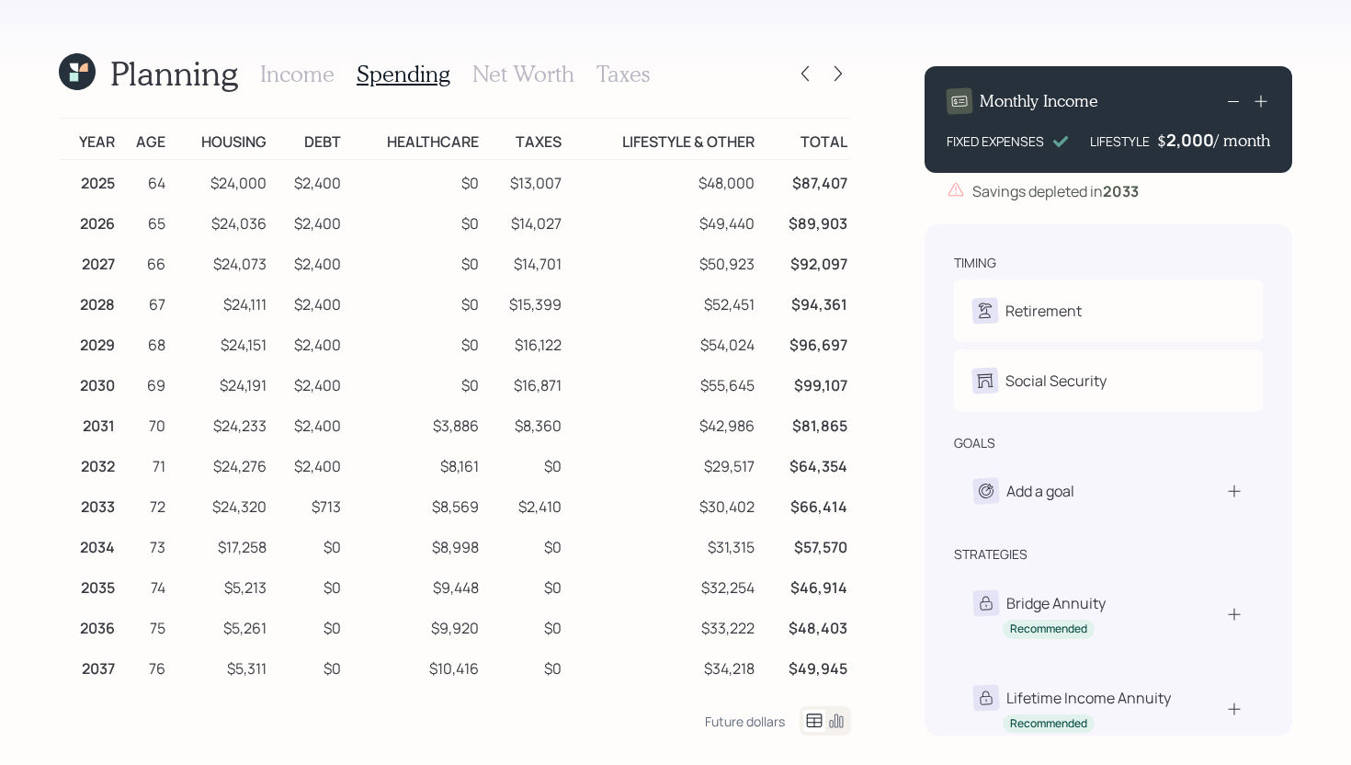
click at [744, 186] on td "$48,000" at bounding box center [661, 180] width 193 height 41
click at [78, 68] on icon at bounding box center [74, 67] width 8 height 8
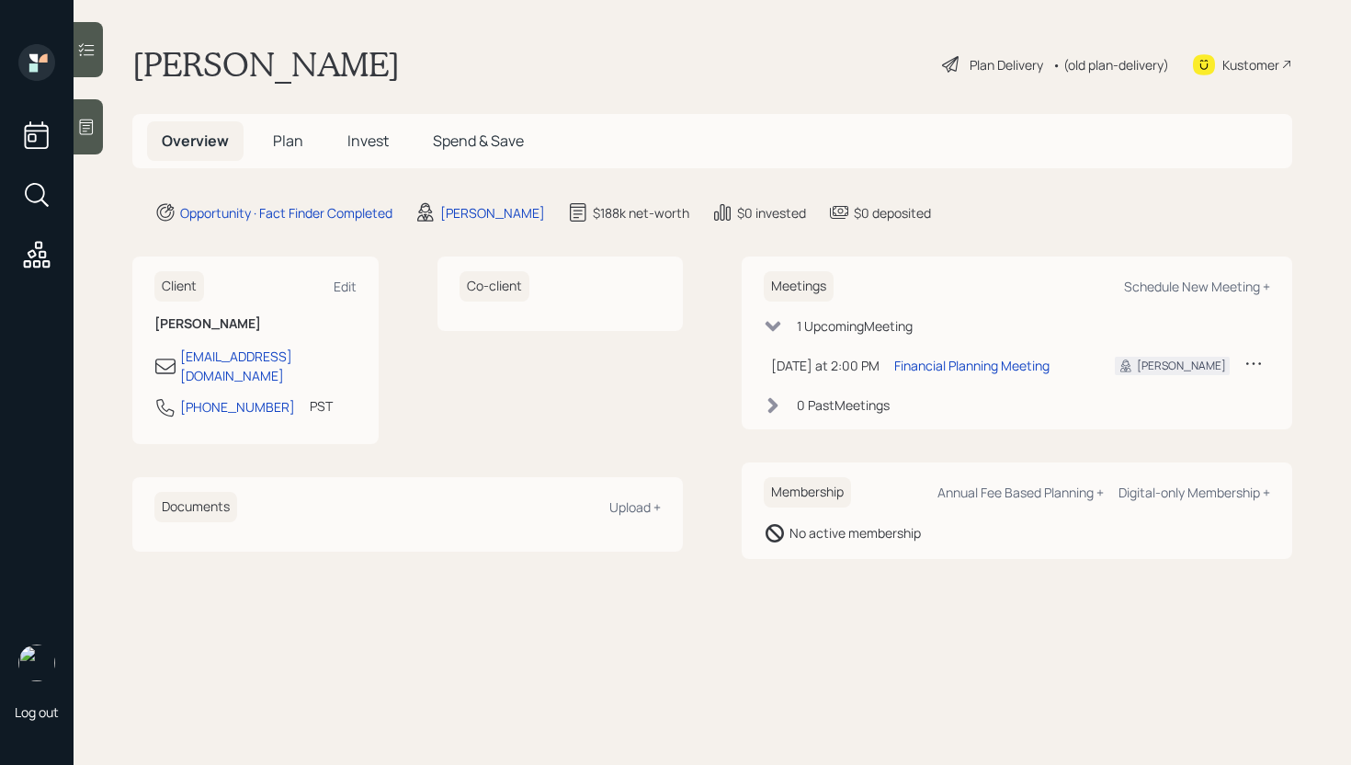
click at [985, 64] on div "Plan Delivery" at bounding box center [1007, 64] width 74 height 19
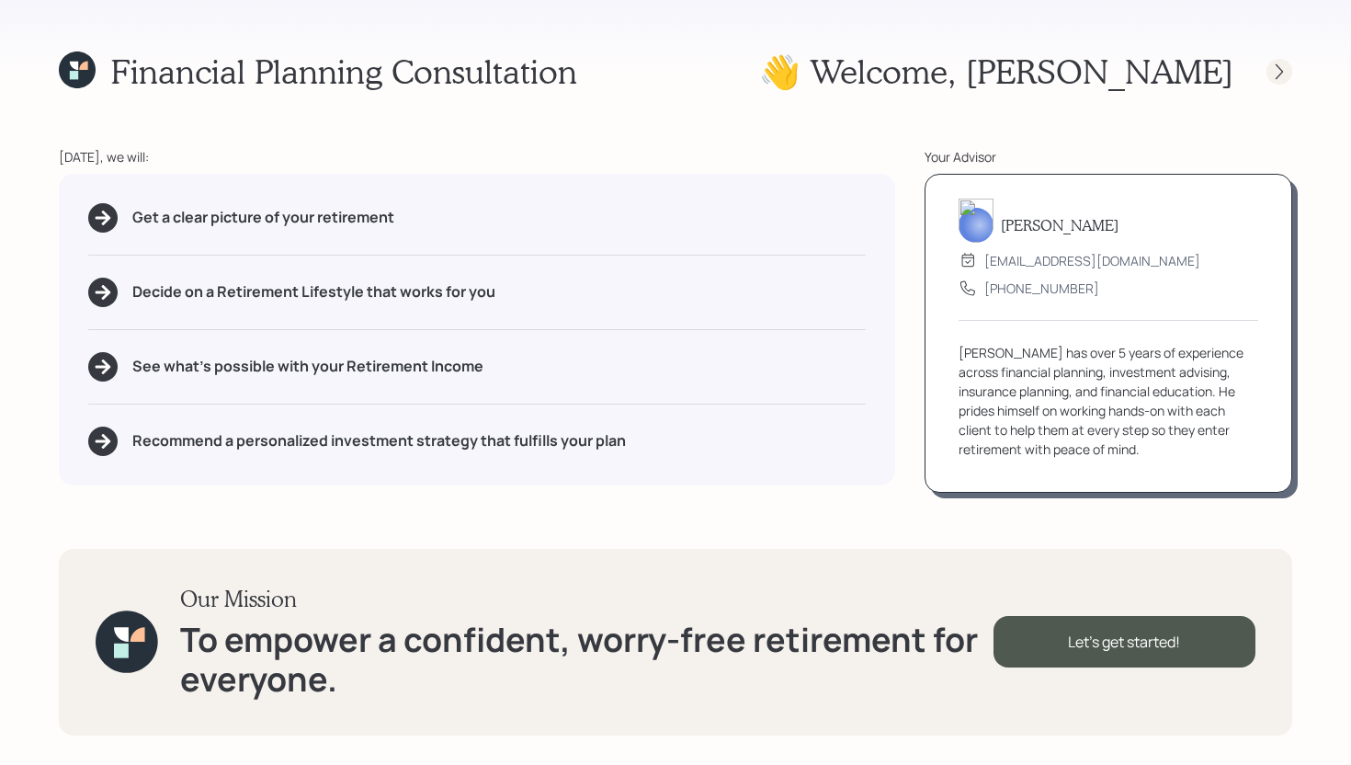
click at [1280, 60] on div at bounding box center [1280, 72] width 26 height 26
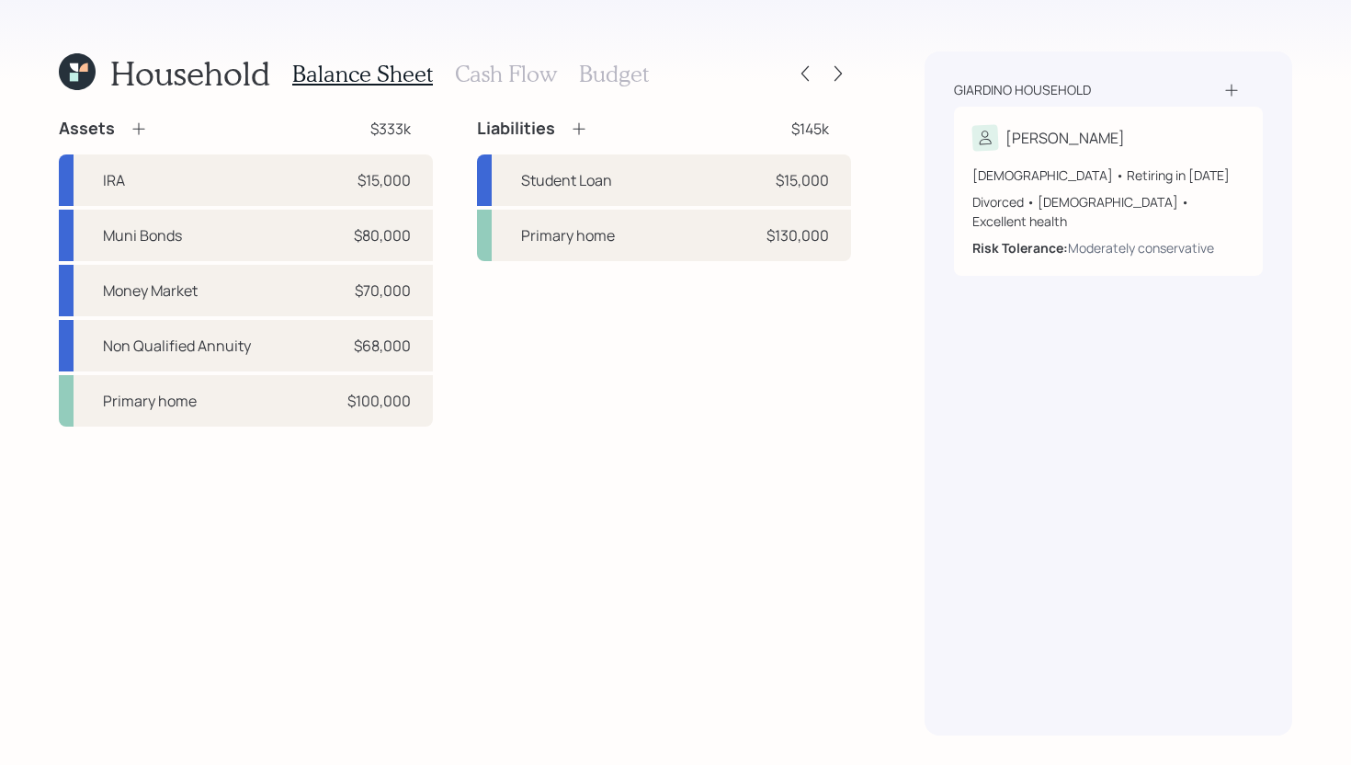
click at [531, 73] on h3 "Cash Flow" at bounding box center [506, 74] width 102 height 27
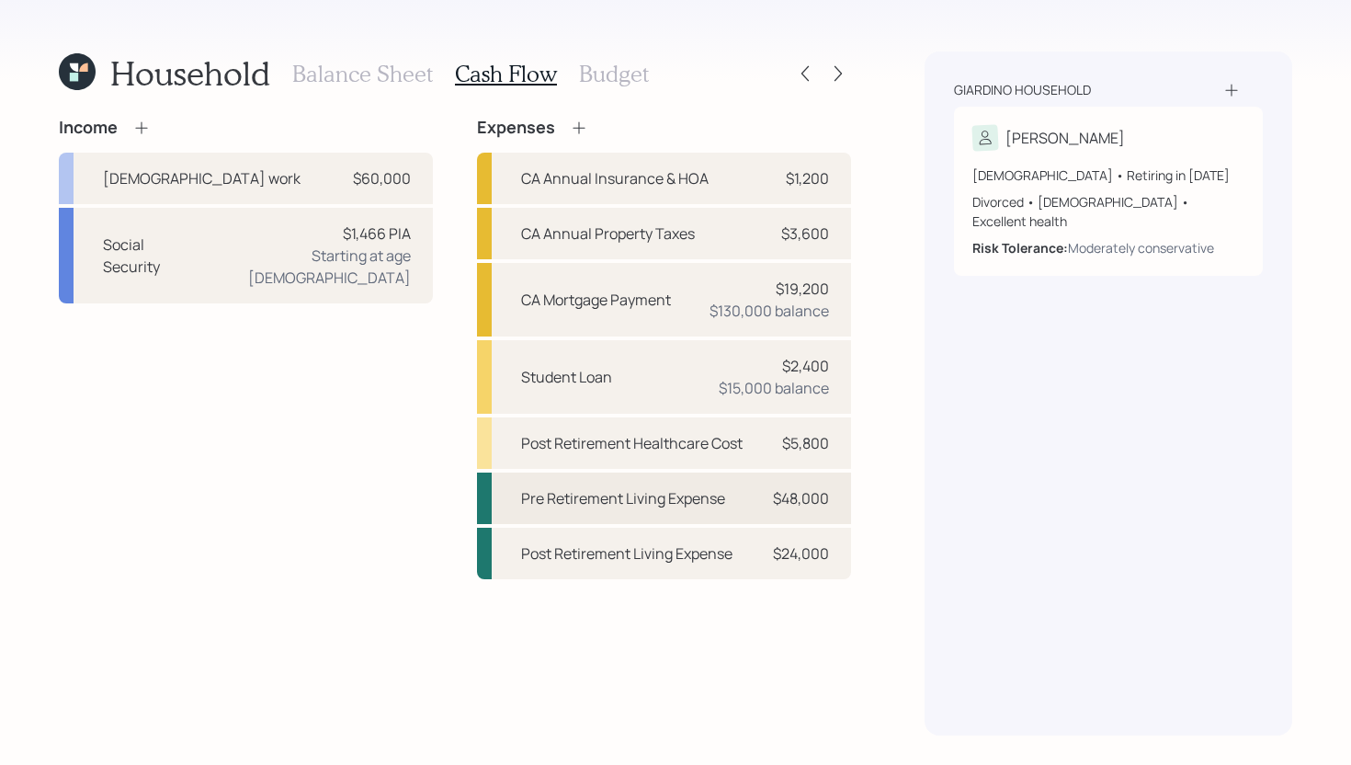
click at [629, 504] on div "Pre Retirement Living Expense" at bounding box center [623, 498] width 204 height 22
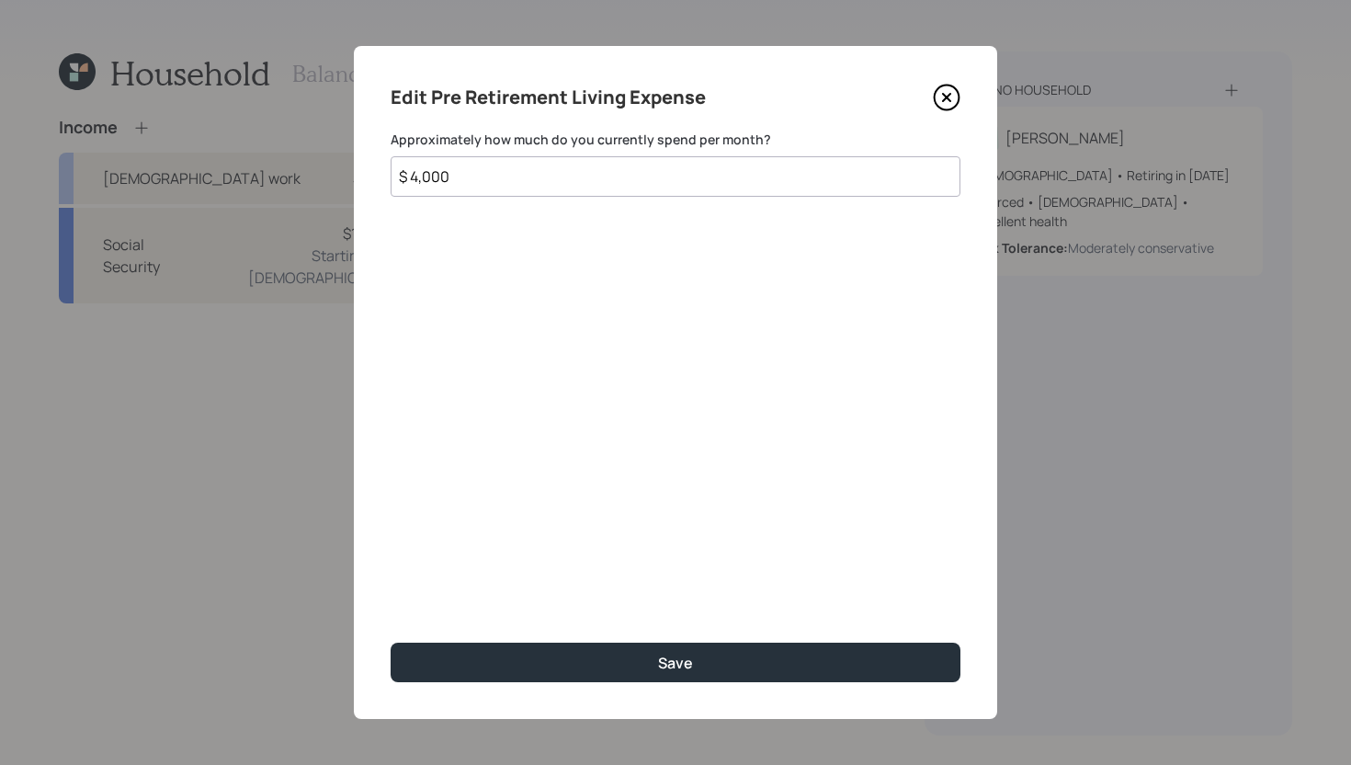
click at [594, 191] on input "$ 4,000" at bounding box center [676, 176] width 570 height 40
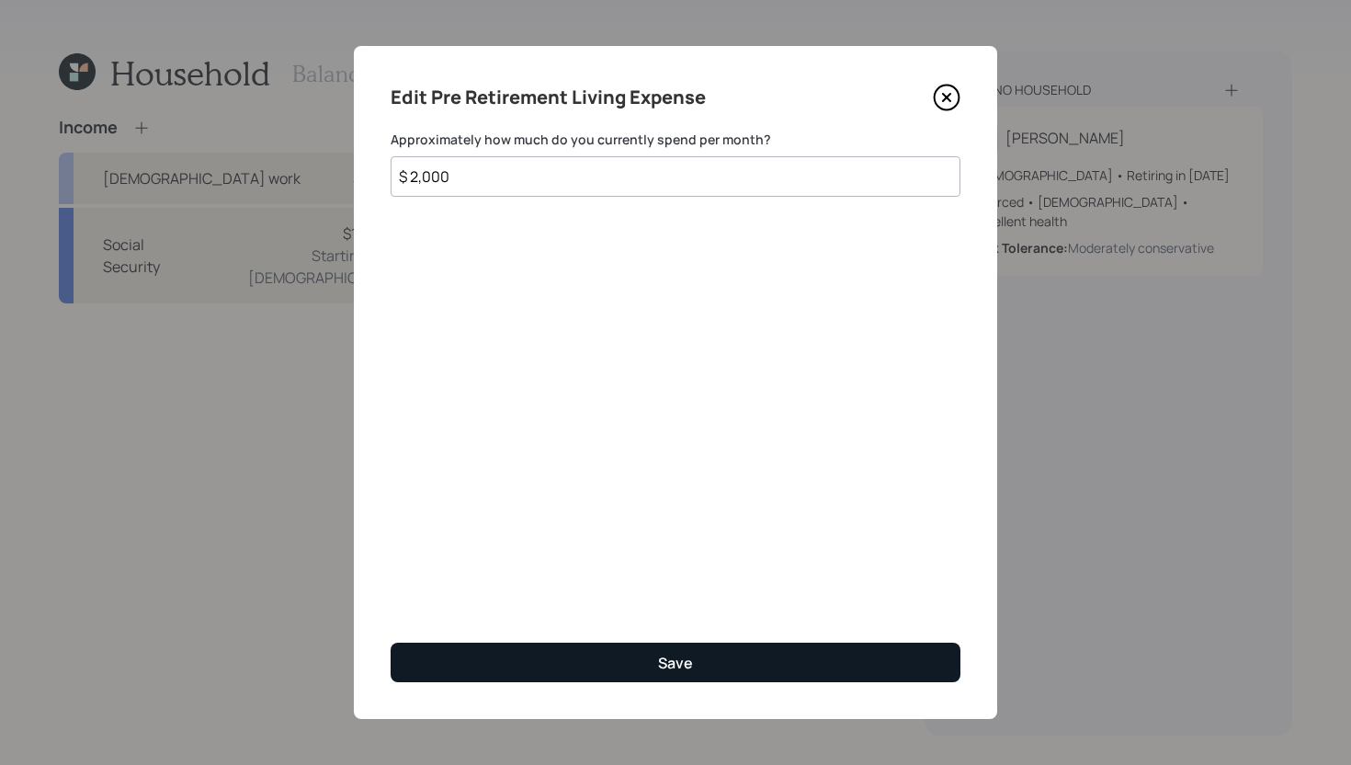
type input "$ 2,000"
click at [642, 668] on button "Save" at bounding box center [676, 663] width 570 height 40
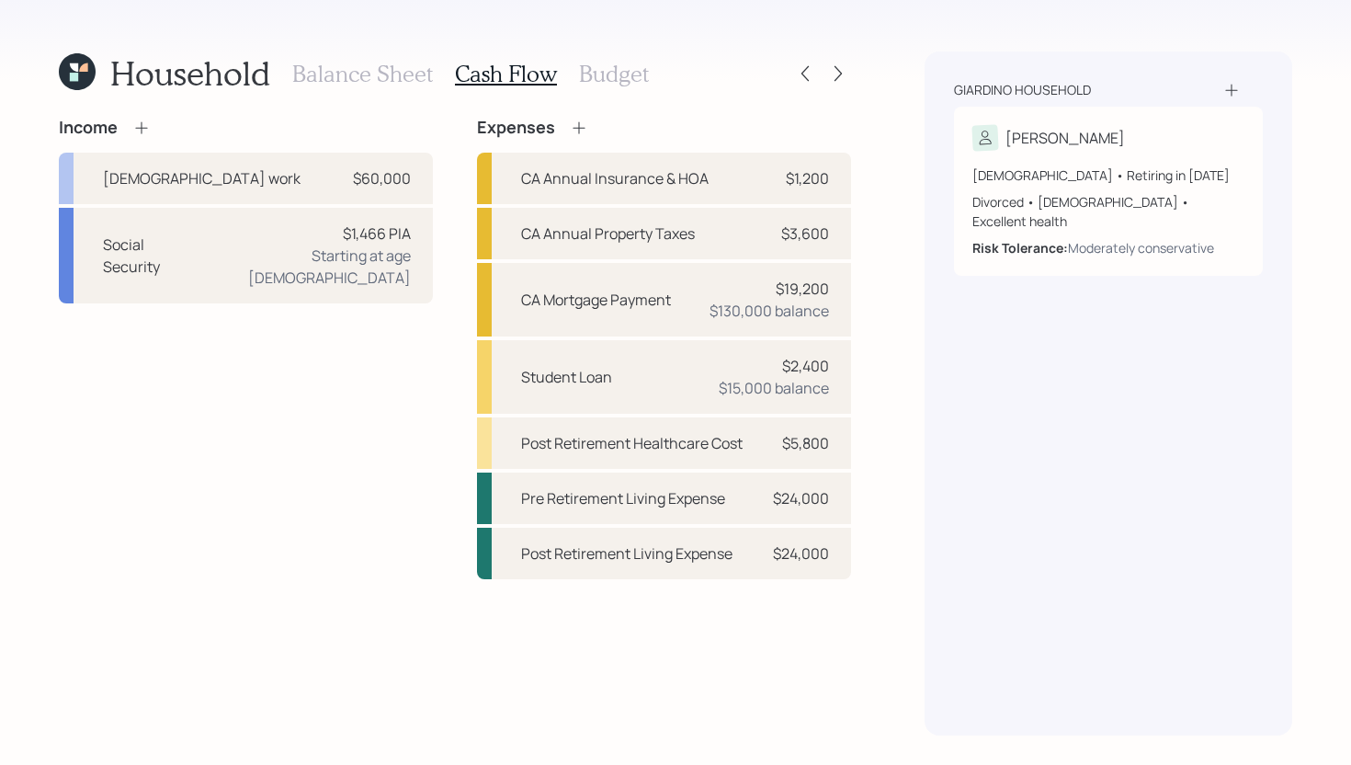
click at [825, 64] on div at bounding box center [821, 74] width 59 height 26
click at [841, 68] on icon at bounding box center [838, 73] width 18 height 18
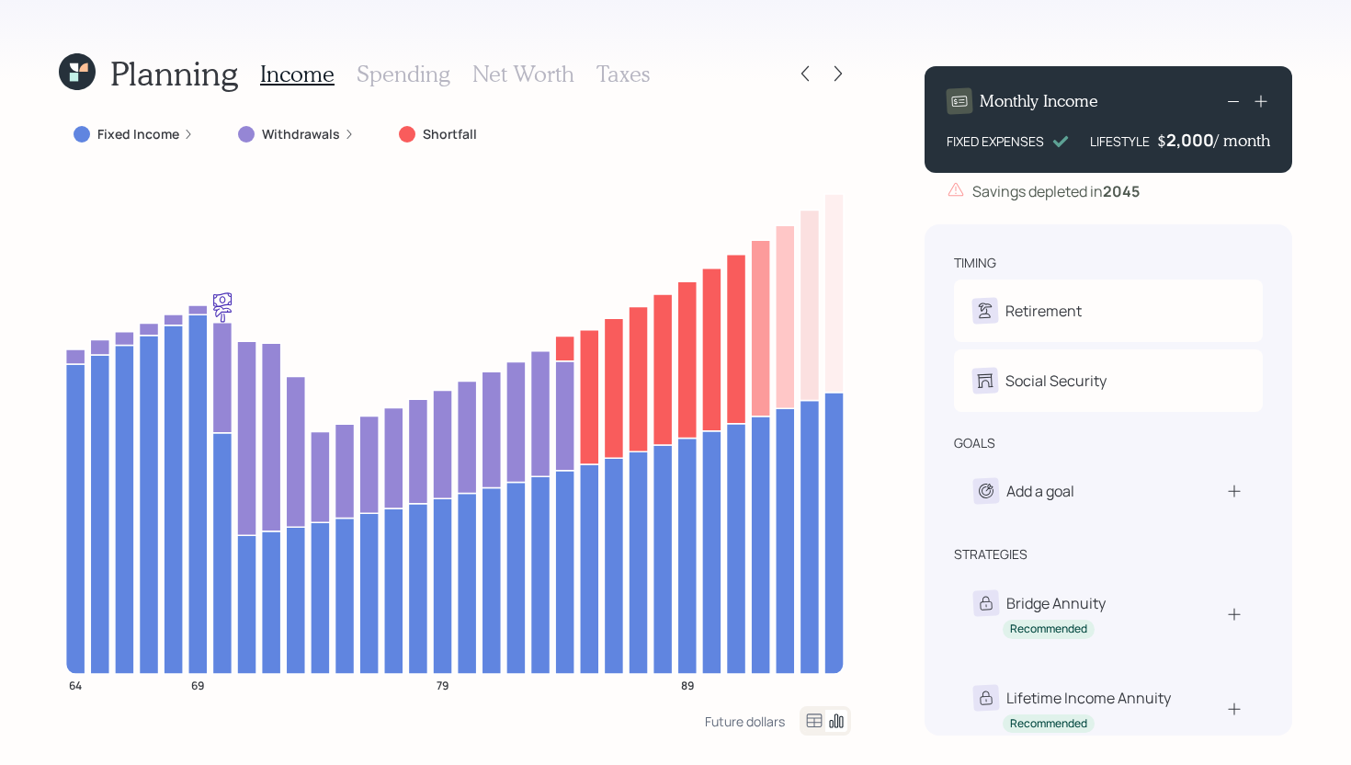
click at [1197, 137] on div "2,000" at bounding box center [1191, 140] width 48 height 22
click at [888, 319] on div "Planning Income Spending Net Worth Taxes Fixed Income Withdrawals Shortfall 64 …" at bounding box center [675, 382] width 1351 height 765
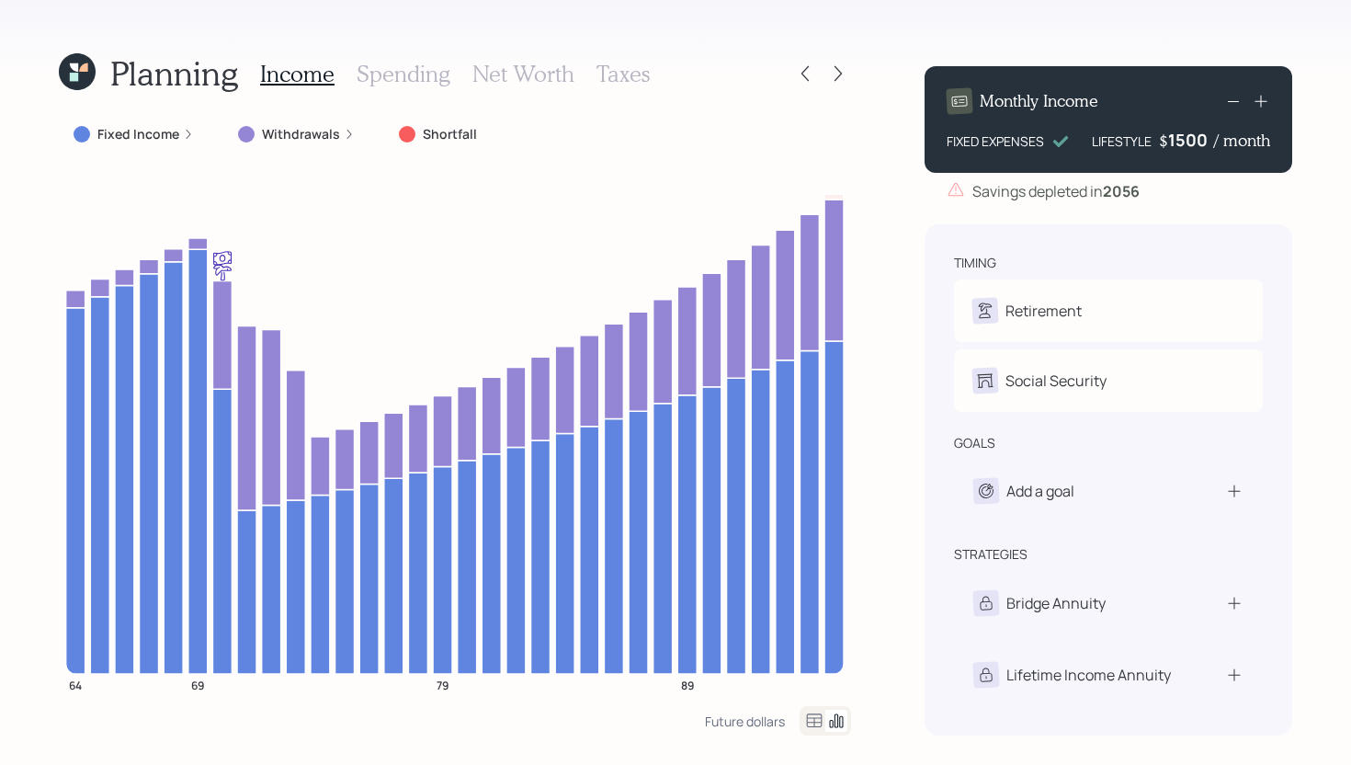
click at [1203, 140] on div "1500" at bounding box center [1191, 140] width 46 height 22
drag, startPoint x: 1203, startPoint y: 140, endPoint x: 1172, endPoint y: 142, distance: 31.4
click at [1170, 142] on div "1500" at bounding box center [1191, 140] width 46 height 22
click at [882, 279] on div "Planning Income Spending Net Worth Taxes Fixed Income Withdrawals Shortfall 64 …" at bounding box center [675, 382] width 1351 height 765
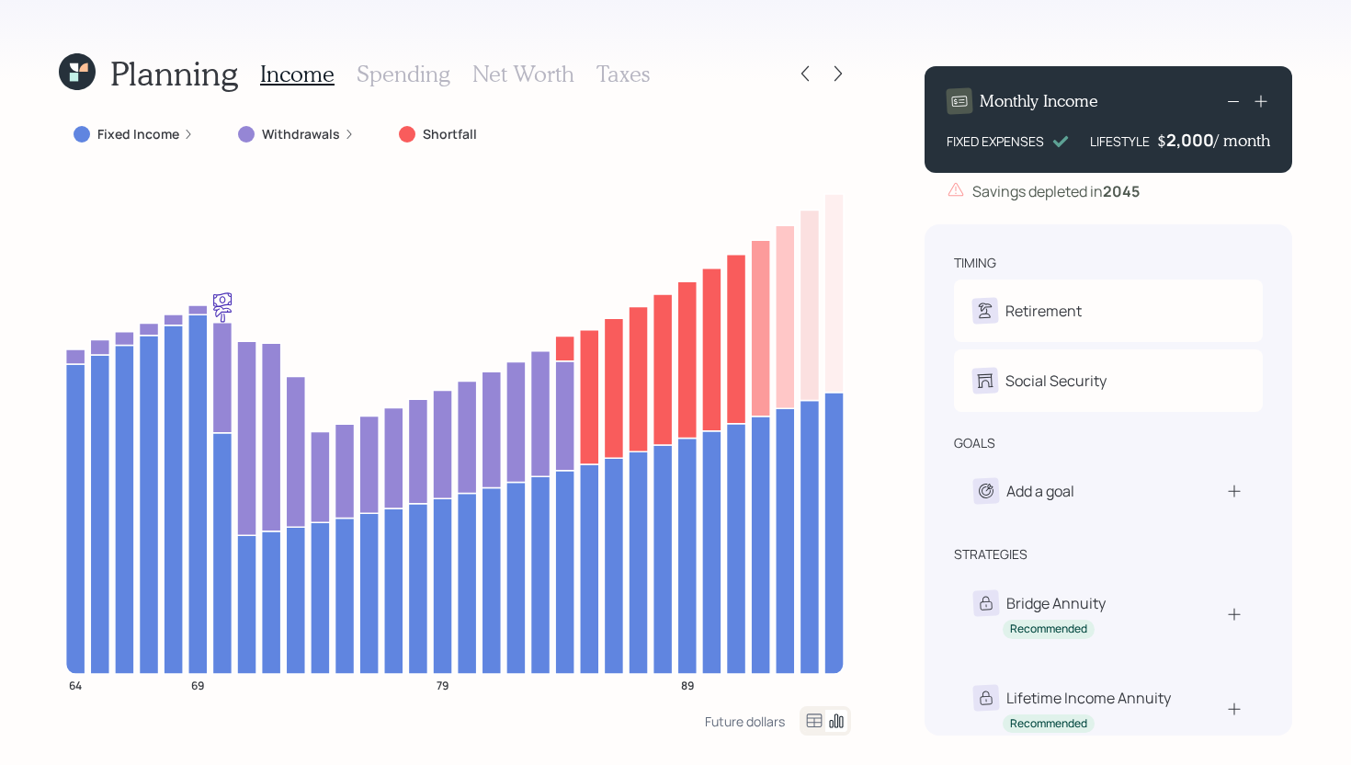
click at [415, 80] on h3 "Spending" at bounding box center [404, 74] width 94 height 27
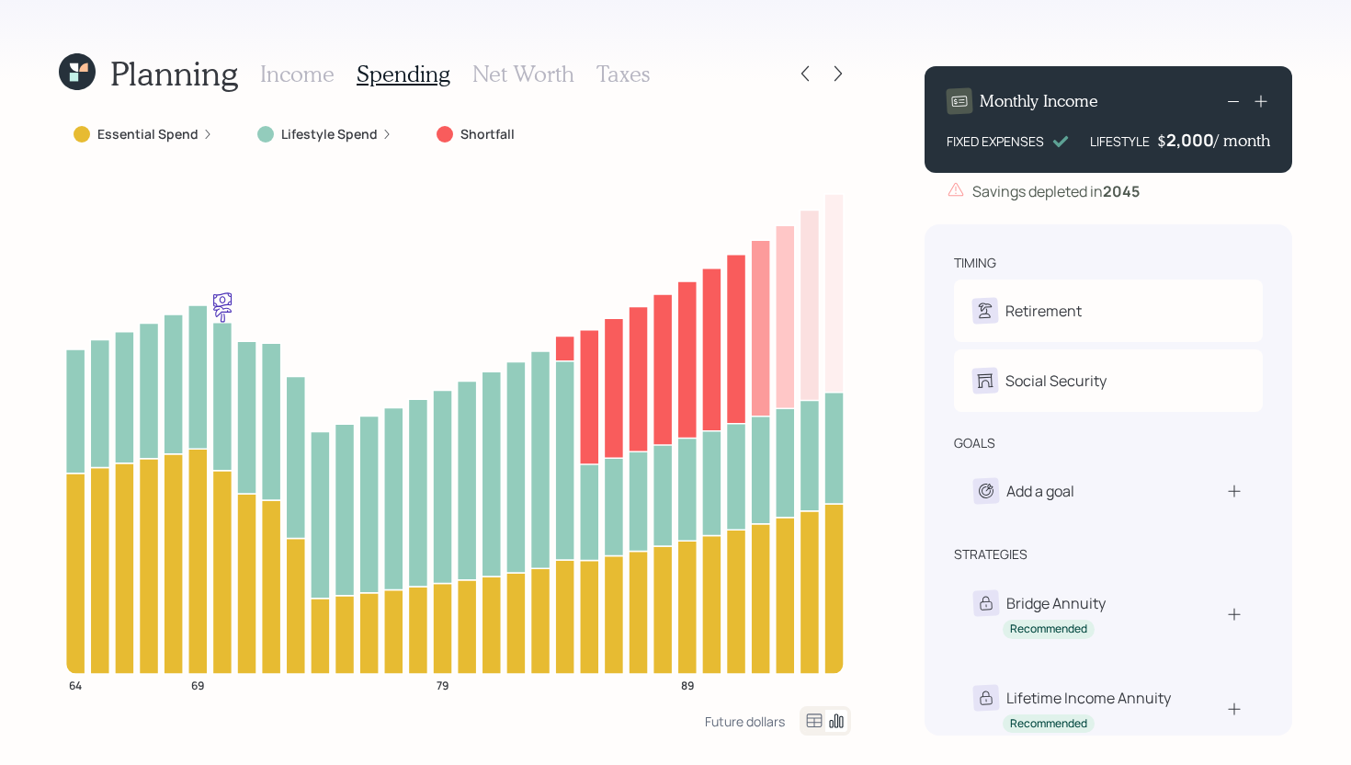
click at [163, 136] on label "Essential Spend" at bounding box center [147, 134] width 101 height 18
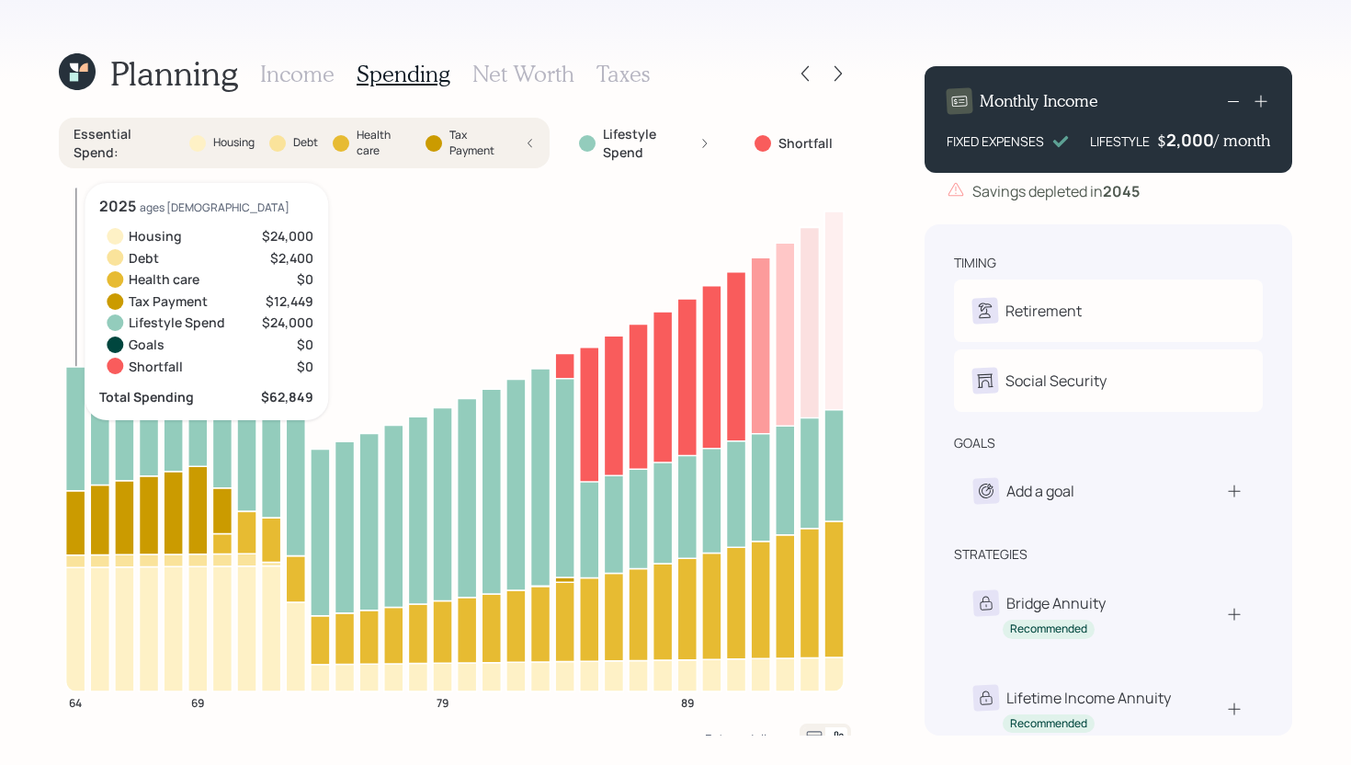
click at [75, 614] on icon at bounding box center [75, 629] width 19 height 124
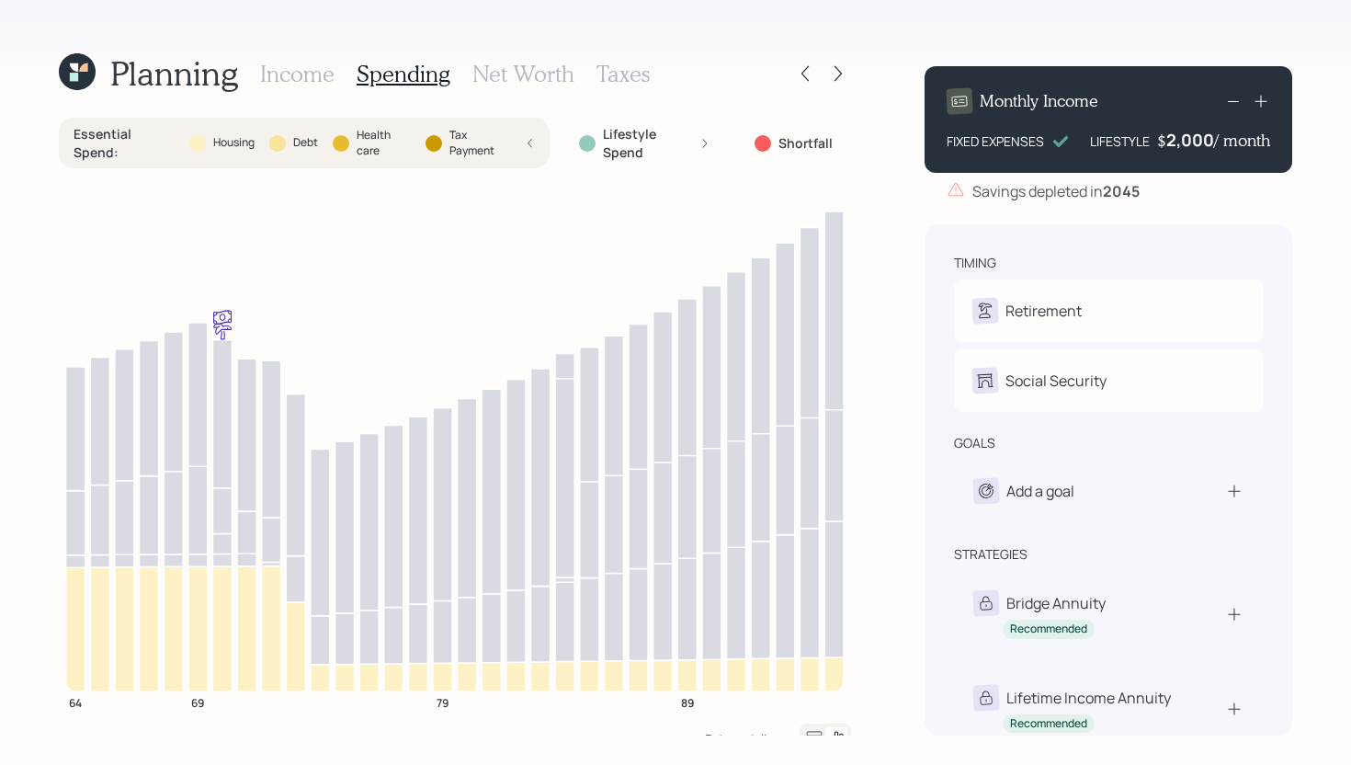
click at [527, 127] on div "Essential Spend : Housing Debt Health care Tax Payment" at bounding box center [304, 143] width 461 height 36
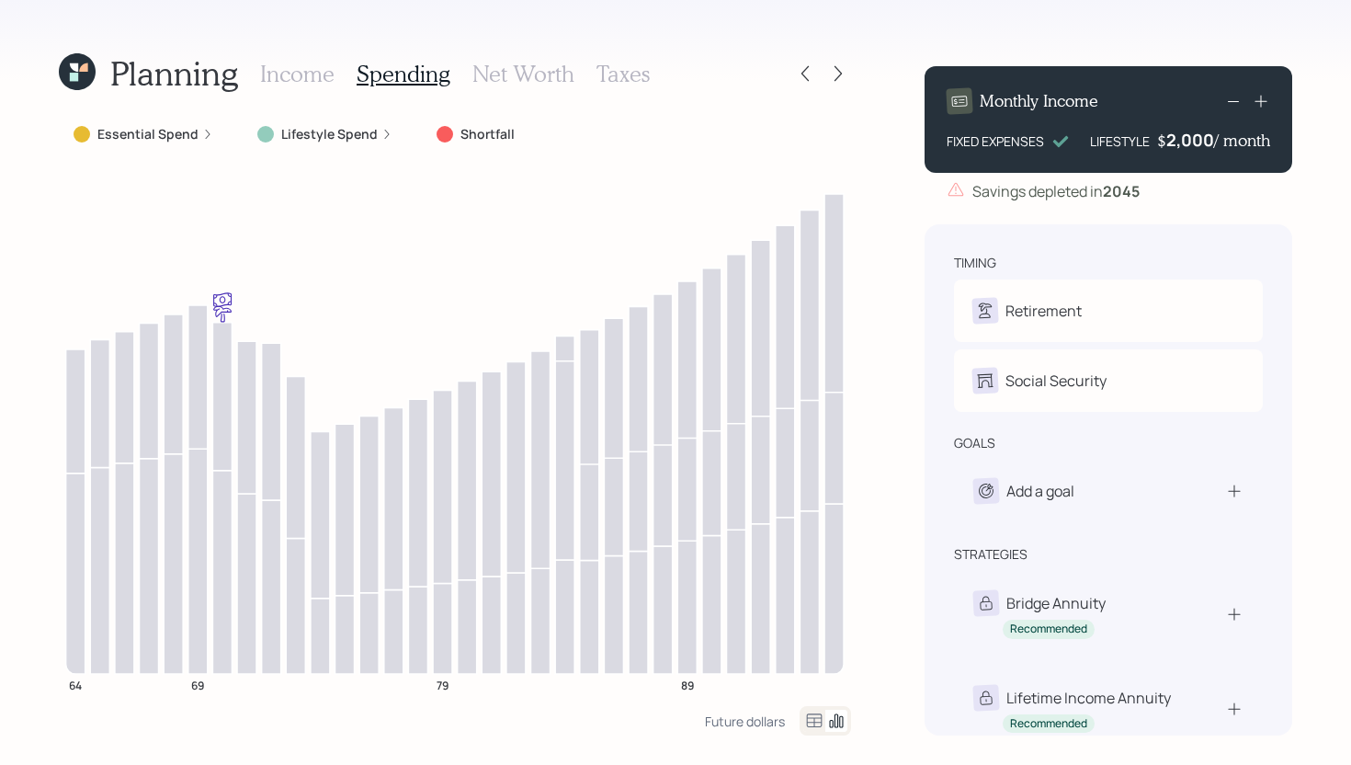
click at [306, 86] on div "Income Spending Net Worth Taxes" at bounding box center [455, 73] width 390 height 44
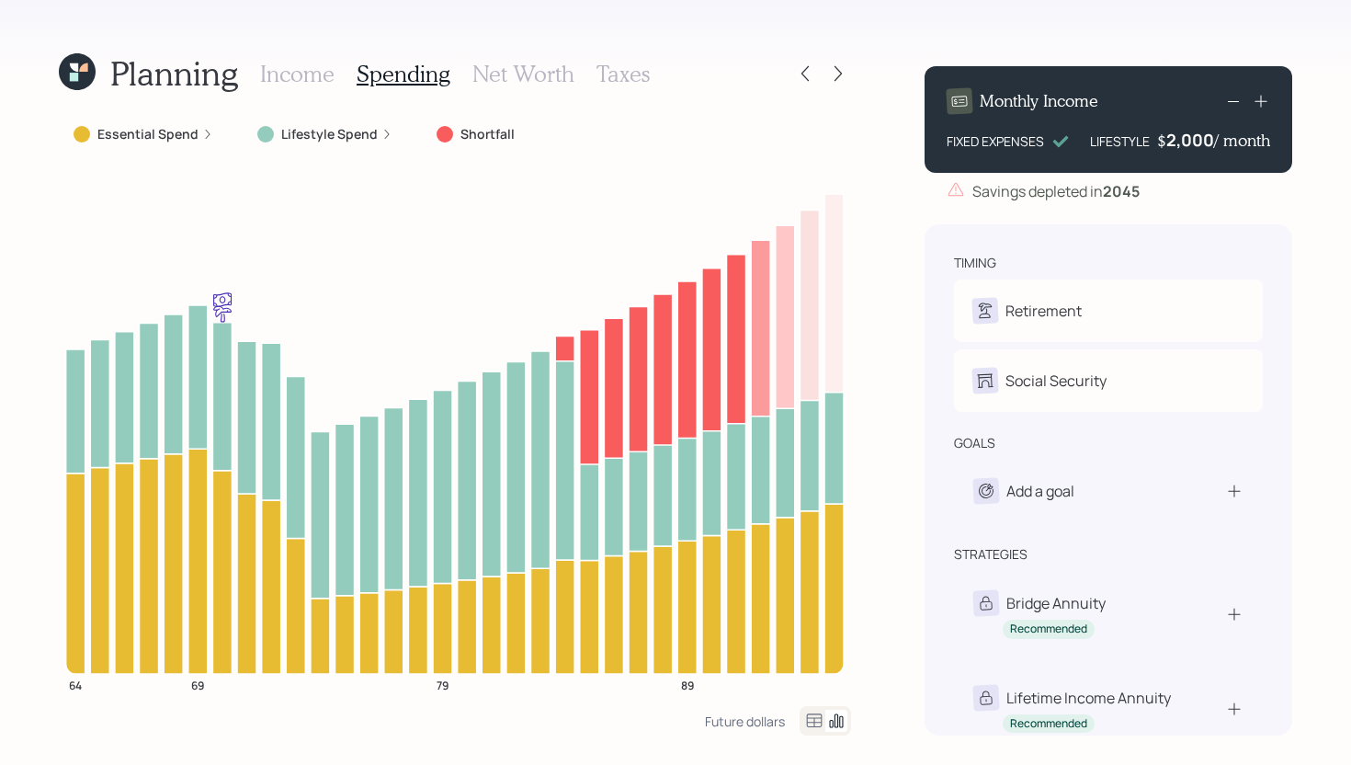
click at [306, 81] on h3 "Income" at bounding box center [297, 74] width 74 height 27
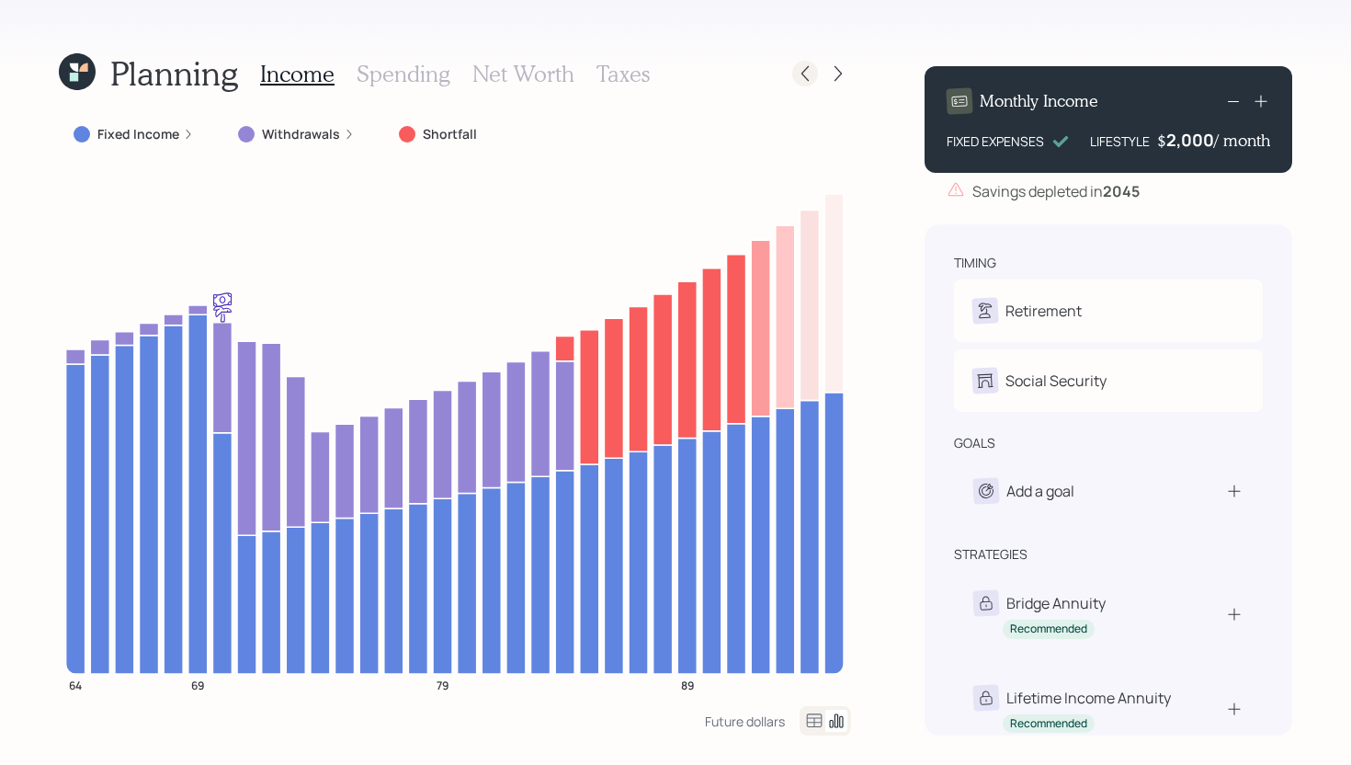
click at [794, 72] on div at bounding box center [805, 74] width 26 height 26
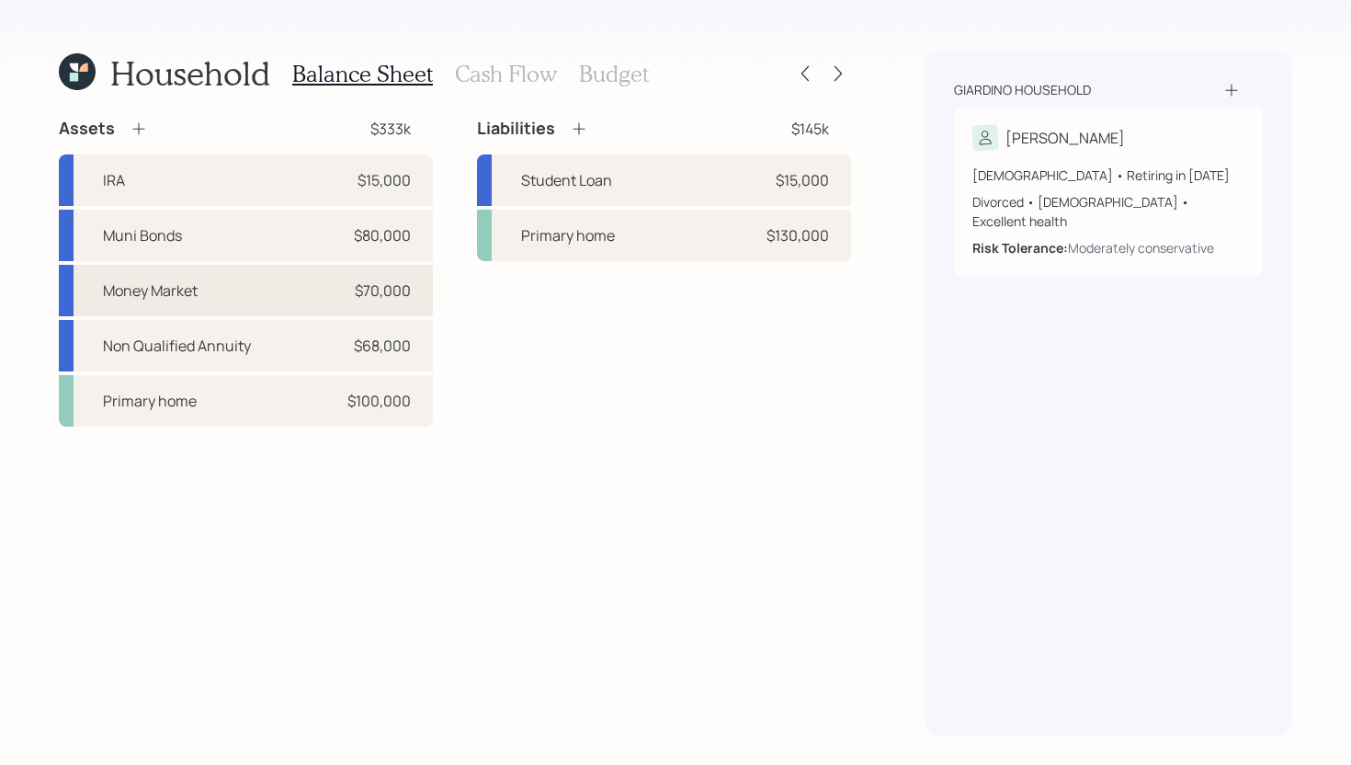
click at [276, 302] on div "Money Market $70,000" at bounding box center [246, 290] width 374 height 51
select select "taxable"
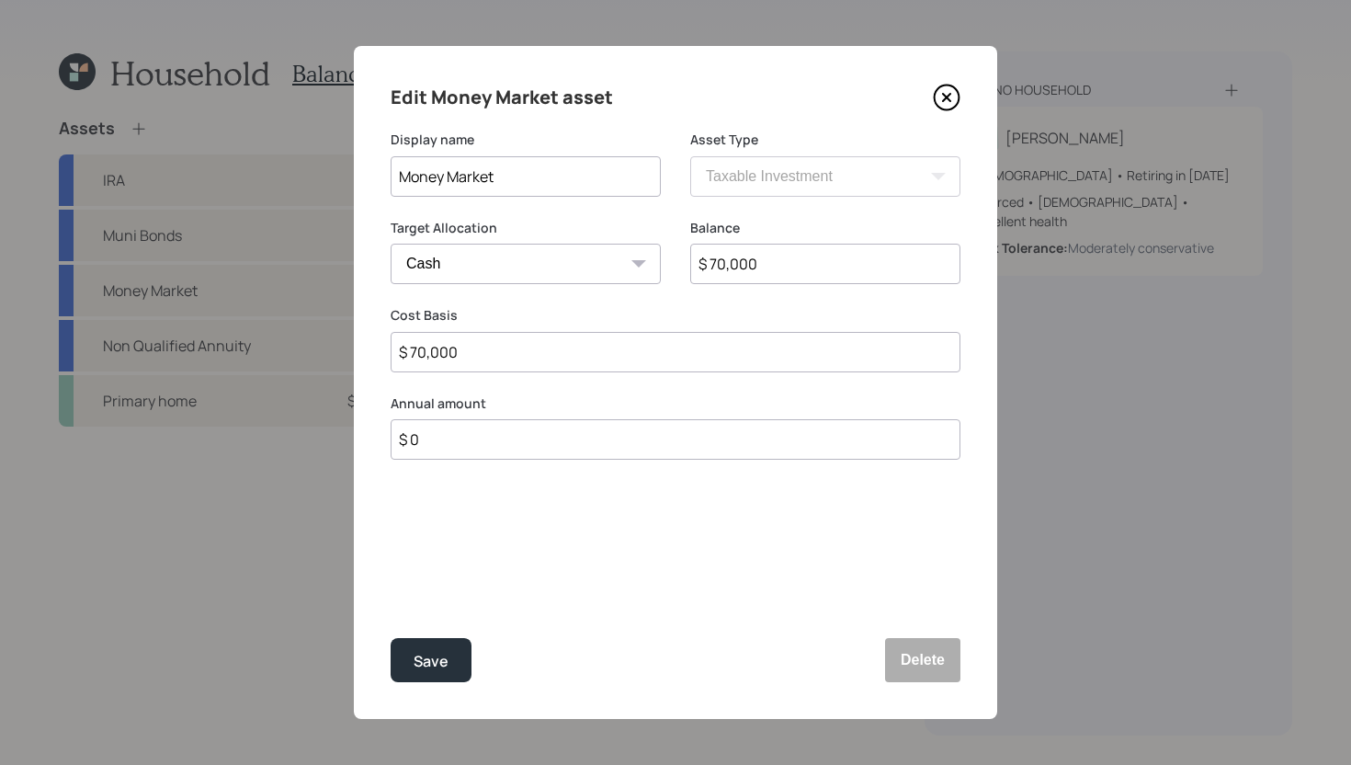
click at [959, 104] on icon at bounding box center [947, 98] width 28 height 28
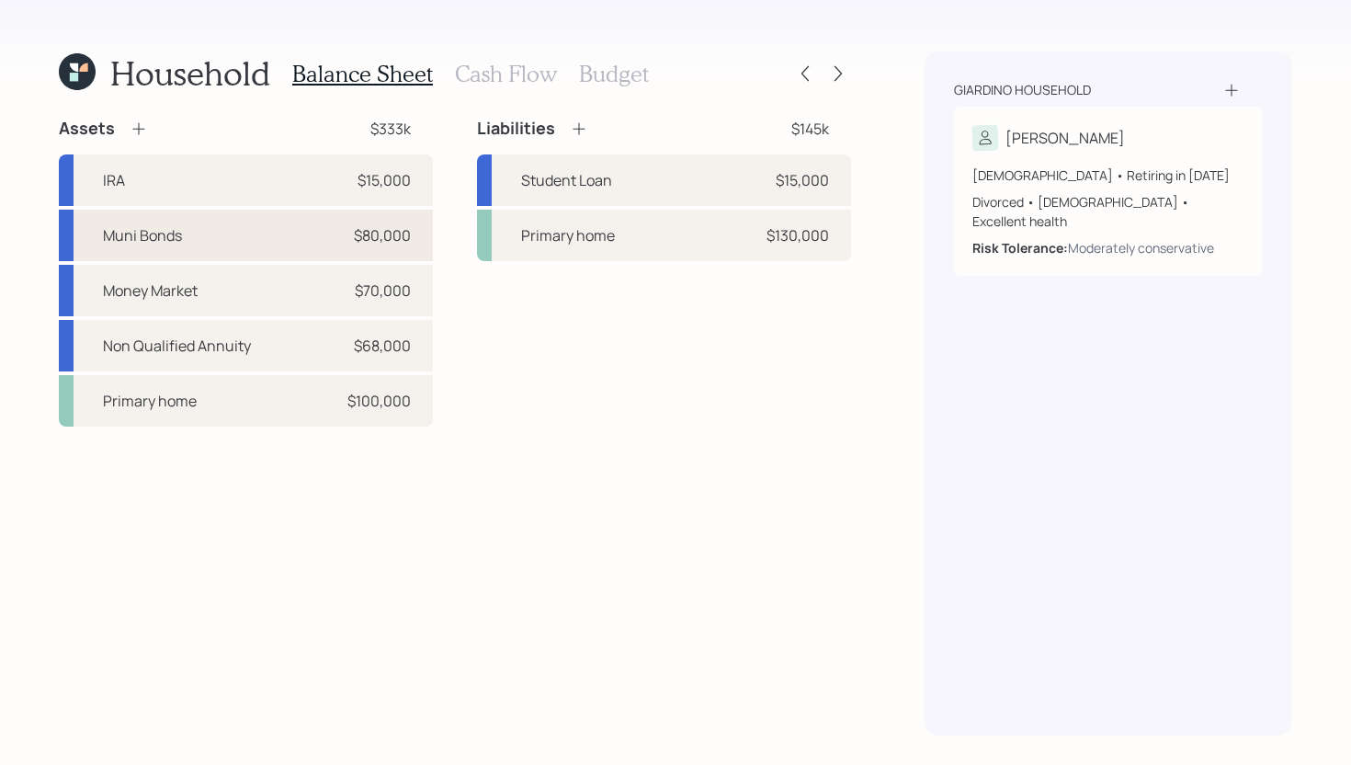
click at [212, 243] on div "Muni Bonds $80,000" at bounding box center [246, 235] width 374 height 51
select select "taxable"
select select "balanced"
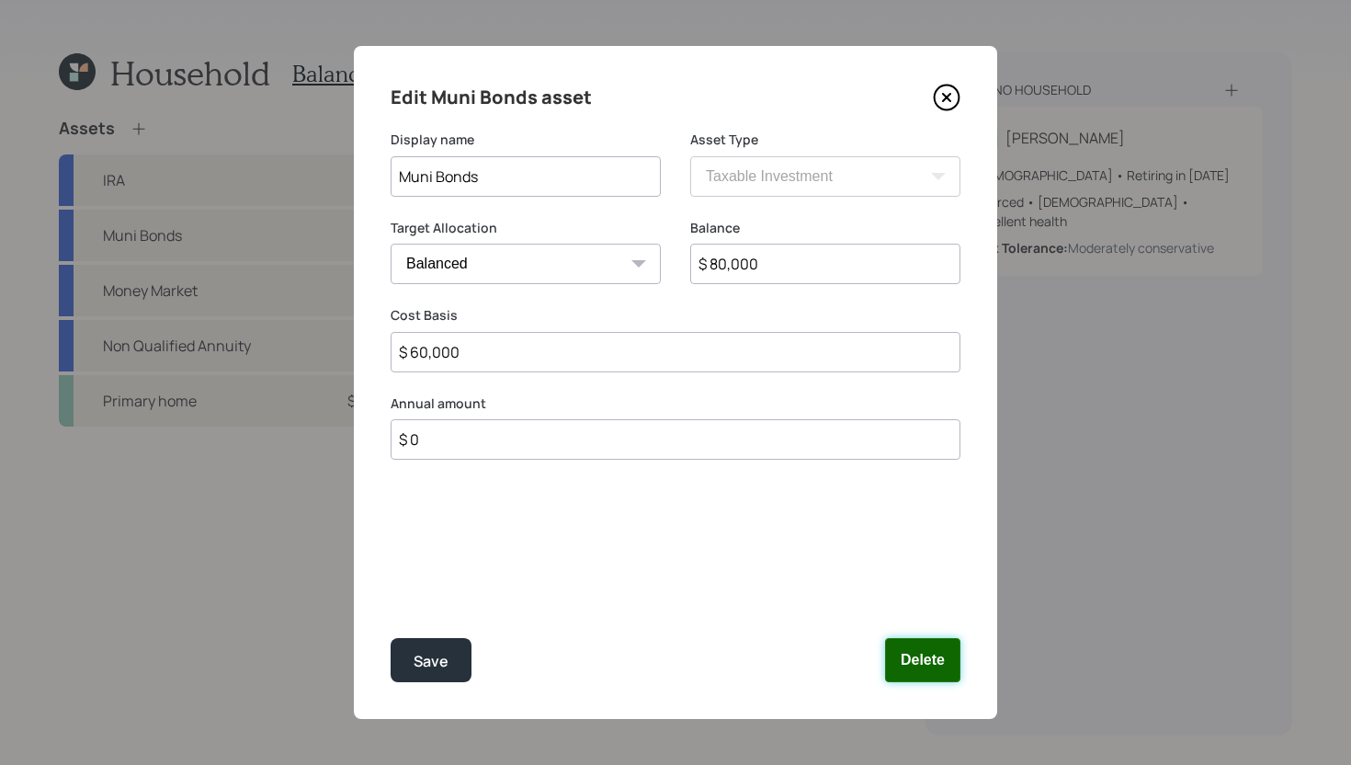
click at [916, 651] on button "Delete" at bounding box center [922, 660] width 75 height 44
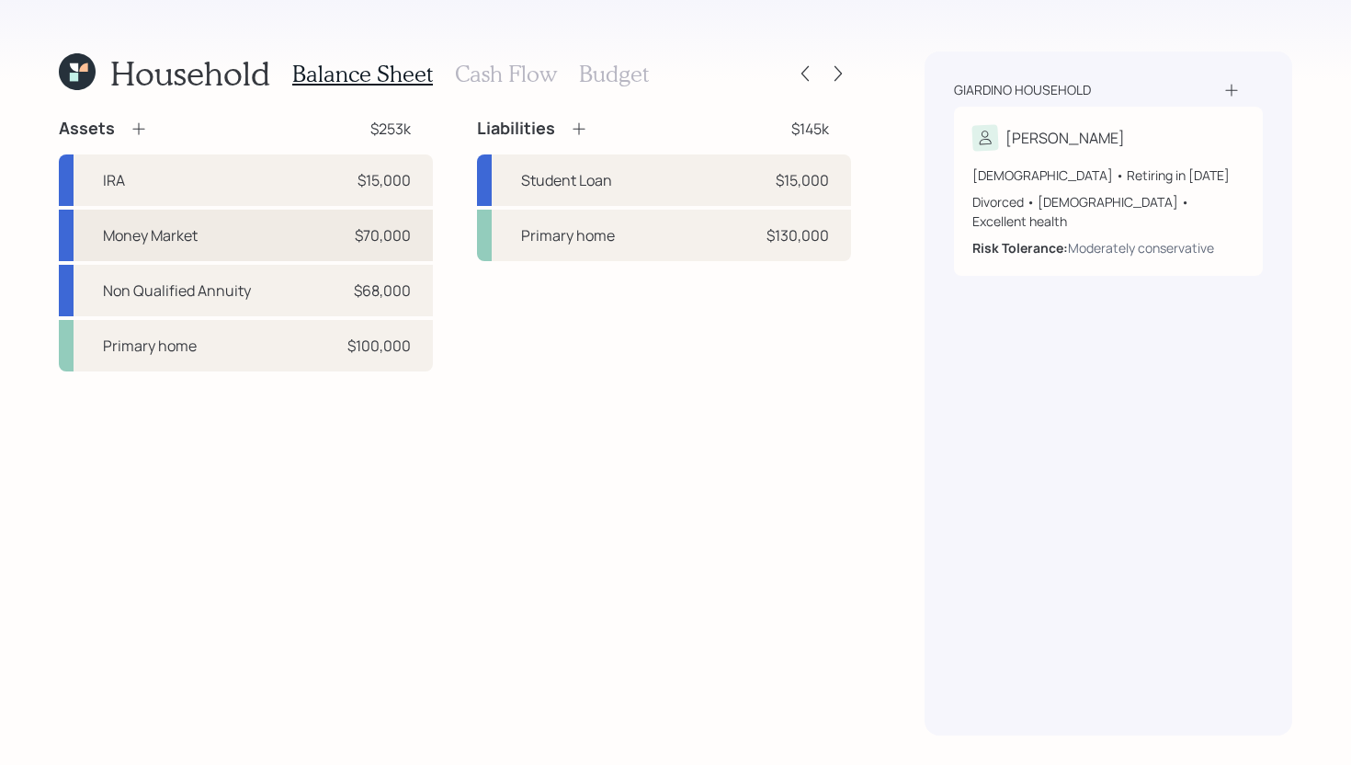
click at [287, 235] on div "Money Market $70,000" at bounding box center [246, 235] width 374 height 51
select select "taxable"
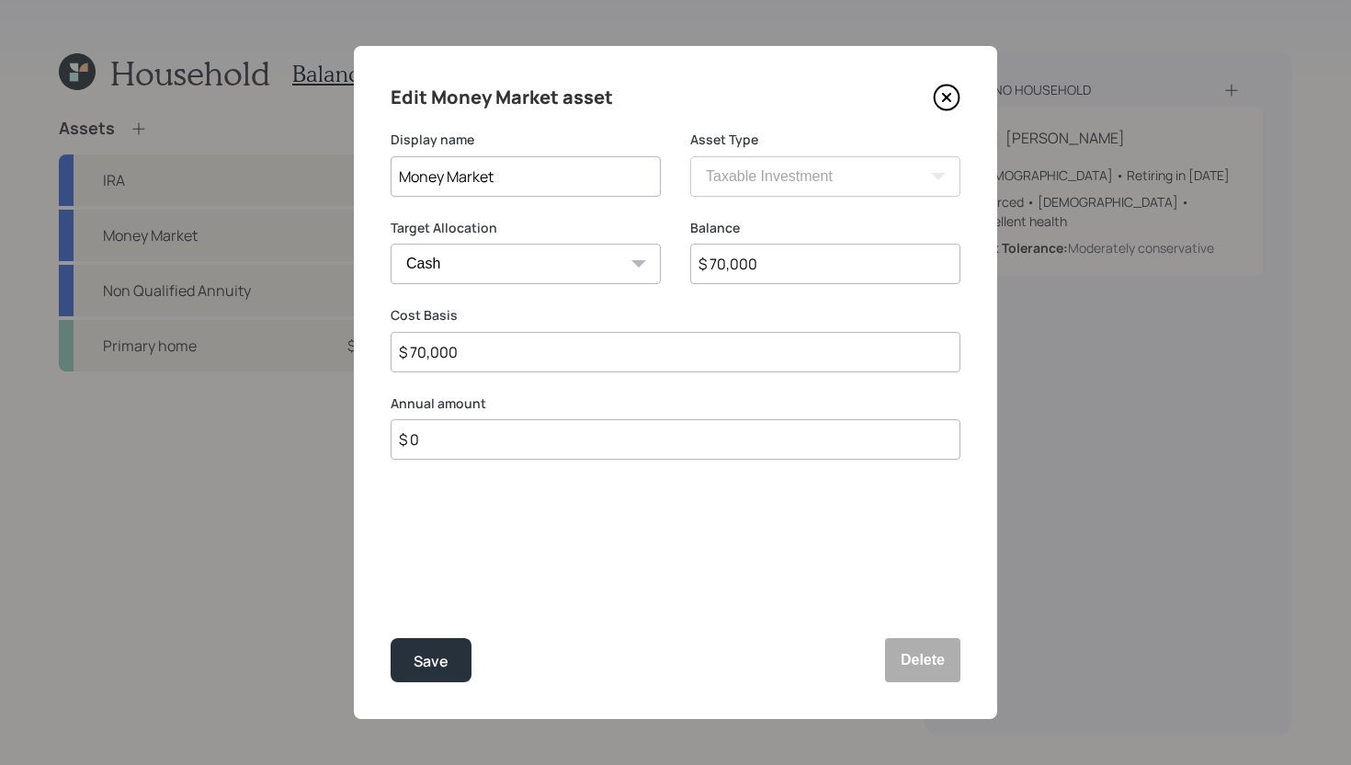
click at [754, 273] on input "$ 70,000" at bounding box center [825, 264] width 270 height 40
type input "$ 5"
type input "$ 50"
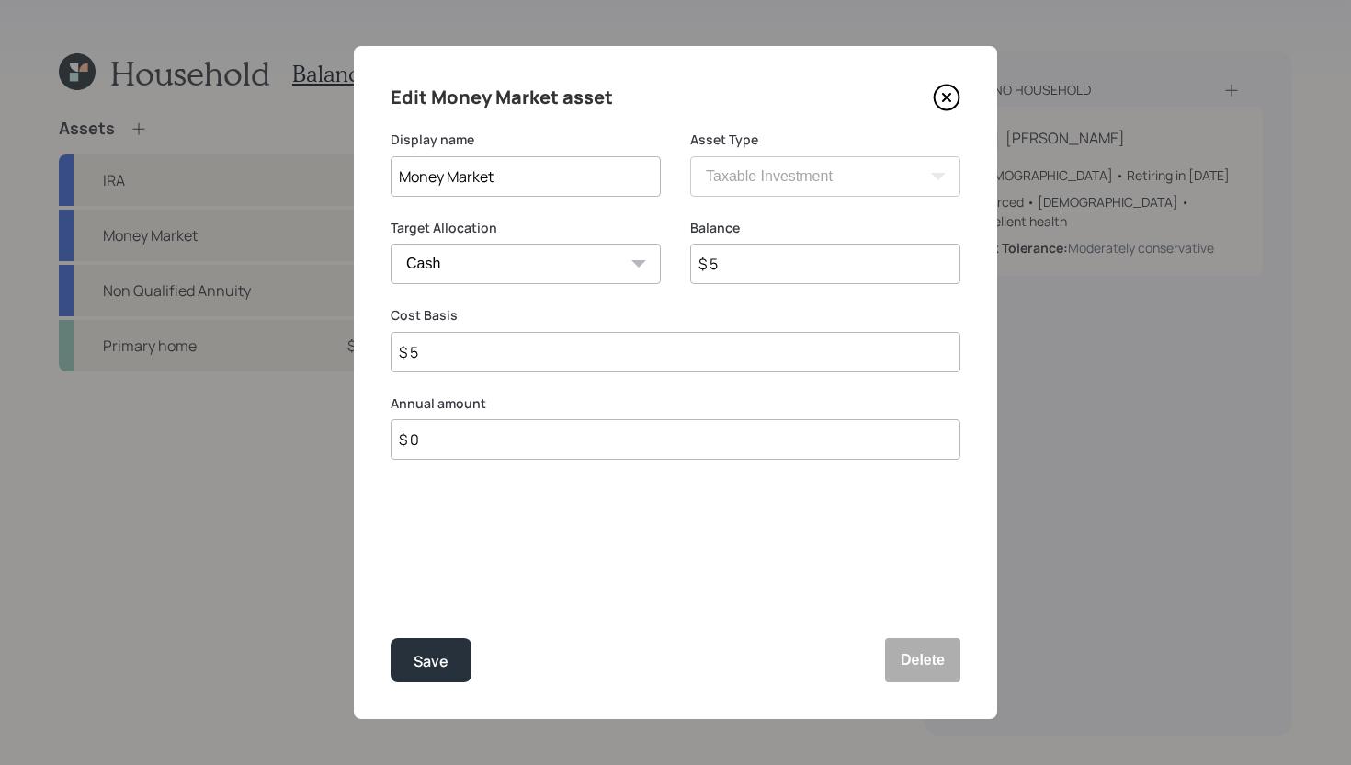
type input "$ 50"
type input "$ 500"
type input "$ 5,000"
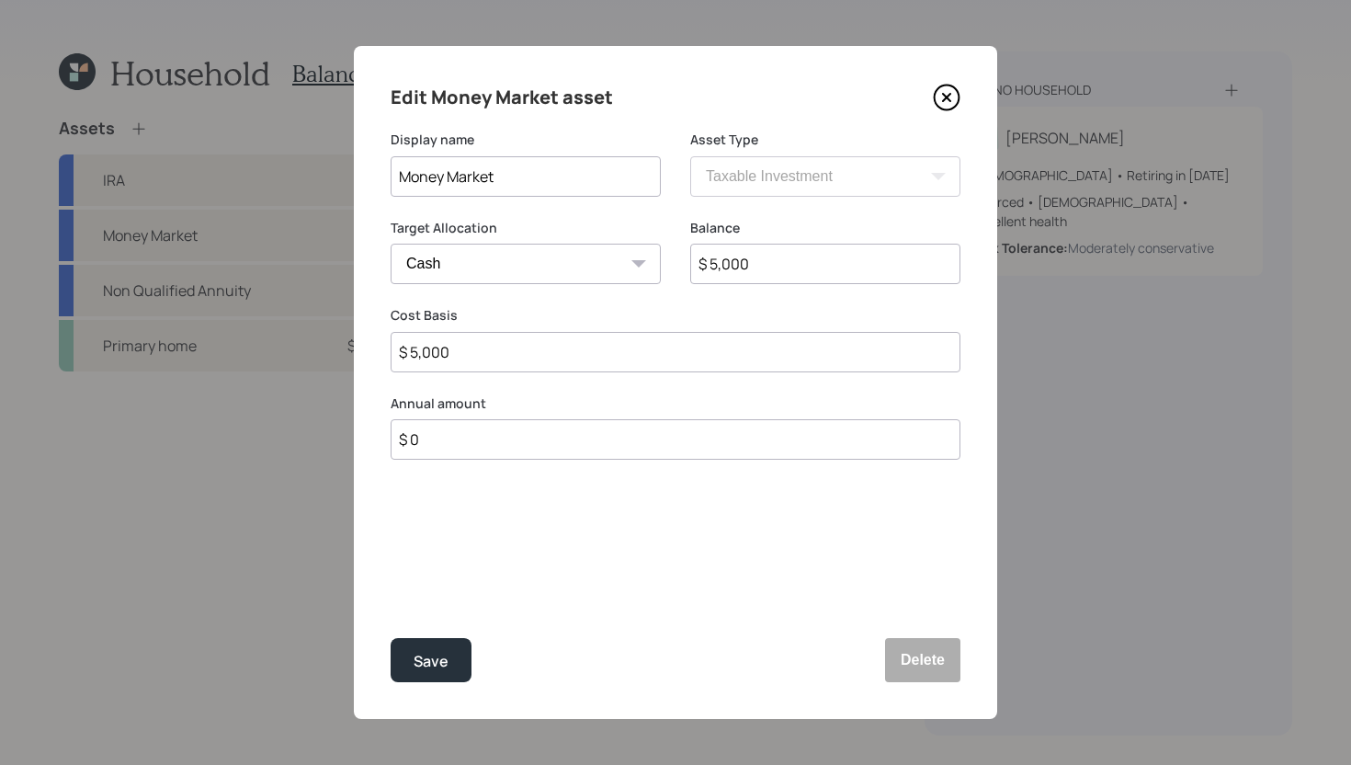
type input "$ 50,000"
click at [429, 656] on div "Save" at bounding box center [431, 661] width 35 height 25
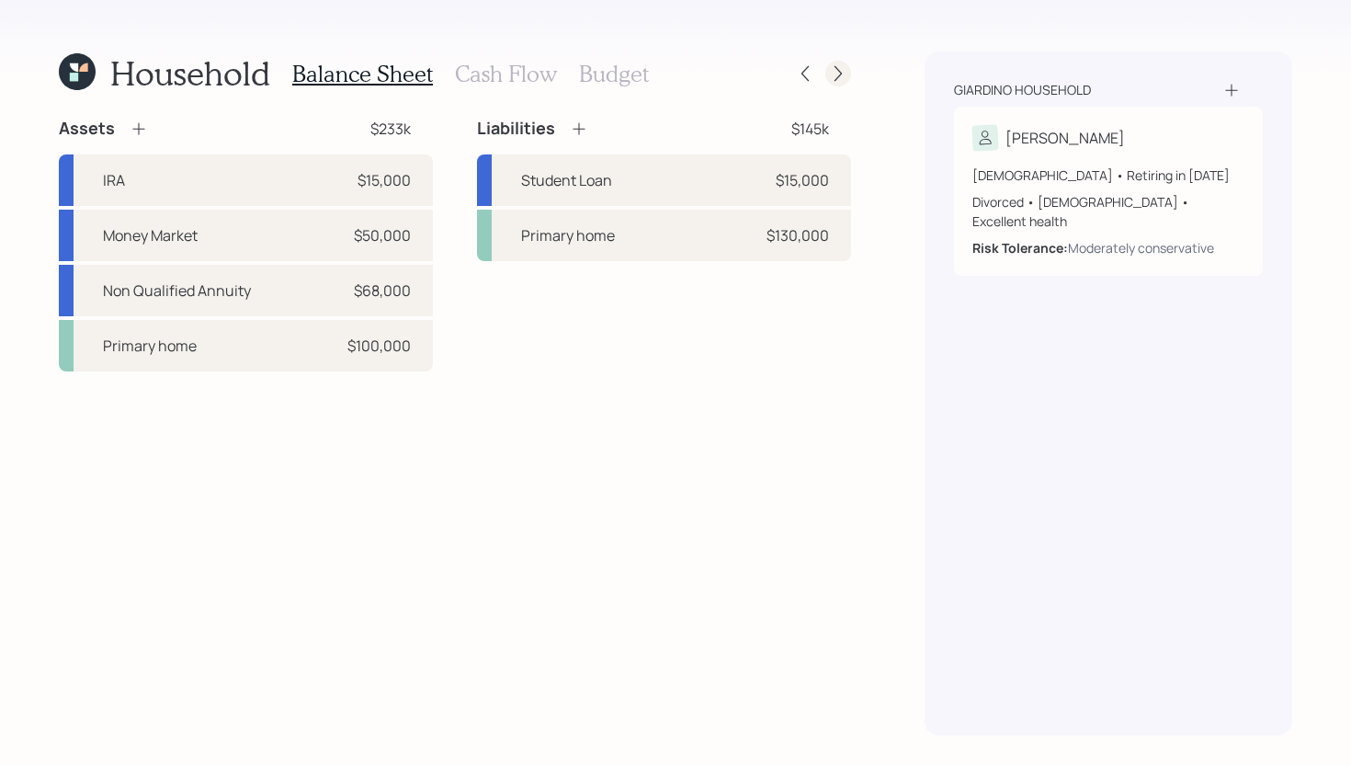
click at [843, 67] on icon at bounding box center [838, 73] width 18 height 18
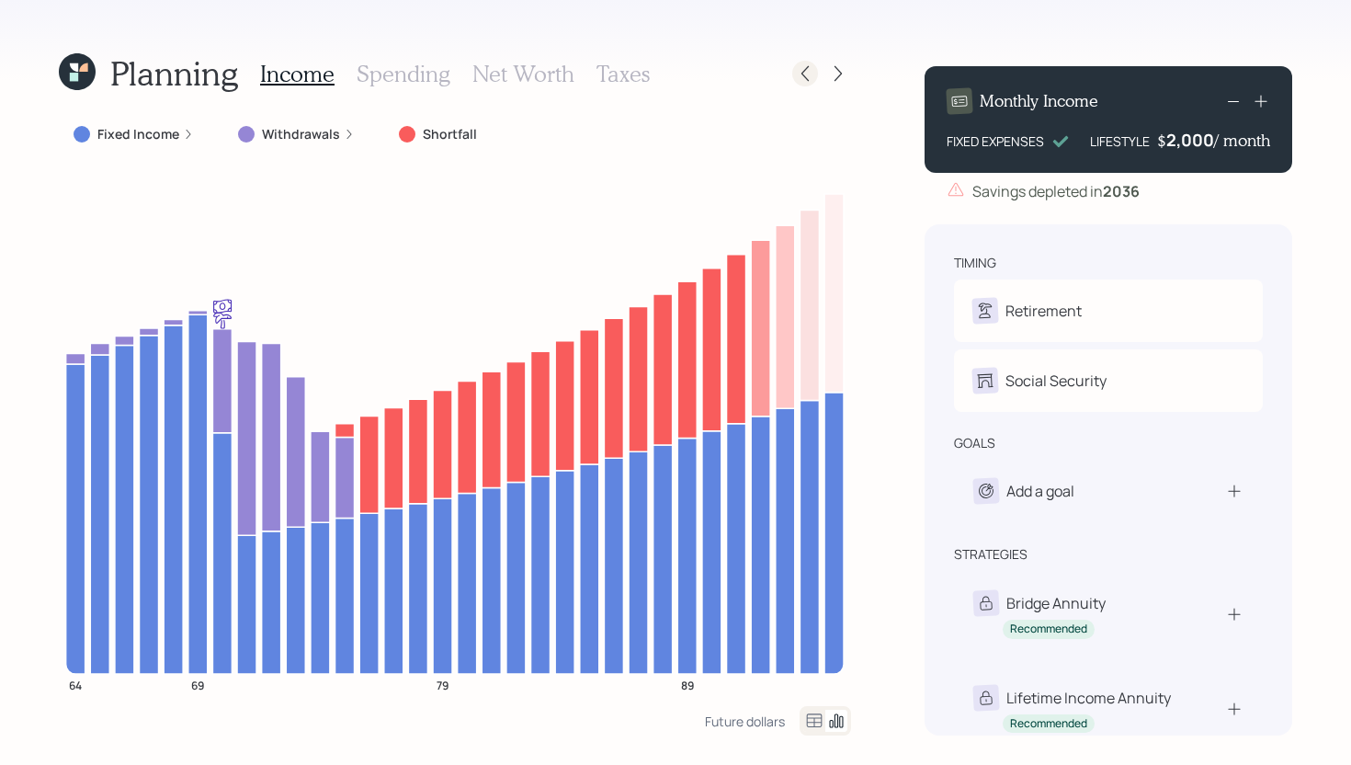
click at [801, 70] on icon at bounding box center [805, 73] width 18 height 18
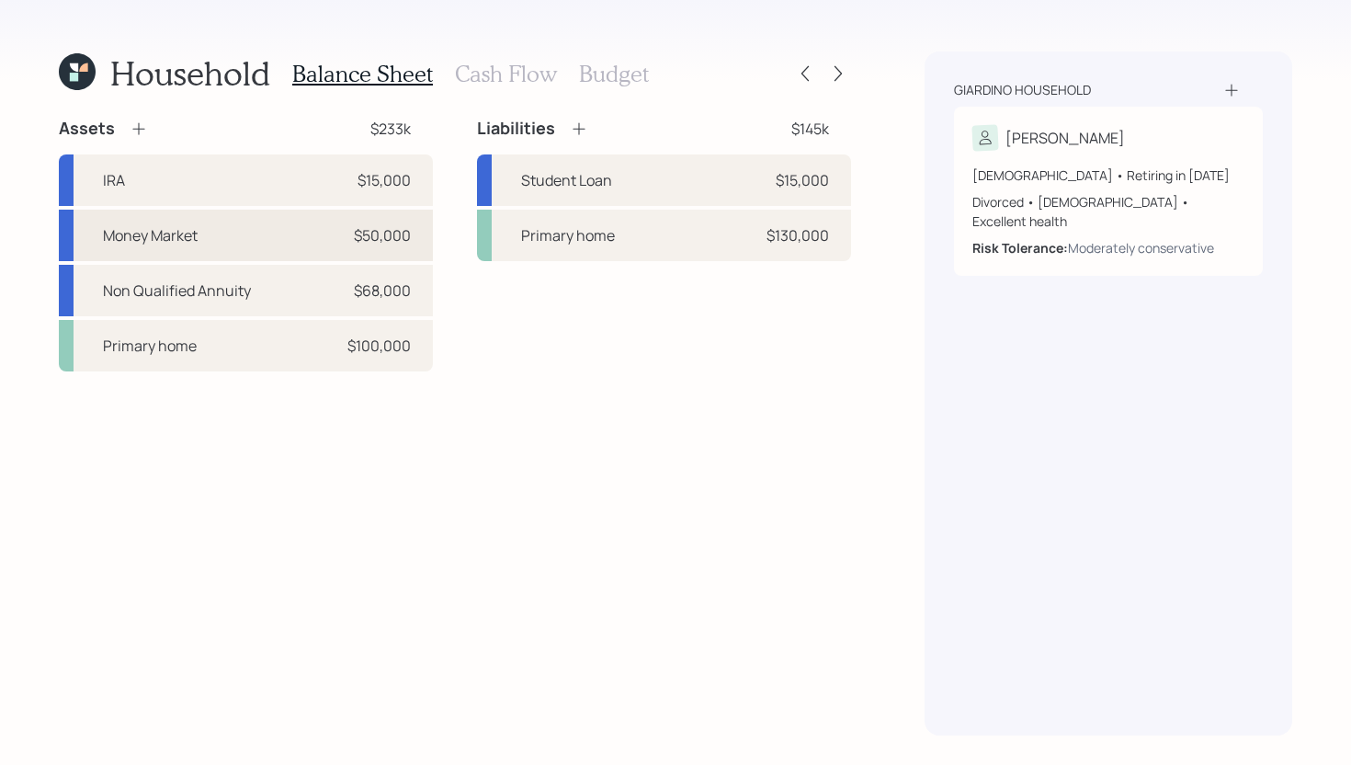
click at [159, 215] on div "Money Market $50,000" at bounding box center [246, 235] width 374 height 51
select select "taxable"
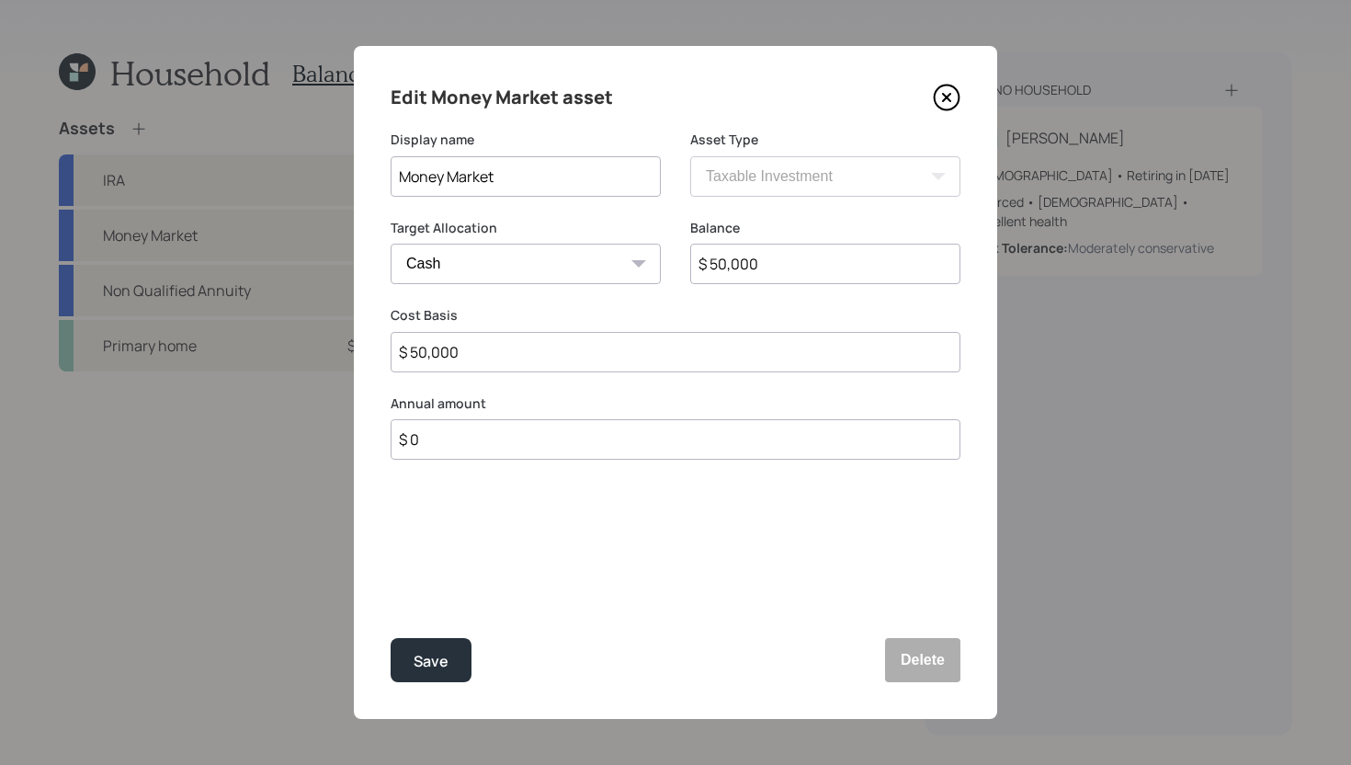
click at [777, 277] on input "$ 50,000" at bounding box center [825, 264] width 270 height 40
type input "$ 7"
type input "$ 70"
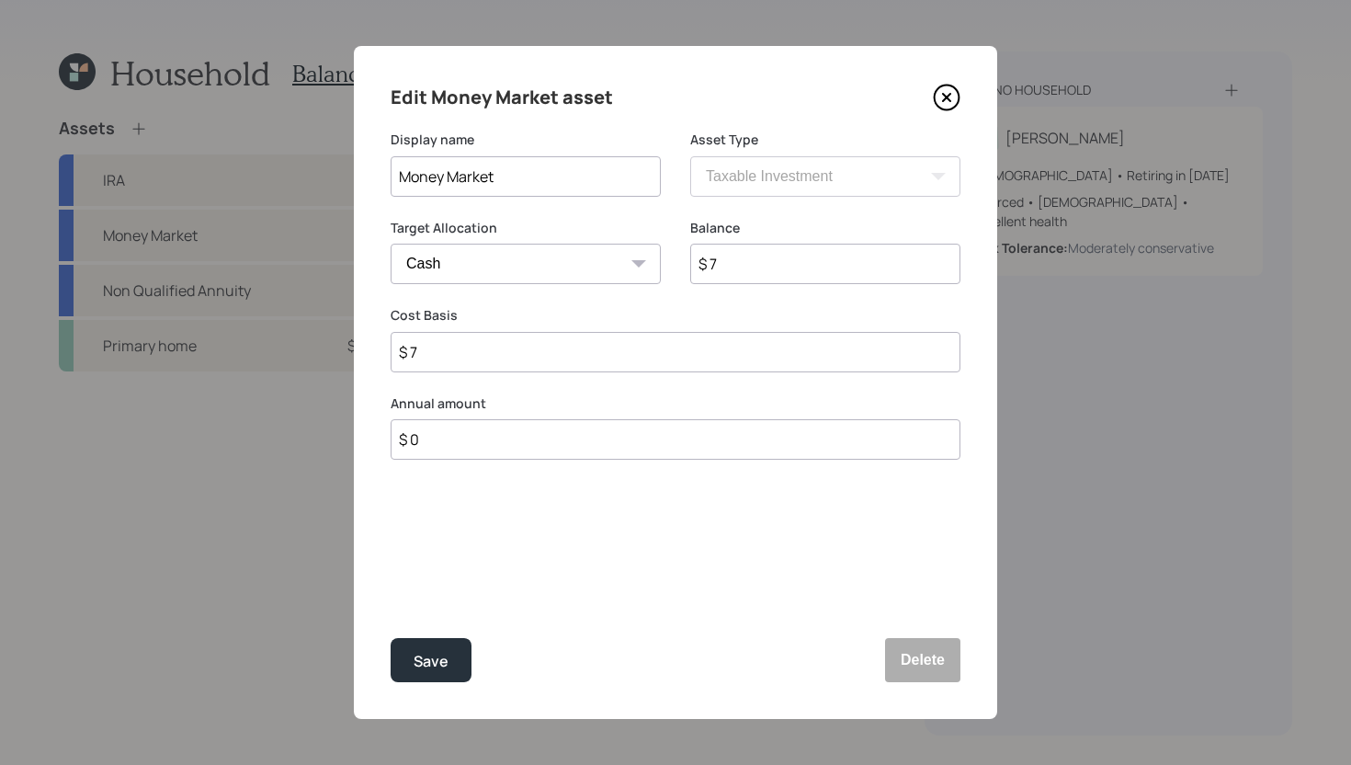
type input "$ 70"
type input "$ 700"
type input "$ 7,000"
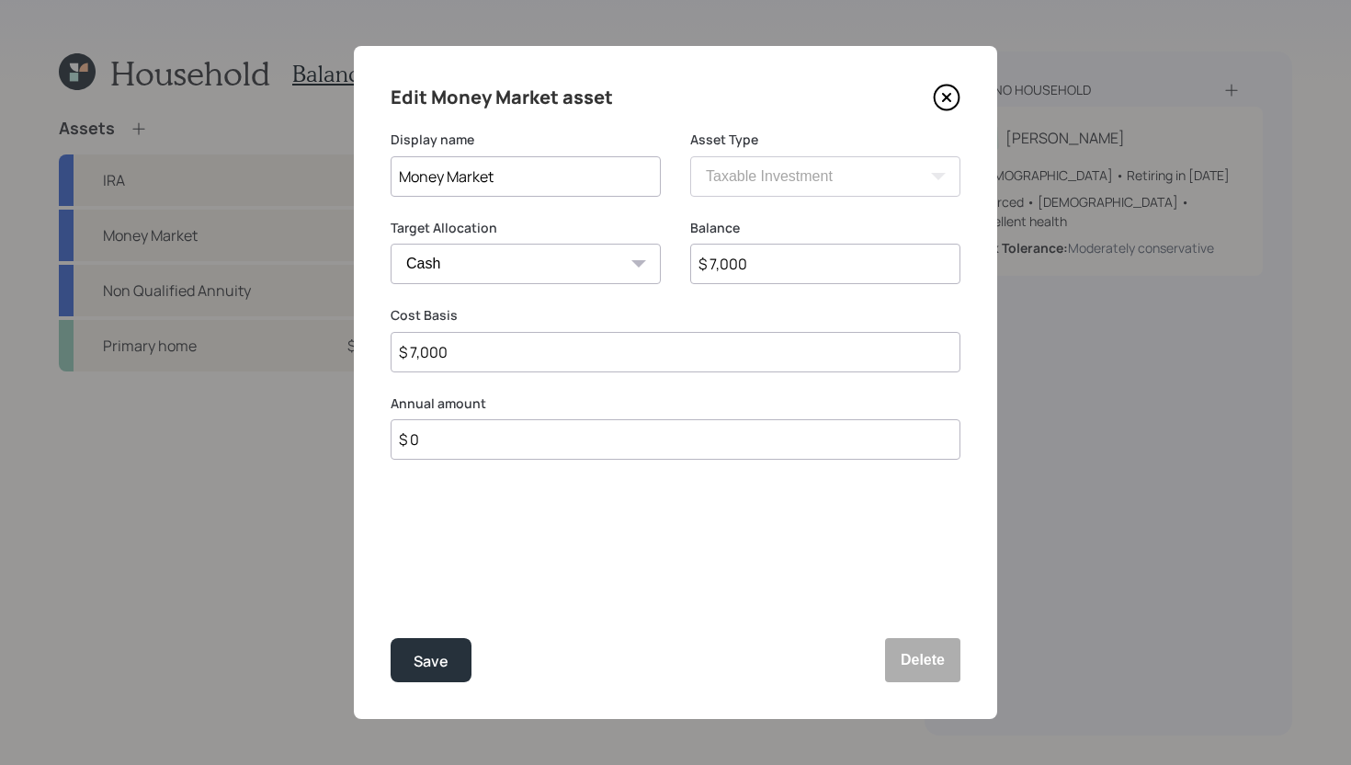
type input "$ 70,000"
click at [449, 666] on button "Save" at bounding box center [431, 660] width 81 height 44
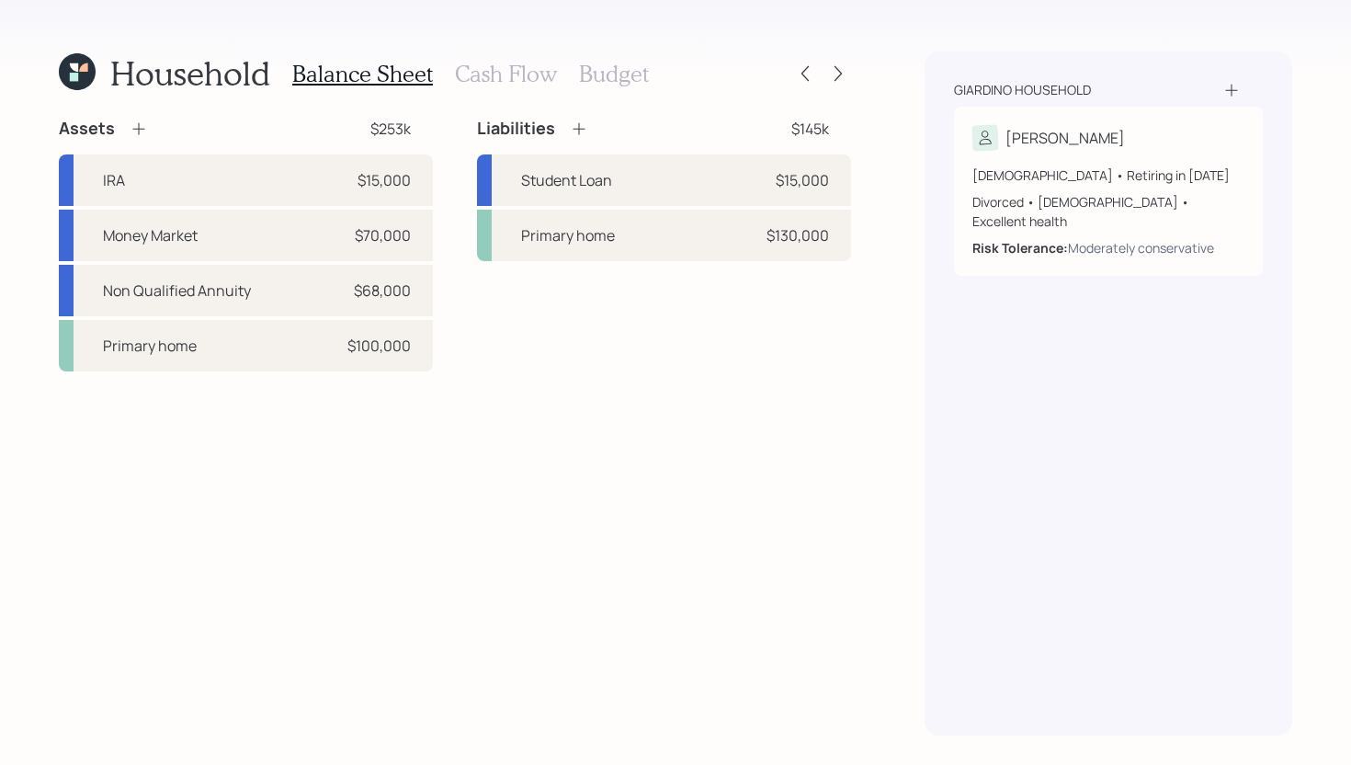
click at [137, 132] on icon at bounding box center [139, 129] width 18 height 18
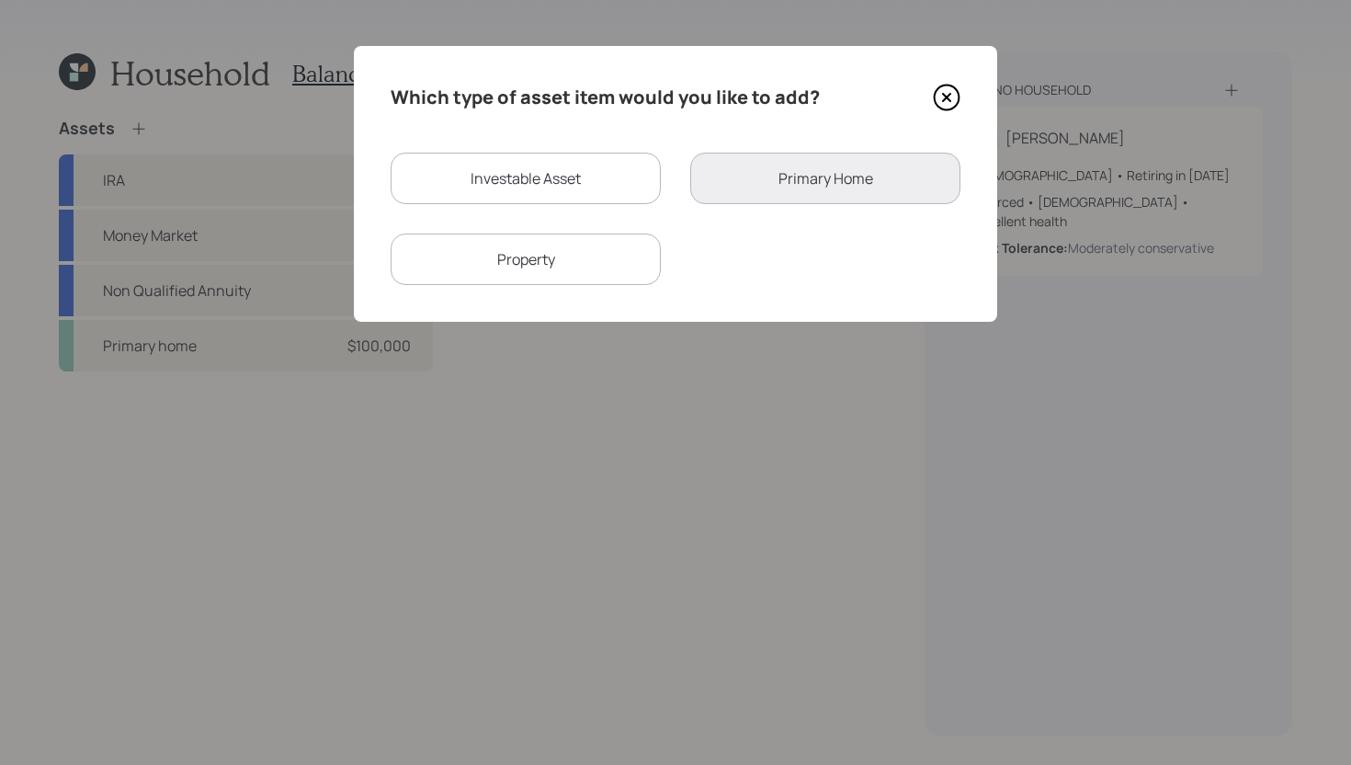
click at [563, 166] on div "Investable Asset" at bounding box center [526, 178] width 270 height 51
select select "taxable"
select select "balanced"
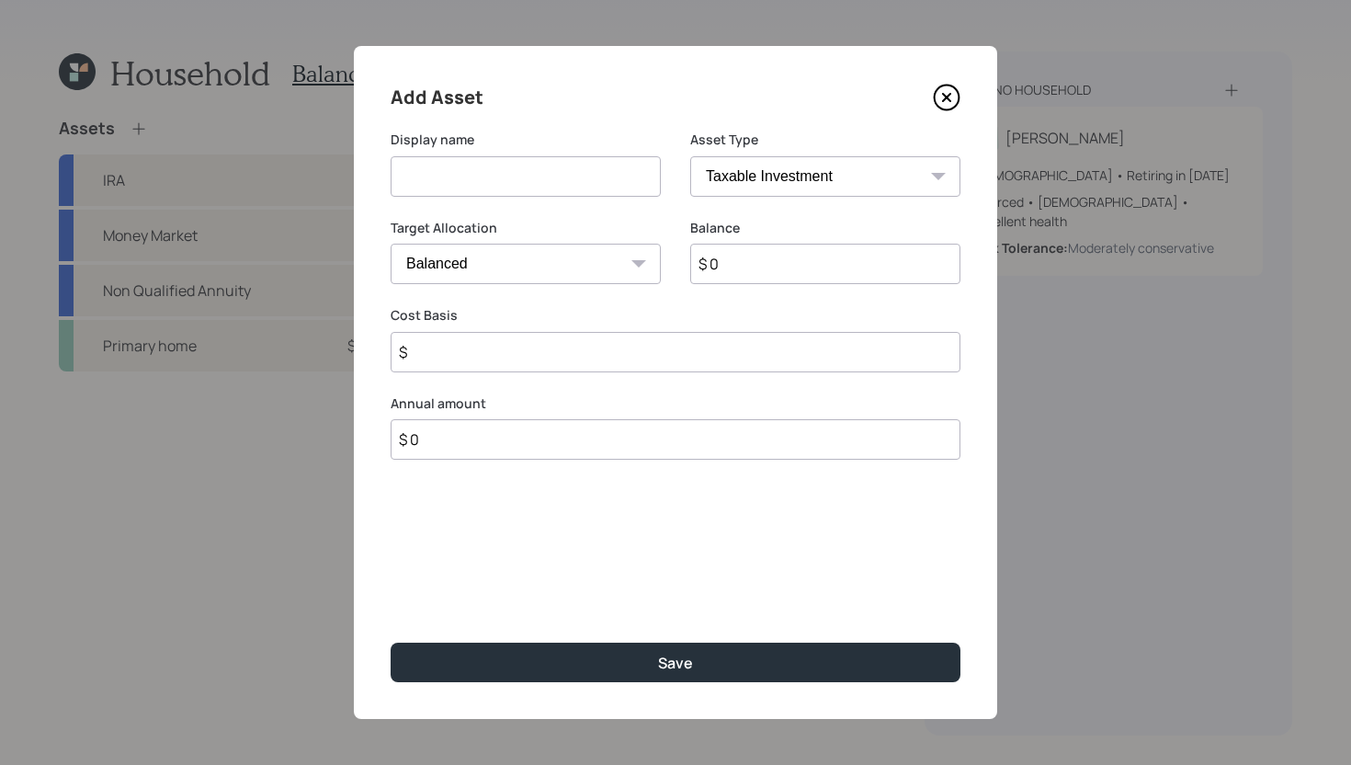
click at [538, 174] on input at bounding box center [526, 176] width 270 height 40
type input "Muni Bonds"
click at [806, 183] on select "SEP [PERSON_NAME] IRA 401(k) [PERSON_NAME] 401(k) 403(b) [PERSON_NAME] 403(b) 4…" at bounding box center [825, 176] width 270 height 40
click at [690, 156] on select "SEP [PERSON_NAME] IRA 401(k) [PERSON_NAME] 401(k) 403(b) [PERSON_NAME] 403(b) 4…" at bounding box center [825, 176] width 270 height 40
click at [757, 270] on input "$ 0" at bounding box center [825, 264] width 270 height 40
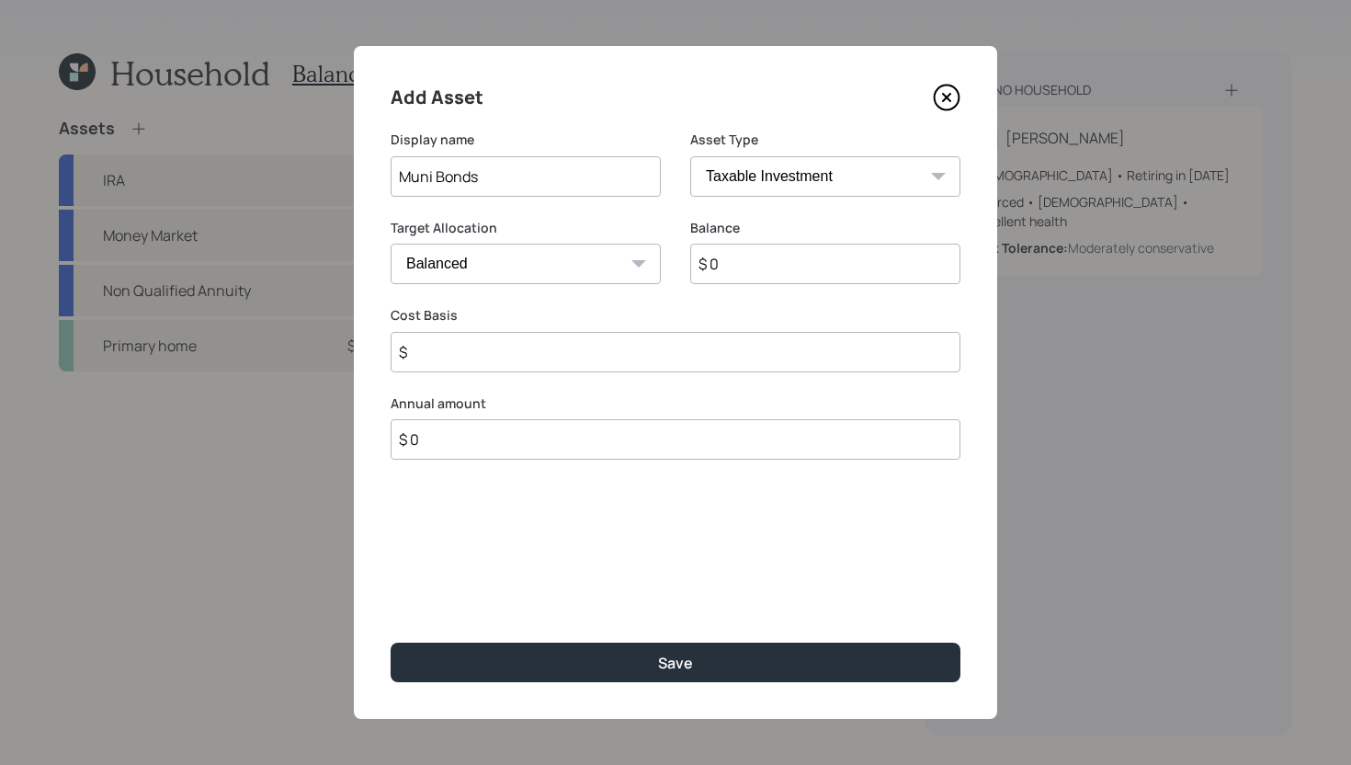
click at [757, 270] on input "$ 0" at bounding box center [825, 264] width 270 height 40
type input "$ 80,000"
click at [699, 346] on input "$" at bounding box center [676, 352] width 570 height 40
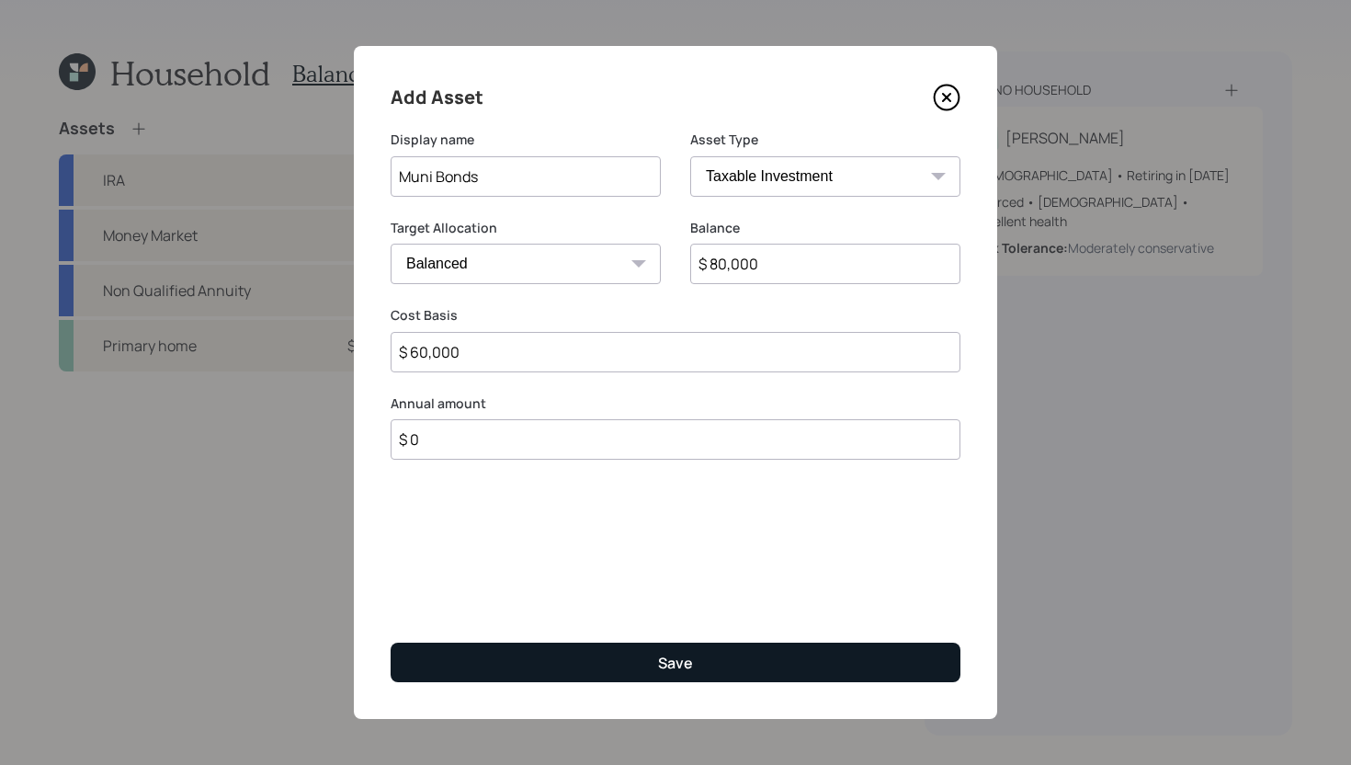
type input "$ 60,000"
click at [669, 650] on button "Save" at bounding box center [676, 663] width 570 height 40
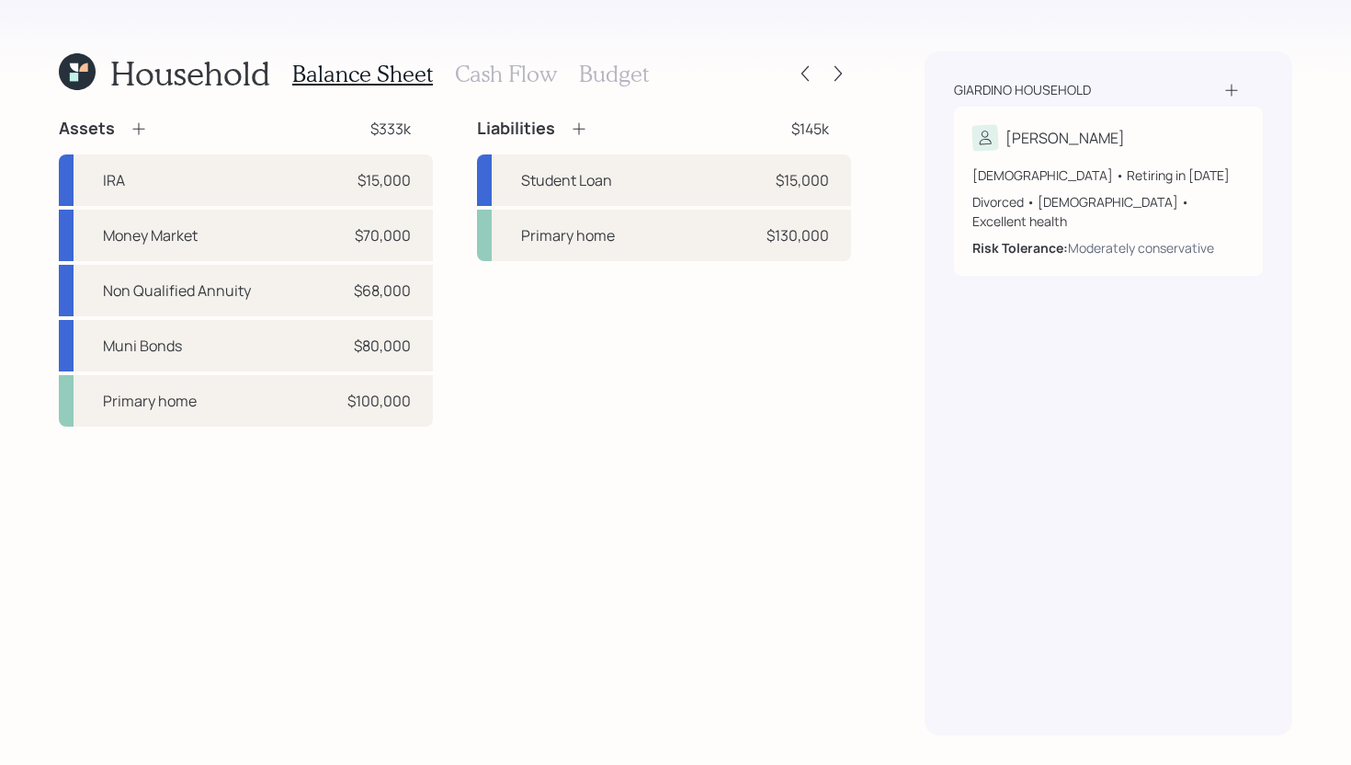
click at [515, 75] on h3 "Cash Flow" at bounding box center [506, 74] width 102 height 27
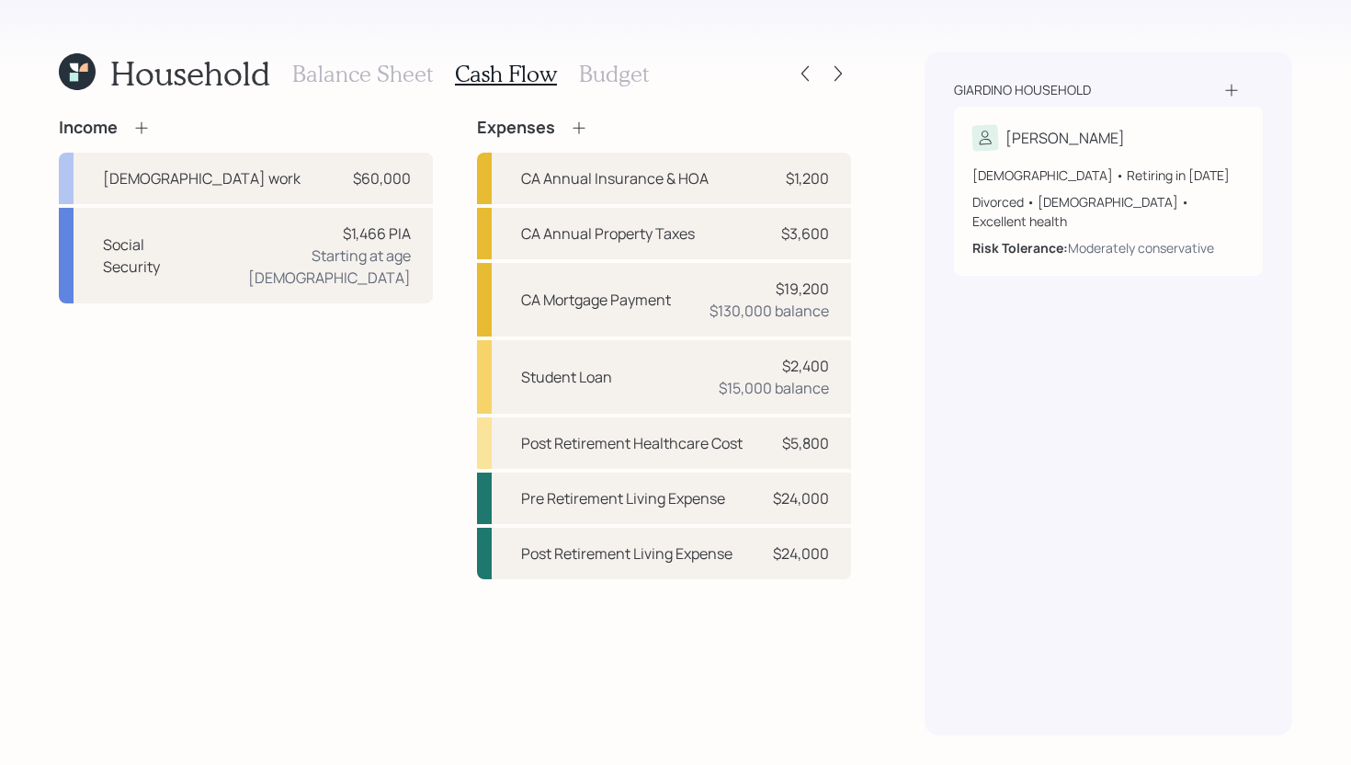
click at [608, 76] on h3 "Budget" at bounding box center [614, 74] width 70 height 27
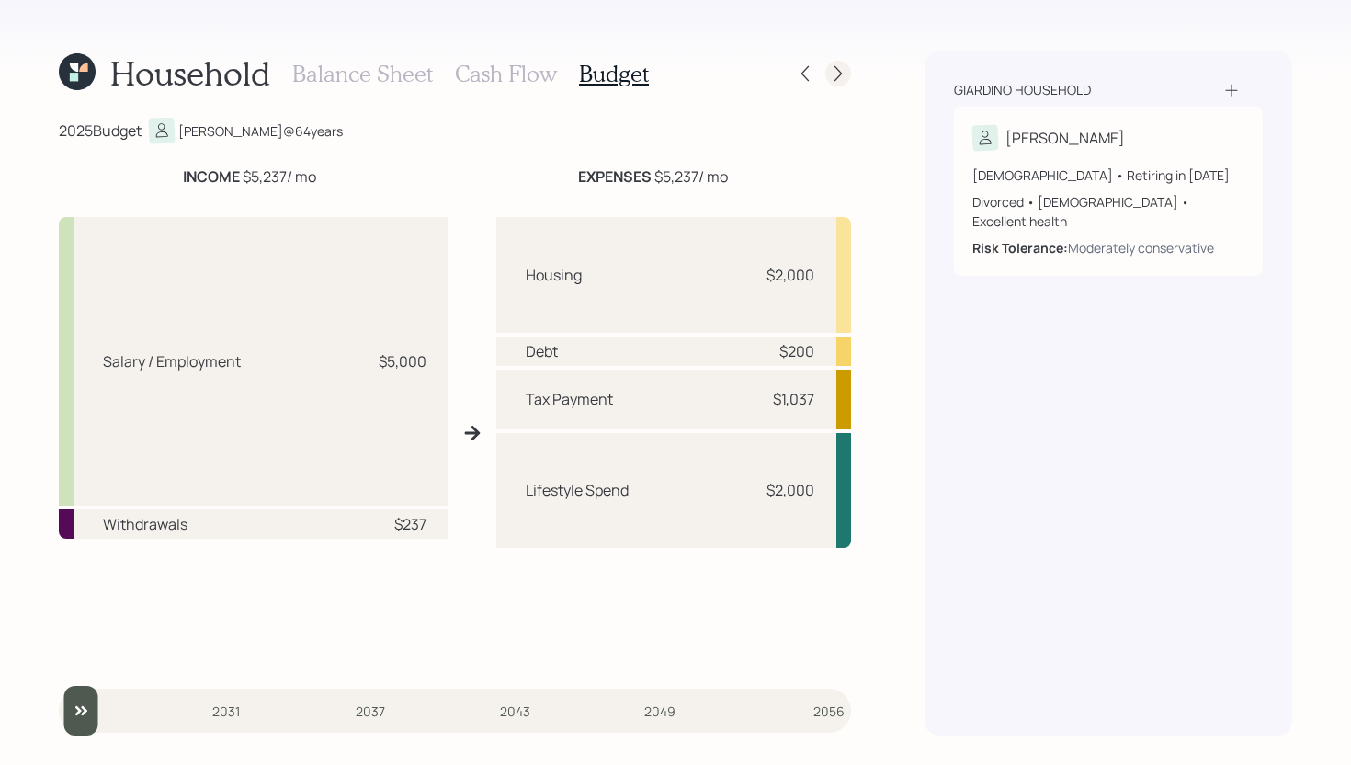
click at [844, 82] on icon at bounding box center [838, 73] width 18 height 18
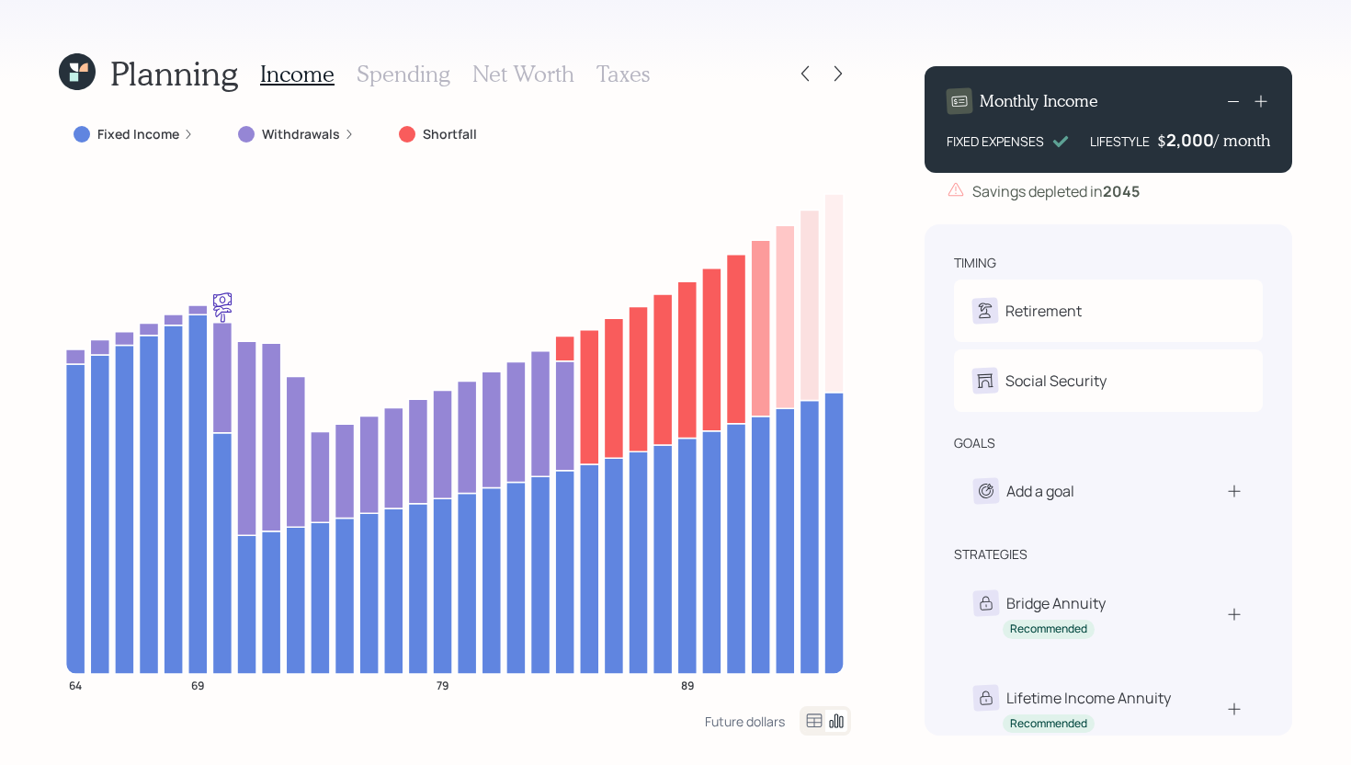
click at [440, 84] on h3 "Spending" at bounding box center [404, 74] width 94 height 27
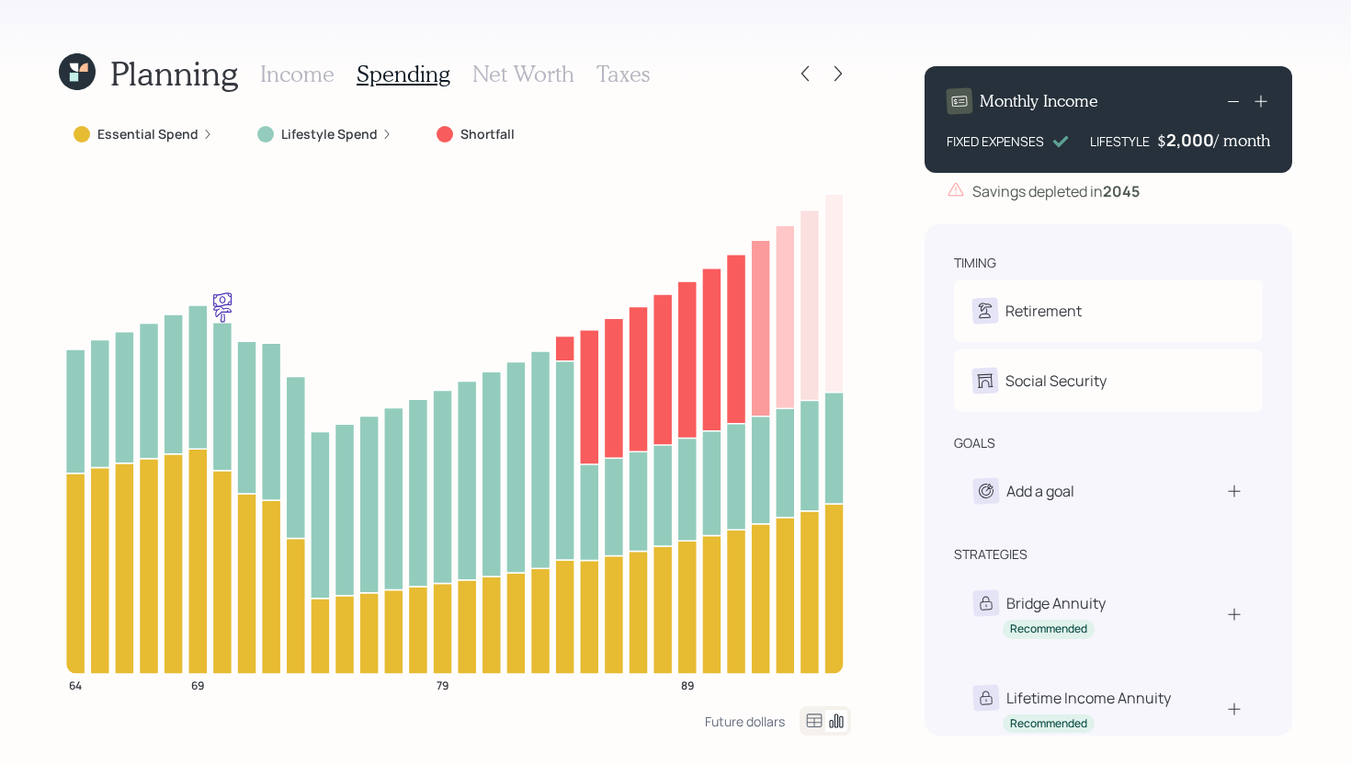
click at [502, 79] on h3 "Net Worth" at bounding box center [524, 74] width 102 height 27
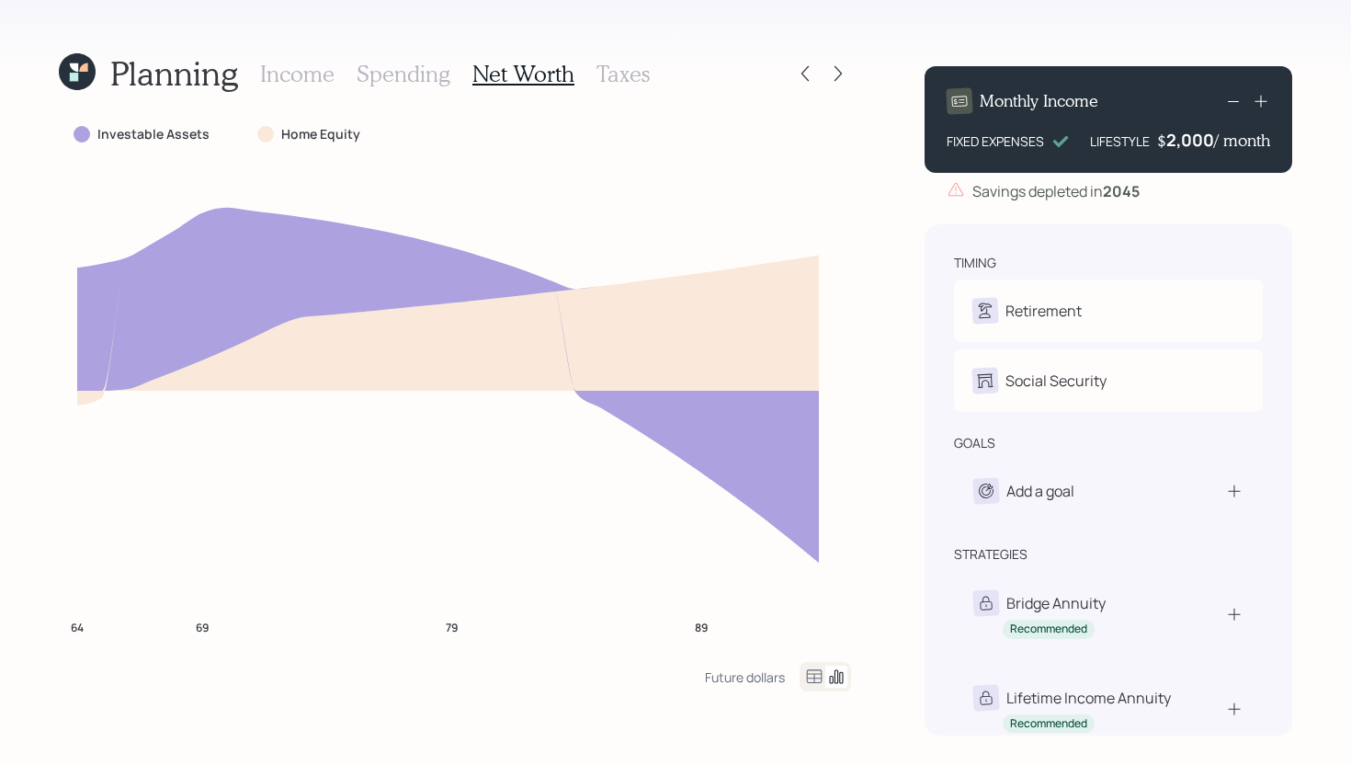
click at [329, 79] on h3 "Income" at bounding box center [297, 74] width 74 height 27
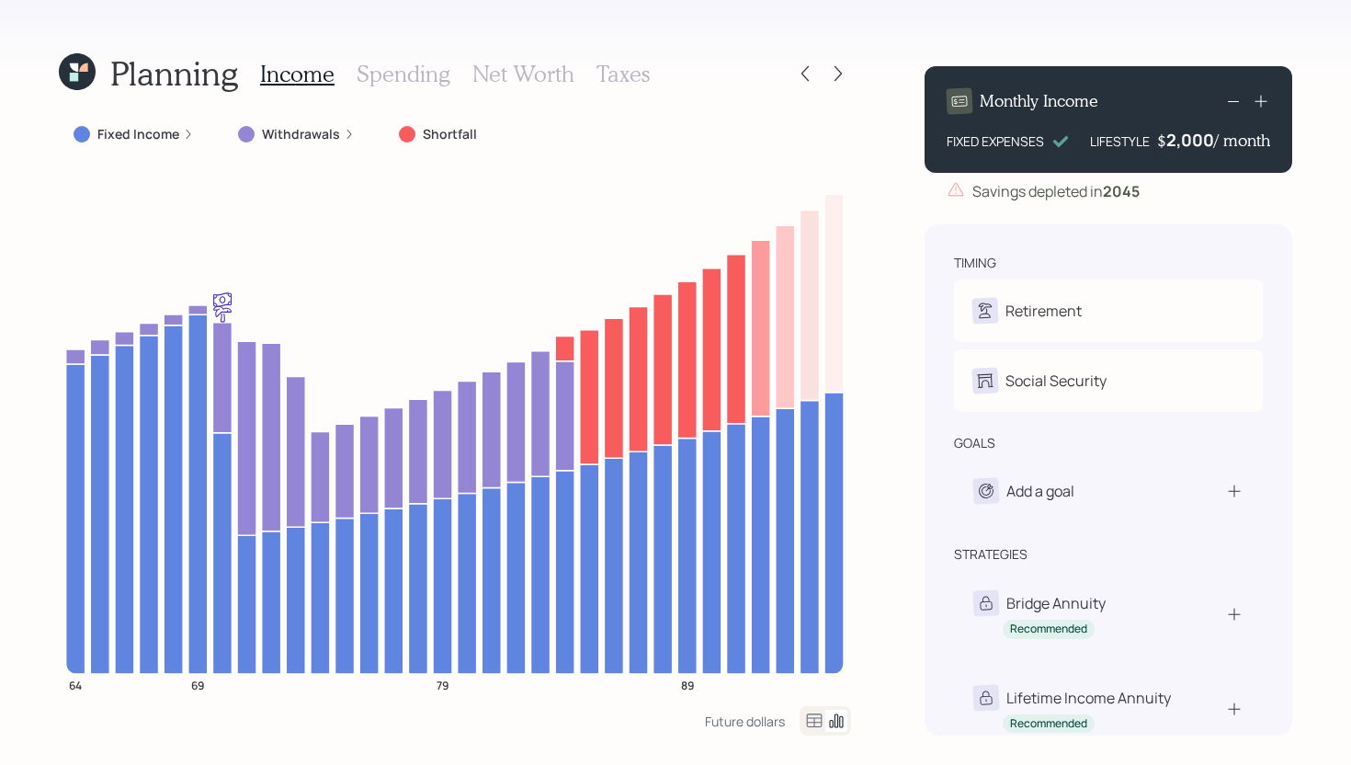
click at [399, 78] on h3 "Spending" at bounding box center [404, 74] width 94 height 27
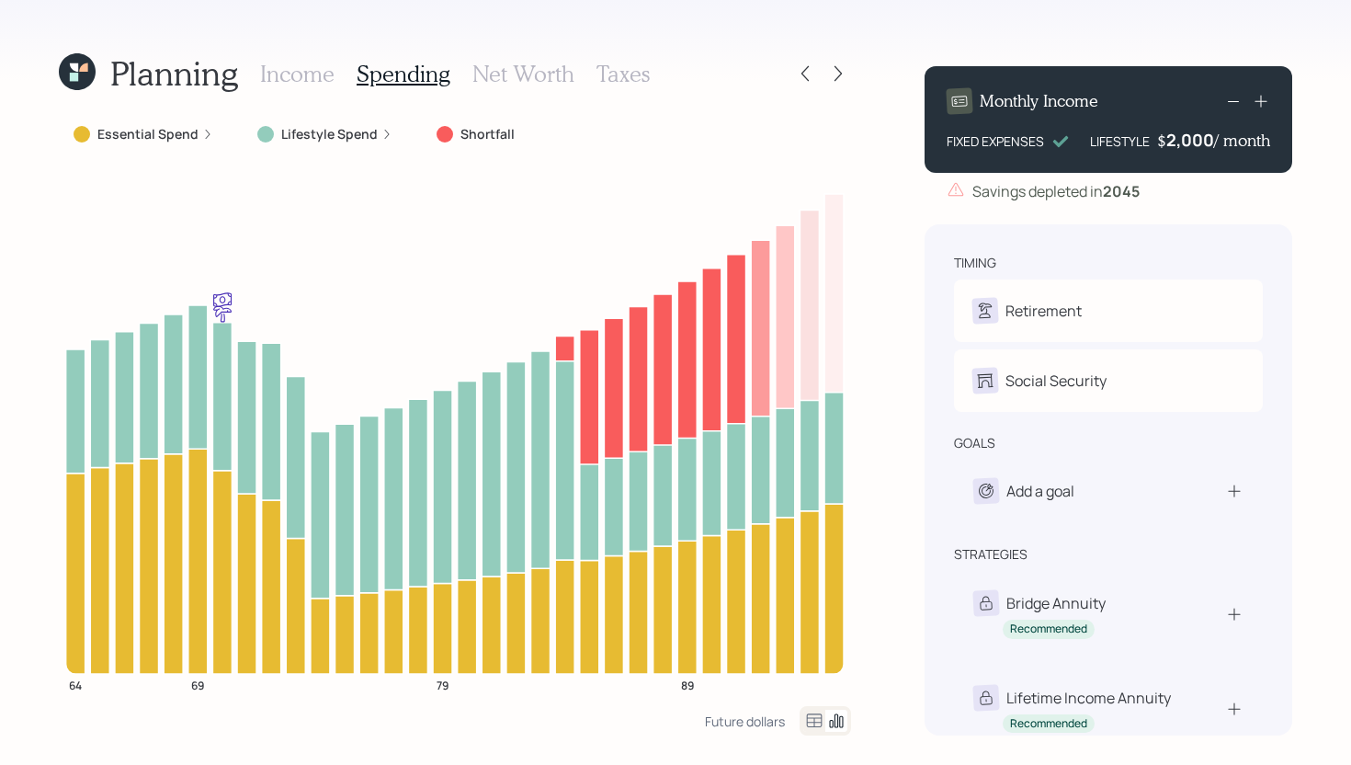
click at [279, 84] on h3 "Income" at bounding box center [297, 74] width 74 height 27
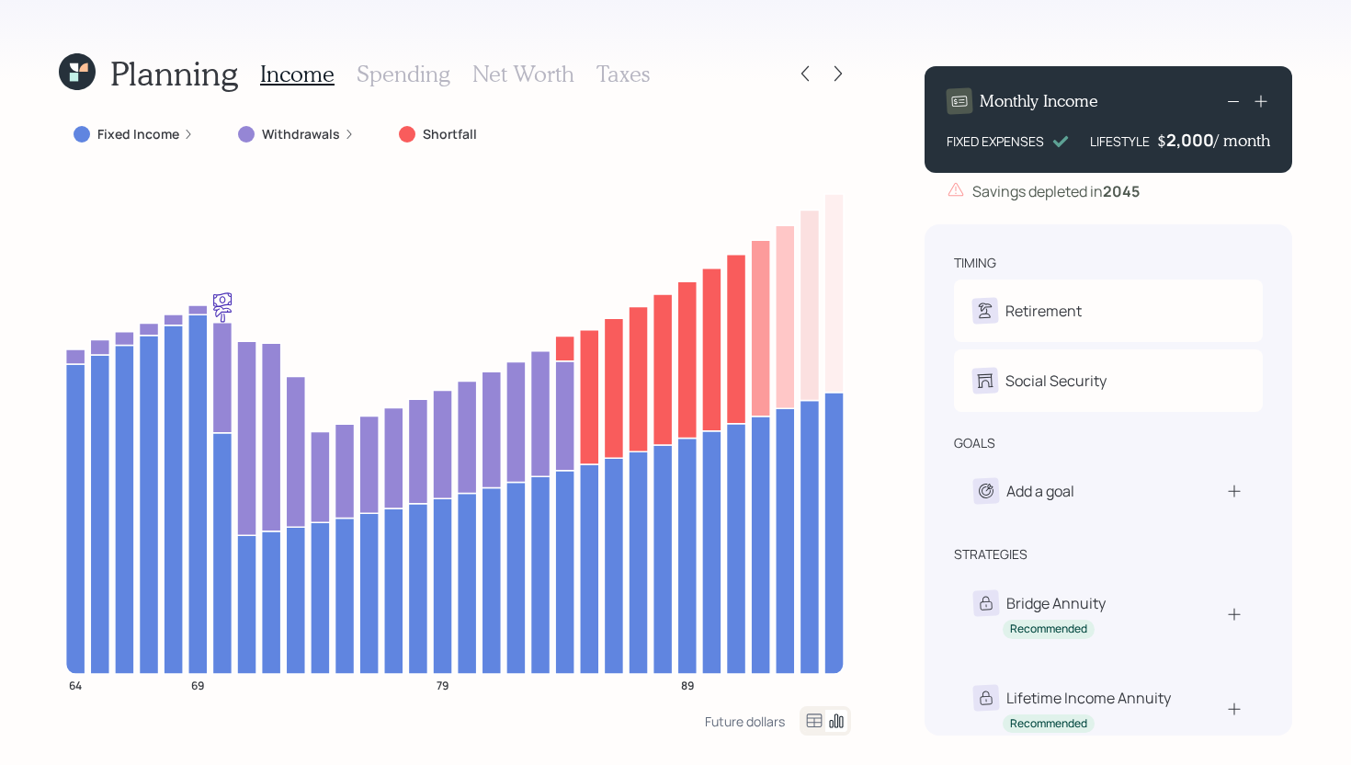
click at [413, 81] on h3 "Spending" at bounding box center [404, 74] width 94 height 27
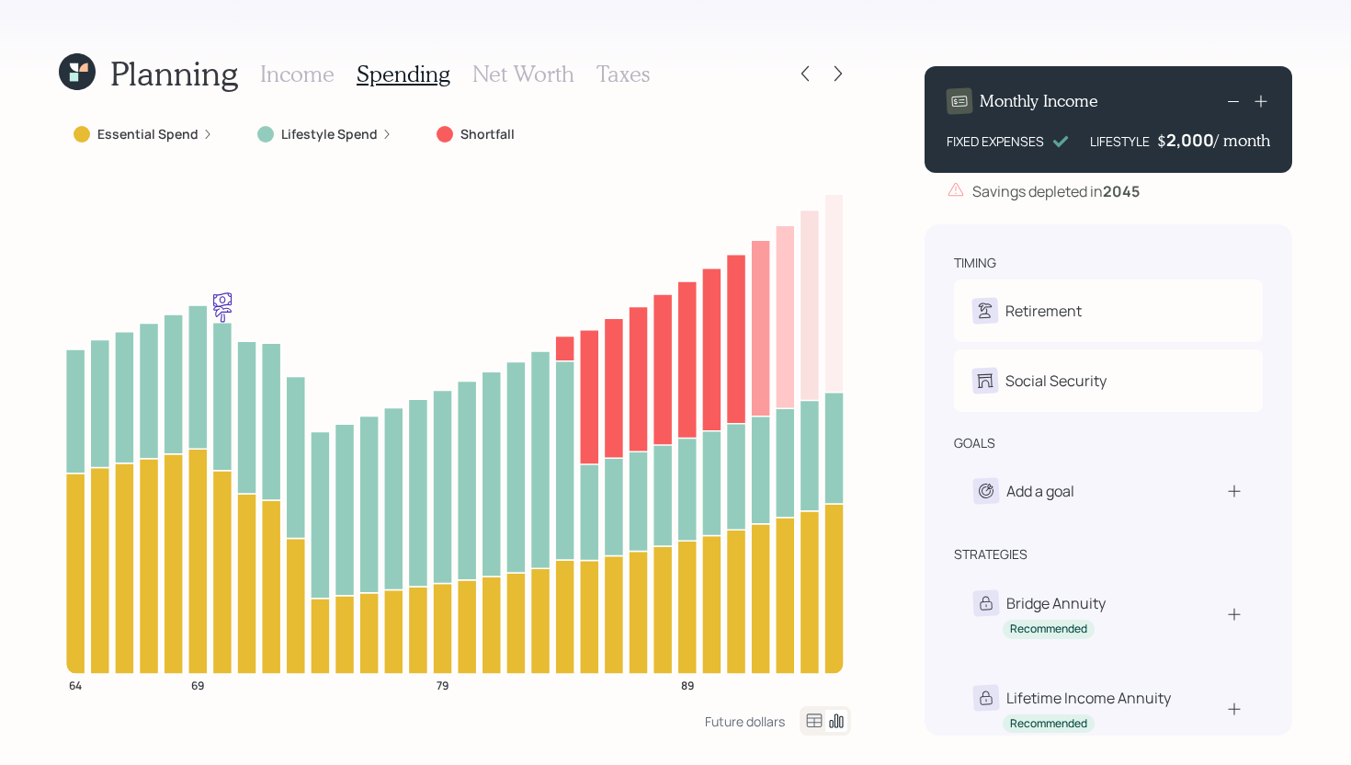
click at [537, 81] on h3 "Net Worth" at bounding box center [524, 74] width 102 height 27
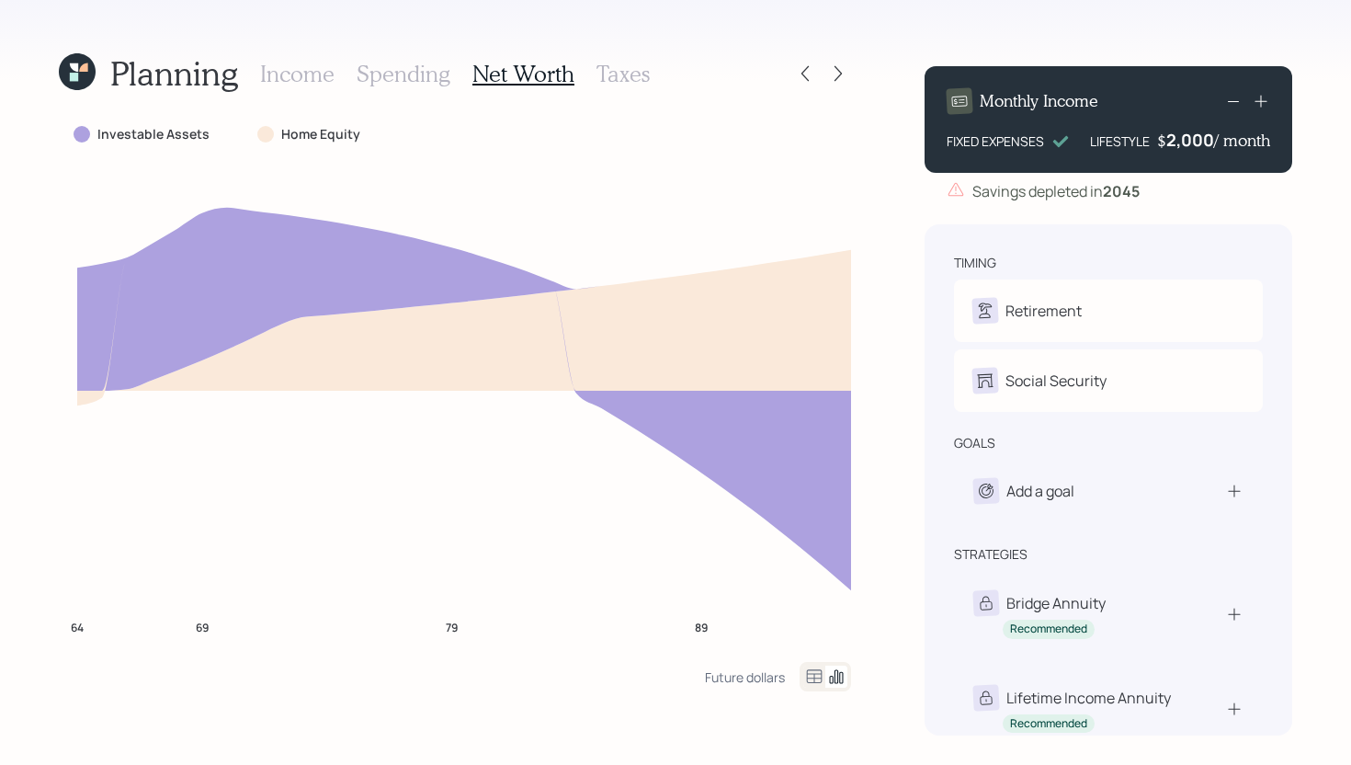
click at [651, 72] on div "Planning Income Spending Net Worth Taxes" at bounding box center [455, 73] width 792 height 44
click at [637, 75] on h3 "Taxes" at bounding box center [623, 74] width 53 height 27
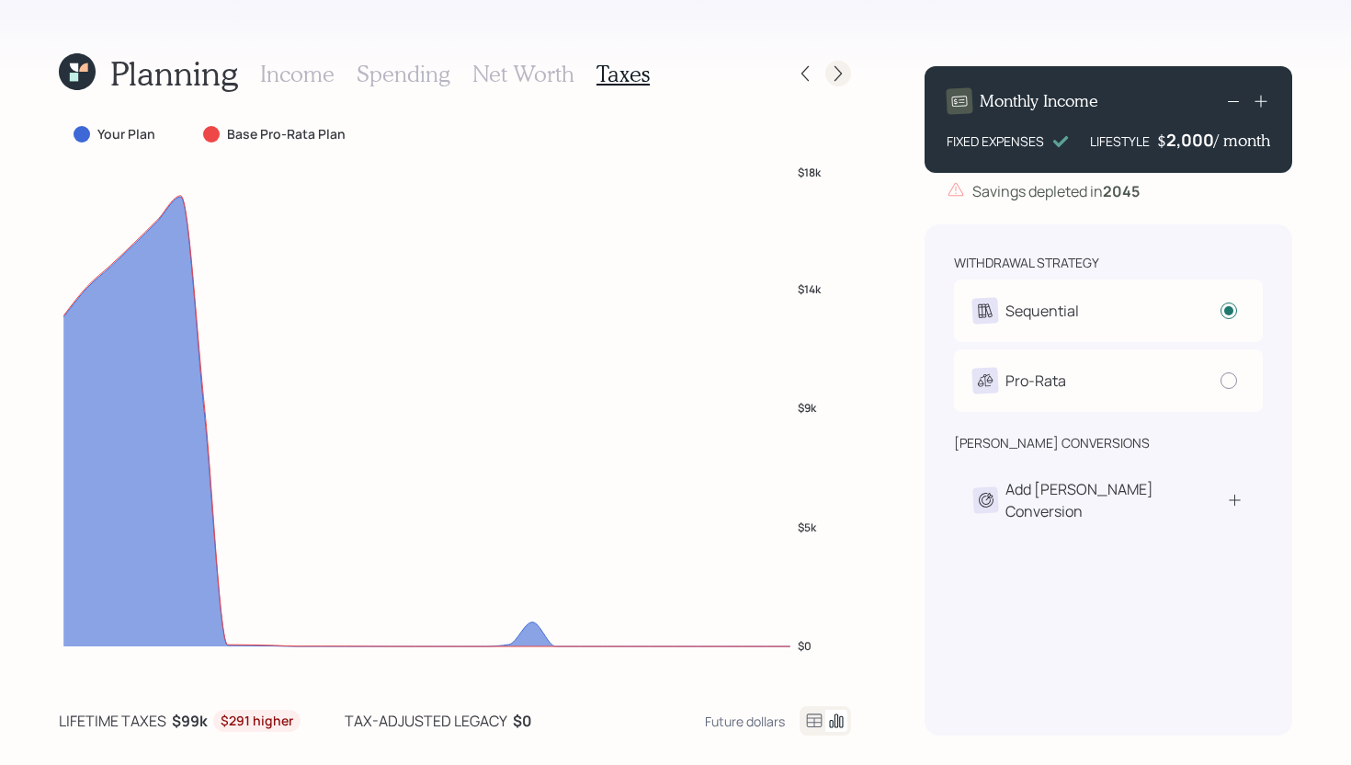
click at [840, 80] on icon at bounding box center [838, 73] width 18 height 18
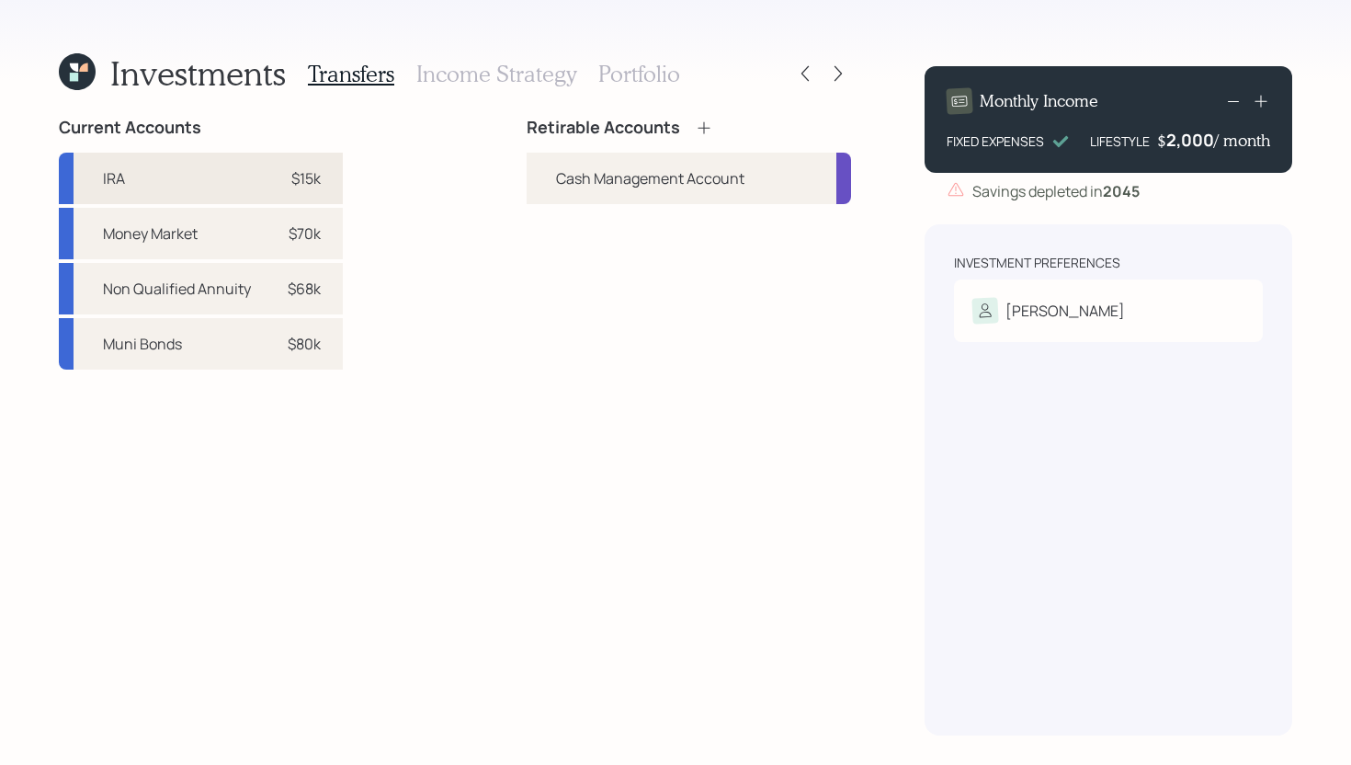
click at [254, 176] on div "IRA $15k" at bounding box center [201, 178] width 284 height 51
click at [500, 76] on h3 "Income Strategy" at bounding box center [496, 74] width 160 height 27
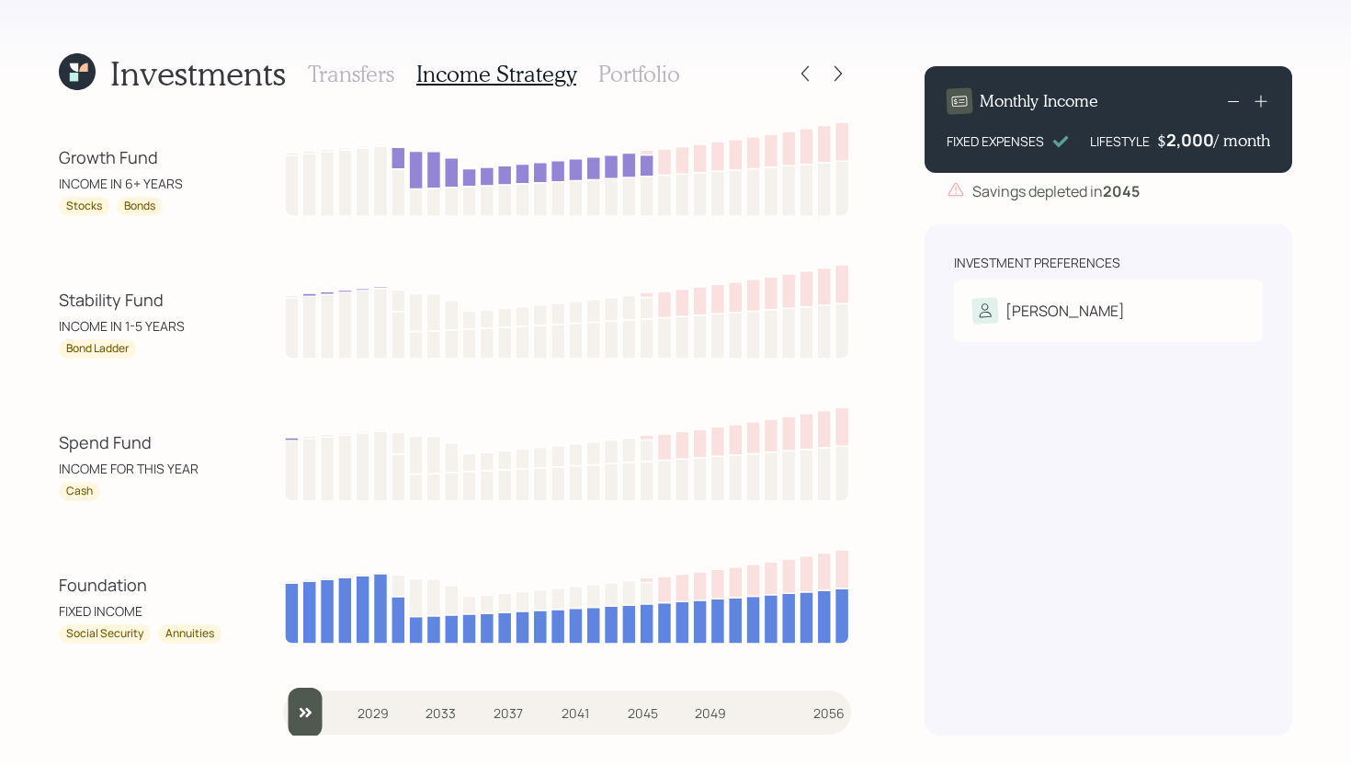
click at [356, 79] on h3 "Transfers" at bounding box center [351, 74] width 86 height 27
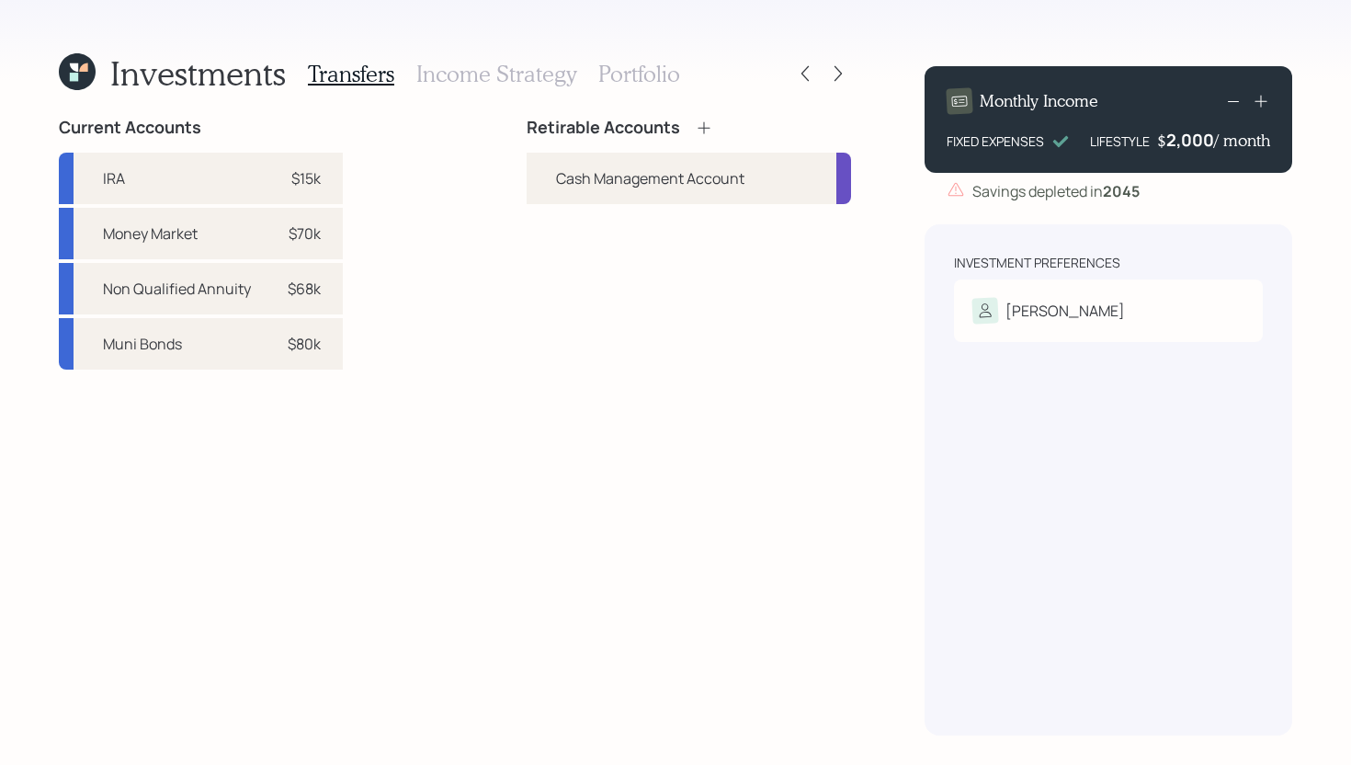
click at [698, 130] on icon at bounding box center [704, 128] width 18 height 18
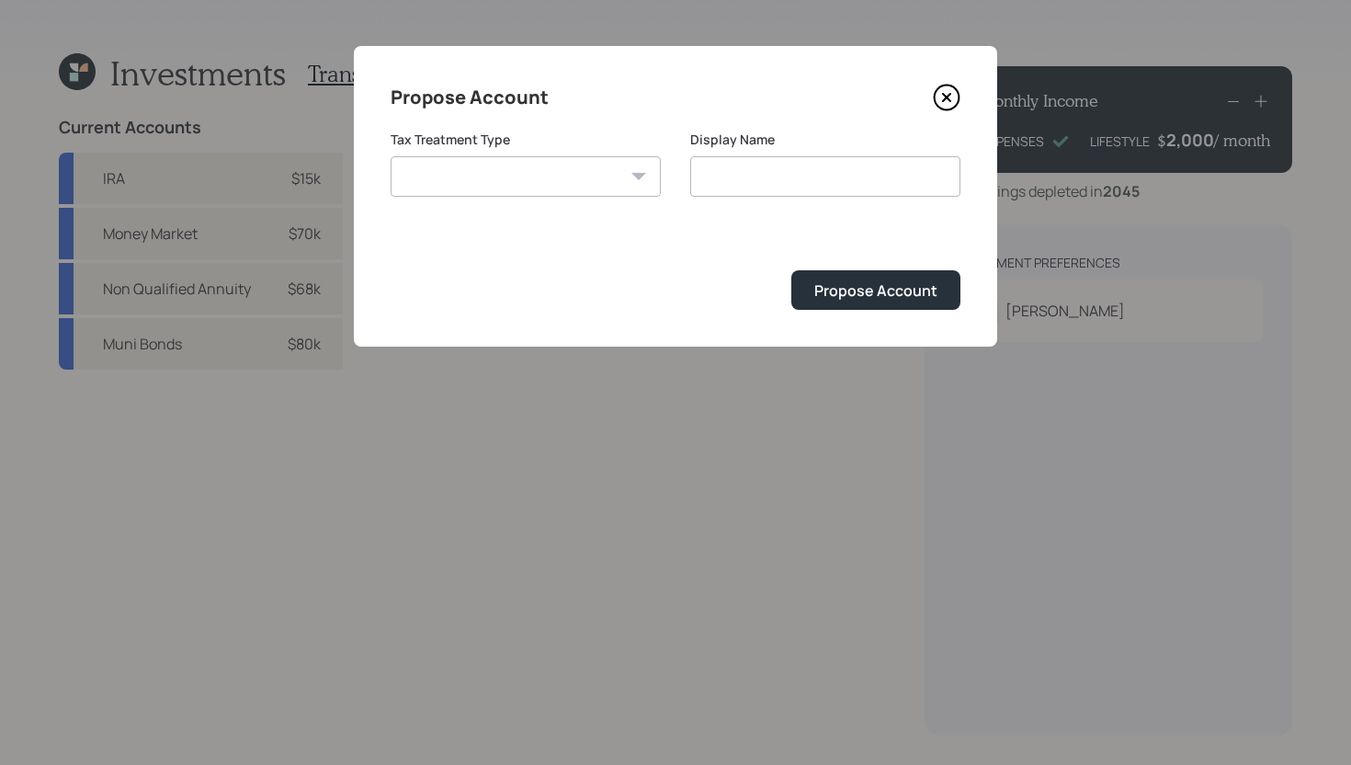
click at [563, 179] on select "Roth Taxable Traditional" at bounding box center [526, 176] width 270 height 40
select select "traditional"
click at [391, 156] on select "Roth Taxable Traditional" at bounding box center [526, 176] width 270 height 40
click at [792, 184] on input "Traditional" at bounding box center [825, 176] width 270 height 40
type input "Traditional IRA"
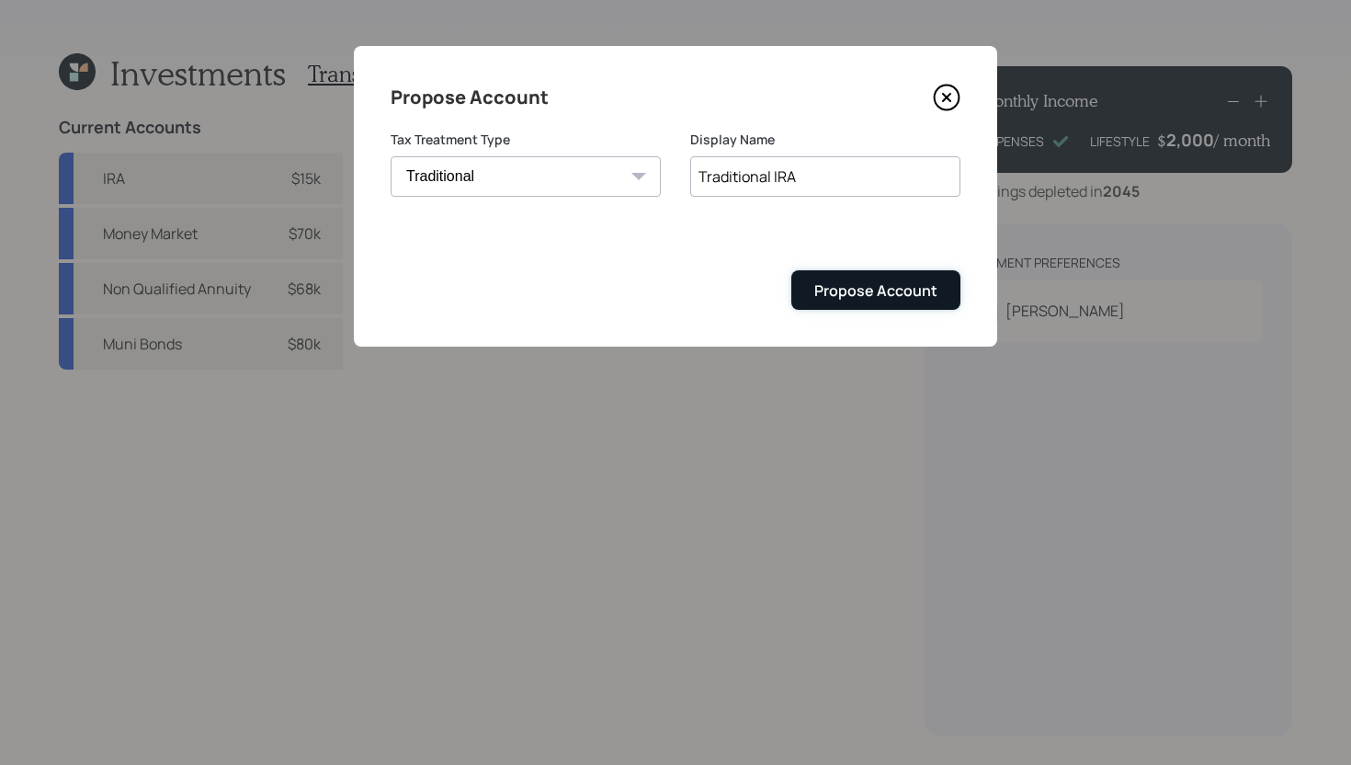
click at [856, 287] on div "Propose Account" at bounding box center [875, 290] width 123 height 20
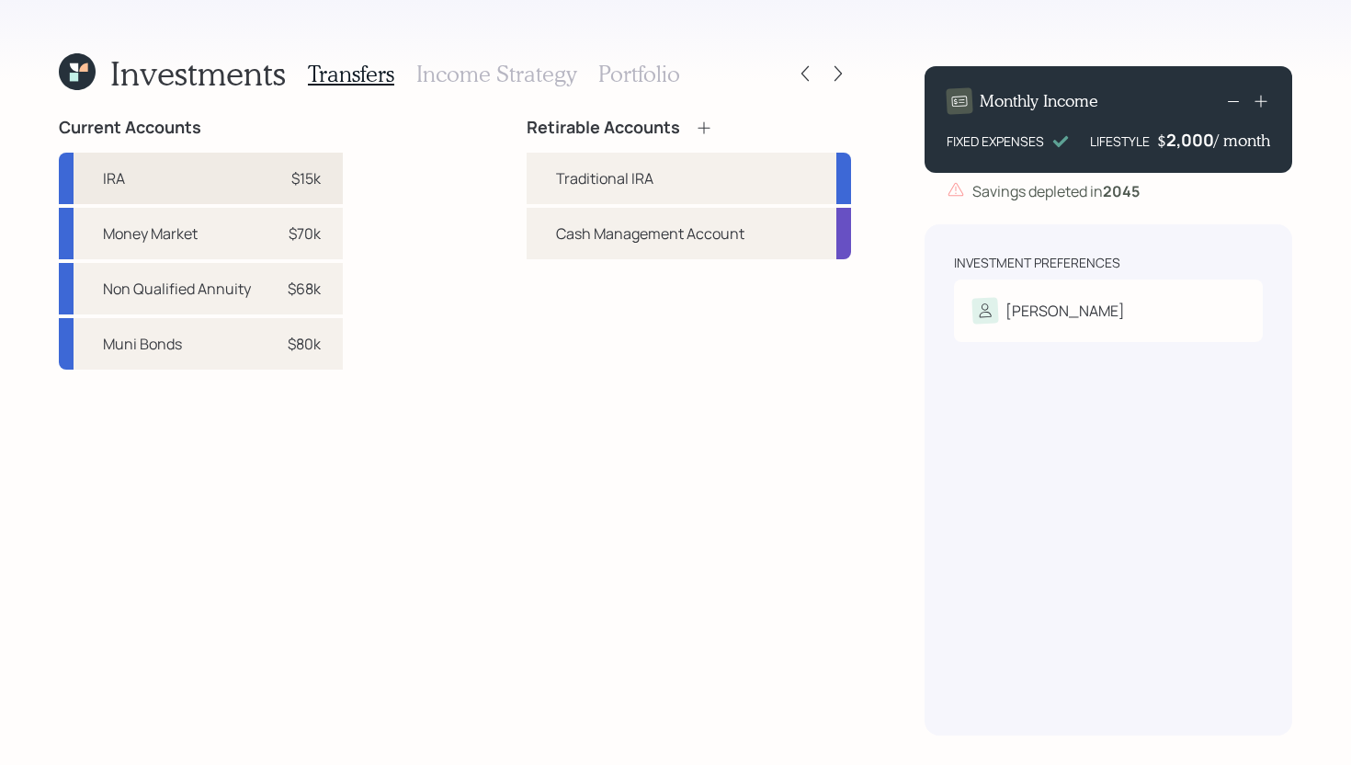
click at [268, 174] on div "$15k" at bounding box center [293, 178] width 55 height 22
click at [623, 187] on div "Traditional IRA" at bounding box center [604, 178] width 97 height 22
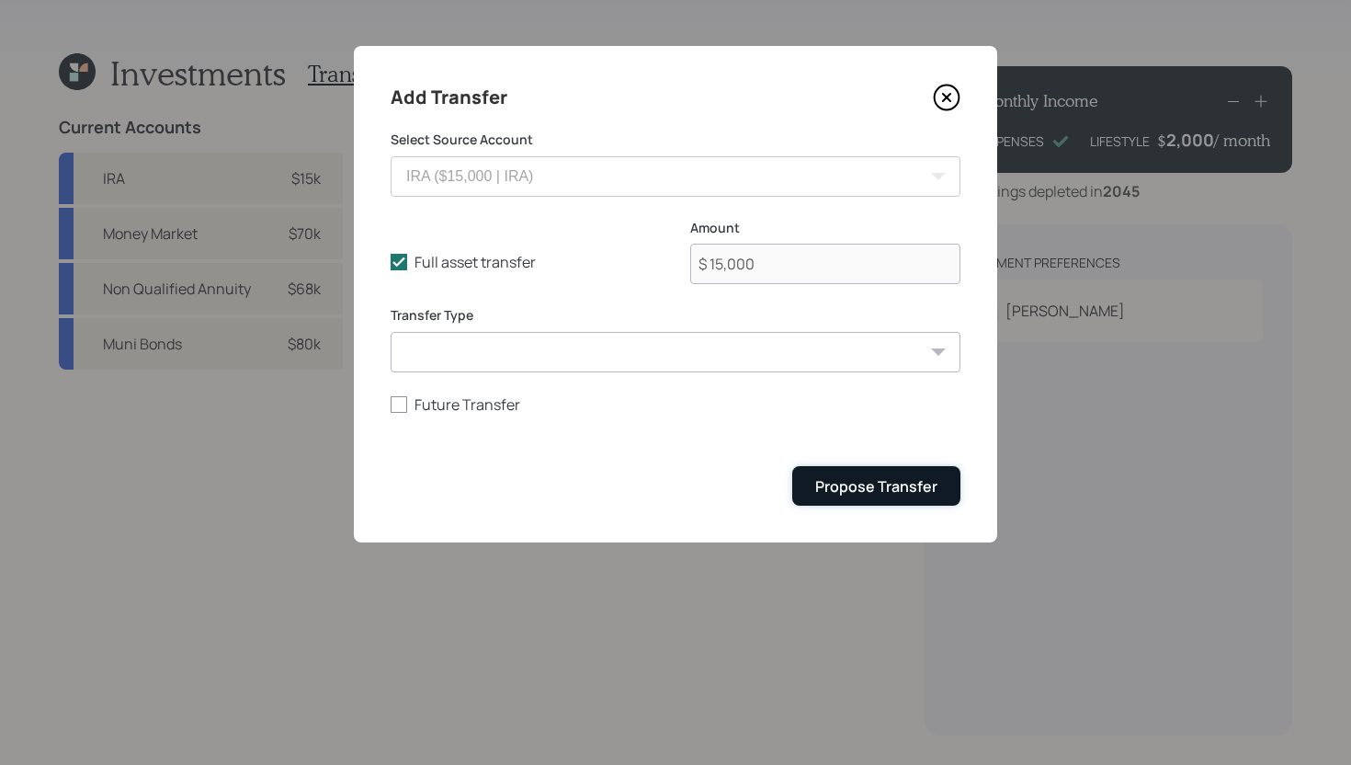
click at [862, 483] on div "Propose Transfer" at bounding box center [876, 486] width 122 height 20
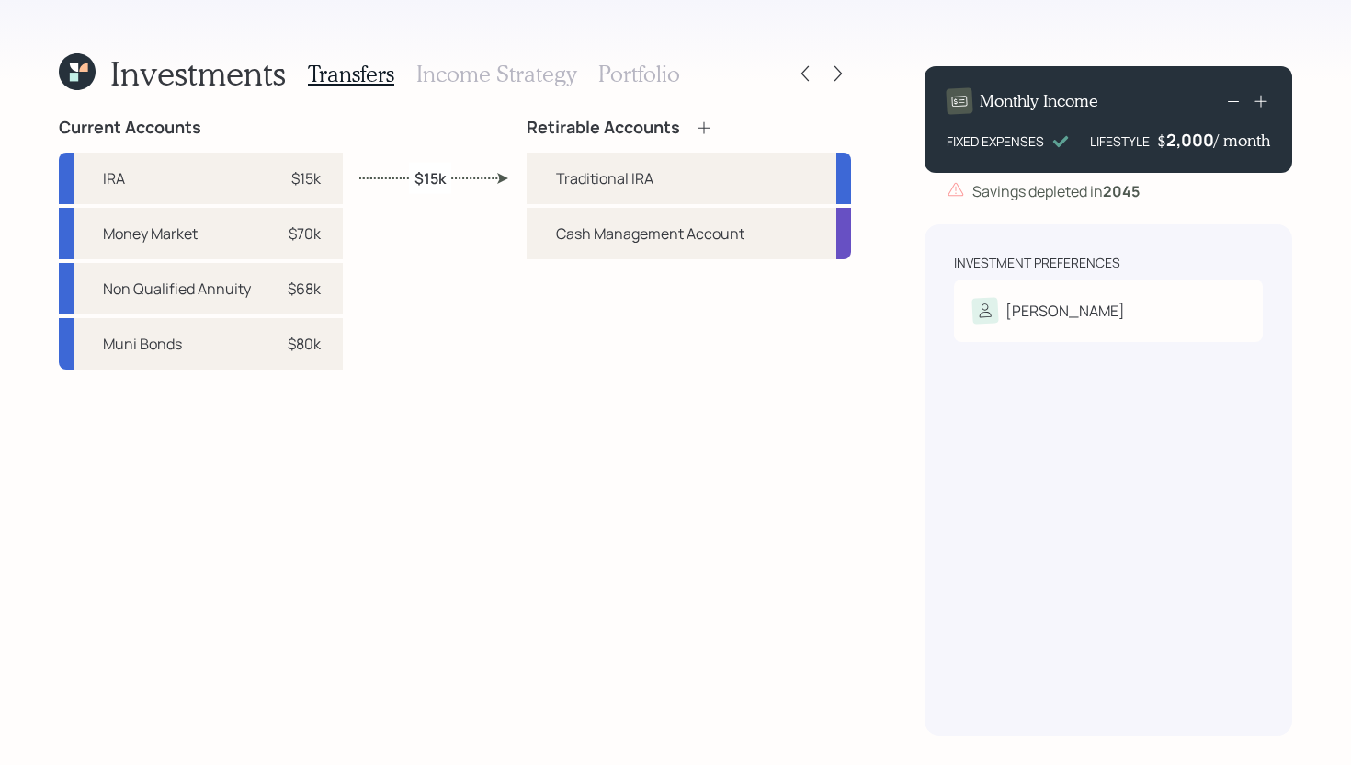
click at [526, 75] on h3 "Income Strategy" at bounding box center [496, 74] width 160 height 27
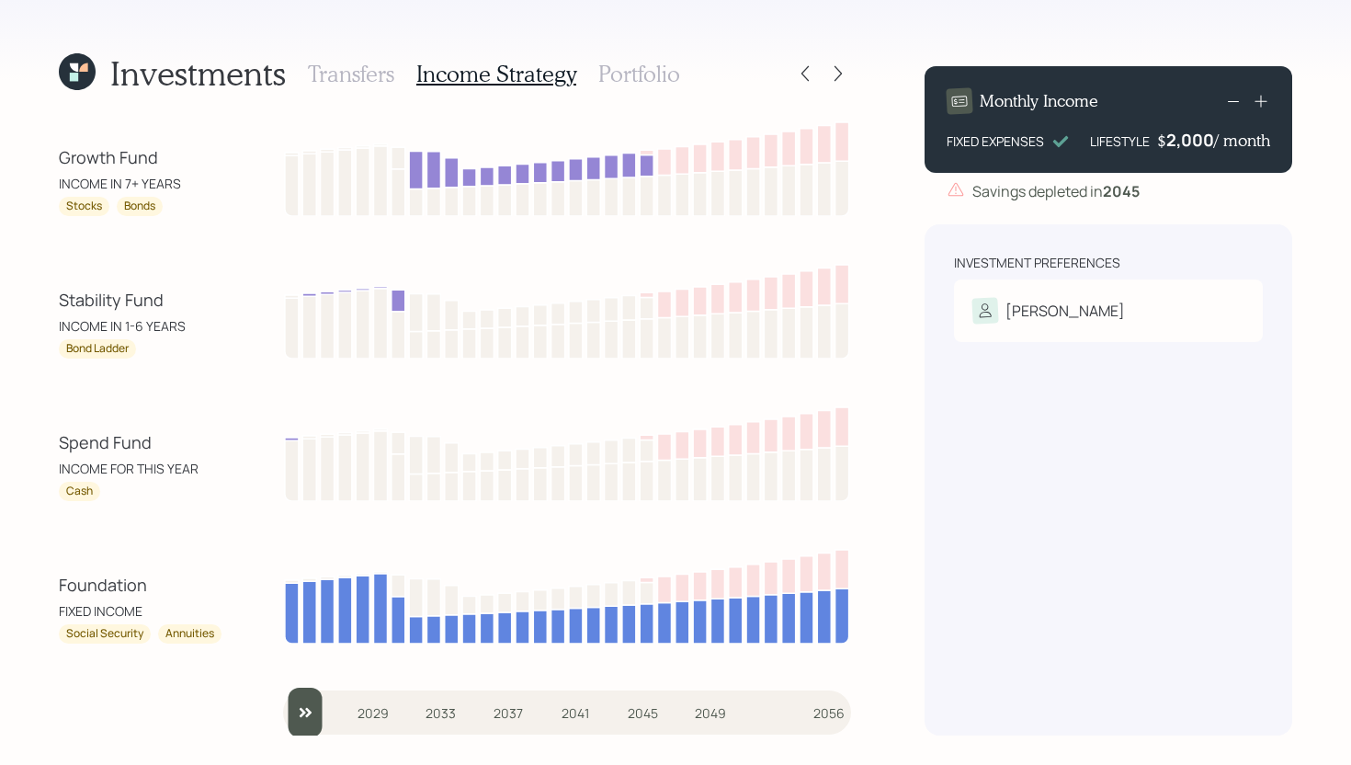
type input "2026"
click at [316, 702] on input "slider" at bounding box center [567, 713] width 568 height 50
click at [662, 80] on h3 "Portfolio" at bounding box center [639, 74] width 82 height 27
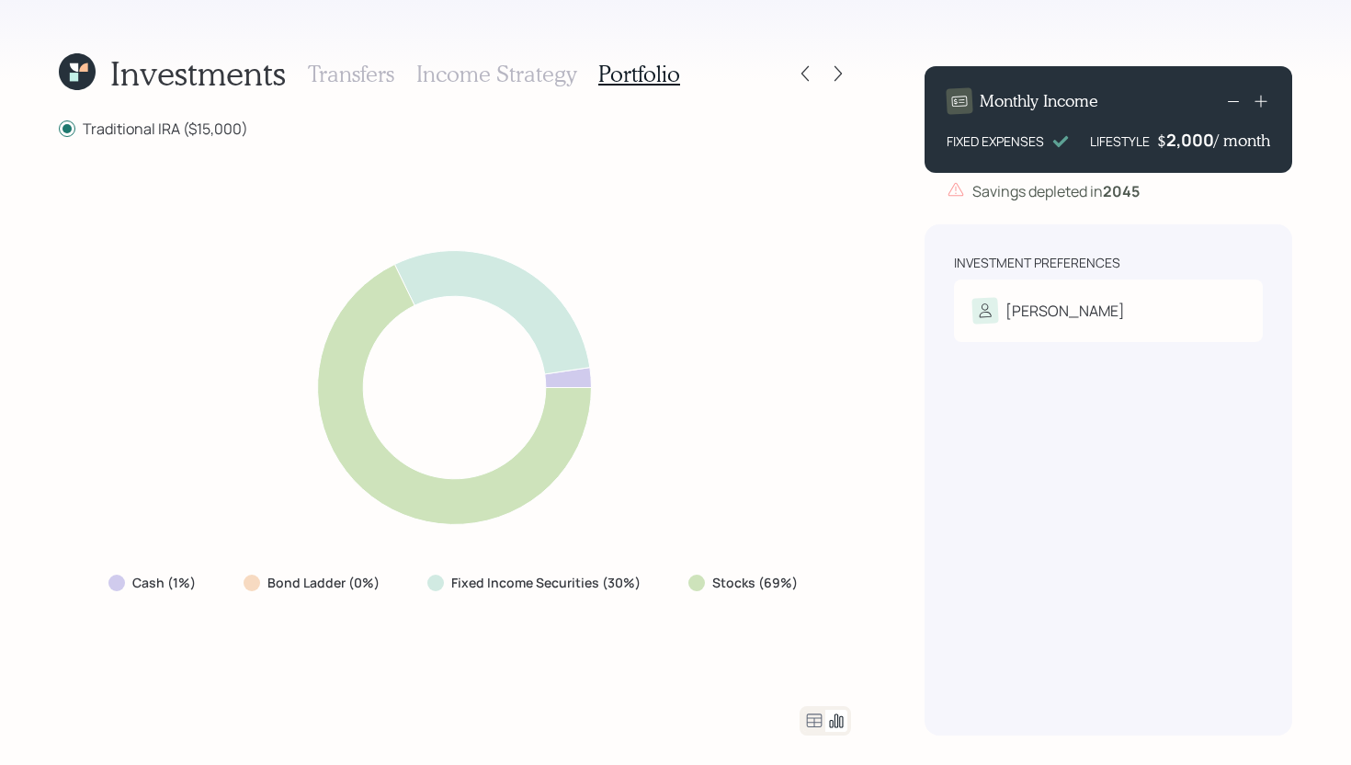
click at [813, 722] on icon at bounding box center [814, 721] width 22 height 22
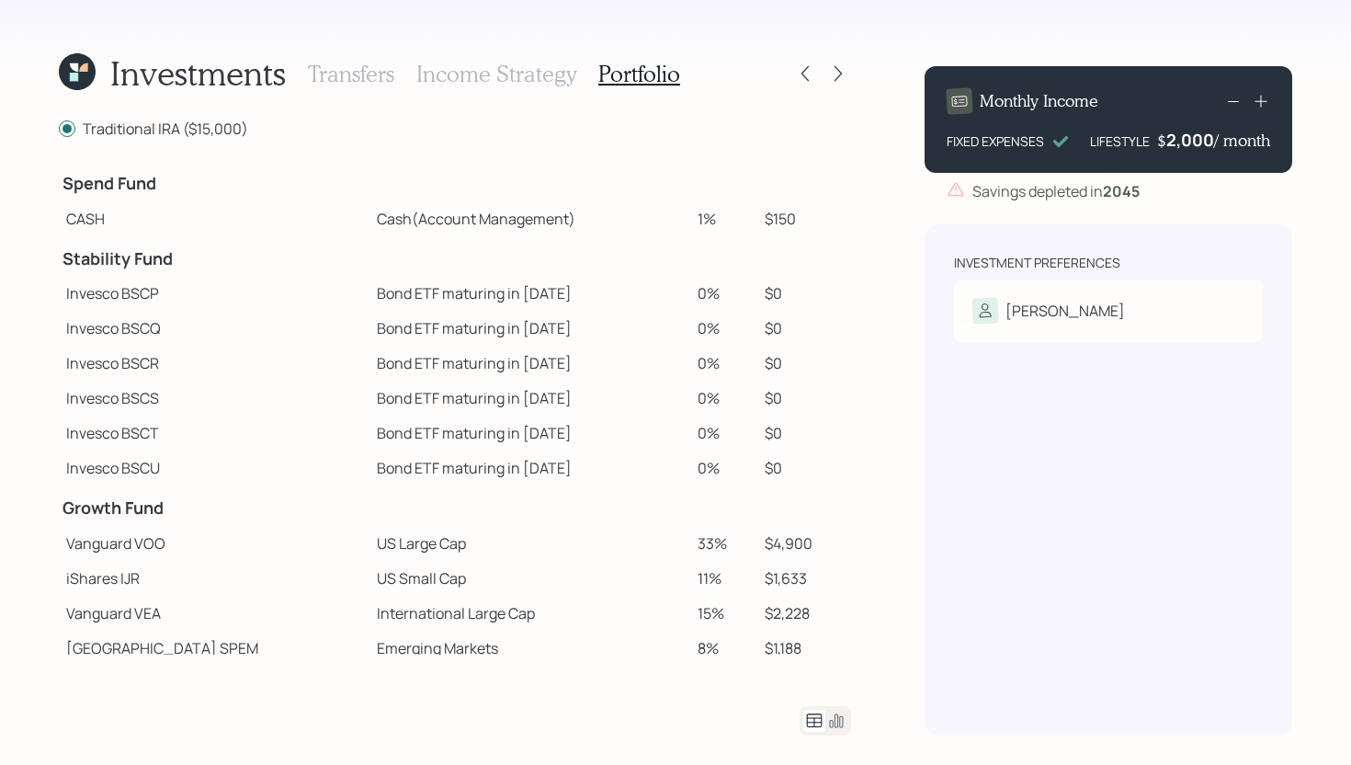
drag, startPoint x: 701, startPoint y: 217, endPoint x: 631, endPoint y: 219, distance: 69.9
click at [631, 219] on tr "CASH Cash (Account Management) 1% $150" at bounding box center [455, 218] width 792 height 35
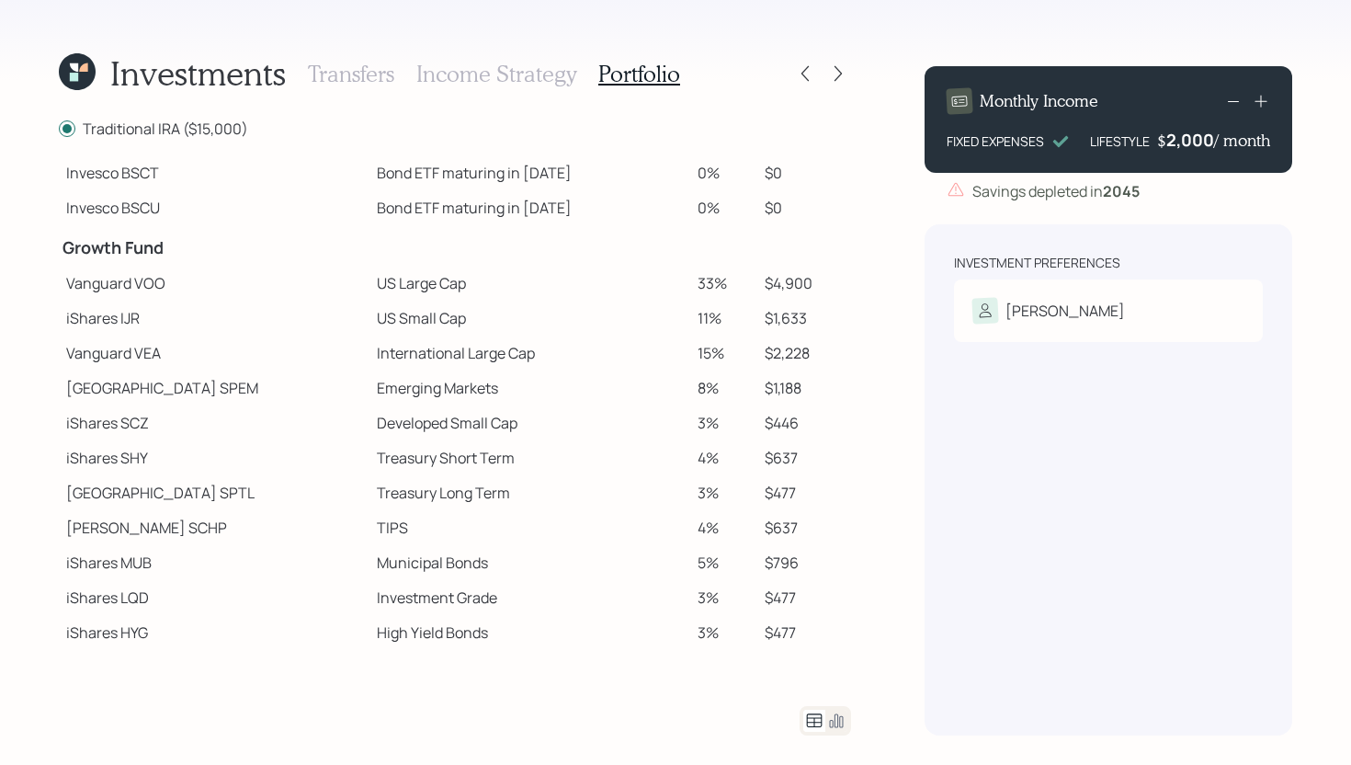
scroll to position [325, 0]
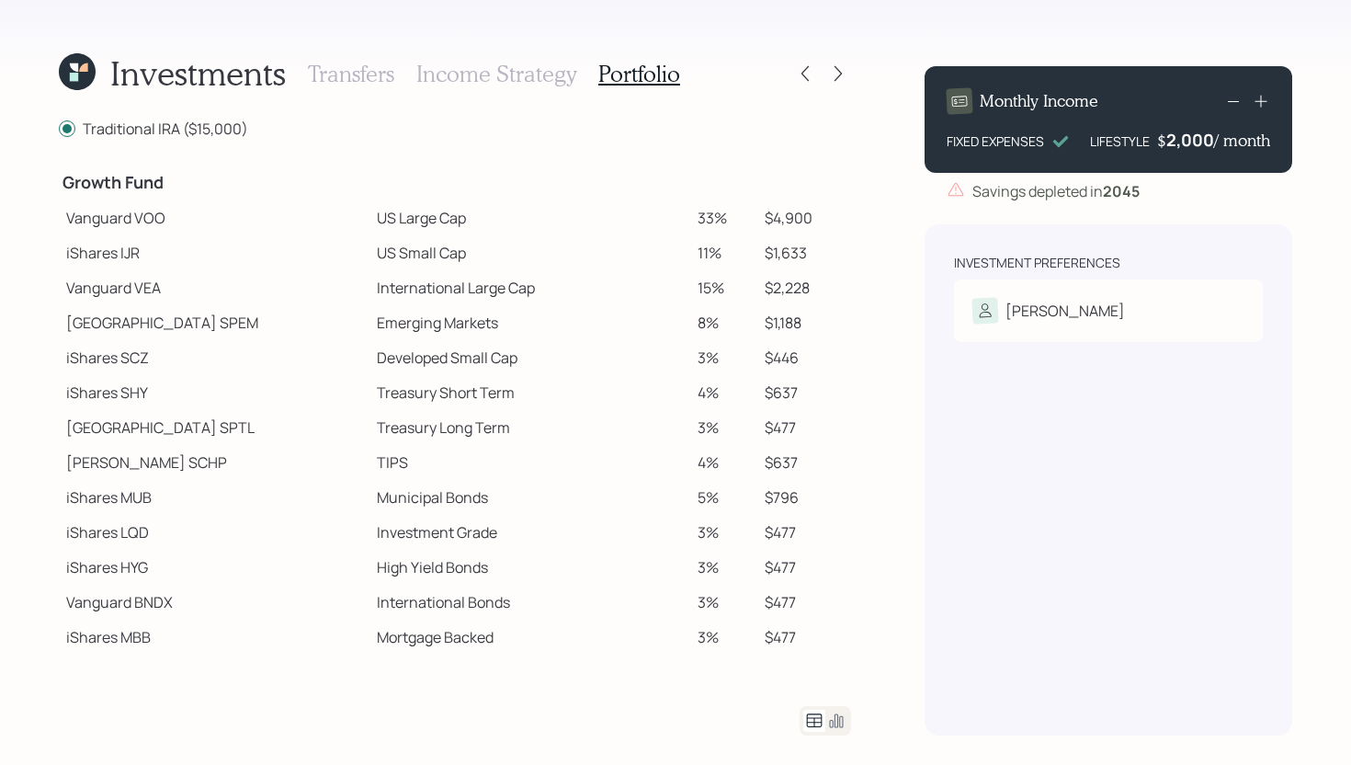
click at [161, 222] on td "Vanguard VOO" at bounding box center [214, 217] width 311 height 35
click at [840, 78] on icon at bounding box center [838, 73] width 18 height 18
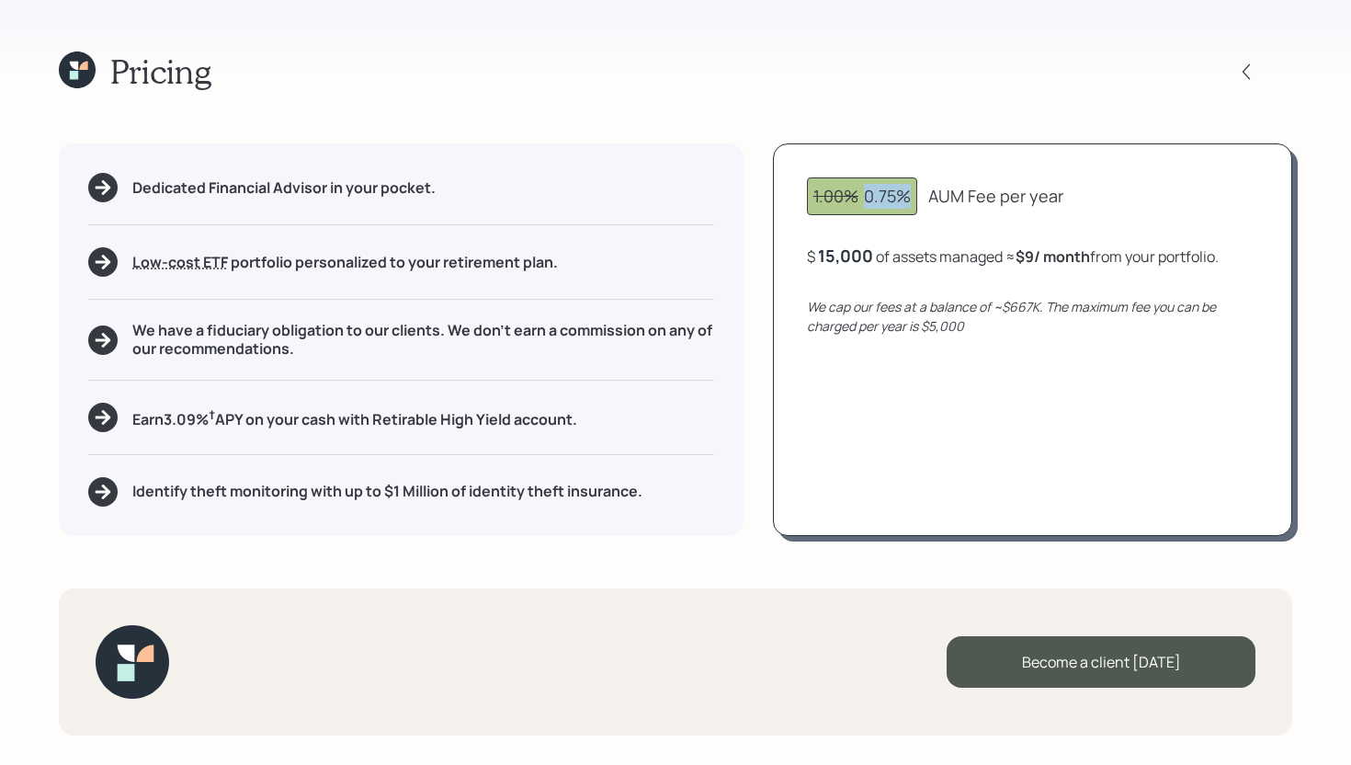
drag, startPoint x: 863, startPoint y: 196, endPoint x: 918, endPoint y: 196, distance: 55.2
click at [918, 196] on div "1.00% 0.75% AUM Fee per year" at bounding box center [1032, 196] width 451 height 38
drag, startPoint x: 822, startPoint y: 252, endPoint x: 906, endPoint y: 254, distance: 83.7
click at [906, 254] on div "$ 15000 of assets managed ≈ $9 / month from your portfolio ." at bounding box center [1010, 256] width 407 height 23
click at [1211, 123] on div "Pricing Dedicated Financial Advisor in your pocket. Low-cost ETF Retirable uses…" at bounding box center [675, 382] width 1351 height 765
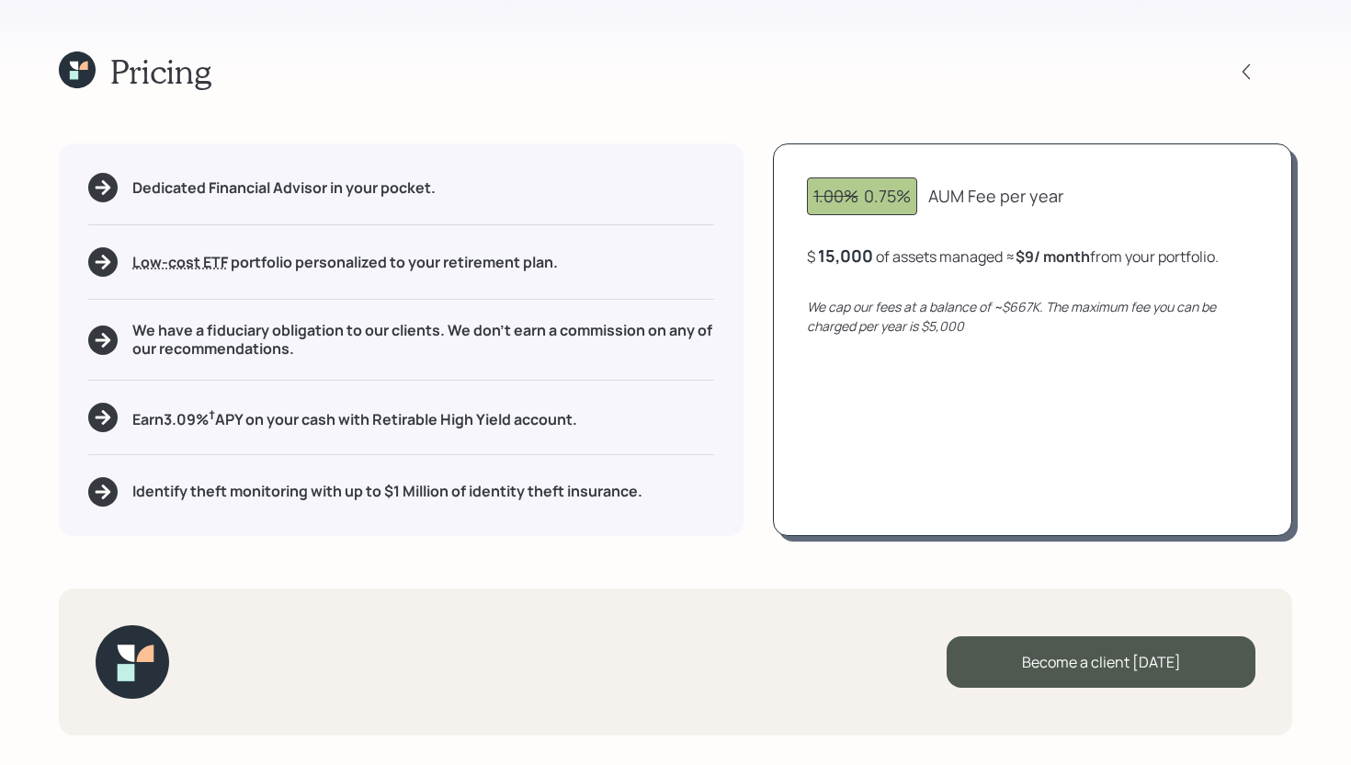
click at [88, 65] on icon at bounding box center [77, 69] width 37 height 37
